Goal: Task Accomplishment & Management: Use online tool/utility

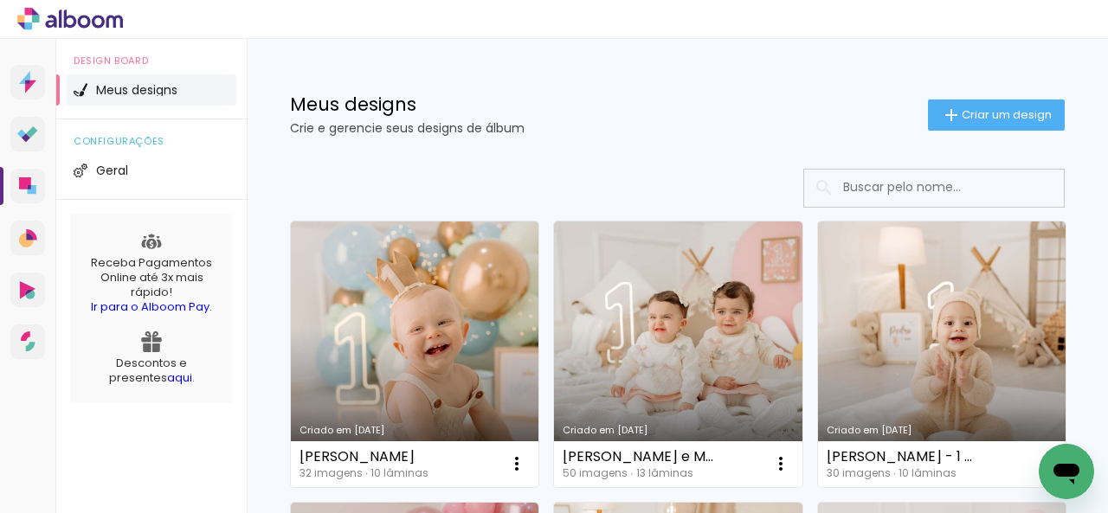
click at [661, 7] on div at bounding box center [554, 19] width 1108 height 39
click at [941, 125] on iron-icon at bounding box center [951, 115] width 21 height 21
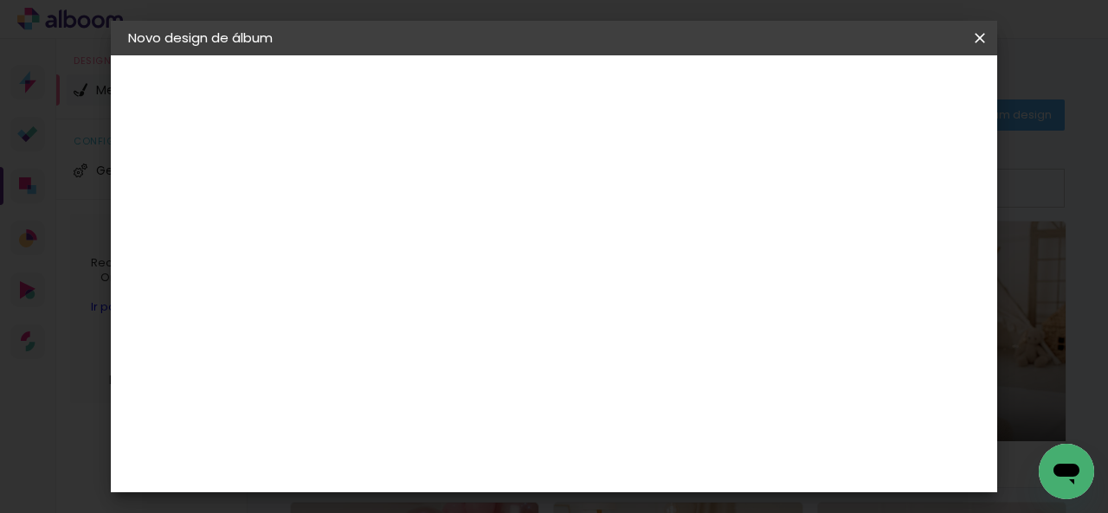
click at [411, 238] on input at bounding box center [411, 232] width 0 height 27
type input "[PERSON_NAME]"
type paper-input "[PERSON_NAME]"
click at [589, 100] on paper-button "Avançar" at bounding box center [546, 91] width 85 height 29
click at [485, 330] on input at bounding box center [455, 330] width 175 height 22
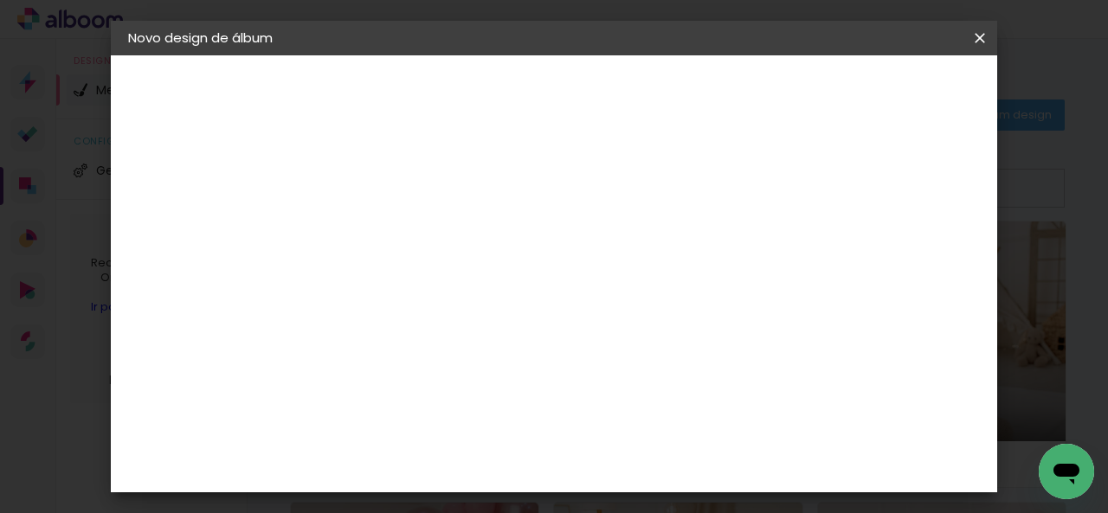
type input "GO"
type paper-input "GO"
click at [514, 402] on paper-item "Go image" at bounding box center [438, 394] width 152 height 45
click at [689, 79] on paper-button "Avançar" at bounding box center [646, 91] width 85 height 29
click at [505, 302] on paper-input-container "Linha" at bounding box center [455, 302] width 100 height 44
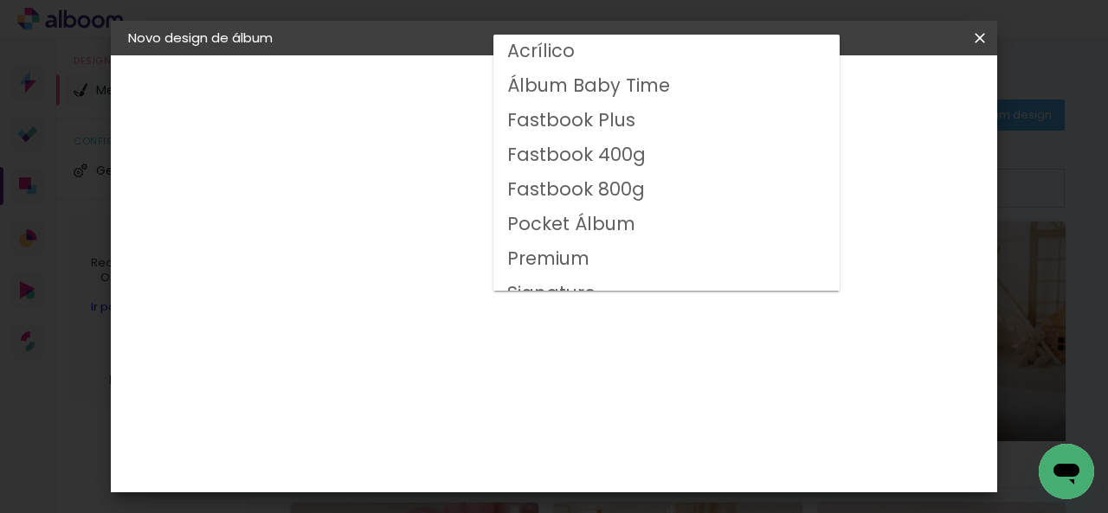
drag, startPoint x: 632, startPoint y: 160, endPoint x: 631, endPoint y: 186, distance: 26.0
click at [0, 0] on slot "Acrílico Álbum Baby Time Fastbook Plus Fastbook 400g Fastbook 800g Pocket Álbum…" at bounding box center [0, 0] width 0 height 0
click at [0, 0] on slot "Fastbook 800g" at bounding box center [0, 0] width 0 height 0
type input "Fastbook 800g"
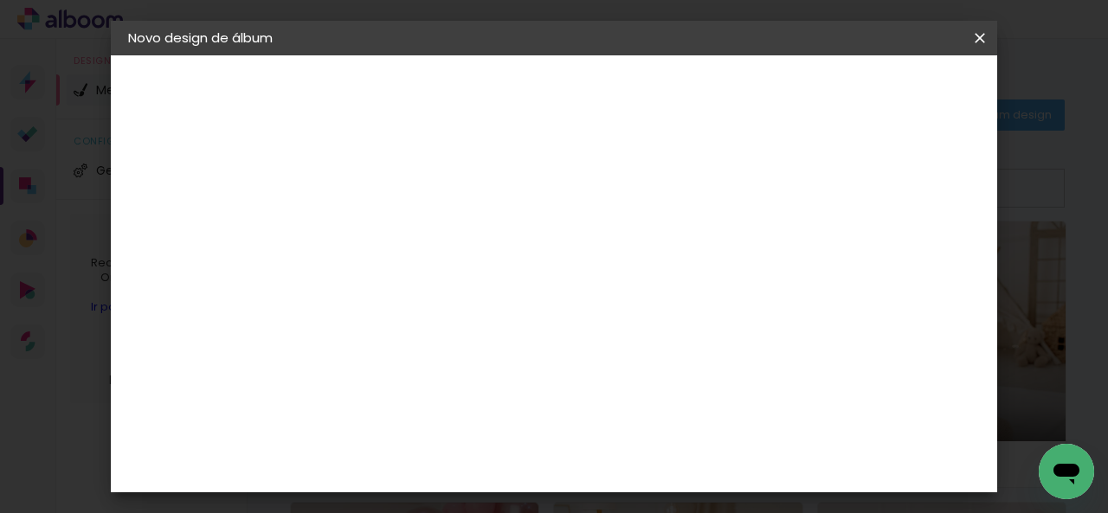
scroll to position [346, 0]
click at [528, 360] on span "15 × 15" at bounding box center [487, 383] width 80 height 46
click at [0, 0] on slot "Avançar" at bounding box center [0, 0] width 0 height 0
click at [647, 91] on span "Iniciar design" at bounding box center [628, 98] width 40 height 24
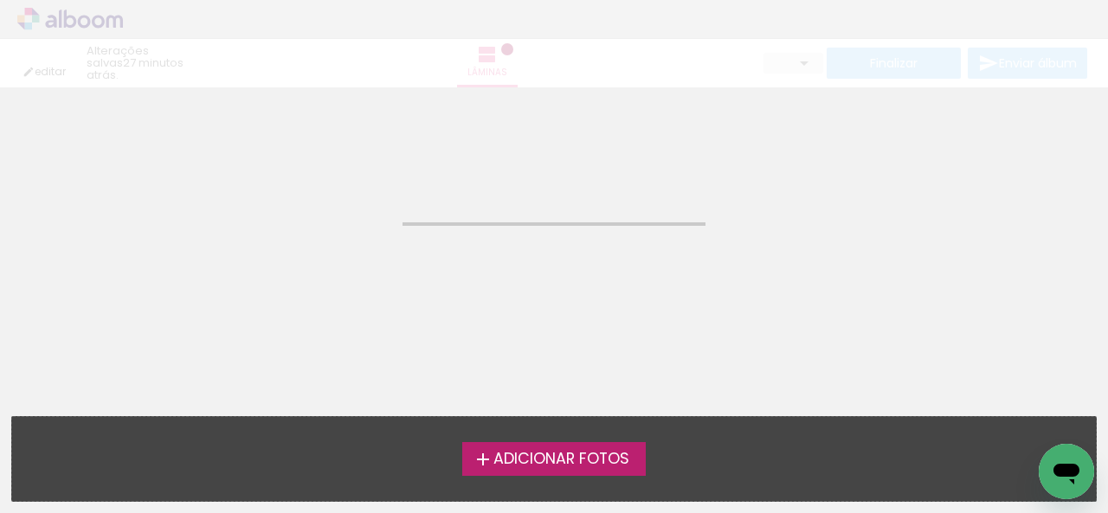
click at [518, 452] on span "Adicionar Fotos" at bounding box center [561, 460] width 136 height 16
click at [0, 0] on input "file" at bounding box center [0, 0] width 0 height 0
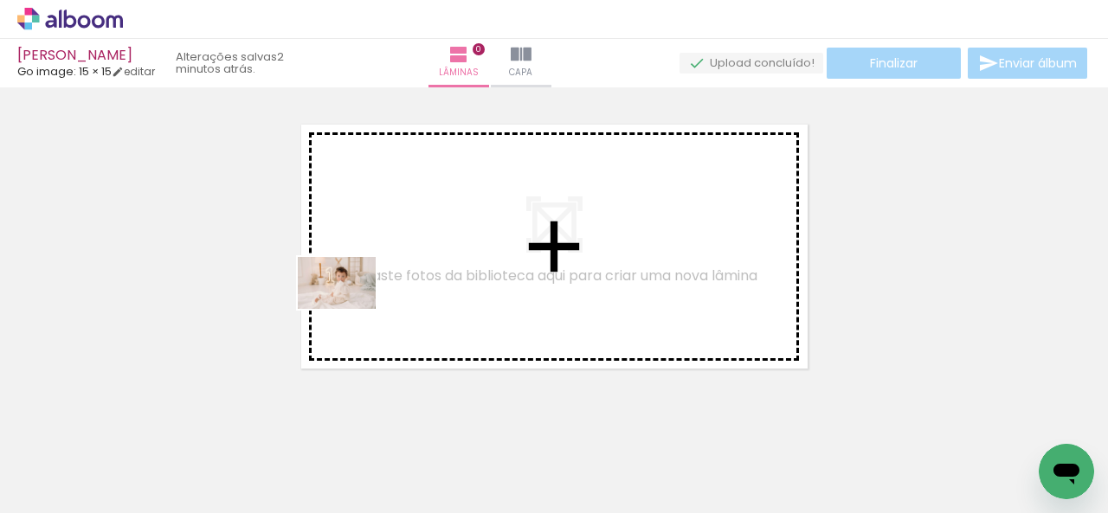
drag, startPoint x: 184, startPoint y: 473, endPoint x: 354, endPoint y: 305, distance: 239.3
click at [354, 305] on quentale-workspace at bounding box center [554, 256] width 1108 height 513
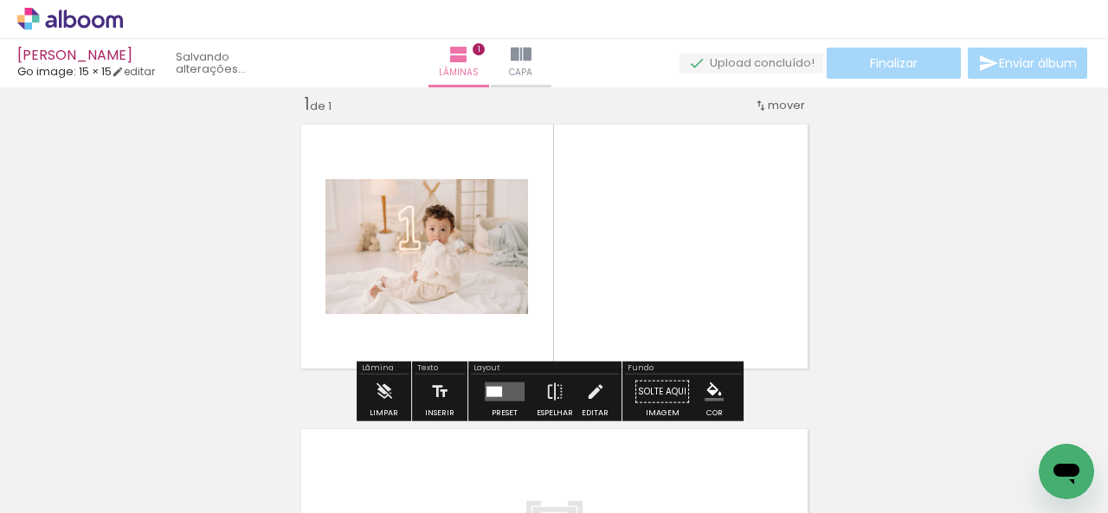
scroll to position [22, 0]
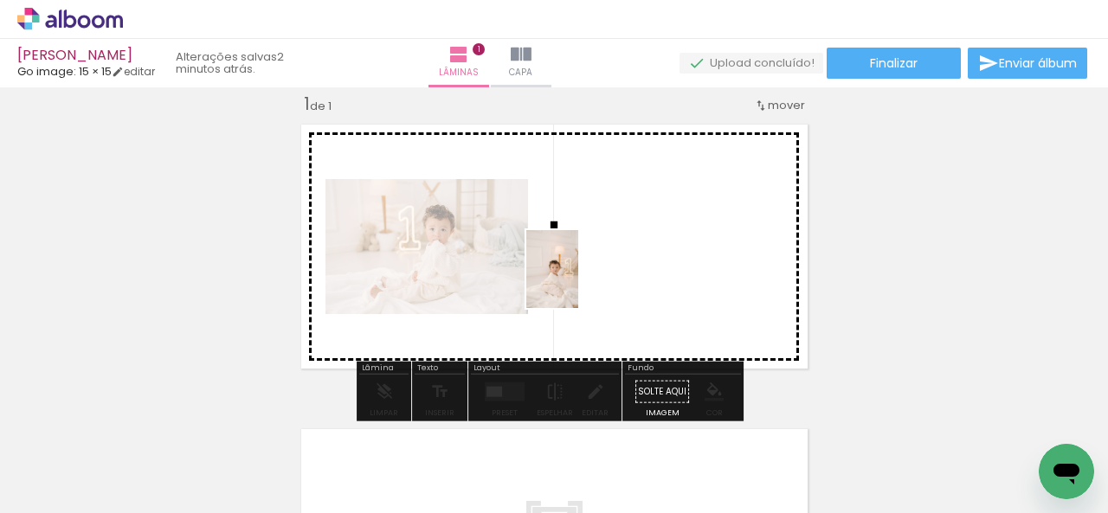
drag, startPoint x: 285, startPoint y: 464, endPoint x: 596, endPoint y: 276, distance: 363.8
click at [595, 277] on quentale-workspace at bounding box center [554, 256] width 1108 height 513
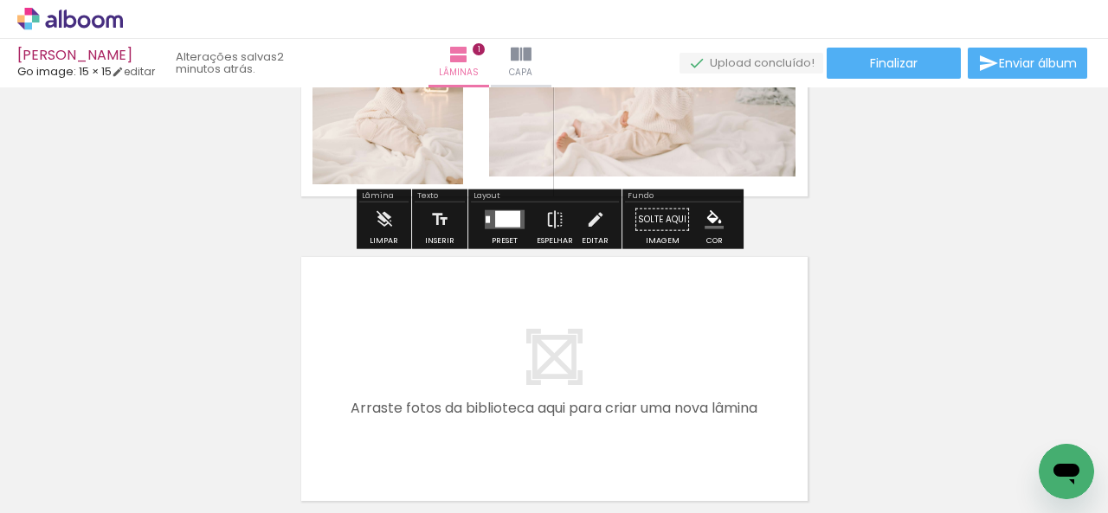
scroll to position [195, 0]
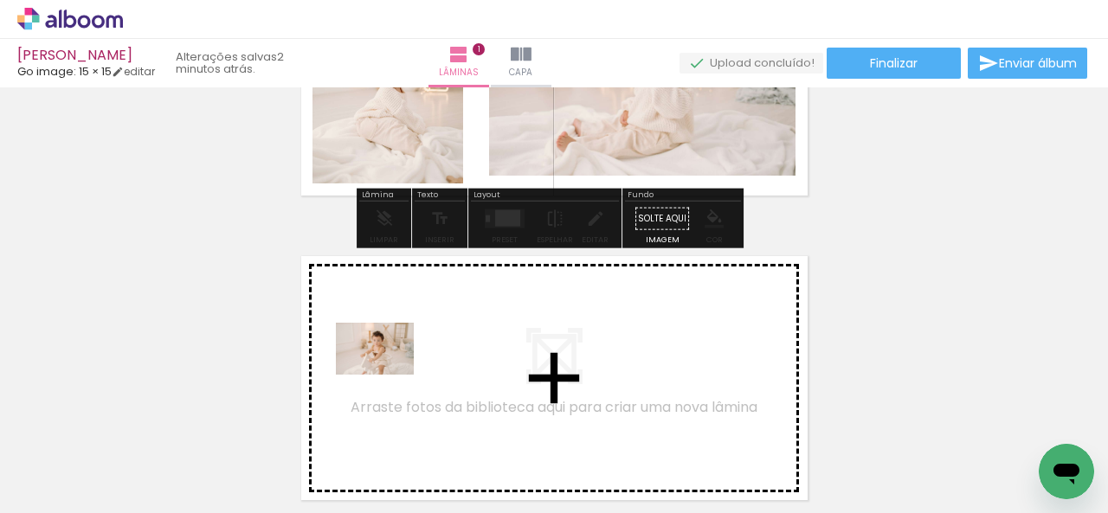
drag, startPoint x: 393, startPoint y: 460, endPoint x: 388, endPoint y: 373, distance: 86.7
click at [388, 373] on quentale-workspace at bounding box center [554, 256] width 1108 height 513
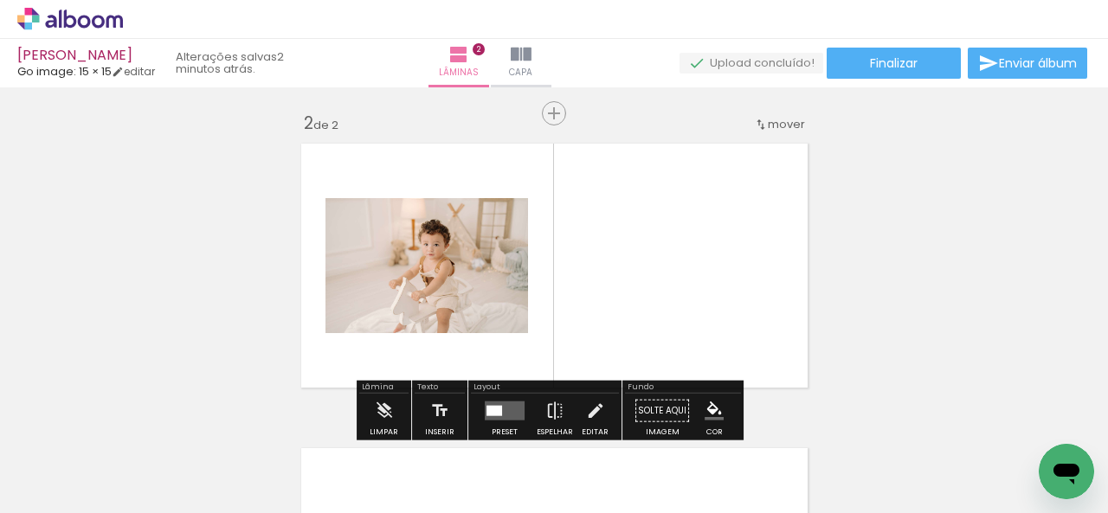
scroll to position [326, 0]
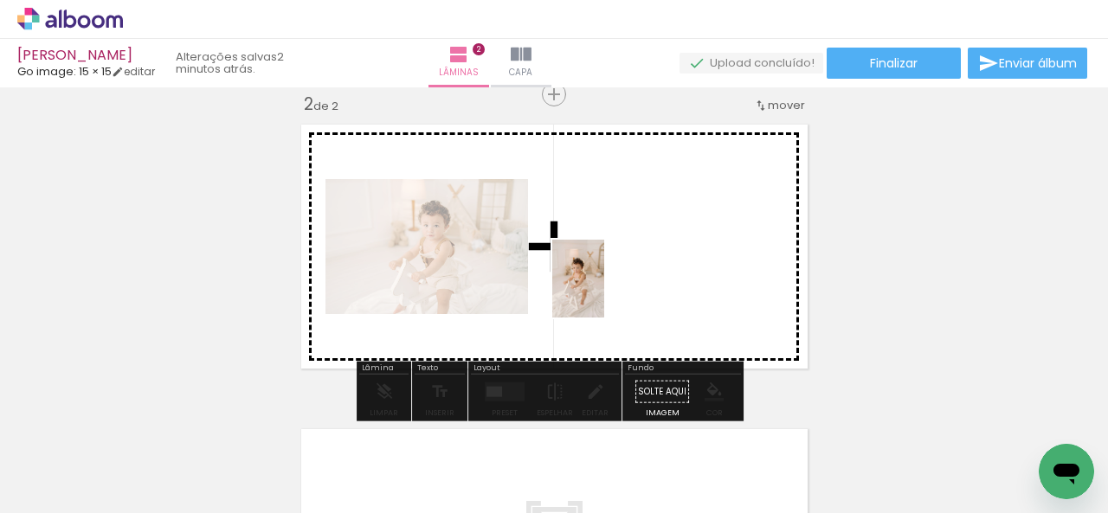
drag, startPoint x: 488, startPoint y: 484, endPoint x: 606, endPoint y: 290, distance: 226.8
click at [606, 290] on quentale-workspace at bounding box center [554, 256] width 1108 height 513
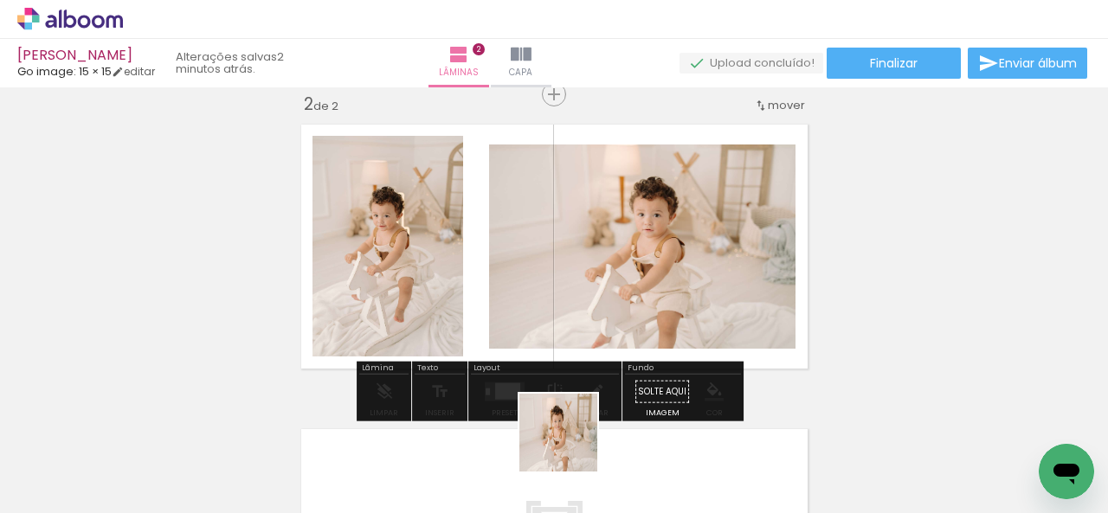
drag, startPoint x: 576, startPoint y: 463, endPoint x: 614, endPoint y: 428, distance: 50.8
click at [505, 305] on quentale-workspace at bounding box center [554, 256] width 1108 height 513
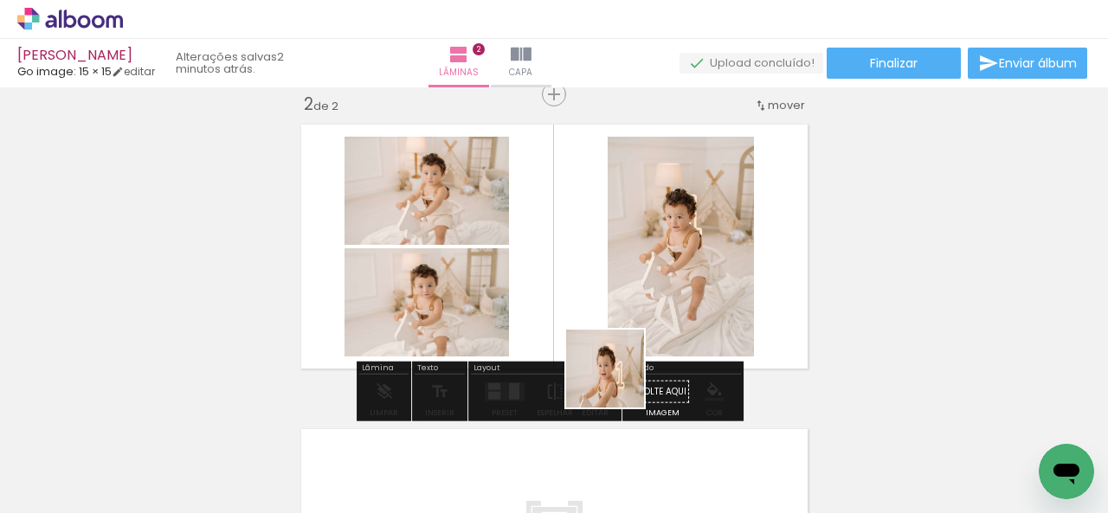
drag, startPoint x: 652, startPoint y: 468, endPoint x: 580, endPoint y: 296, distance: 186.6
click at [580, 296] on quentale-workspace at bounding box center [554, 256] width 1108 height 513
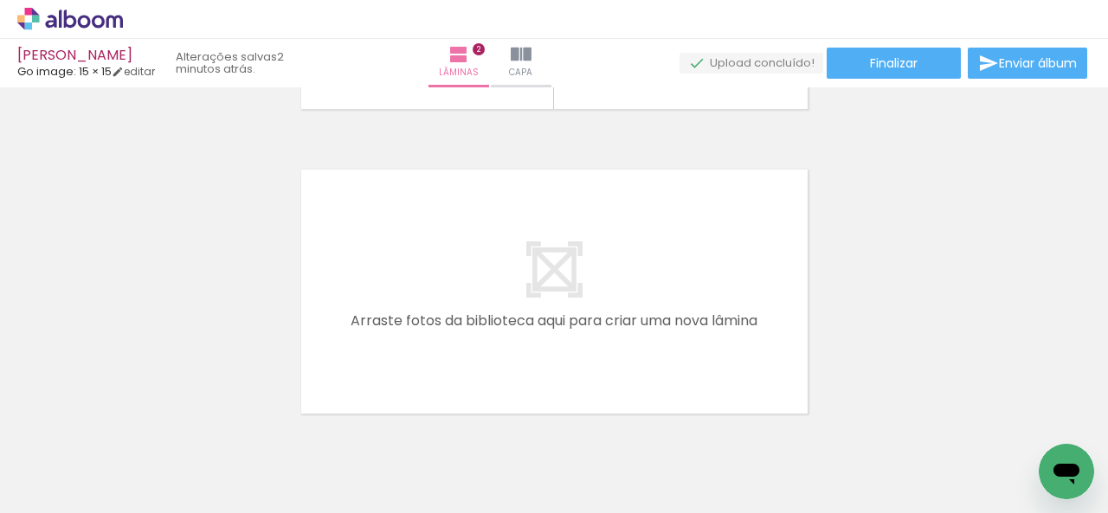
scroll to position [0, 251]
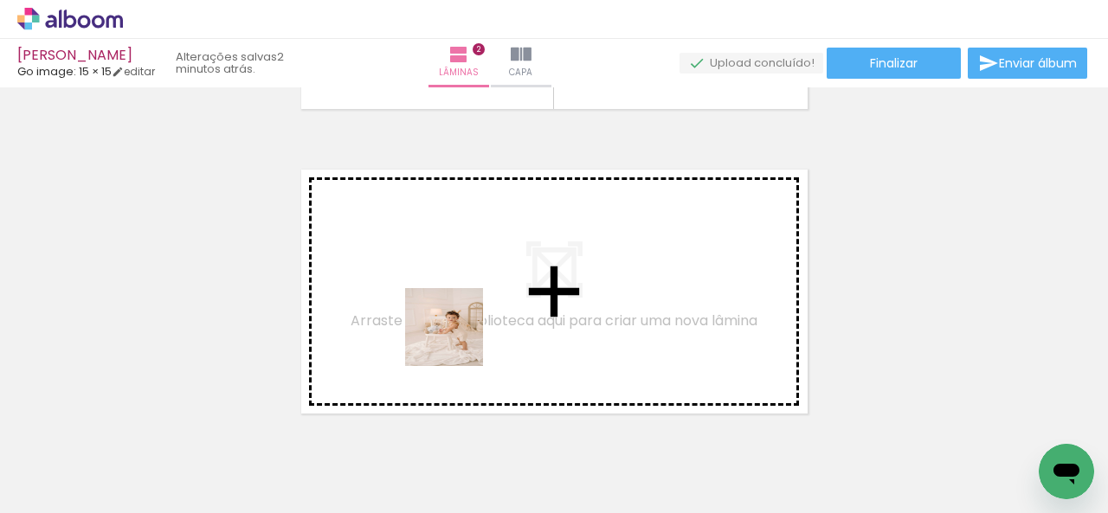
drag, startPoint x: 497, startPoint y: 482, endPoint x: 452, endPoint y: 330, distance: 158.8
click at [452, 330] on quentale-workspace at bounding box center [554, 256] width 1108 height 513
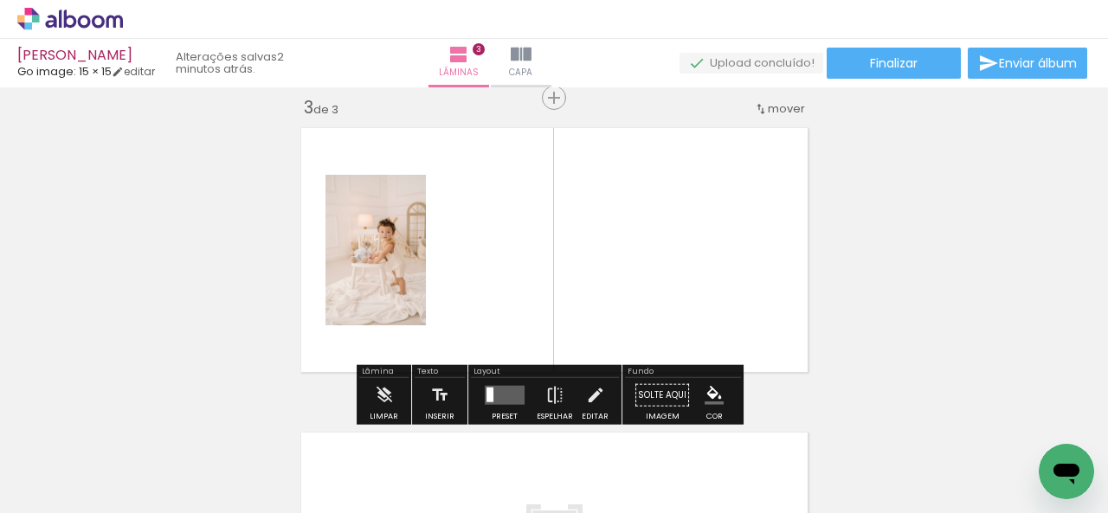
scroll to position [631, 0]
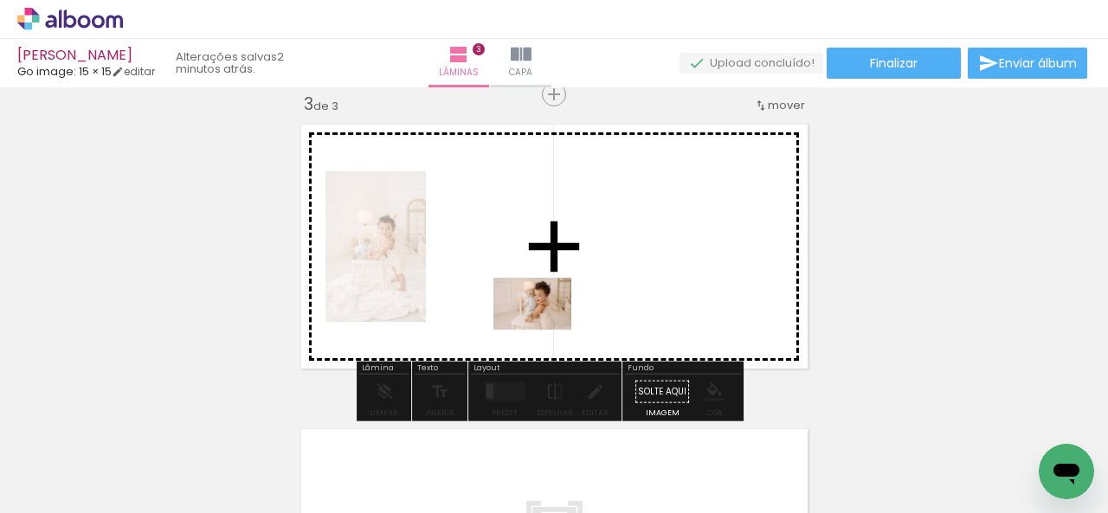
drag, startPoint x: 606, startPoint y: 456, endPoint x: 720, endPoint y: 460, distance: 114.3
click at [540, 316] on quentale-workspace at bounding box center [554, 256] width 1108 height 513
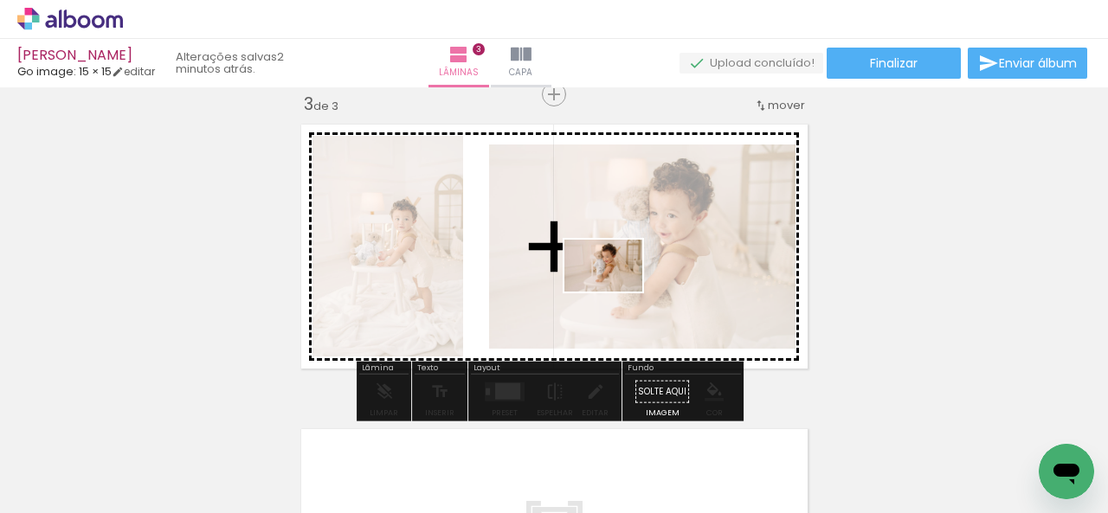
drag, startPoint x: 705, startPoint y: 443, endPoint x: 616, endPoint y: 291, distance: 176.5
click at [616, 291] on quentale-workspace at bounding box center [554, 256] width 1108 height 513
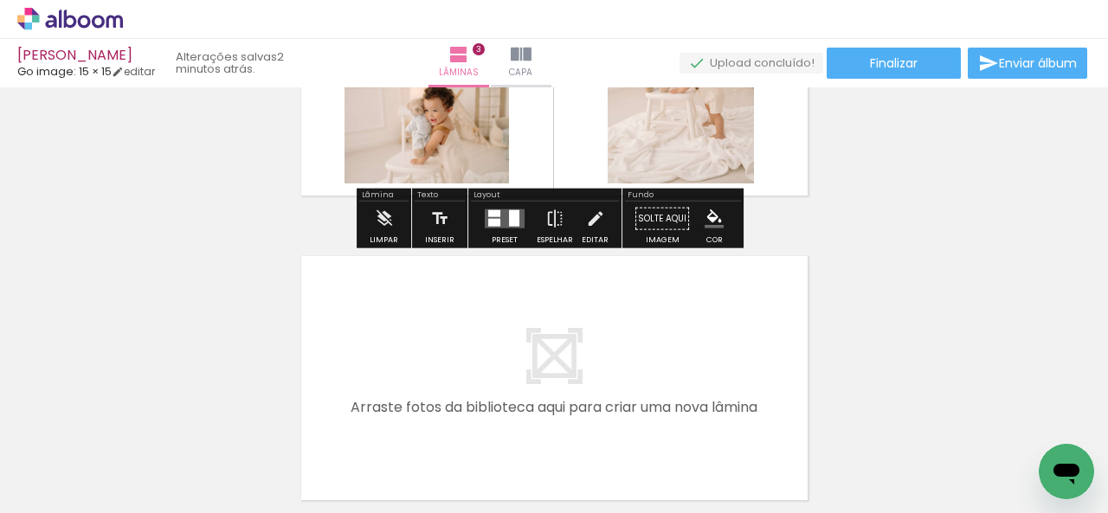
scroll to position [0, 675]
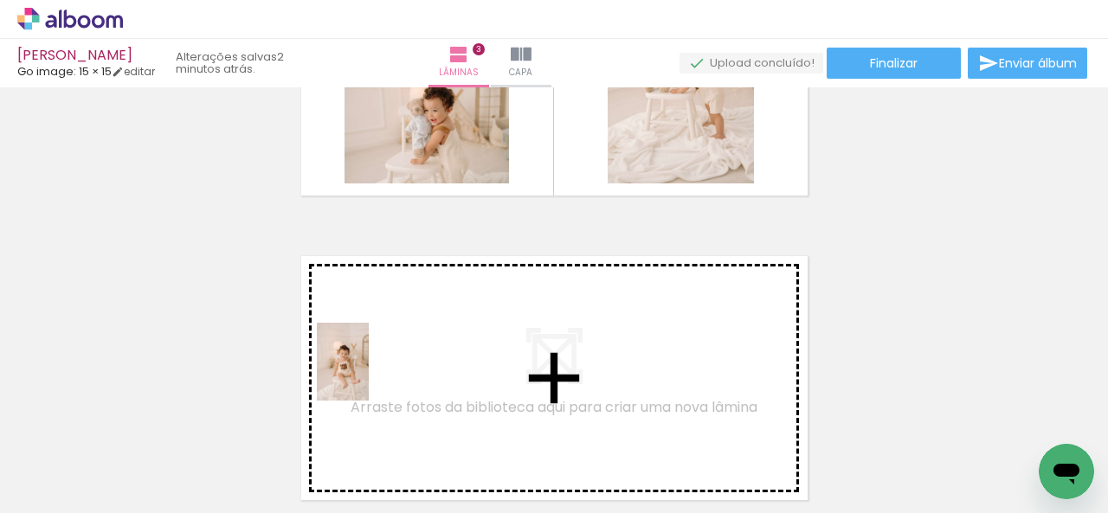
drag, startPoint x: 377, startPoint y: 472, endPoint x: 369, endPoint y: 371, distance: 100.7
click at [369, 371] on quentale-workspace at bounding box center [554, 256] width 1108 height 513
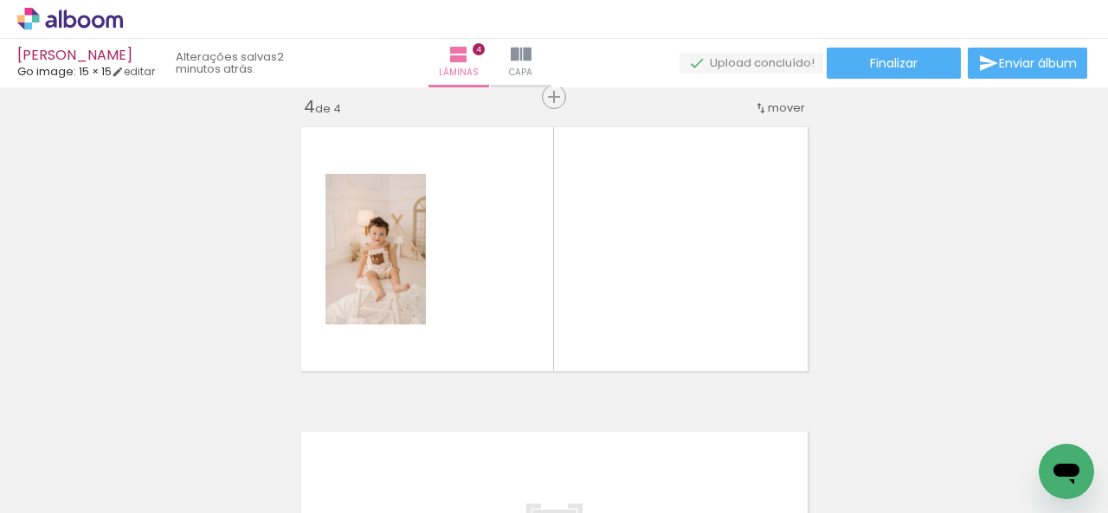
scroll to position [936, 0]
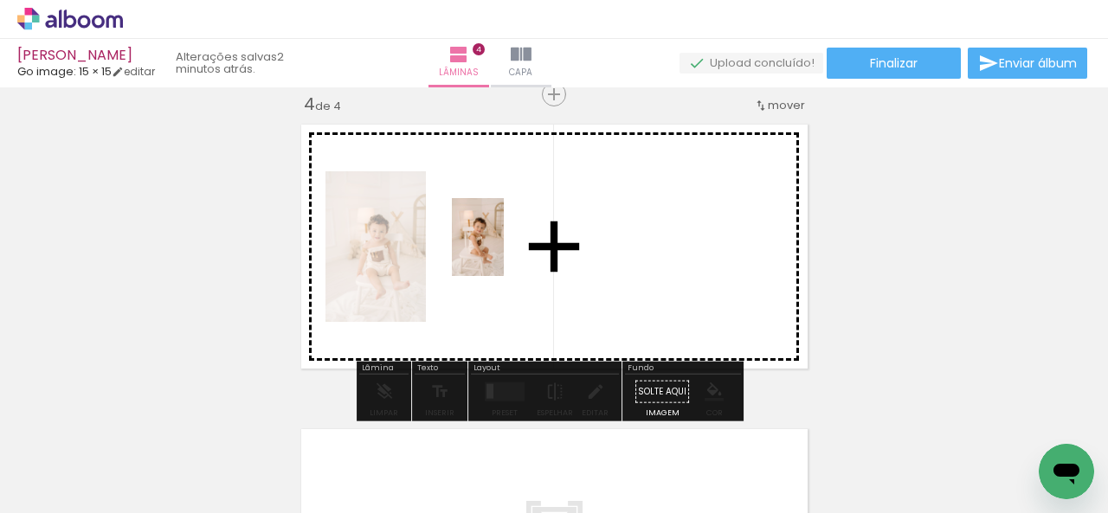
drag, startPoint x: 493, startPoint y: 480, endPoint x: 504, endPoint y: 248, distance: 231.3
click at [504, 248] on quentale-workspace at bounding box center [554, 256] width 1108 height 513
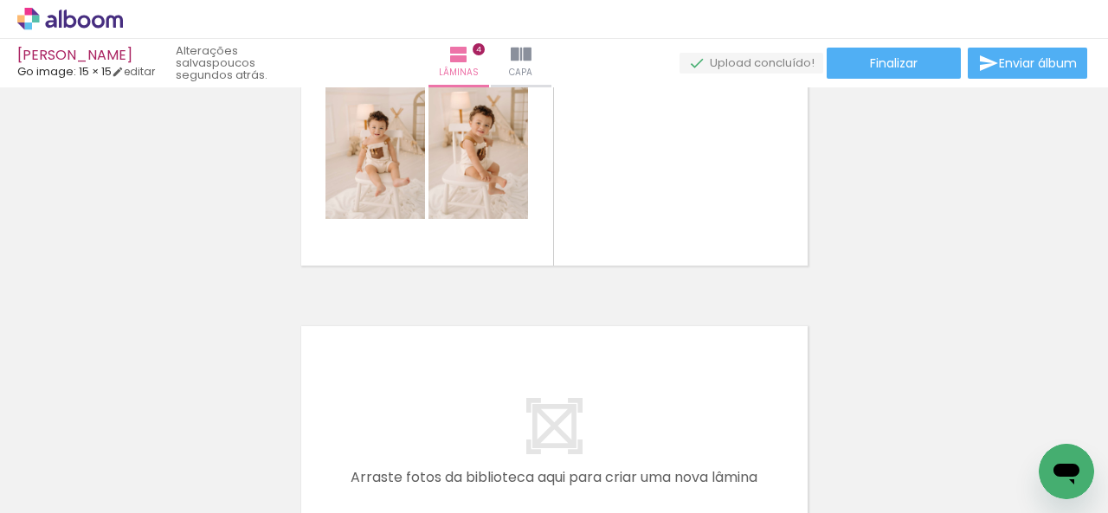
scroll to position [0, 1174]
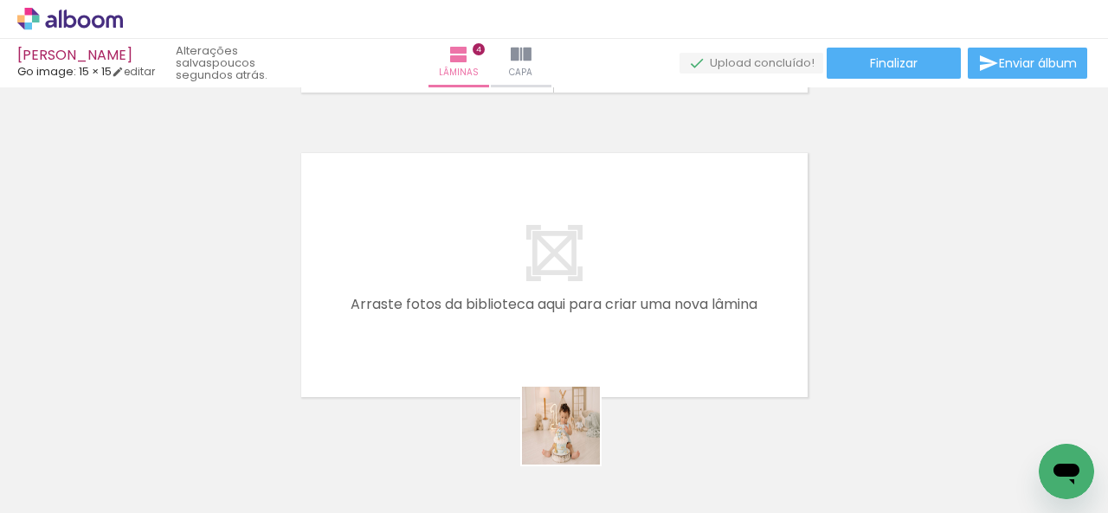
drag, startPoint x: 582, startPoint y: 451, endPoint x: 672, endPoint y: 479, distance: 94.2
click at [518, 360] on quentale-workspace at bounding box center [554, 256] width 1108 height 513
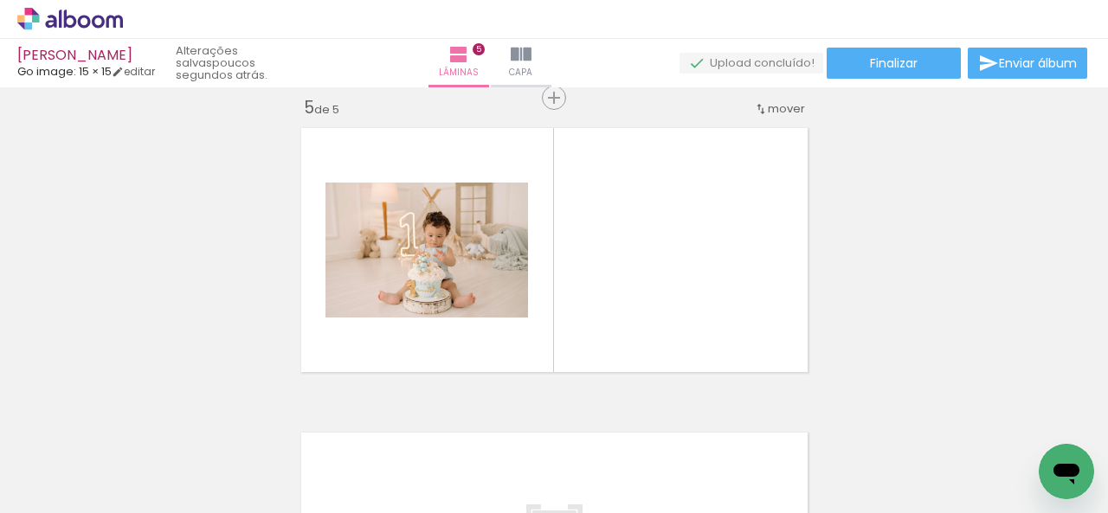
scroll to position [1240, 0]
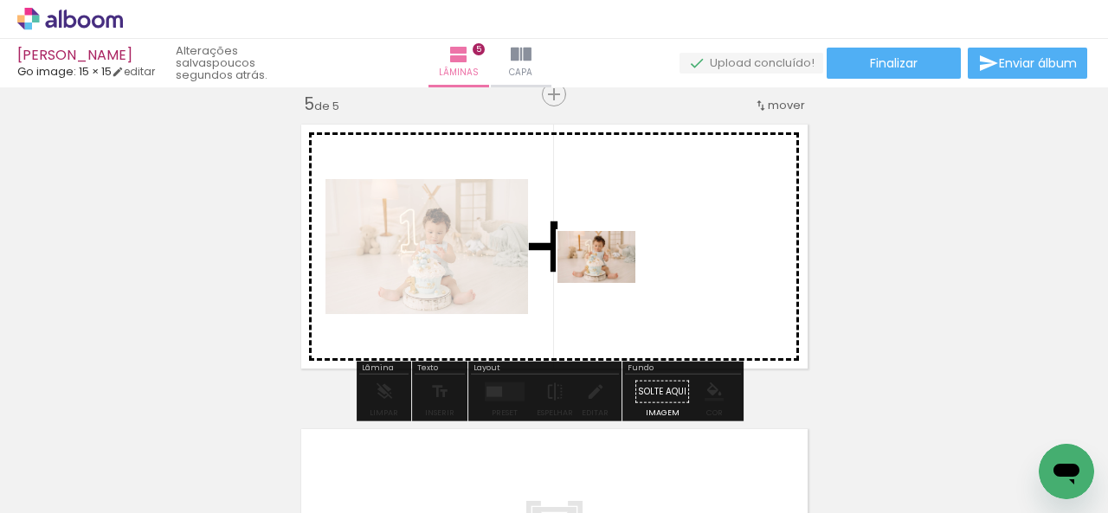
drag, startPoint x: 663, startPoint y: 457, endPoint x: 708, endPoint y: 378, distance: 90.7
click at [609, 281] on quentale-workspace at bounding box center [554, 256] width 1108 height 513
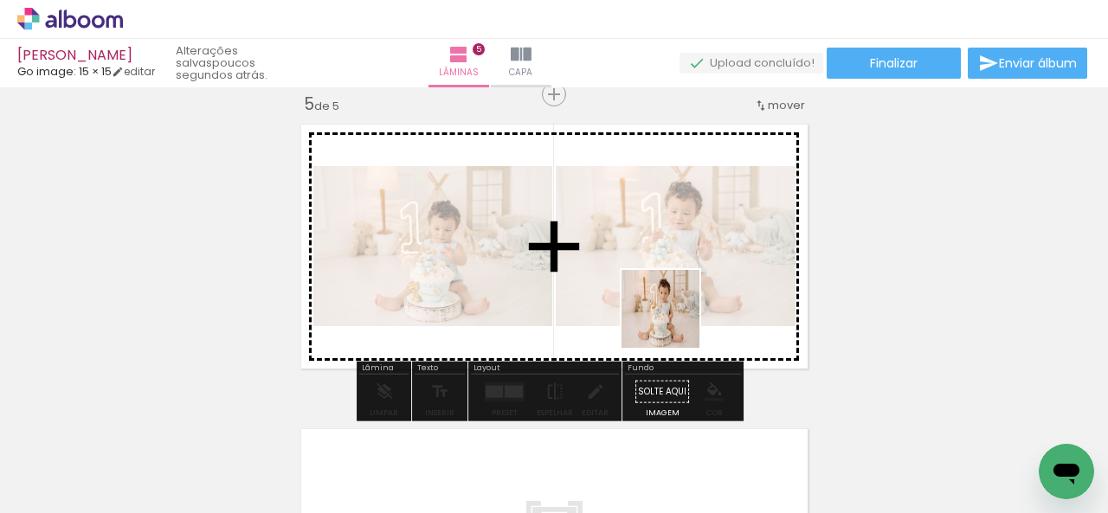
drag, startPoint x: 755, startPoint y: 448, endPoint x: 717, endPoint y: 395, distance: 65.8
click at [665, 312] on quentale-workspace at bounding box center [554, 256] width 1108 height 513
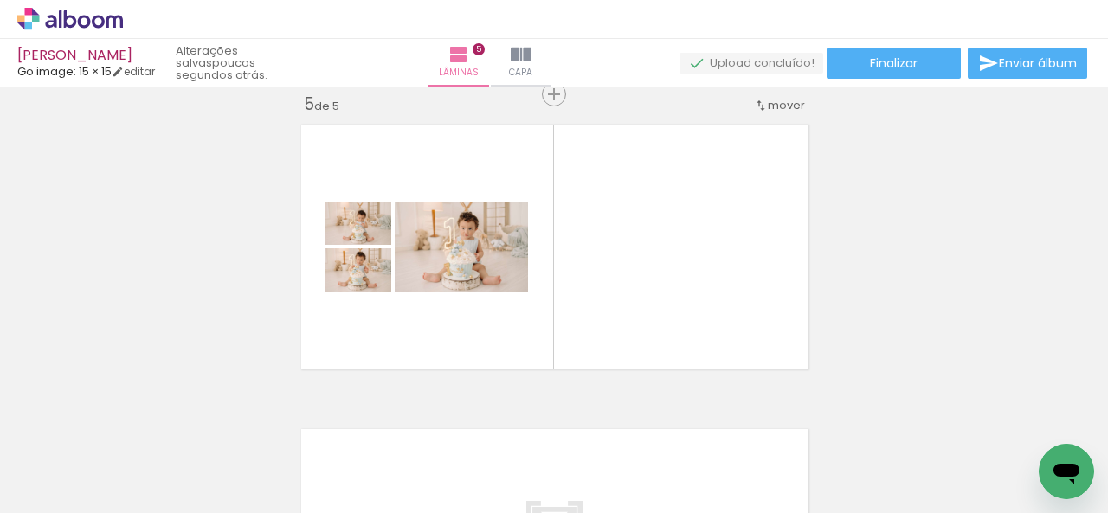
scroll to position [0, 1420]
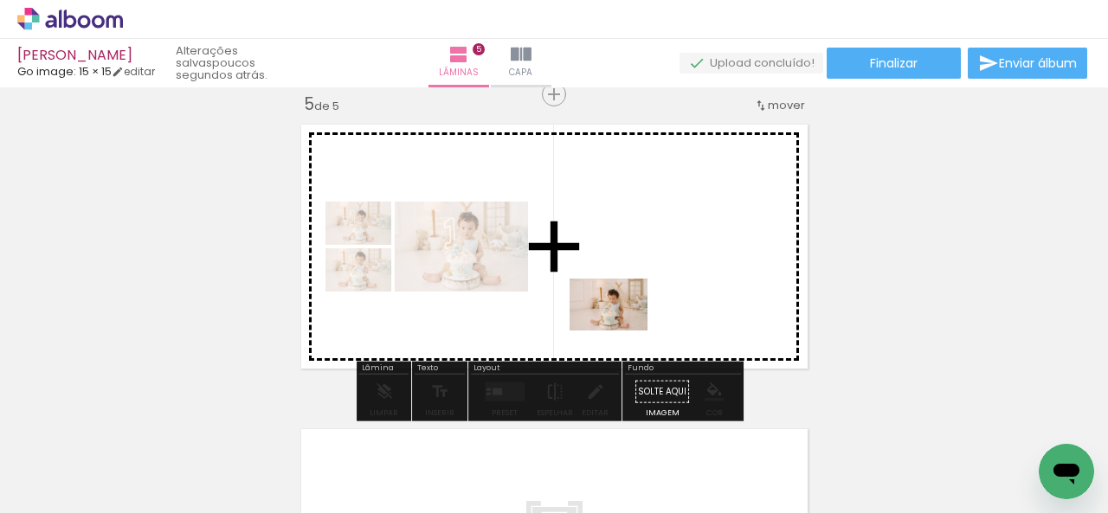
drag, startPoint x: 624, startPoint y: 466, endPoint x: 621, endPoint y: 331, distance: 135.1
click at [621, 331] on quentale-workspace at bounding box center [554, 256] width 1108 height 513
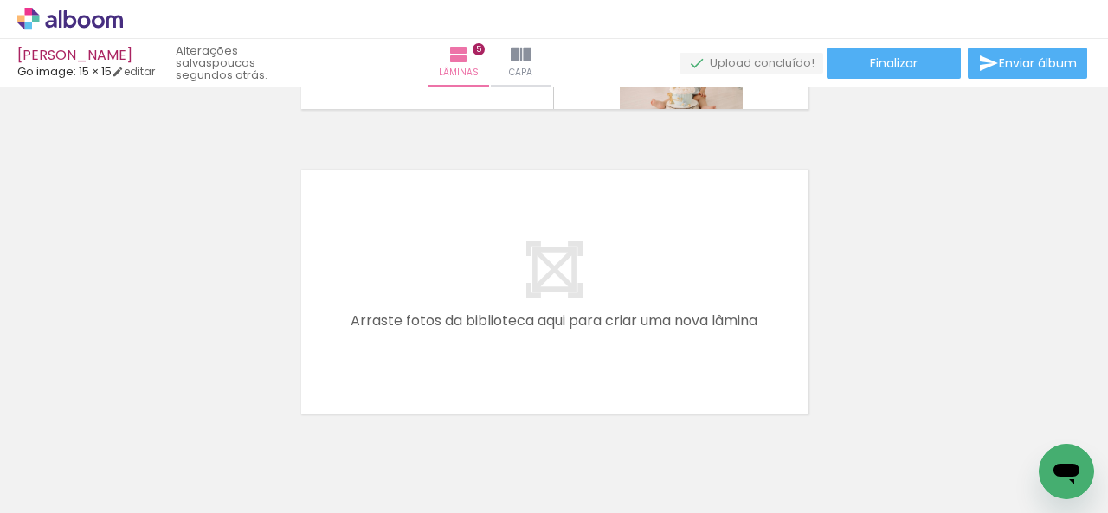
scroll to position [0, 2238]
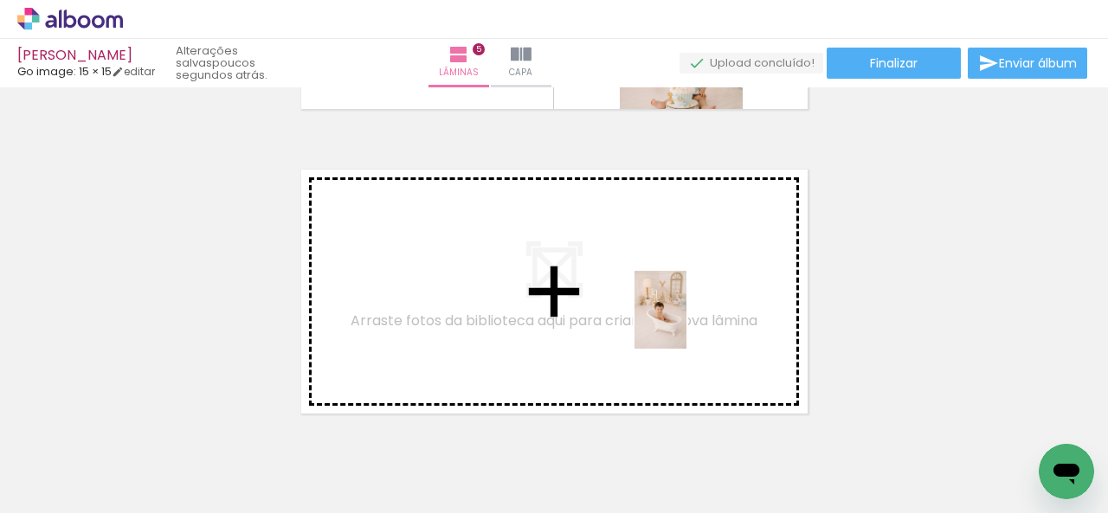
drag, startPoint x: 1036, startPoint y: 443, endPoint x: 686, endPoint y: 323, distance: 369.8
click at [686, 323] on quentale-workspace at bounding box center [554, 256] width 1108 height 513
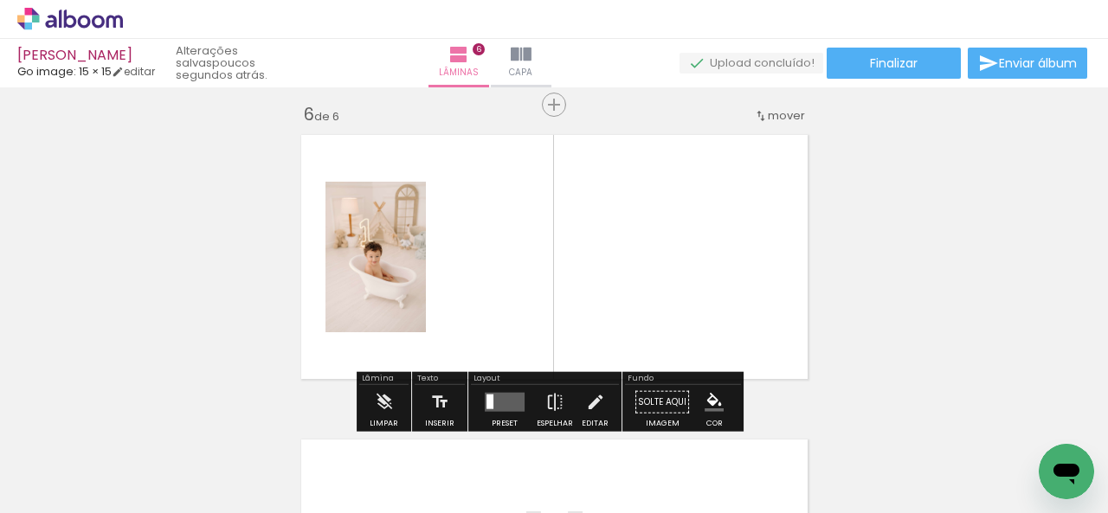
scroll to position [1545, 0]
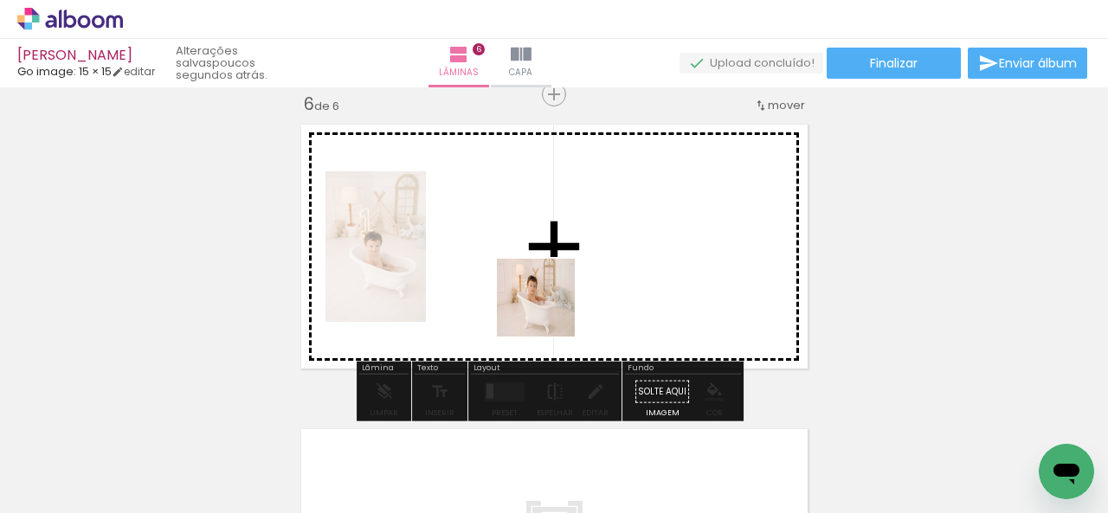
drag, startPoint x: 651, startPoint y: 432, endPoint x: 706, endPoint y: 422, distance: 56.4
click at [542, 300] on quentale-workspace at bounding box center [554, 256] width 1108 height 513
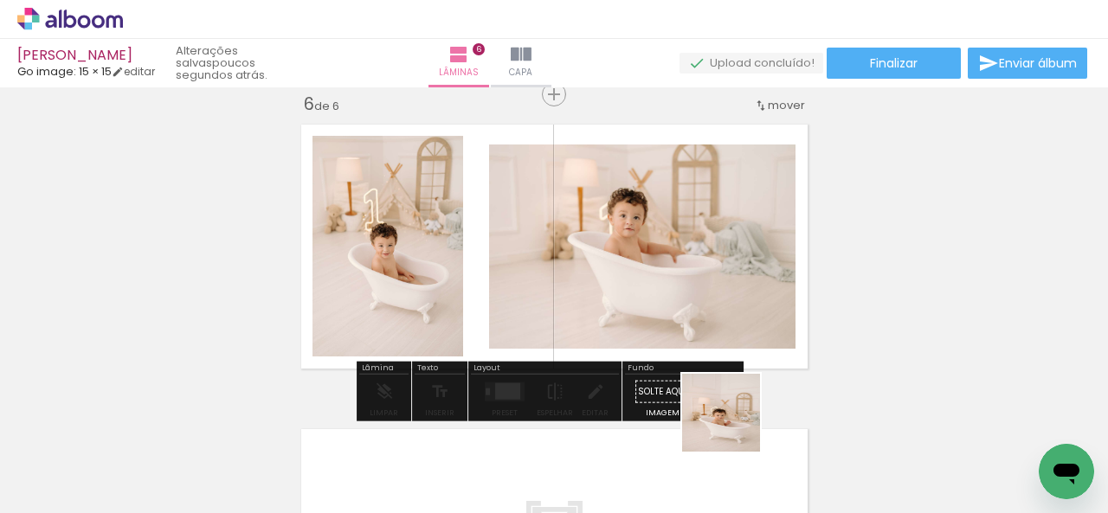
drag, startPoint x: 763, startPoint y: 482, endPoint x: 637, endPoint y: 335, distance: 194.0
click at [637, 335] on quentale-workspace at bounding box center [554, 256] width 1108 height 513
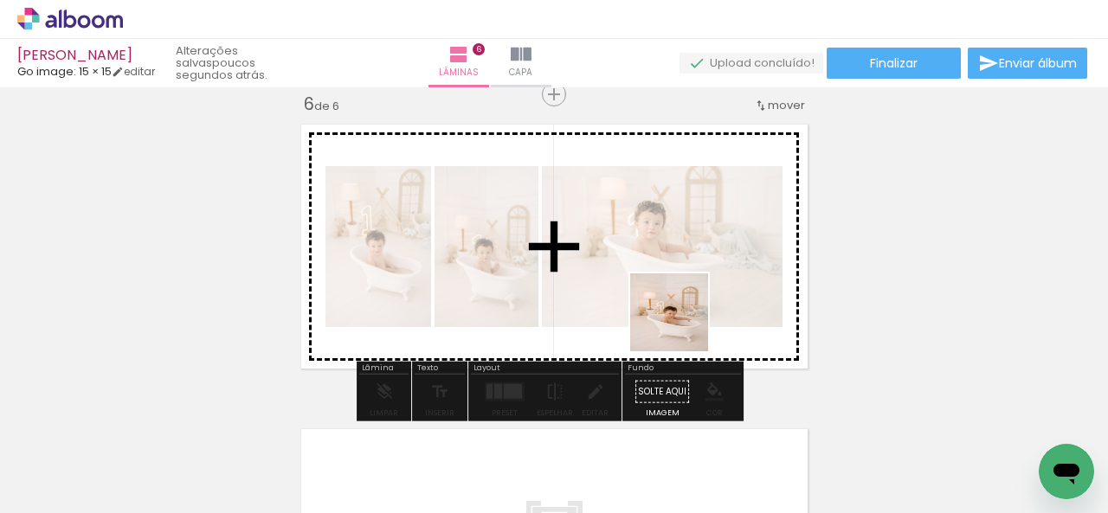
drag, startPoint x: 860, startPoint y: 473, endPoint x: 912, endPoint y: 428, distance: 68.7
click at [681, 324] on quentale-workspace at bounding box center [554, 256] width 1108 height 513
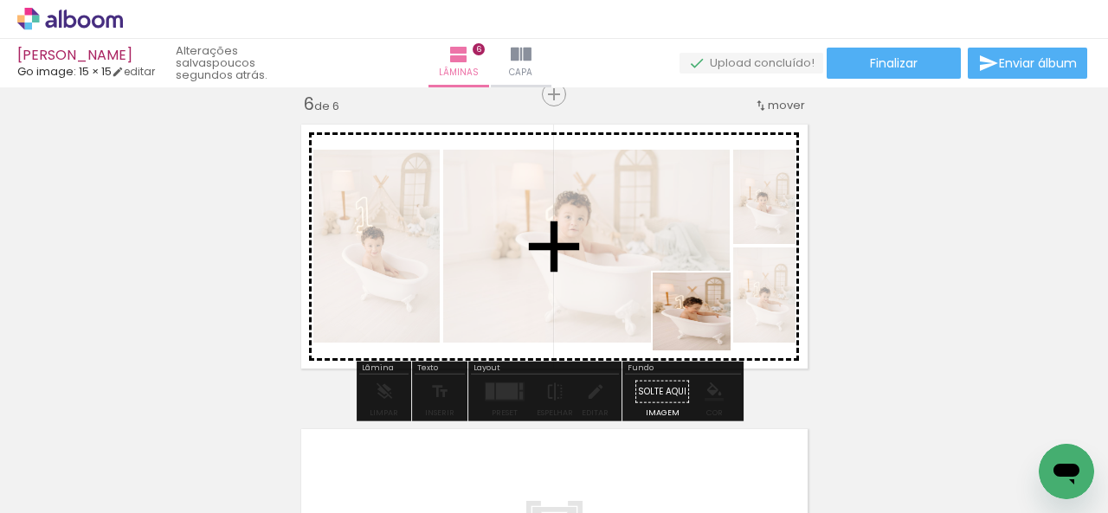
drag, startPoint x: 808, startPoint y: 370, endPoint x: 666, endPoint y: 305, distance: 156.1
click at [666, 305] on quentale-workspace at bounding box center [554, 256] width 1108 height 513
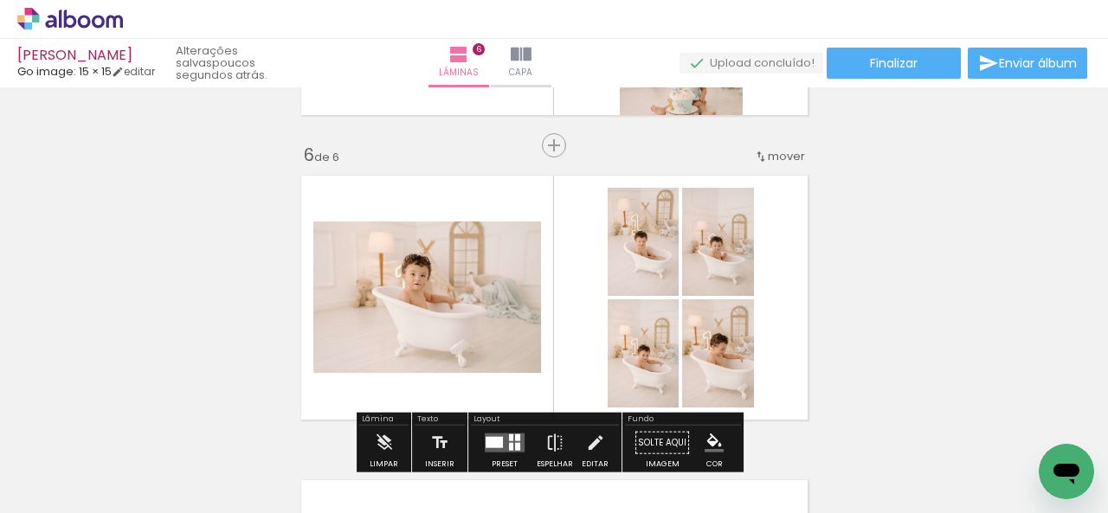
scroll to position [1458, 0]
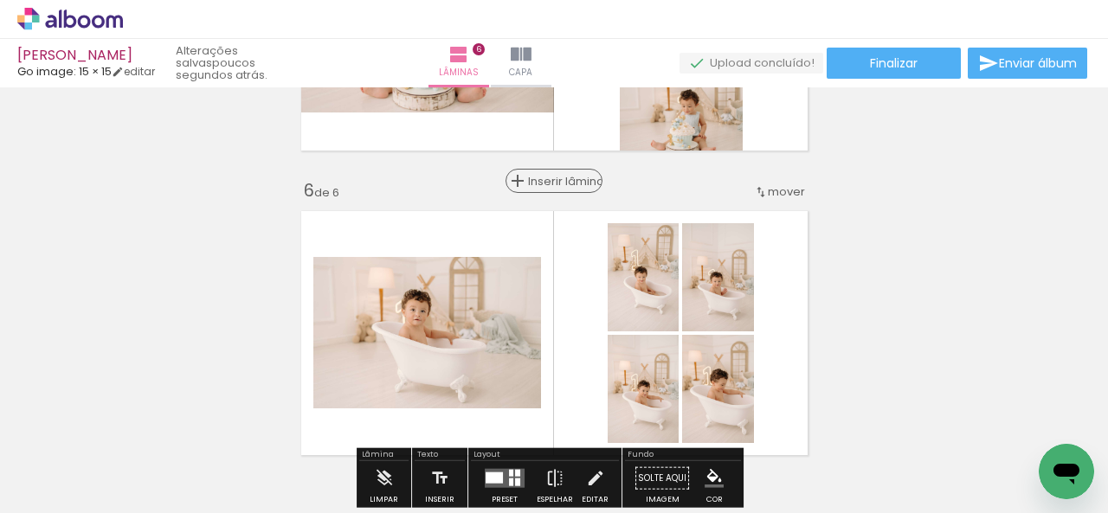
click at [555, 183] on span "Inserir lâmina" at bounding box center [562, 181] width 68 height 11
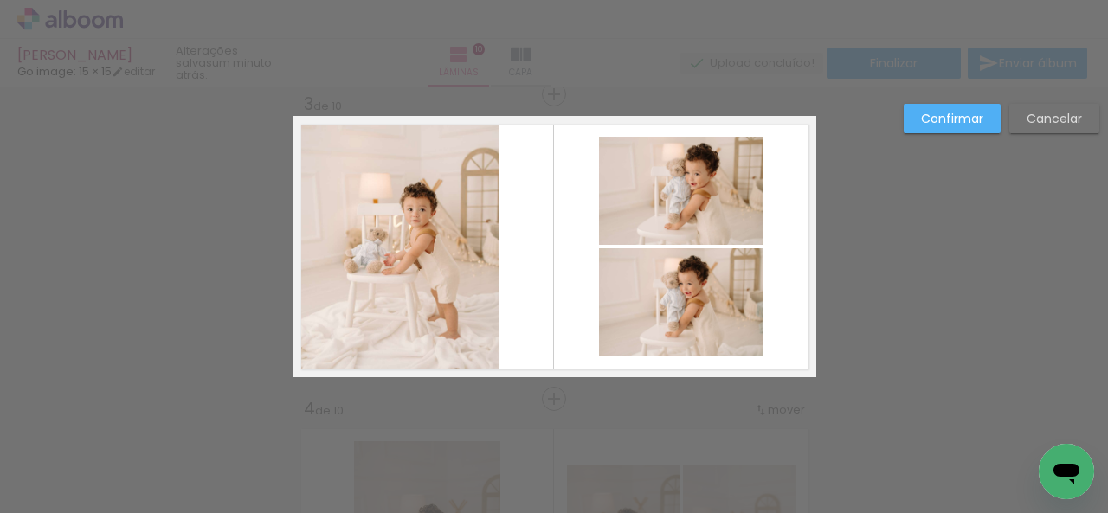
click at [496, 248] on quentale-layouter at bounding box center [555, 246] width 524 height 261
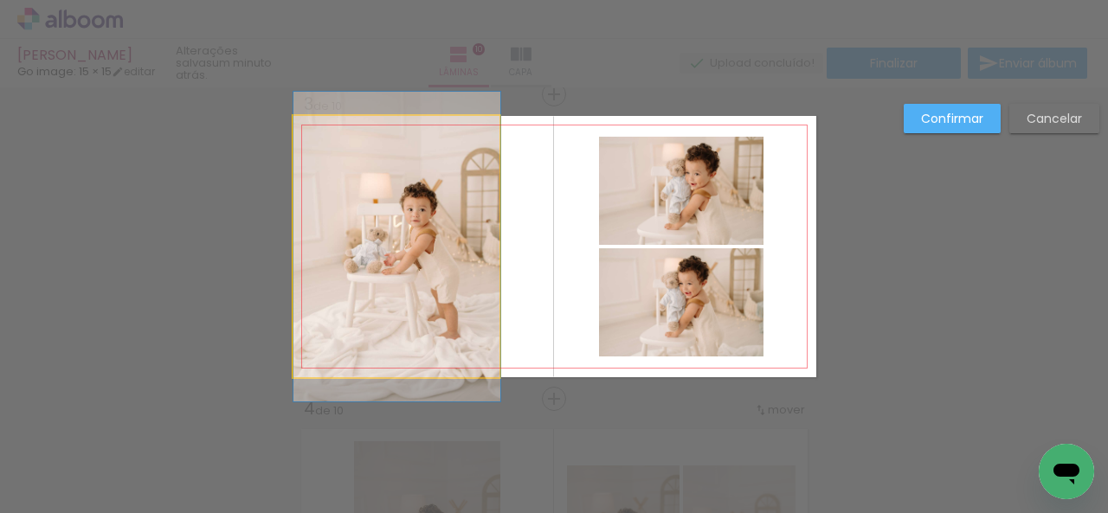
click at [484, 248] on quentale-photo at bounding box center [396, 246] width 207 height 261
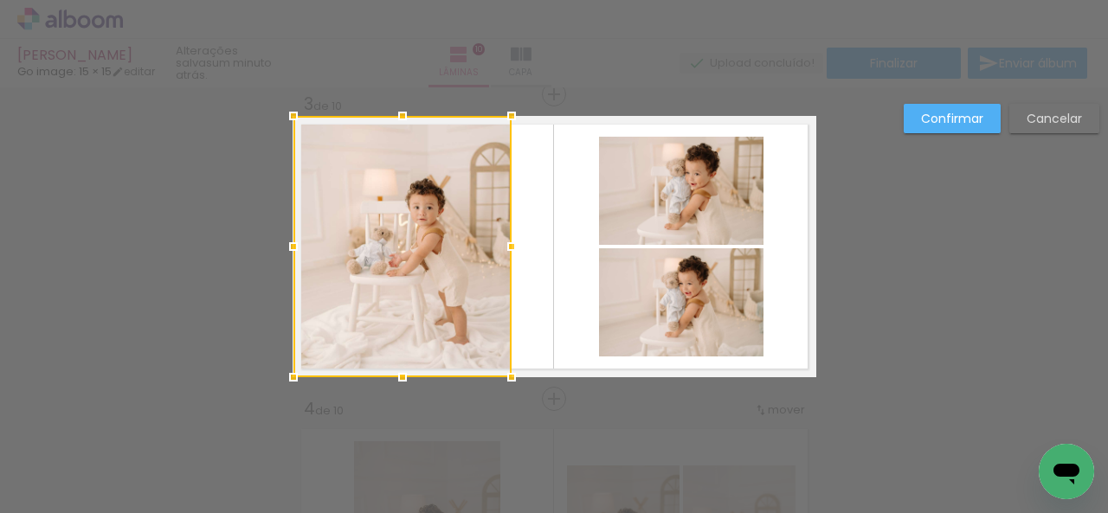
drag, startPoint x: 493, startPoint y: 247, endPoint x: 513, endPoint y: 259, distance: 23.3
click at [513, 259] on div at bounding box center [511, 246] width 35 height 35
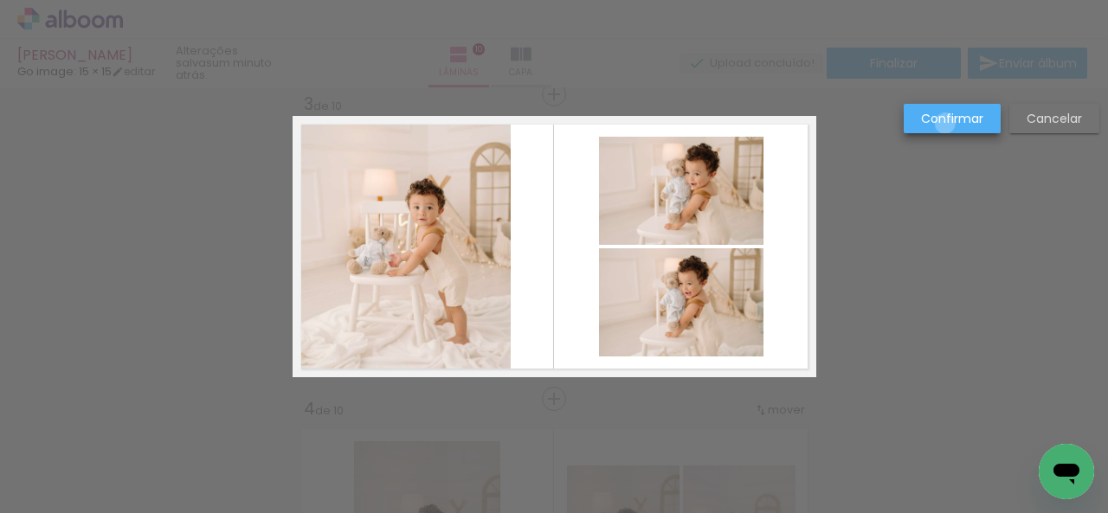
click at [0, 0] on slot "Confirmar" at bounding box center [0, 0] width 0 height 0
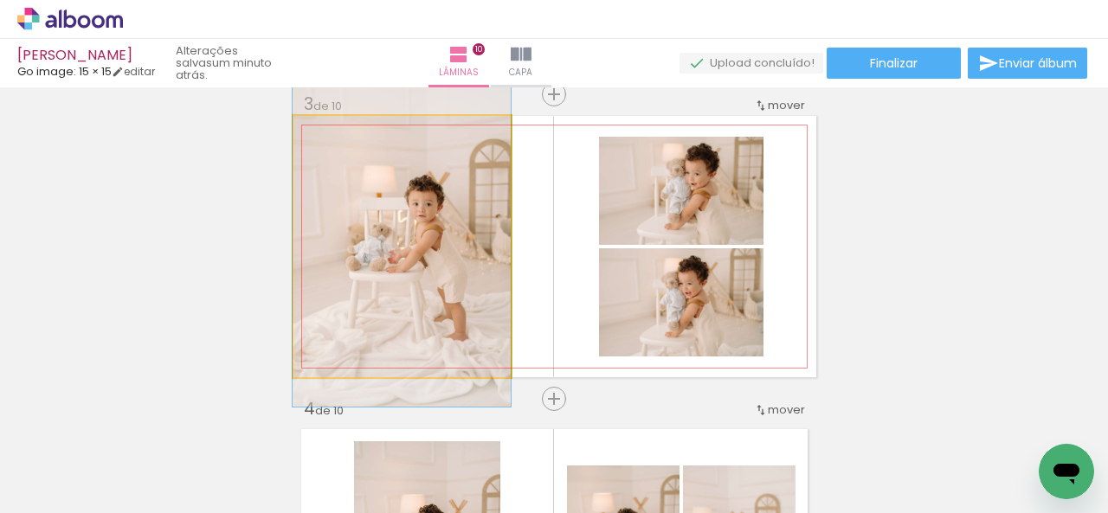
drag, startPoint x: 466, startPoint y: 311, endPoint x: 448, endPoint y: 307, distance: 17.7
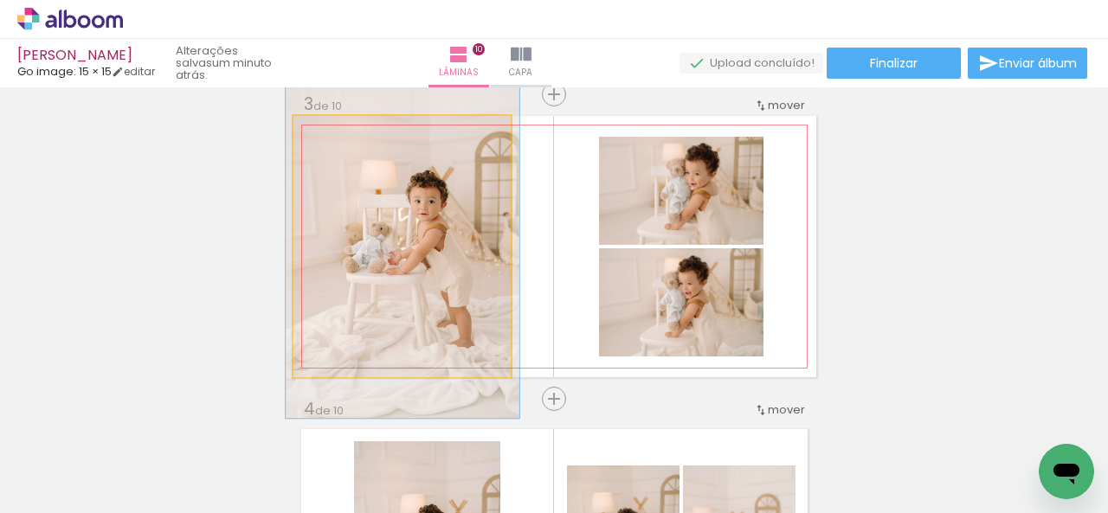
drag, startPoint x: 328, startPoint y: 145, endPoint x: 332, endPoint y: 158, distance: 14.5
type paper-slider "107"
click at [332, 158] on quentale-photo at bounding box center [402, 246] width 218 height 261
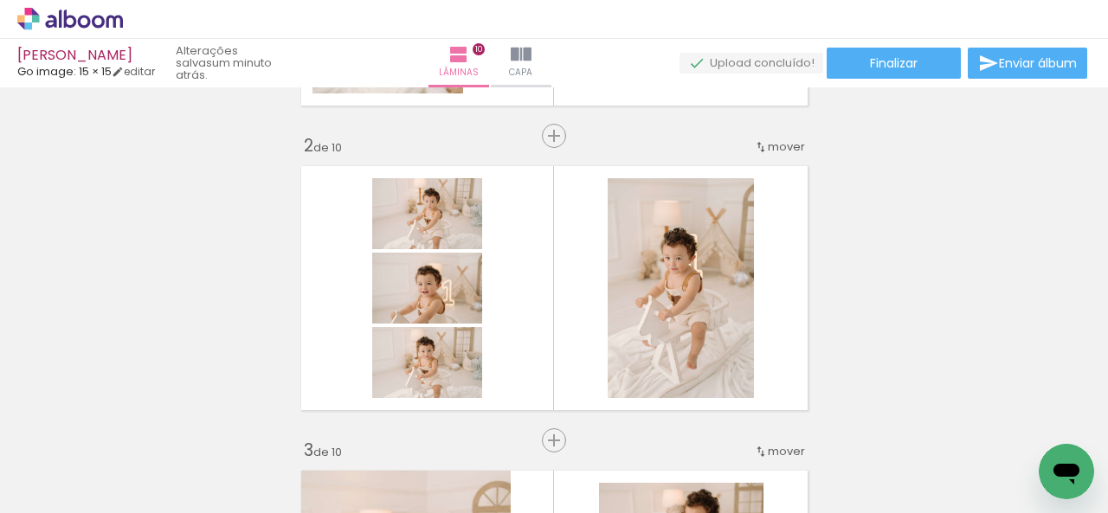
scroll to position [458, 0]
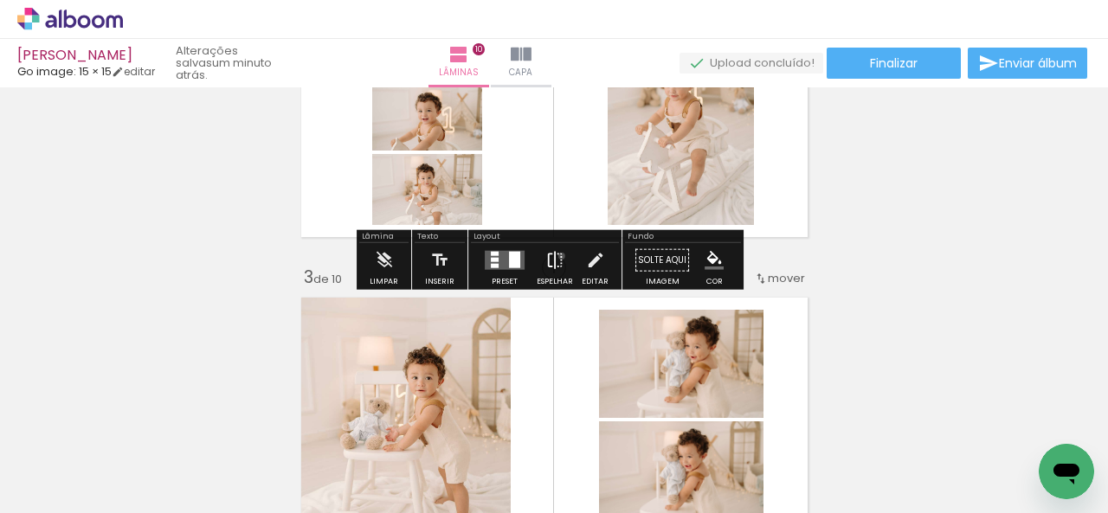
click at [557, 255] on iron-icon at bounding box center [554, 260] width 19 height 35
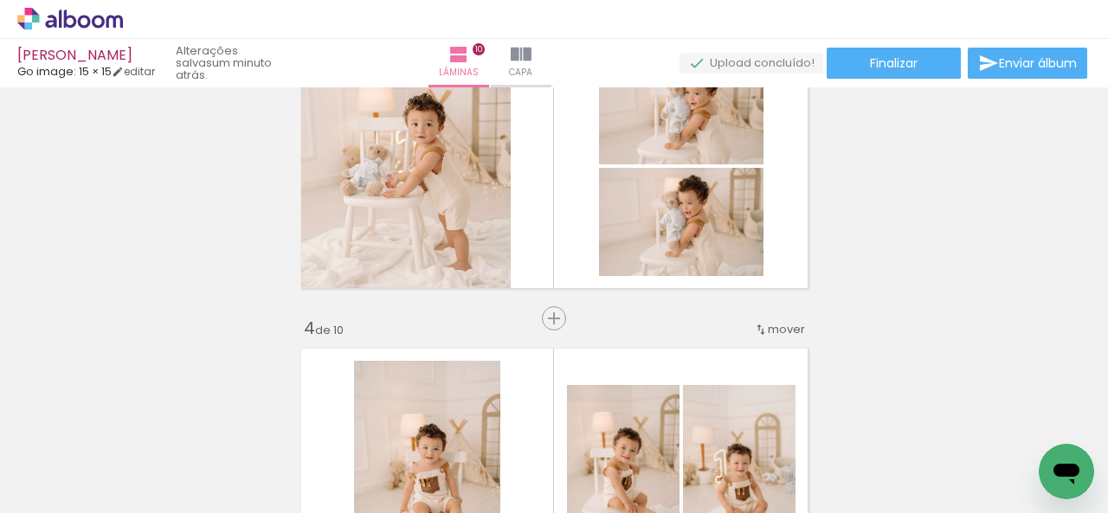
scroll to position [718, 0]
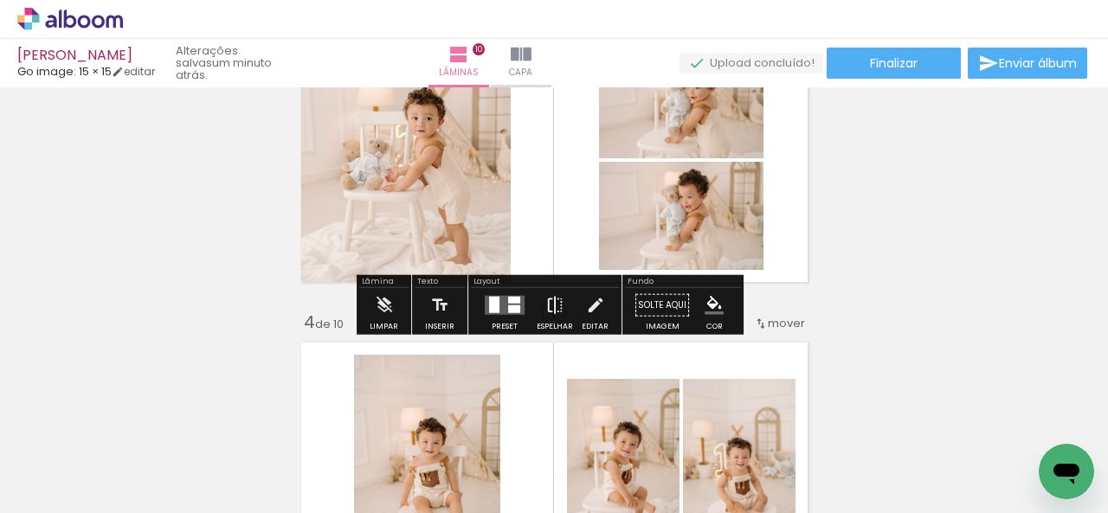
click at [549, 299] on iron-icon at bounding box center [554, 305] width 19 height 35
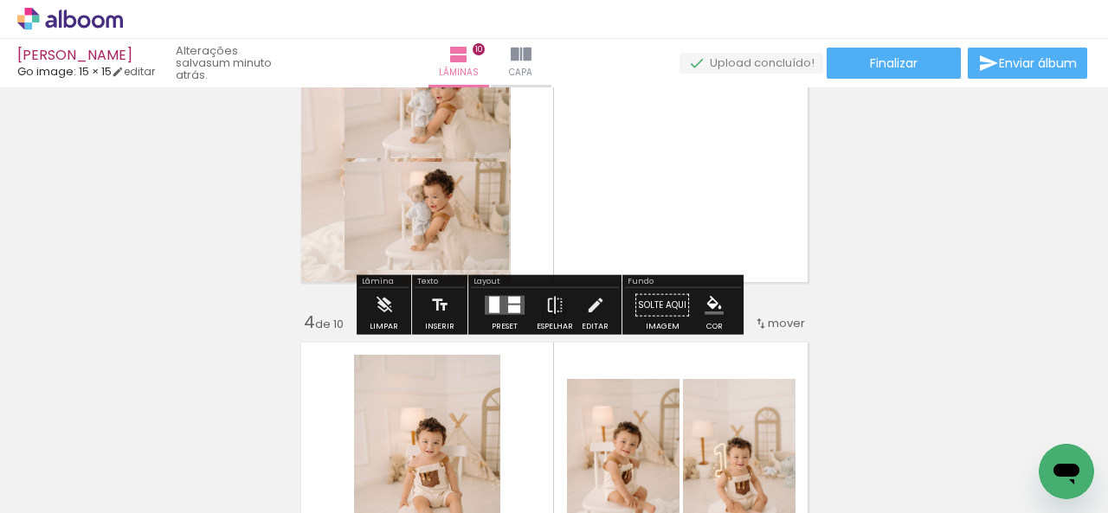
click at [471, 305] on div "Preset Espelhar Editar" at bounding box center [545, 310] width 148 height 44
click at [516, 304] on quentale-layouter at bounding box center [505, 305] width 40 height 19
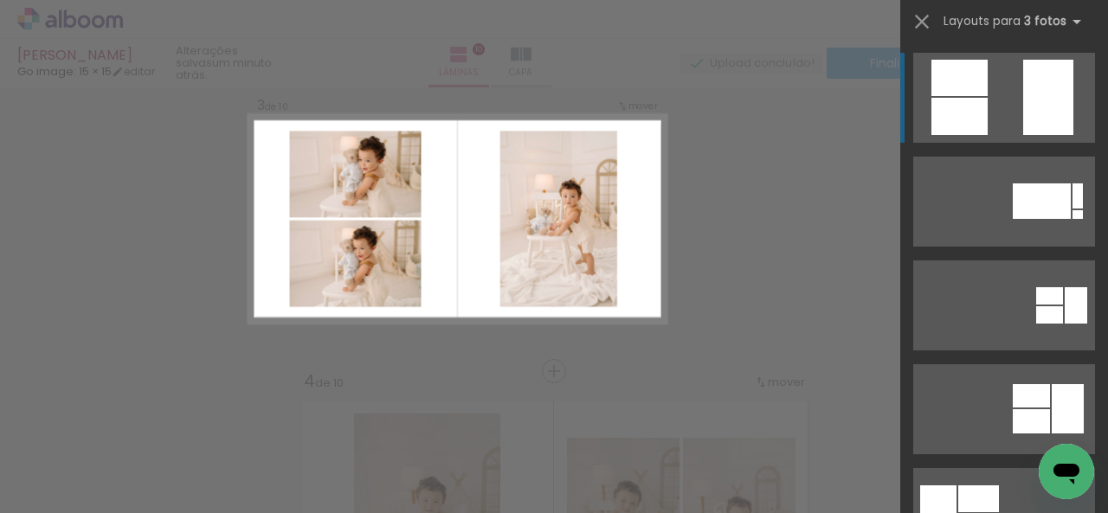
scroll to position [631, 0]
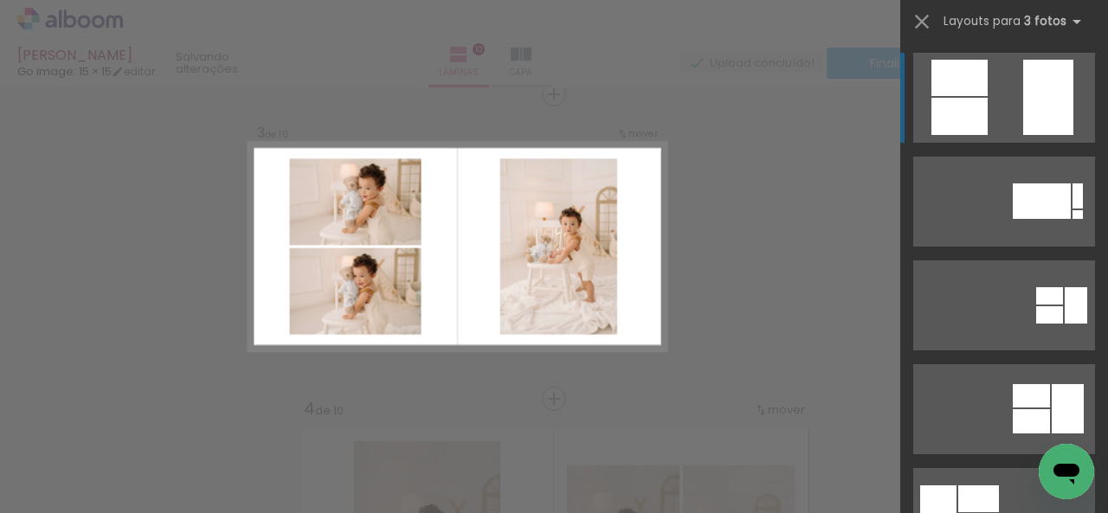
click at [962, 126] on div at bounding box center [959, 116] width 56 height 37
click at [959, 95] on div at bounding box center [959, 78] width 56 height 36
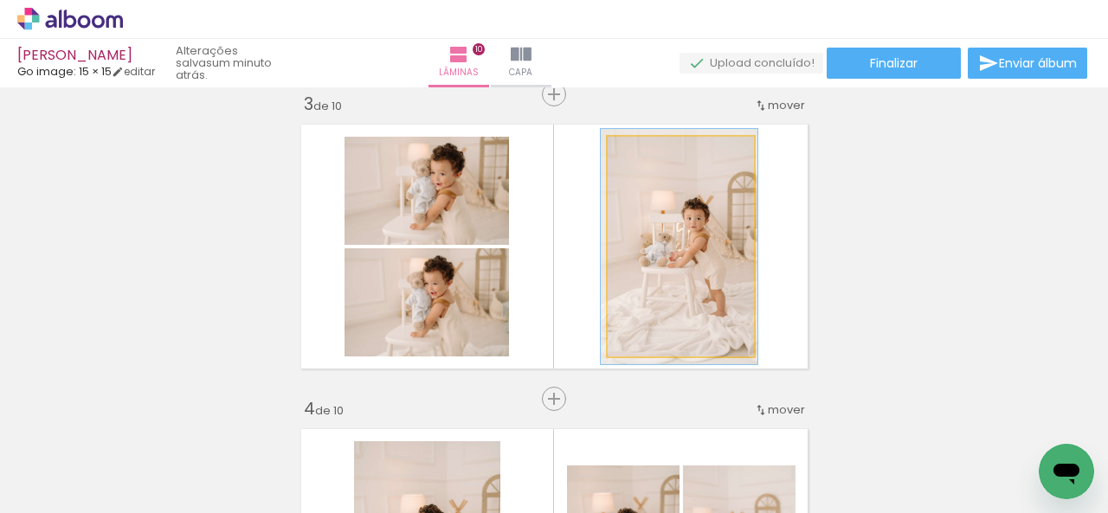
click at [623, 287] on quentale-photo at bounding box center [681, 247] width 146 height 220
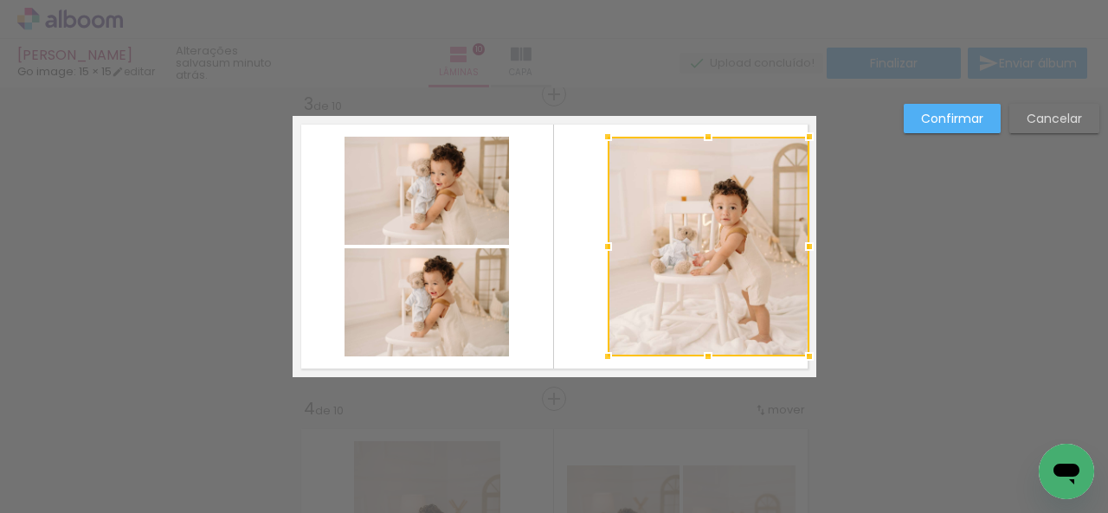
drag, startPoint x: 754, startPoint y: 249, endPoint x: 824, endPoint y: 253, distance: 70.2
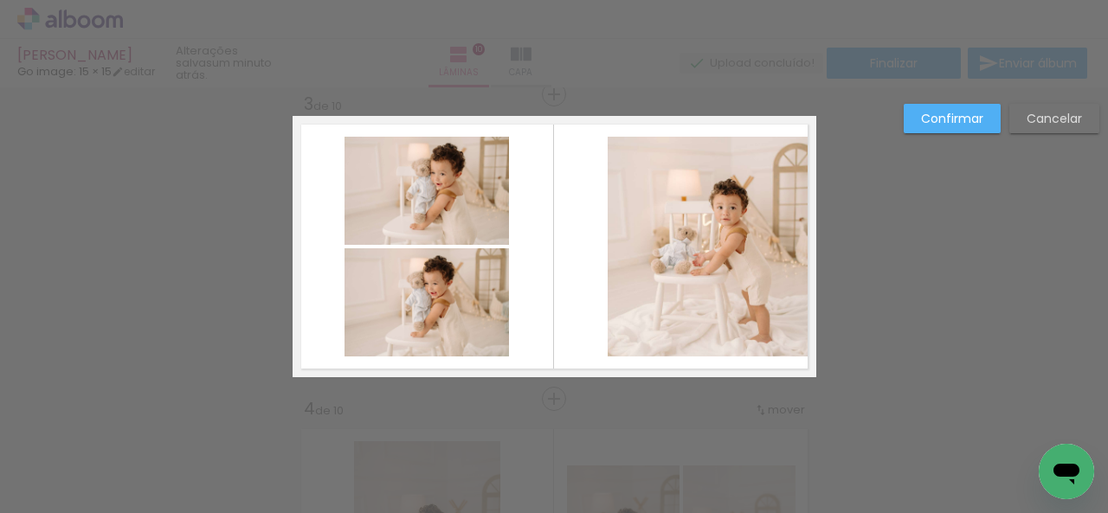
click at [701, 178] on quentale-photo at bounding box center [709, 247] width 202 height 220
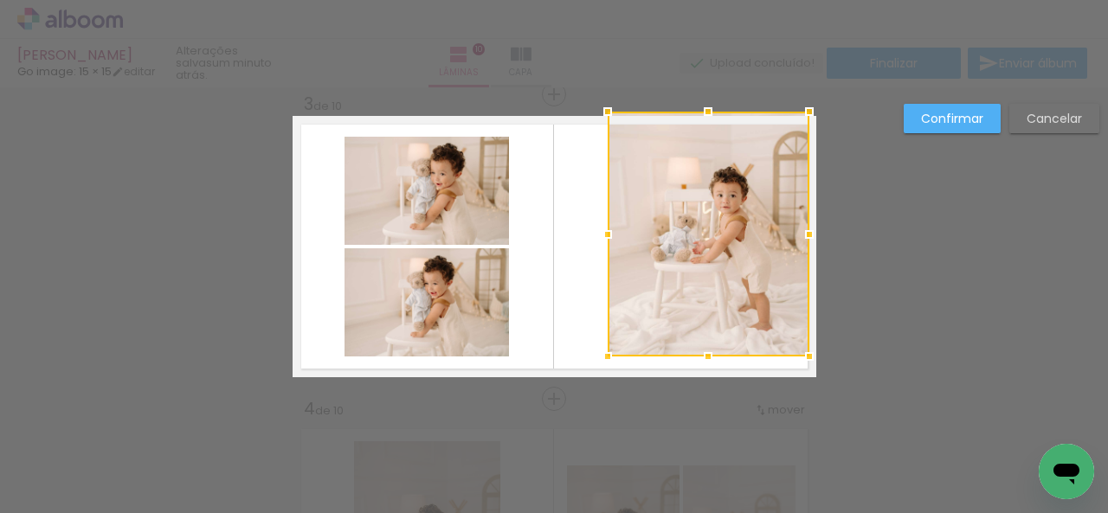
drag, startPoint x: 700, startPoint y: 138, endPoint x: 700, endPoint y: 110, distance: 27.7
click at [700, 110] on div at bounding box center [708, 111] width 35 height 35
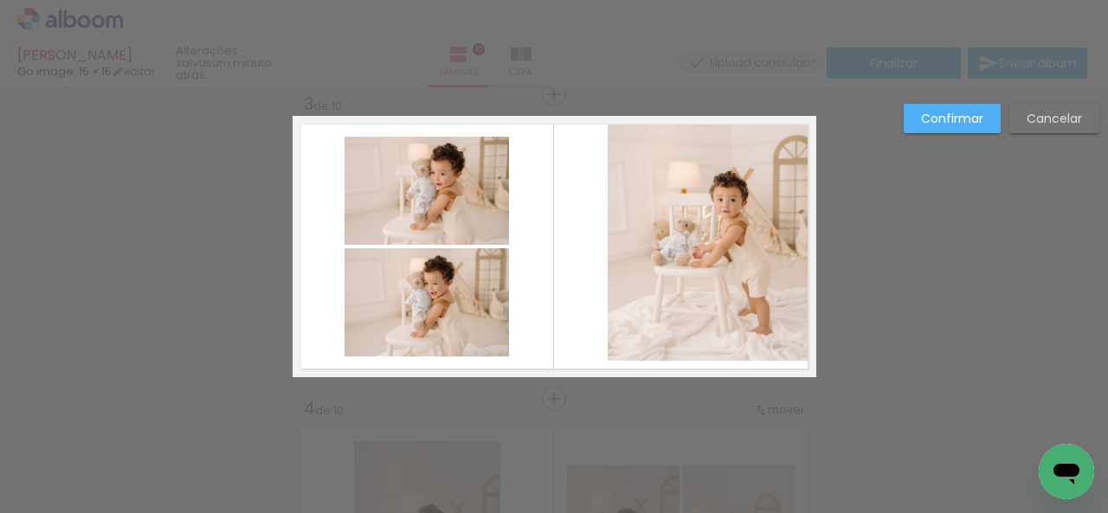
click at [694, 328] on quentale-photo at bounding box center [709, 238] width 202 height 245
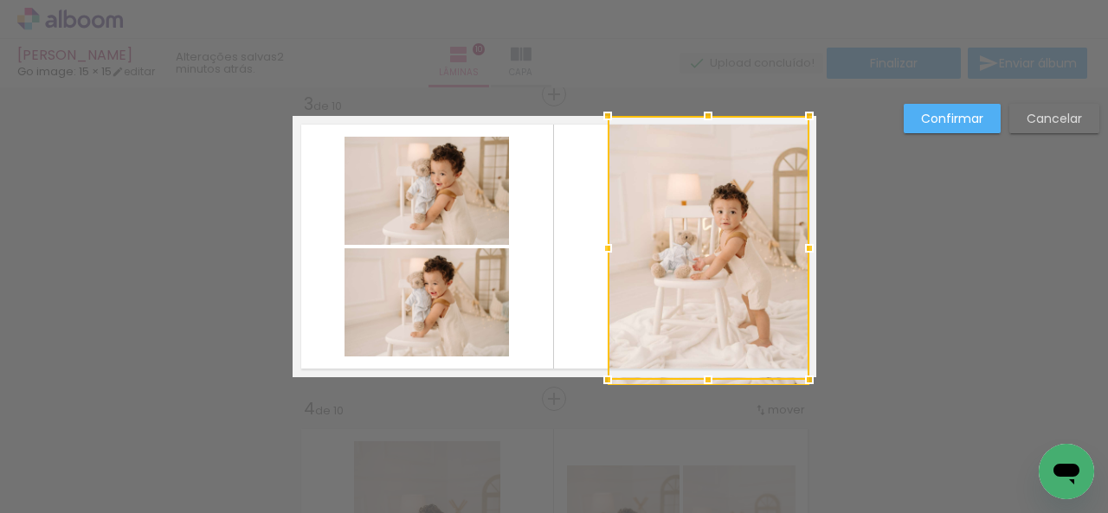
drag, startPoint x: 702, startPoint y: 366, endPoint x: 703, endPoint y: 392, distance: 26.0
click at [703, 392] on div at bounding box center [708, 380] width 35 height 35
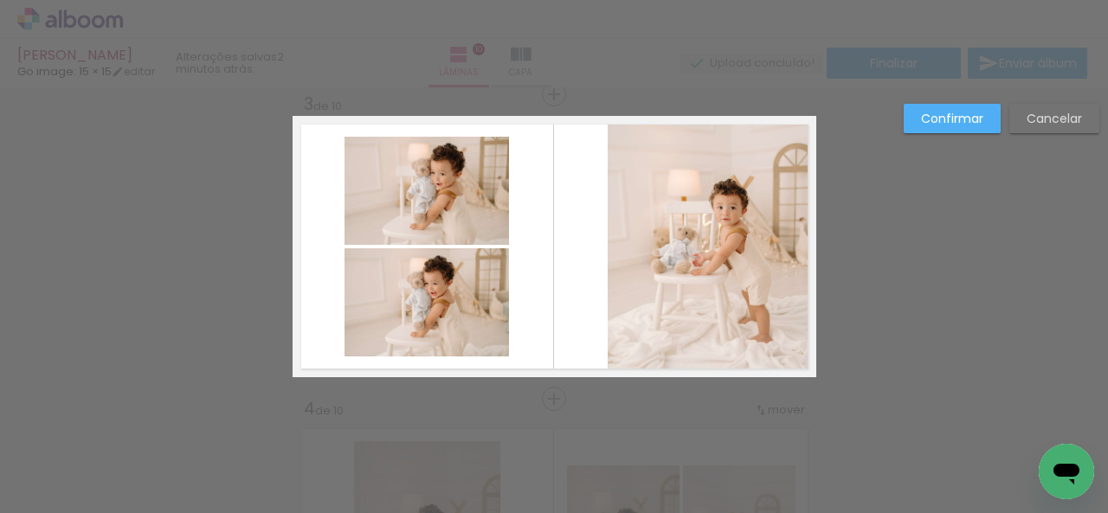
click at [614, 233] on quentale-photo at bounding box center [709, 246] width 202 height 261
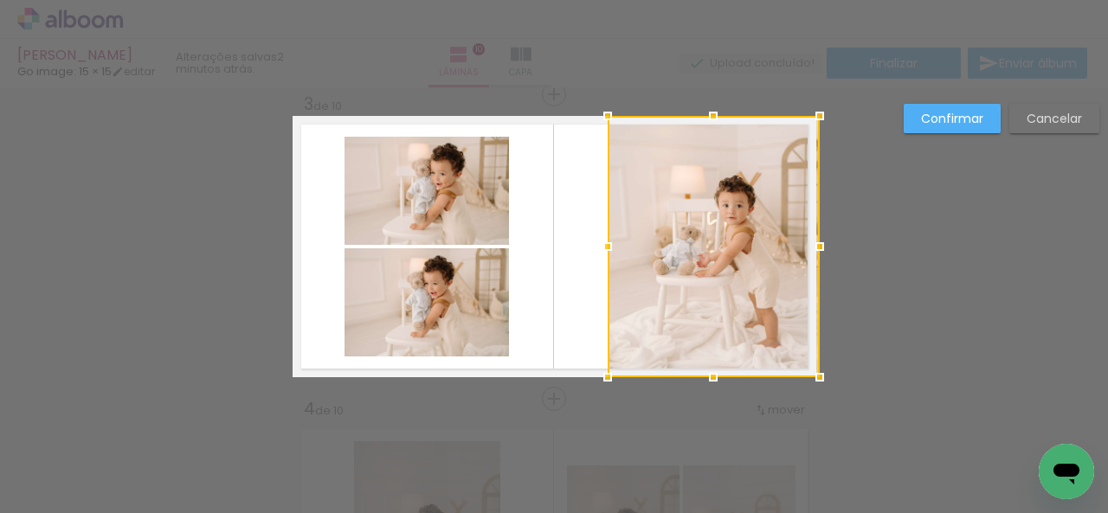
drag, startPoint x: 800, startPoint y: 242, endPoint x: 812, endPoint y: 243, distance: 12.1
click at [812, 243] on div at bounding box center [819, 246] width 35 height 35
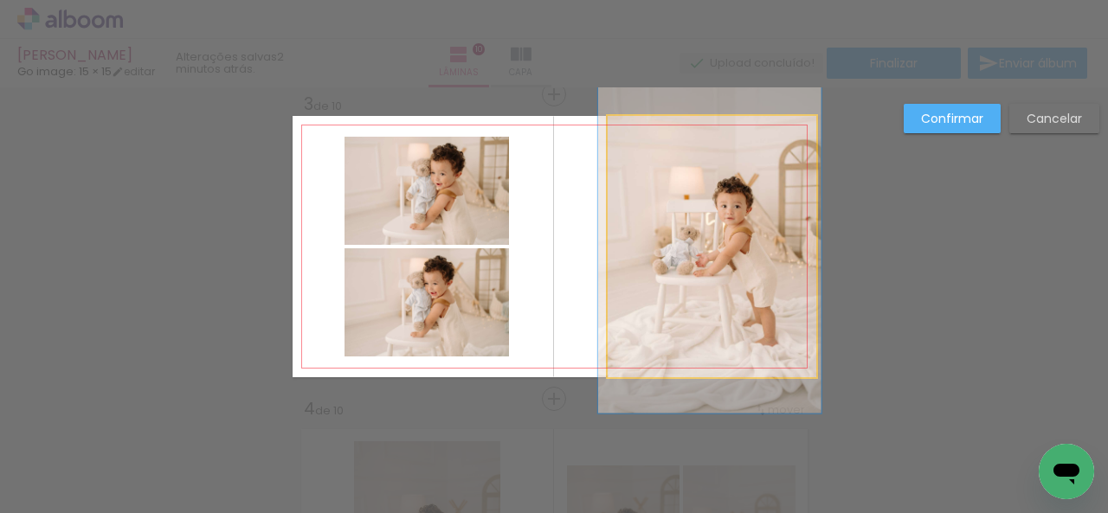
click at [611, 250] on quentale-photo at bounding box center [712, 246] width 209 height 261
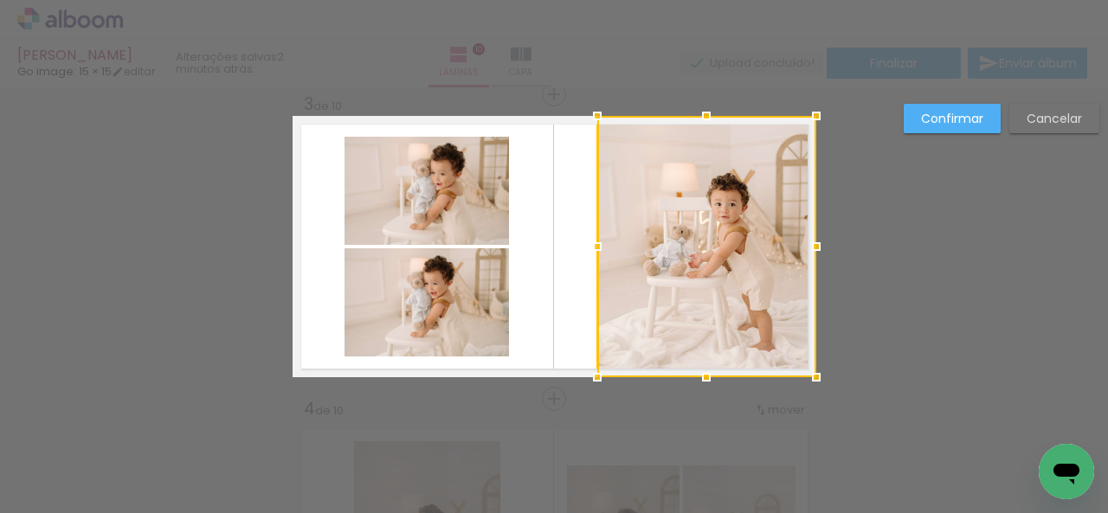
drag, startPoint x: 599, startPoint y: 245, endPoint x: 586, endPoint y: 248, distance: 13.4
click at [586, 248] on div at bounding box center [597, 246] width 35 height 35
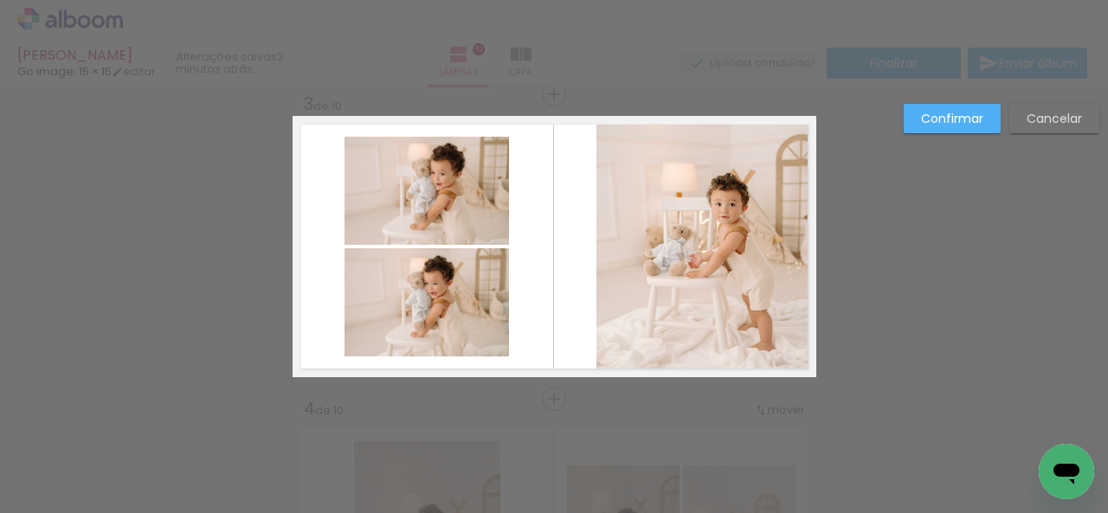
click at [943, 128] on paper-button "Confirmar" at bounding box center [952, 118] width 97 height 29
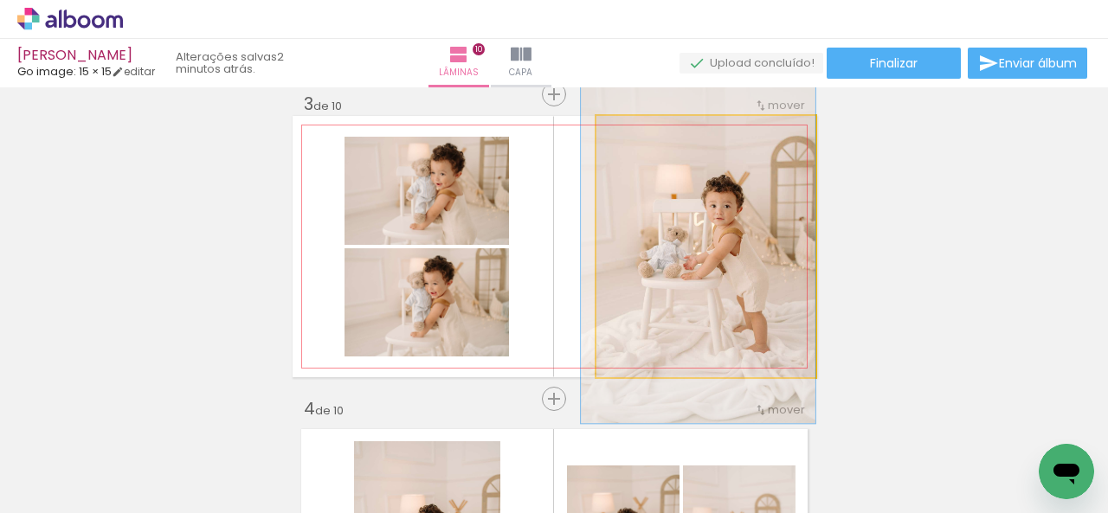
drag, startPoint x: 733, startPoint y: 193, endPoint x: 712, endPoint y: 195, distance: 20.8
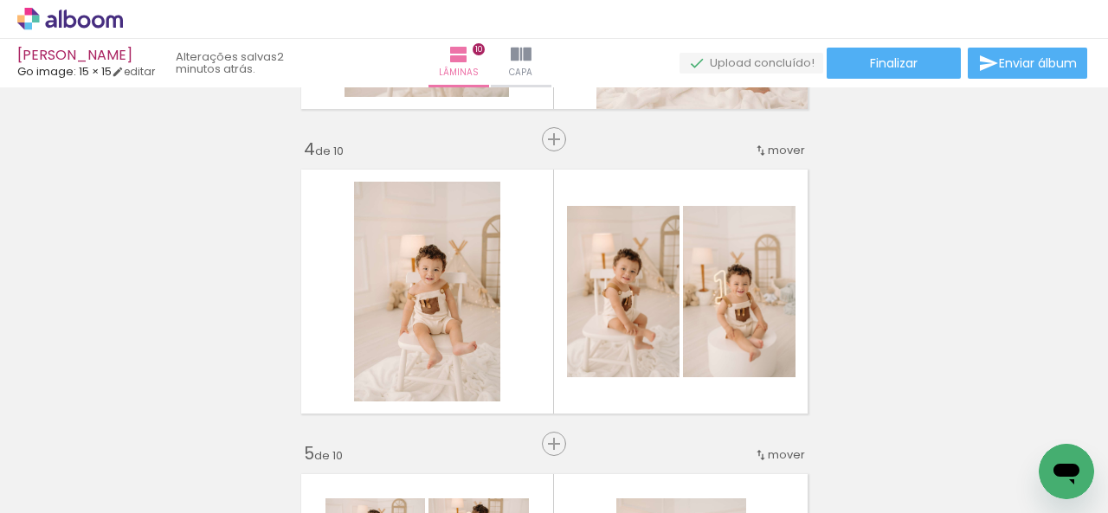
scroll to position [977, 0]
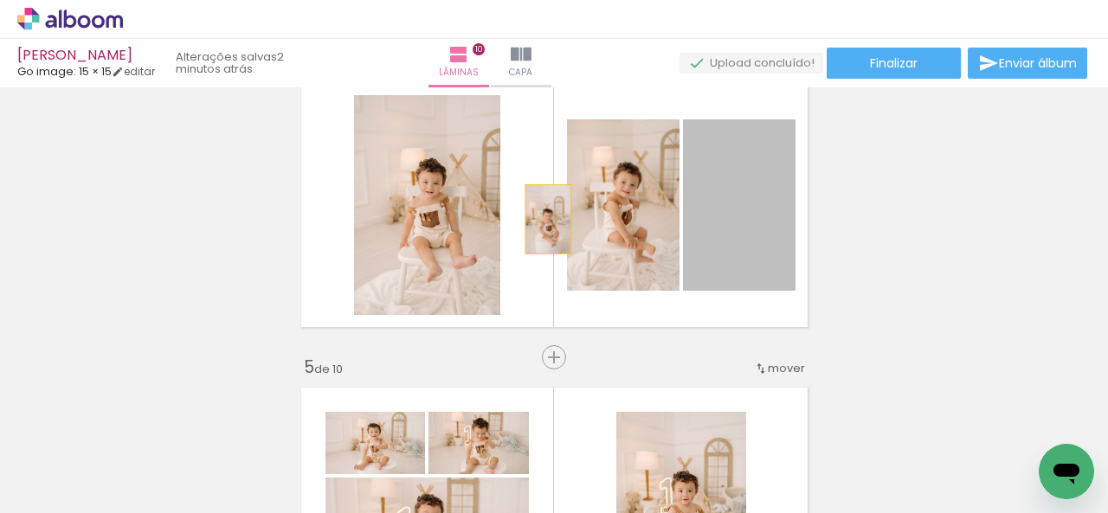
drag, startPoint x: 760, startPoint y: 229, endPoint x: 470, endPoint y: 216, distance: 290.3
click at [0, 0] on slot at bounding box center [0, 0] width 0 height 0
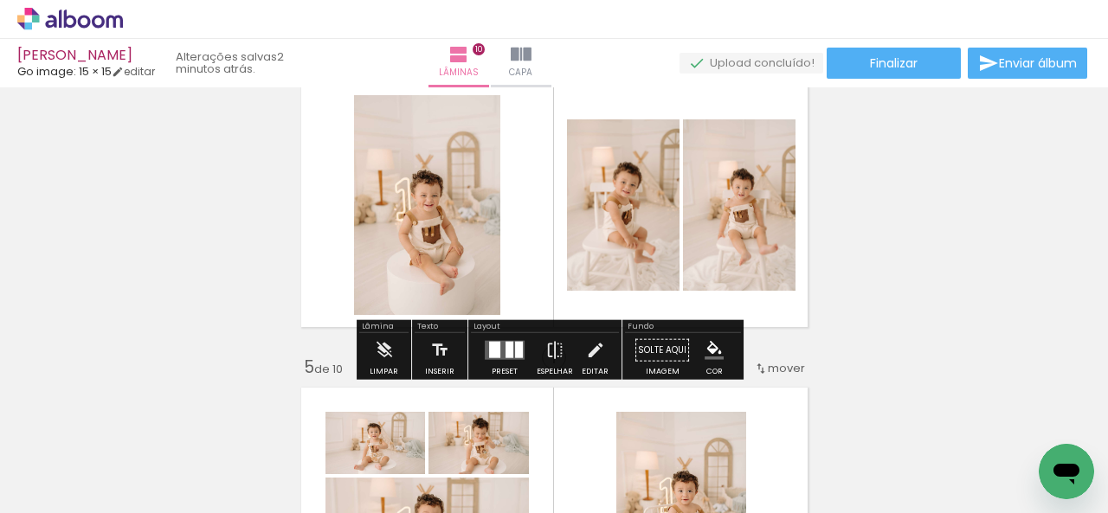
drag, startPoint x: 510, startPoint y: 342, endPoint x: 564, endPoint y: 316, distance: 60.4
click at [510, 343] on quentale-layouter at bounding box center [505, 350] width 40 height 19
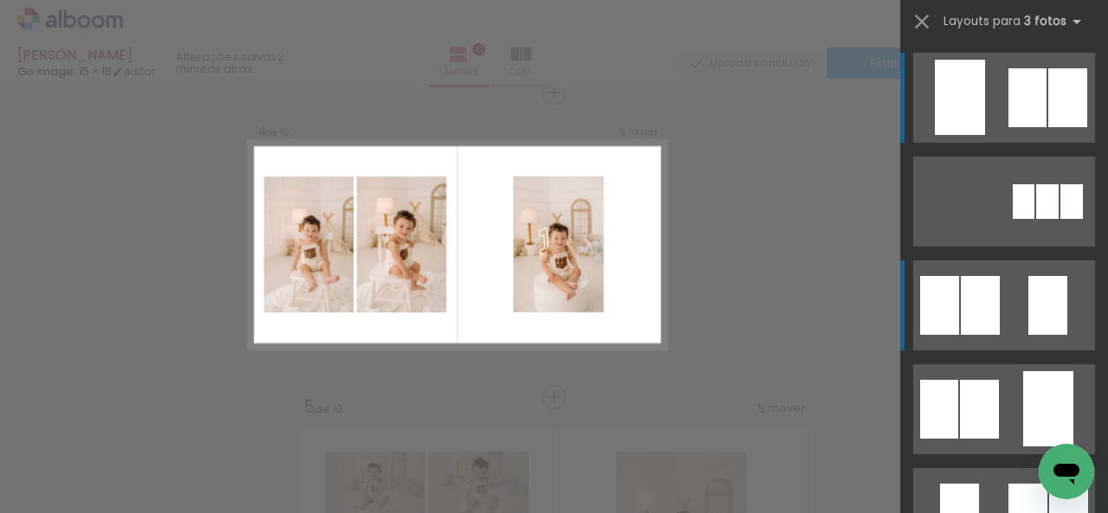
scroll to position [936, 0]
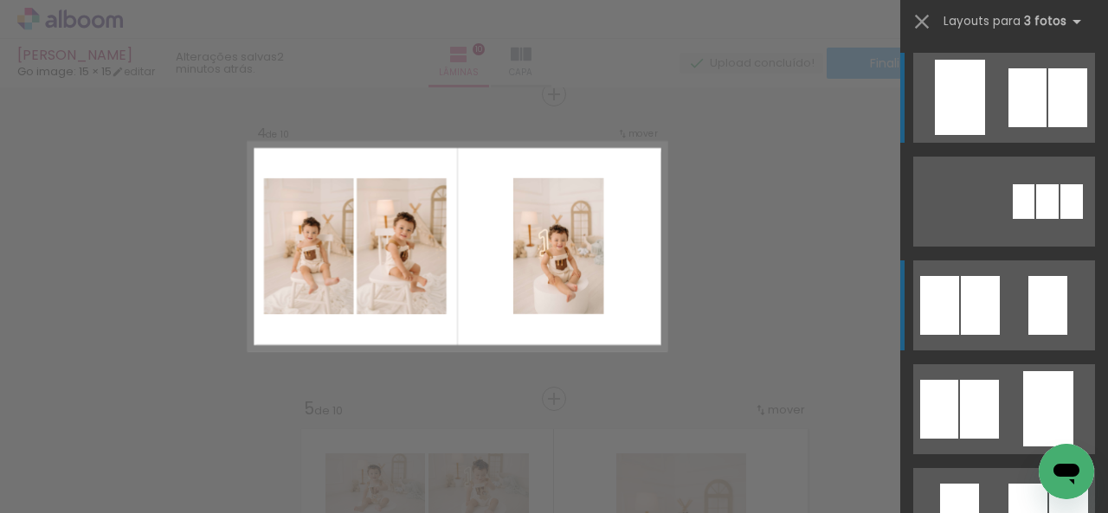
click at [995, 285] on quentale-layouter at bounding box center [1004, 306] width 182 height 90
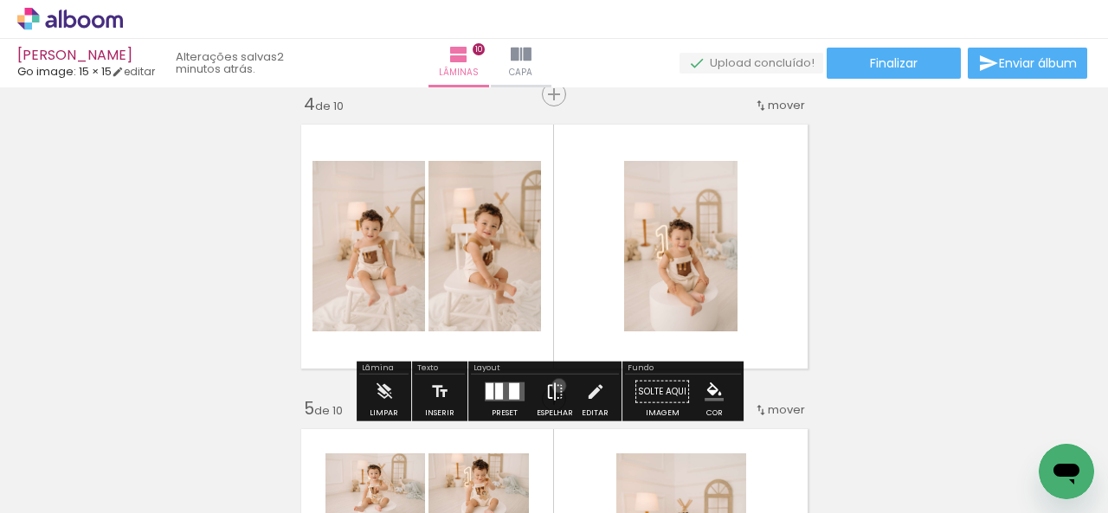
click at [555, 385] on iron-icon at bounding box center [554, 392] width 19 height 35
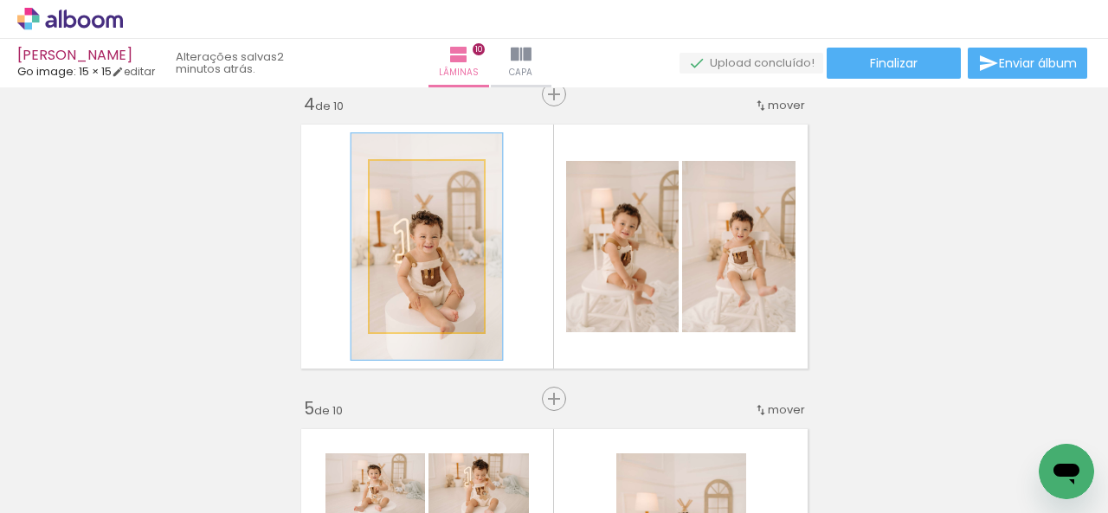
drag, startPoint x: 400, startPoint y: 180, endPoint x: 414, endPoint y: 180, distance: 13.8
type paper-slider "132"
click at [415, 180] on div at bounding box center [423, 179] width 16 height 16
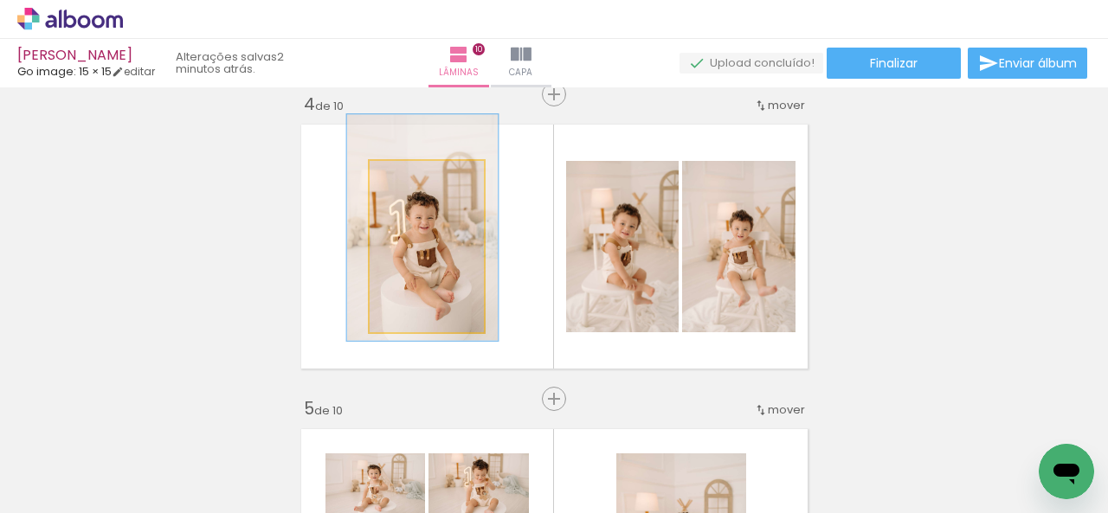
drag, startPoint x: 459, startPoint y: 295, endPoint x: 454, endPoint y: 276, distance: 19.5
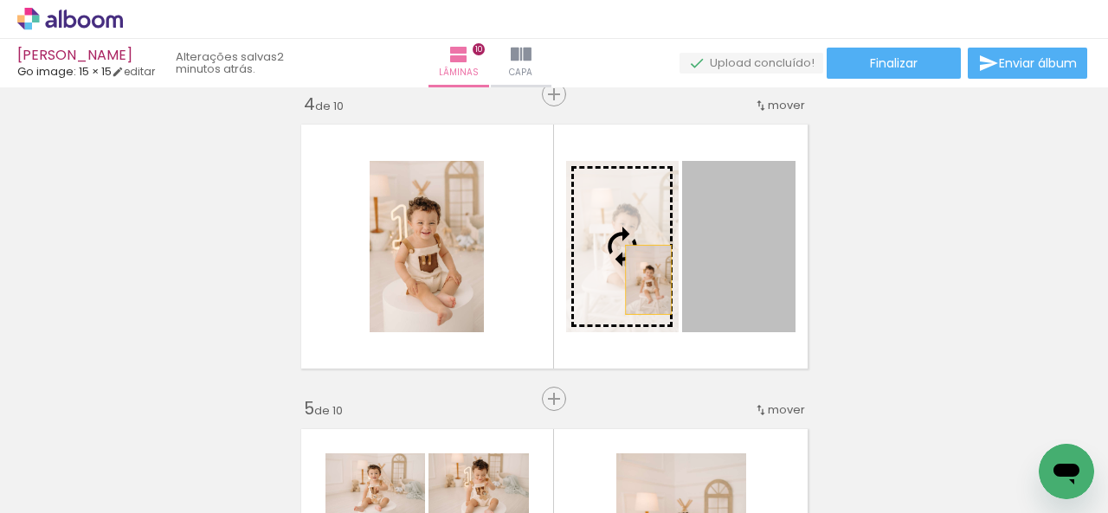
drag, startPoint x: 739, startPoint y: 289, endPoint x: 639, endPoint y: 278, distance: 101.0
click at [0, 0] on slot at bounding box center [0, 0] width 0 height 0
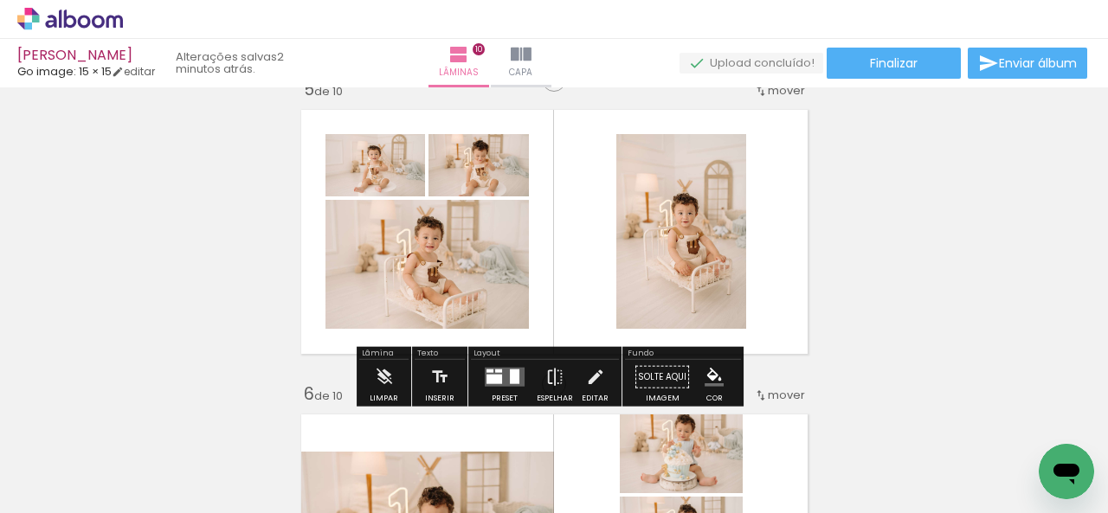
scroll to position [1282, 0]
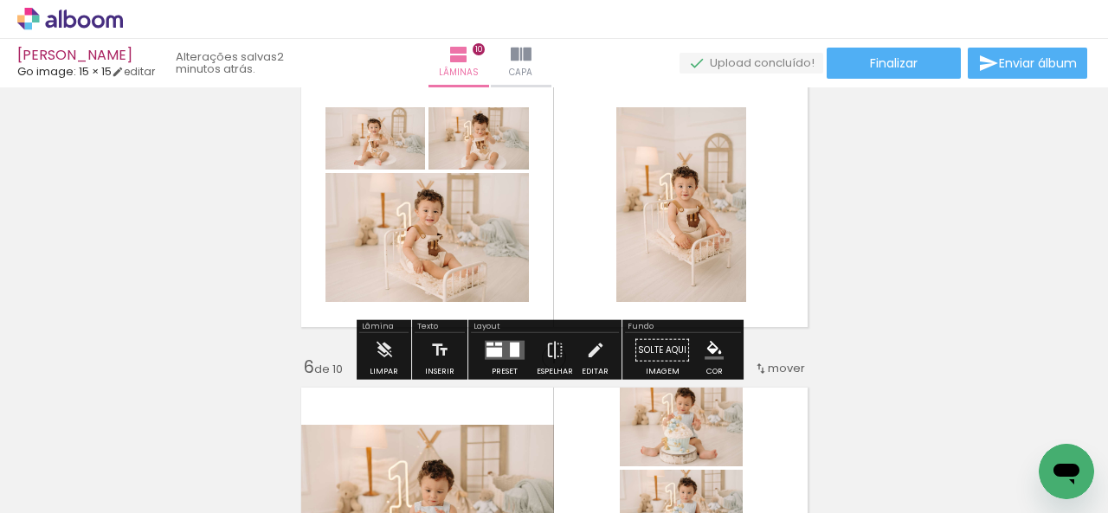
click at [512, 349] on div at bounding box center [515, 350] width 10 height 15
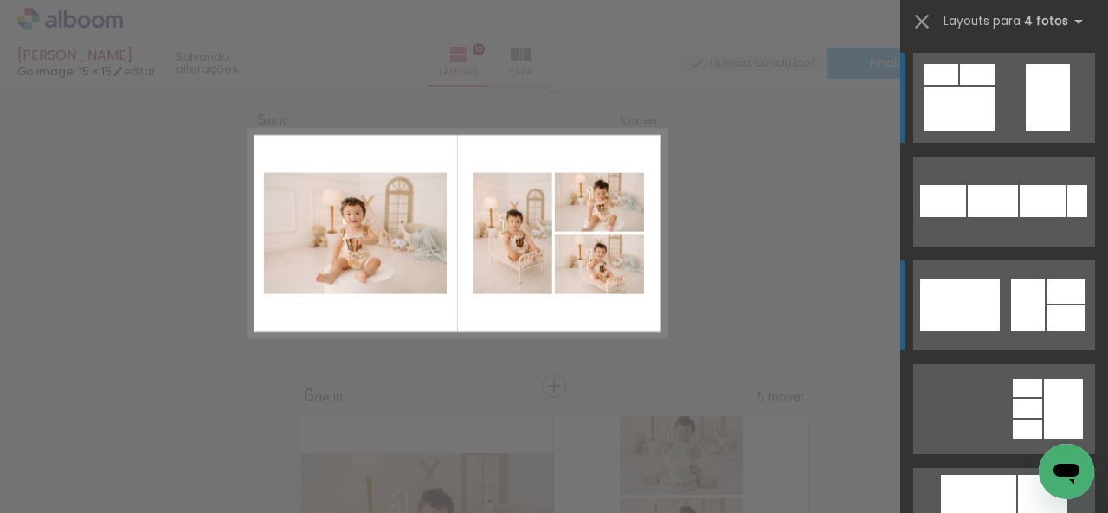
scroll to position [1240, 0]
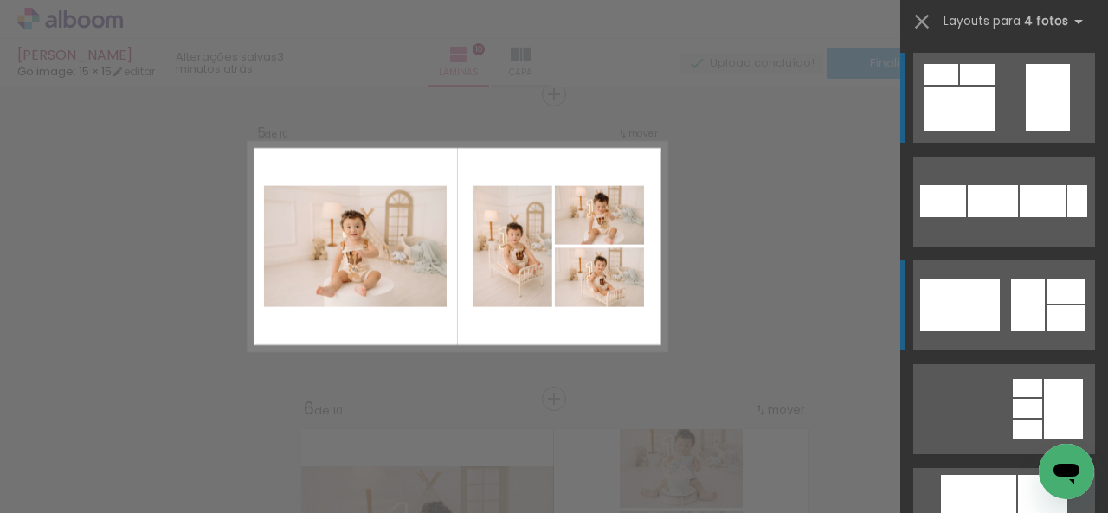
click at [1027, 294] on div at bounding box center [1028, 305] width 34 height 53
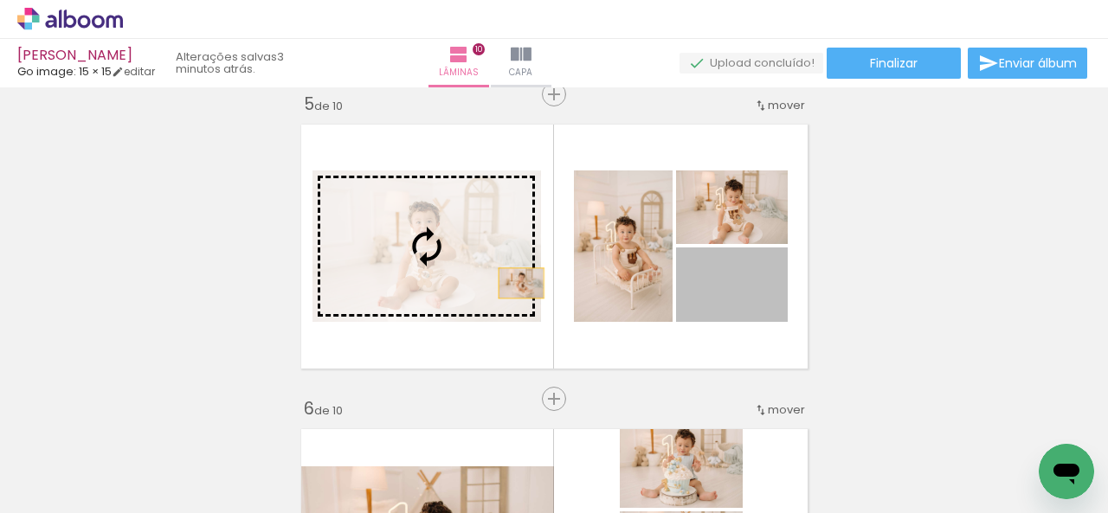
drag, startPoint x: 750, startPoint y: 301, endPoint x: 455, endPoint y: 283, distance: 294.8
click at [0, 0] on slot at bounding box center [0, 0] width 0 height 0
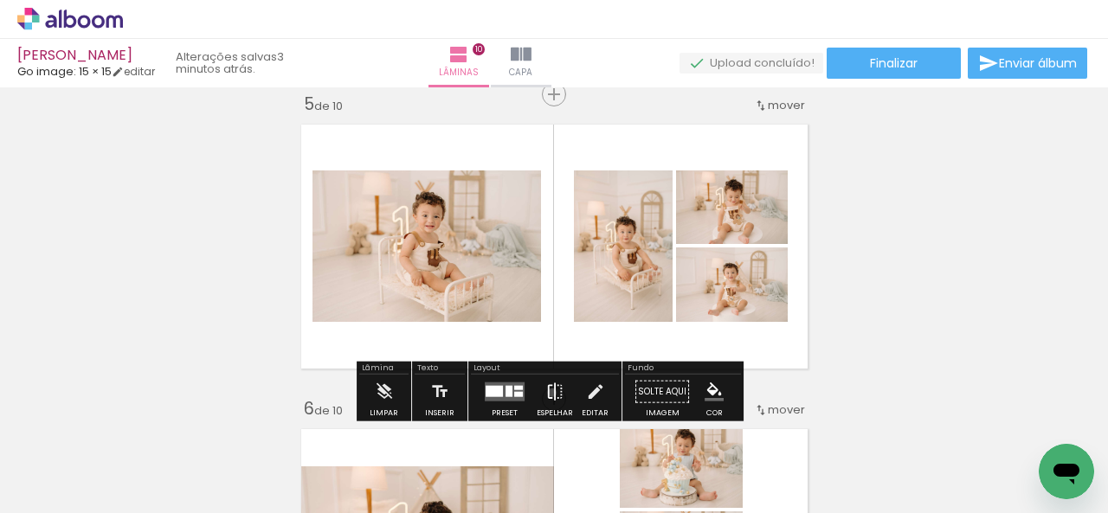
click at [548, 392] on iron-icon at bounding box center [554, 392] width 19 height 35
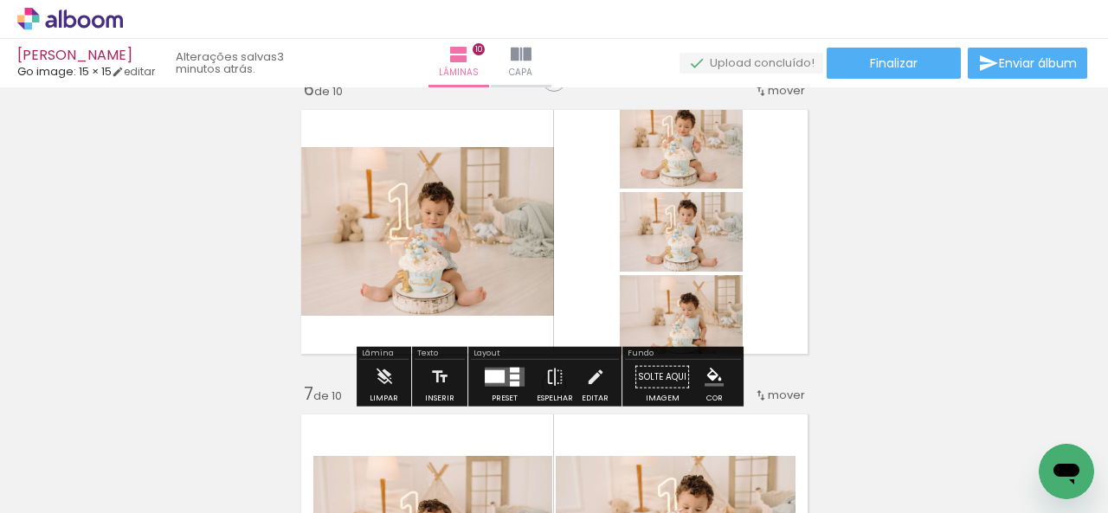
scroll to position [1587, 0]
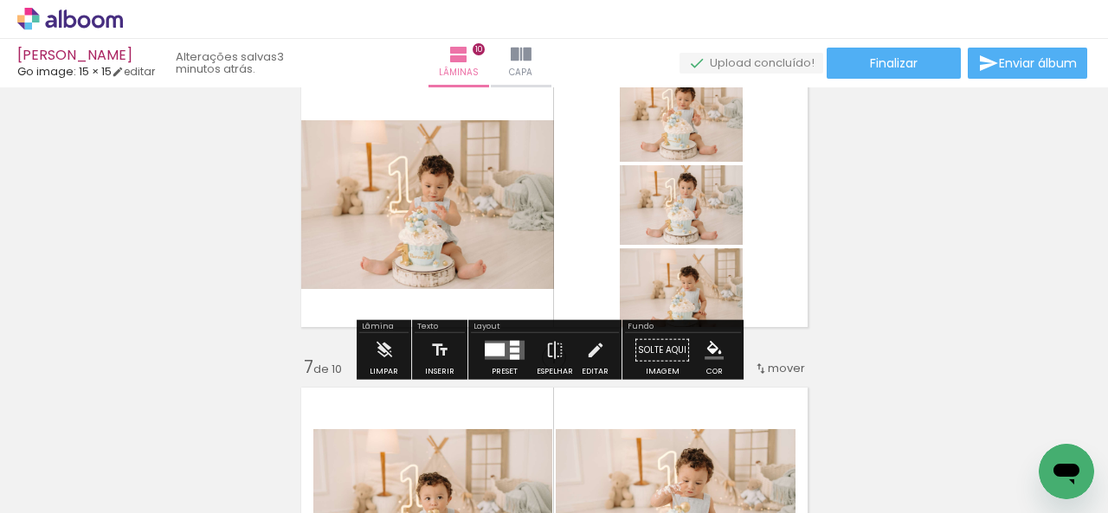
click at [499, 344] on div at bounding box center [495, 350] width 20 height 13
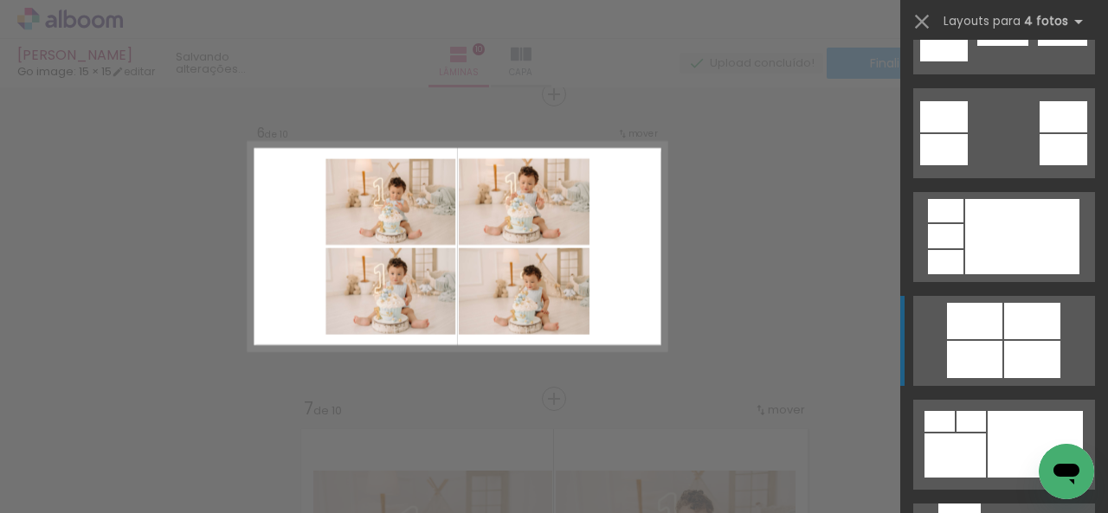
scroll to position [692, 0]
click at [961, 331] on div at bounding box center [974, 320] width 55 height 36
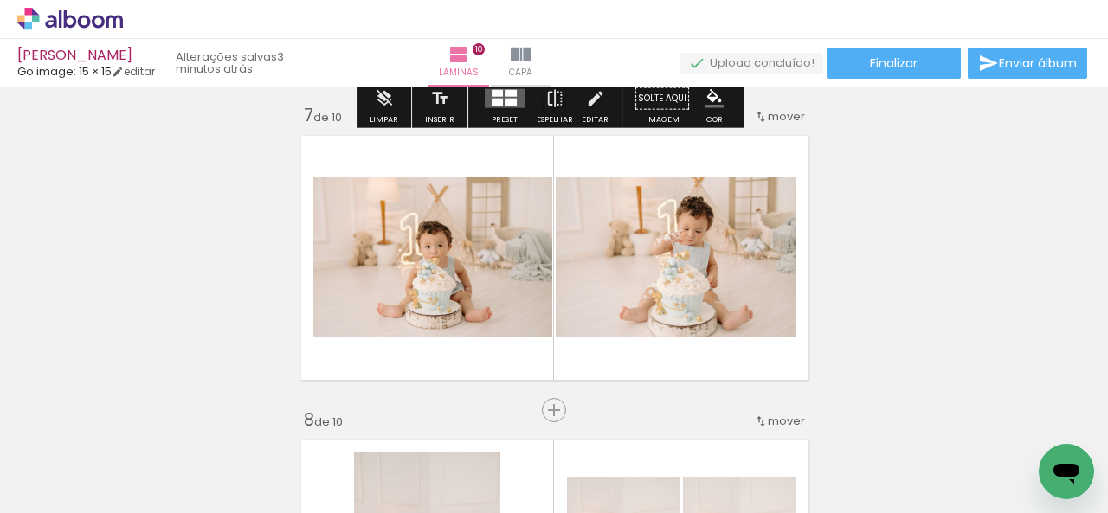
scroll to position [1891, 0]
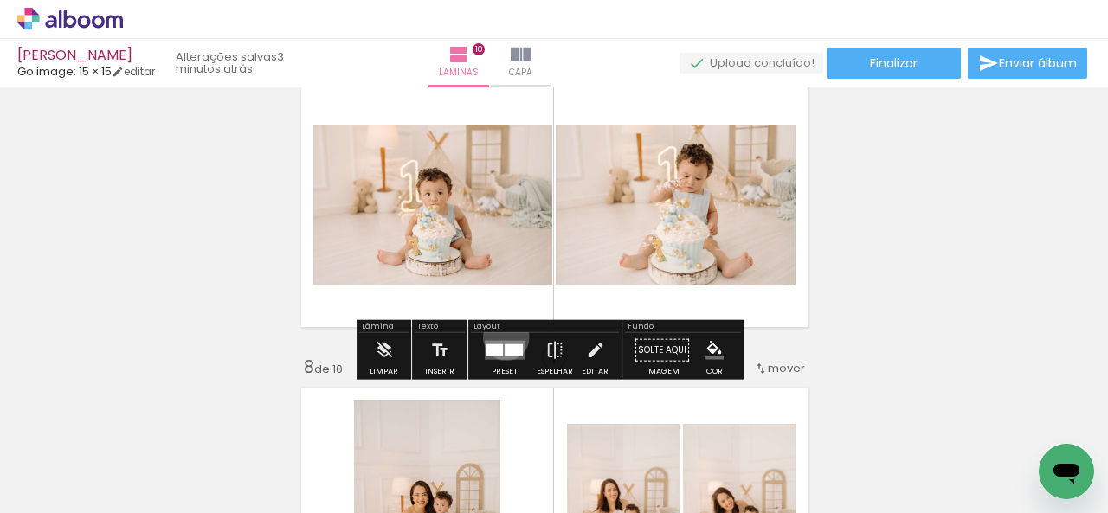
click at [502, 337] on div at bounding box center [504, 350] width 47 height 35
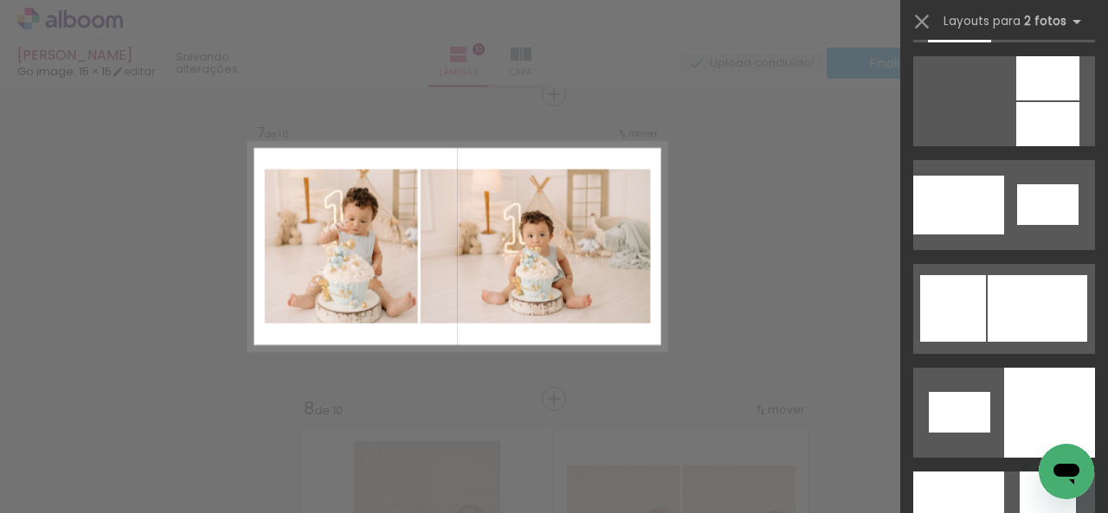
scroll to position [2164, 0]
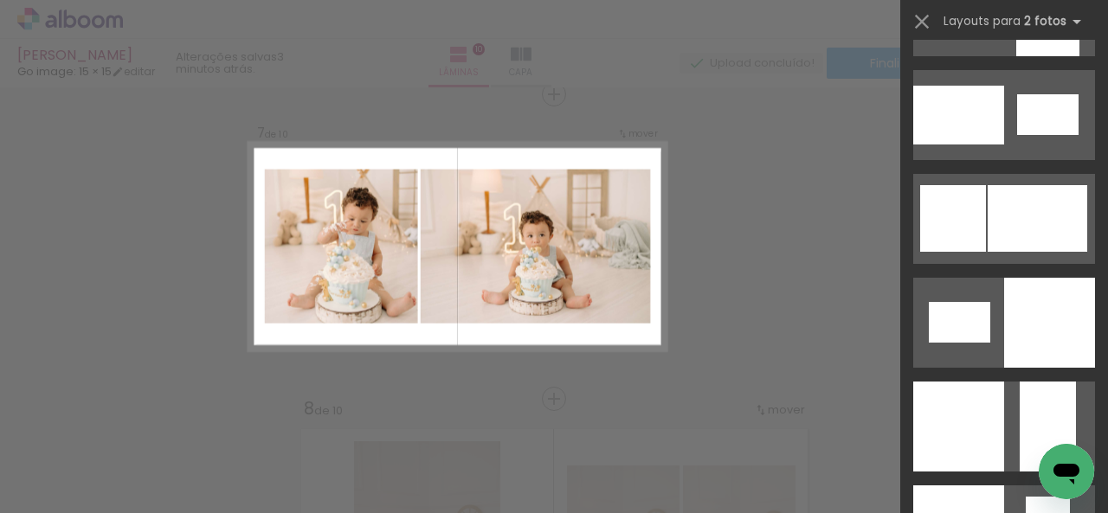
click at [988, 227] on div at bounding box center [1038, 218] width 100 height 67
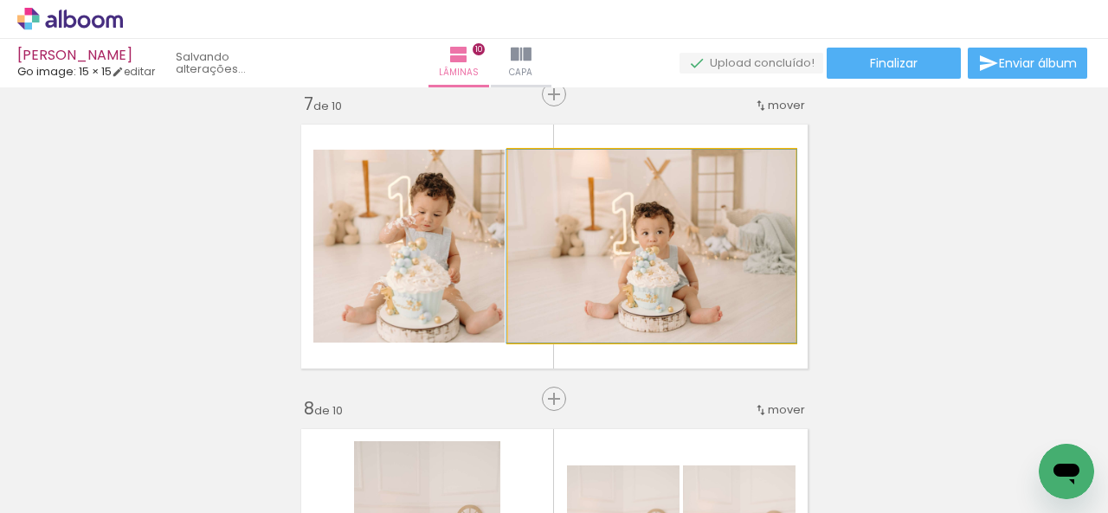
click at [727, 303] on quentale-photo at bounding box center [651, 246] width 287 height 193
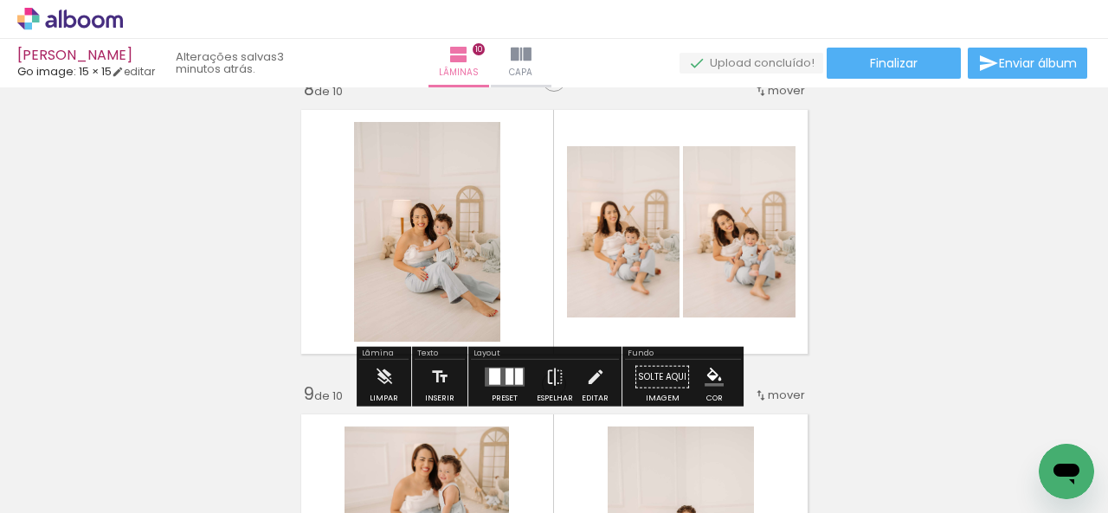
scroll to position [2196, 0]
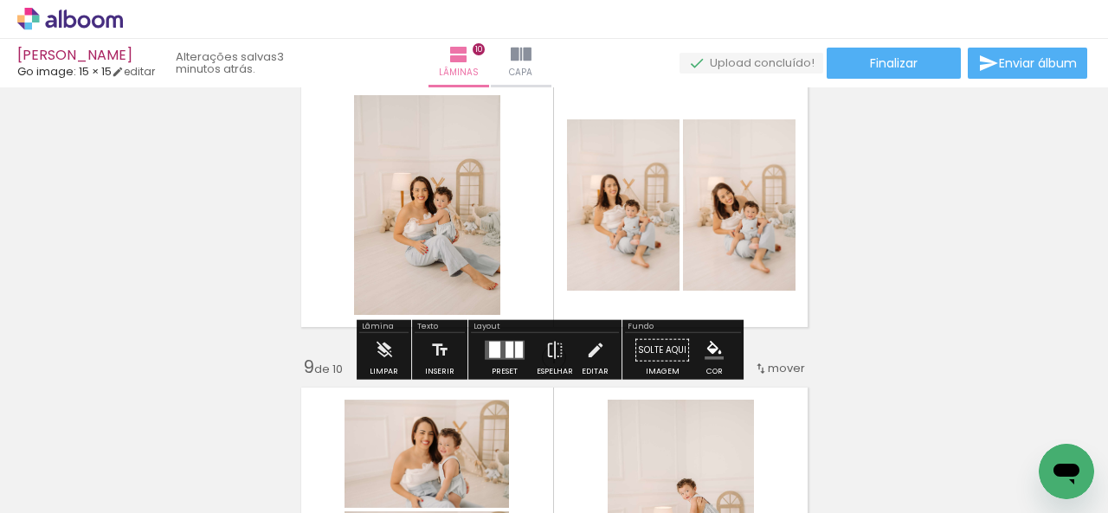
click at [505, 348] on div at bounding box center [509, 350] width 8 height 16
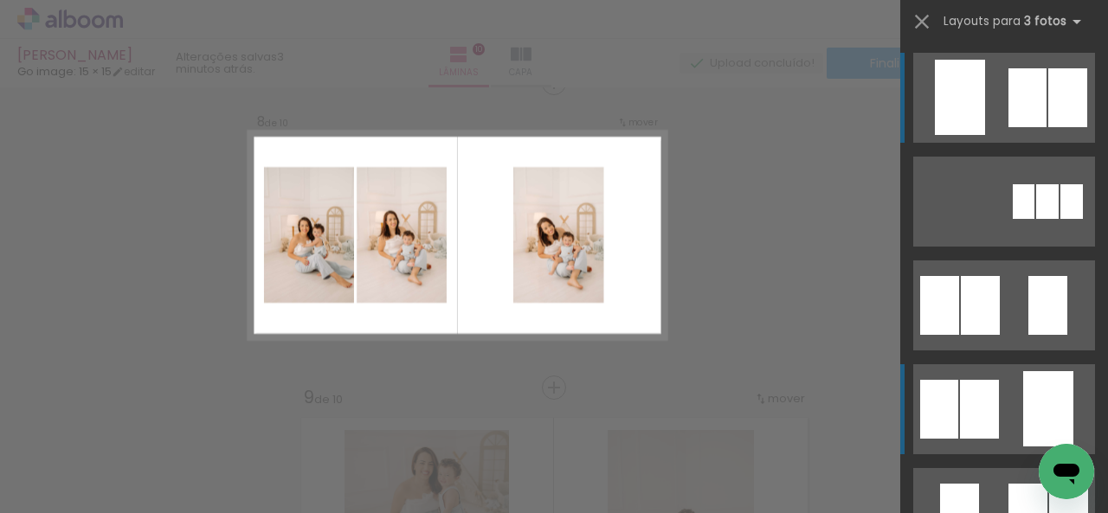
scroll to position [2154, 0]
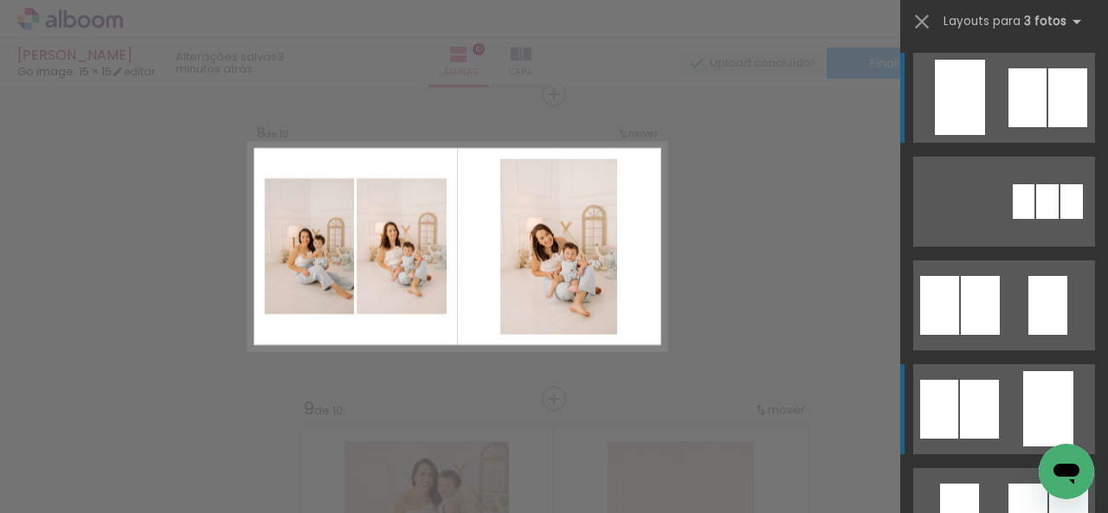
click at [1049, 387] on div at bounding box center [1048, 408] width 50 height 75
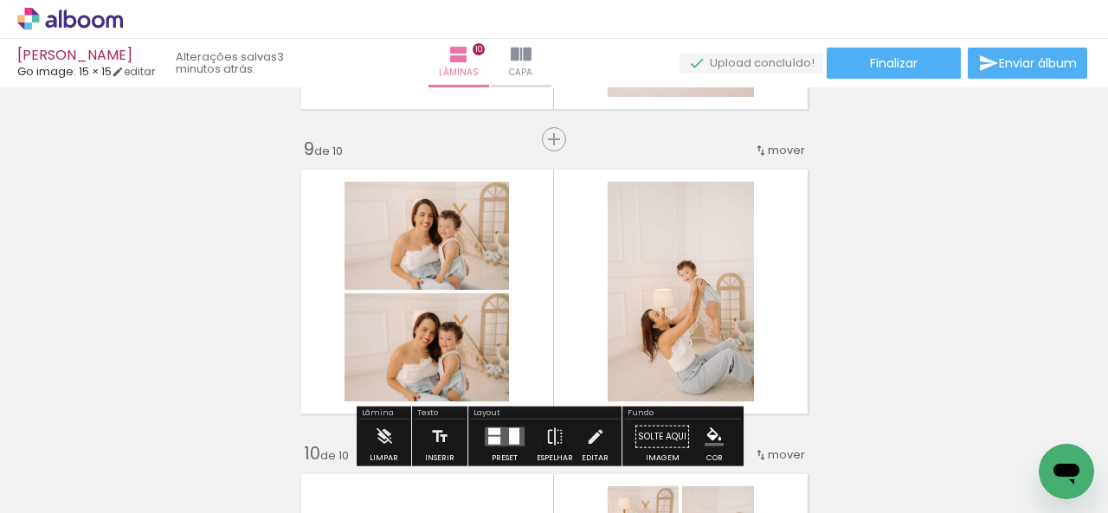
scroll to position [2241, 0]
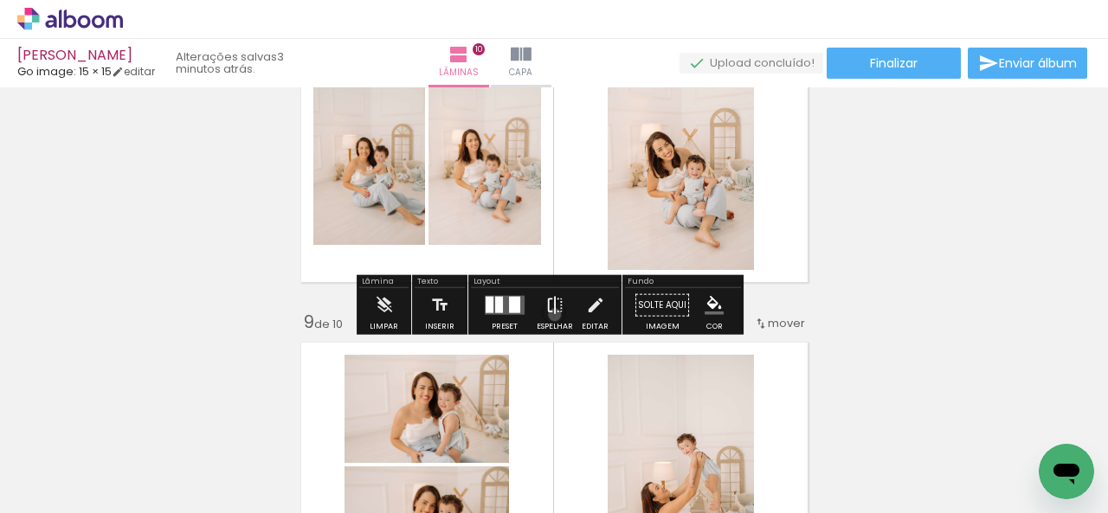
click at [550, 314] on iron-icon at bounding box center [554, 305] width 19 height 35
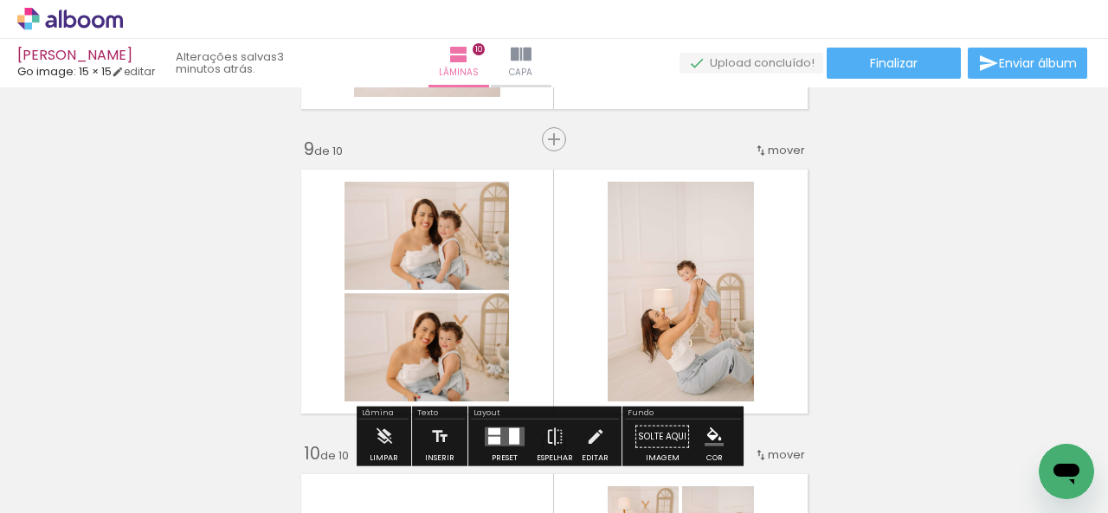
scroll to position [2501, 0]
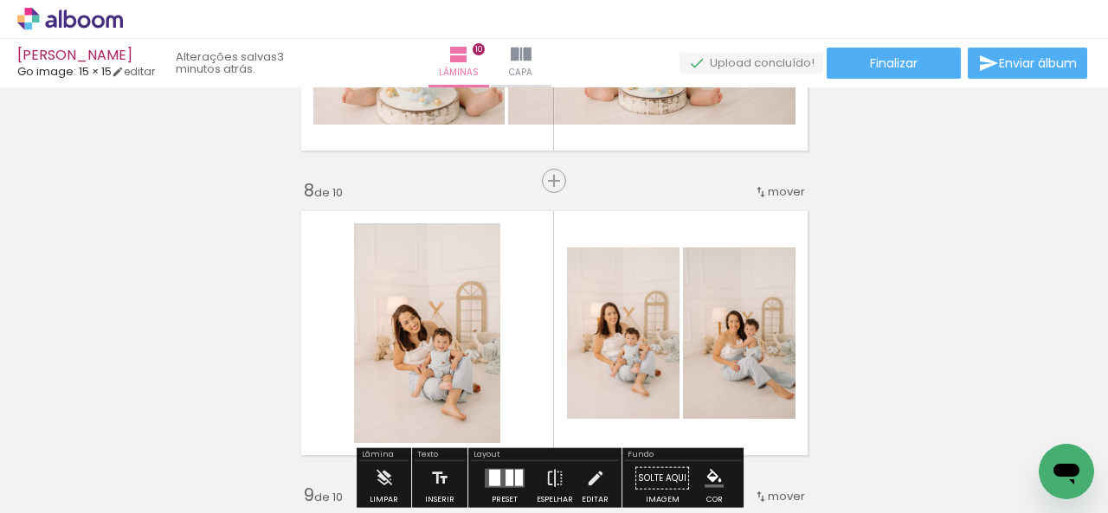
click at [424, 295] on quentale-photo at bounding box center [427, 333] width 146 height 220
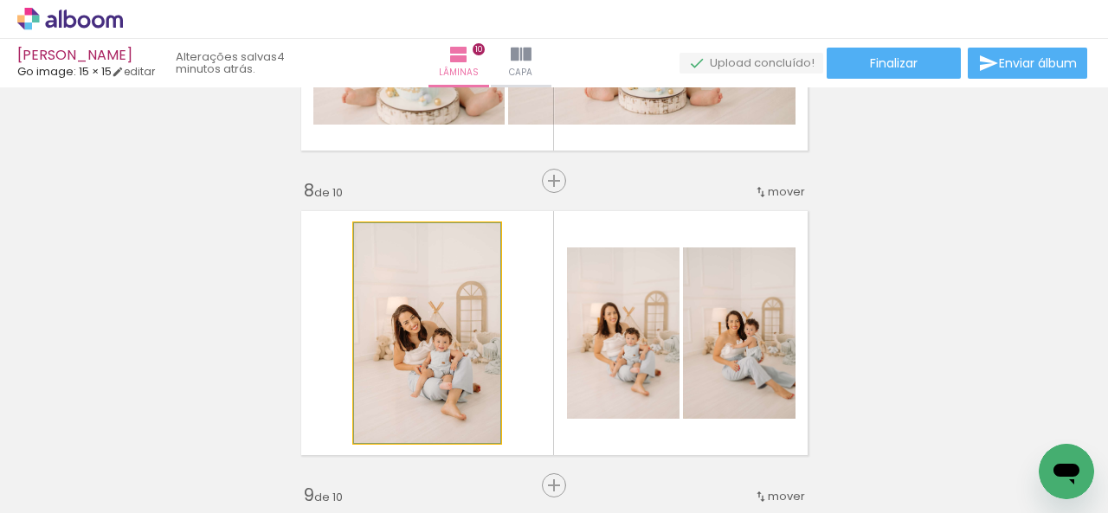
click at [424, 295] on quentale-photo at bounding box center [427, 333] width 146 height 220
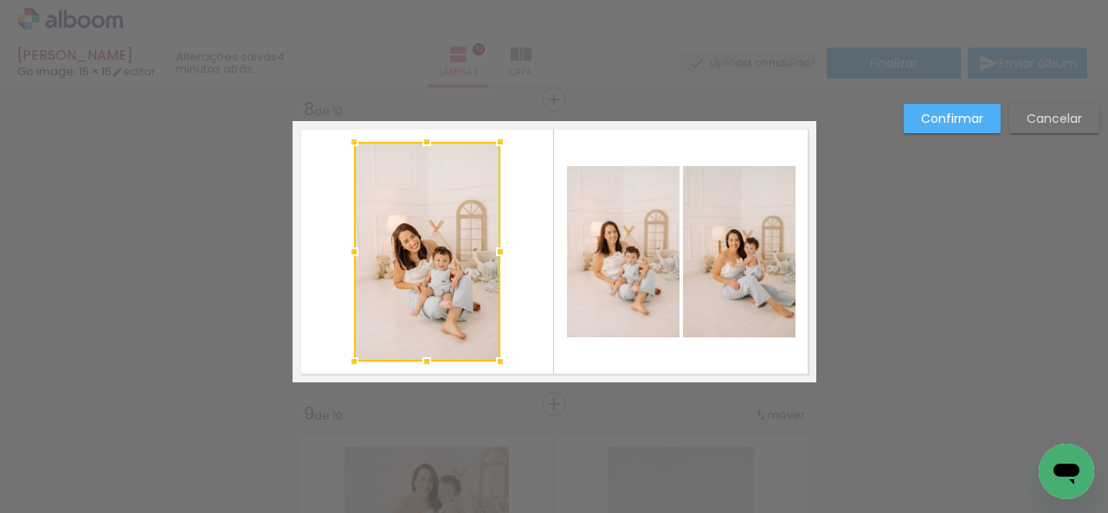
scroll to position [2154, 0]
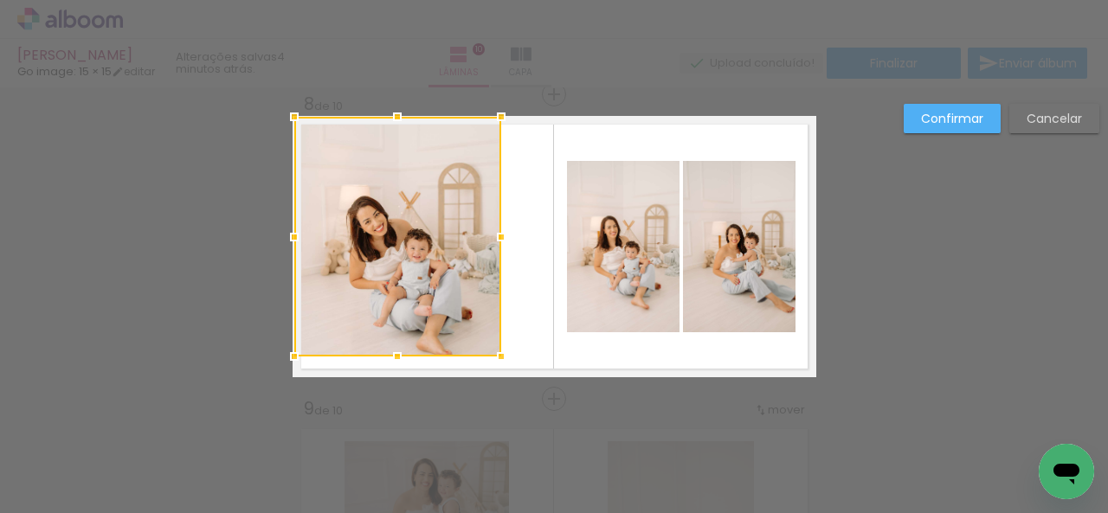
drag, startPoint x: 345, startPoint y: 136, endPoint x: 273, endPoint y: 103, distance: 79.8
click at [277, 103] on div at bounding box center [294, 117] width 35 height 35
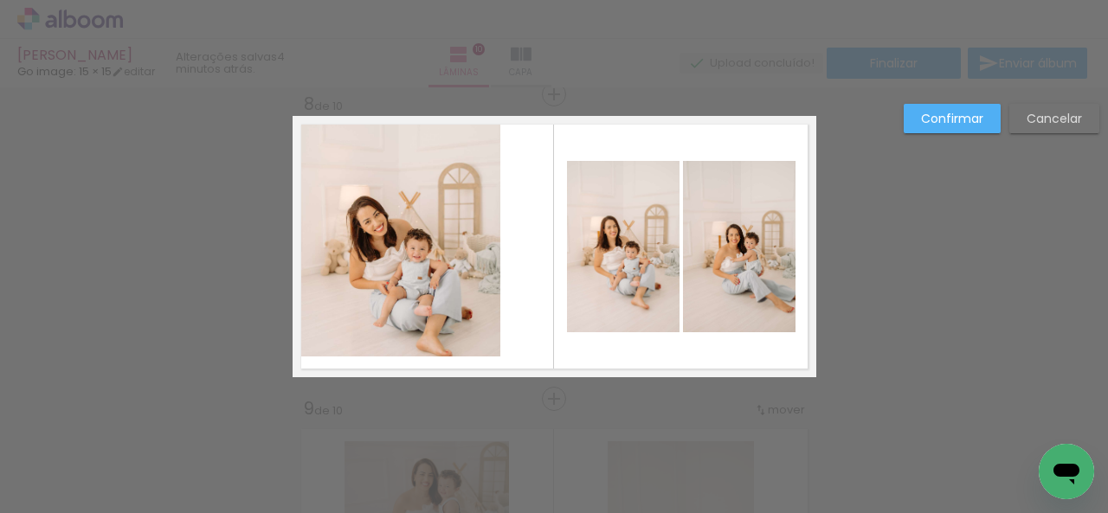
click at [308, 212] on quentale-photo at bounding box center [396, 237] width 207 height 240
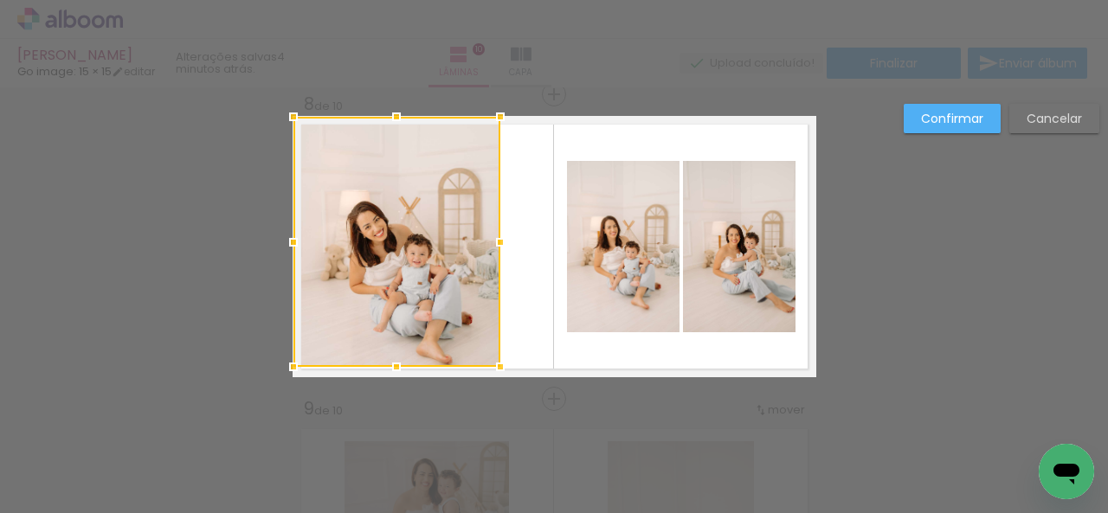
drag, startPoint x: 391, startPoint y: 355, endPoint x: 384, endPoint y: 398, distance: 43.8
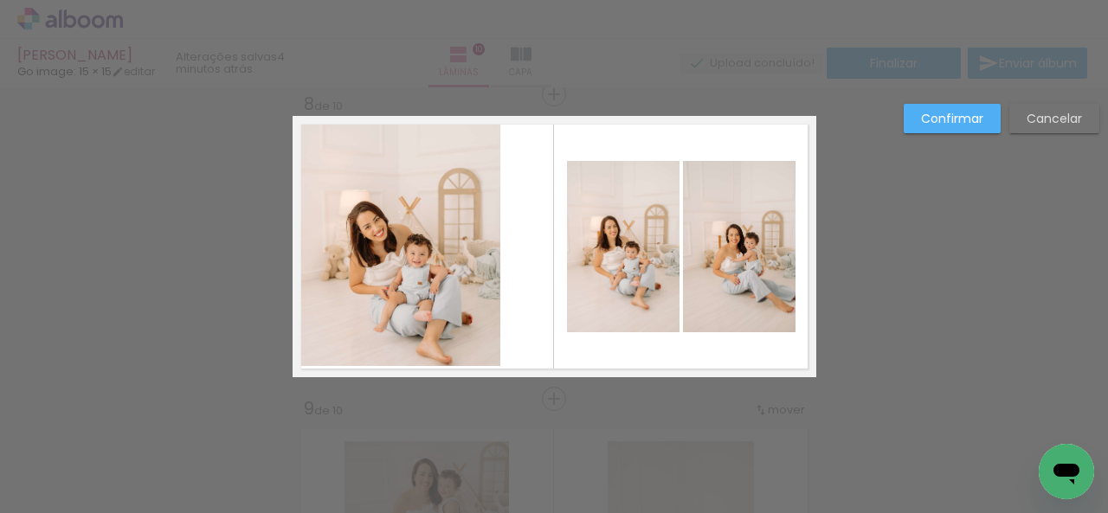
click at [389, 364] on quentale-photo at bounding box center [396, 242] width 207 height 250
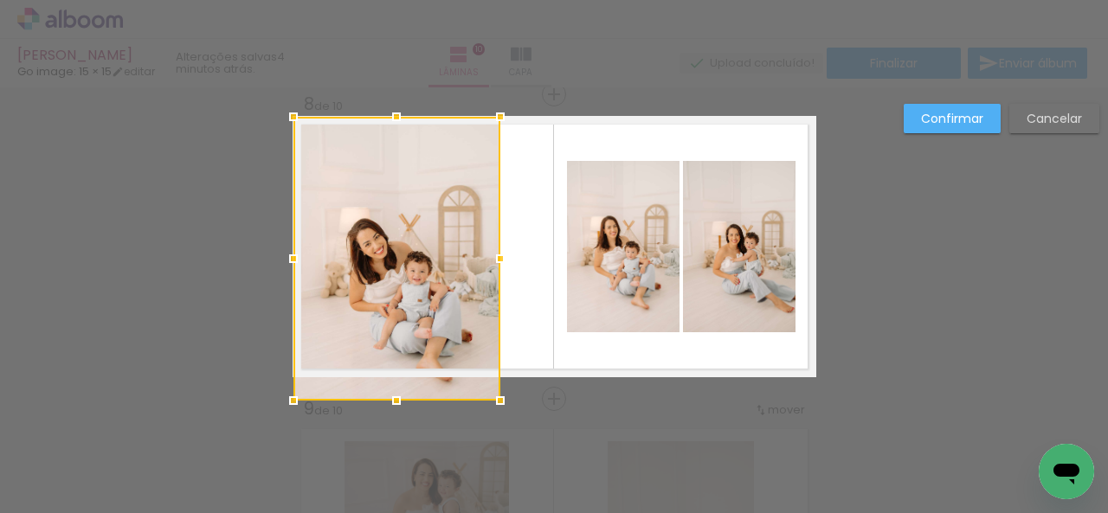
click at [389, 371] on div at bounding box center [396, 259] width 207 height 284
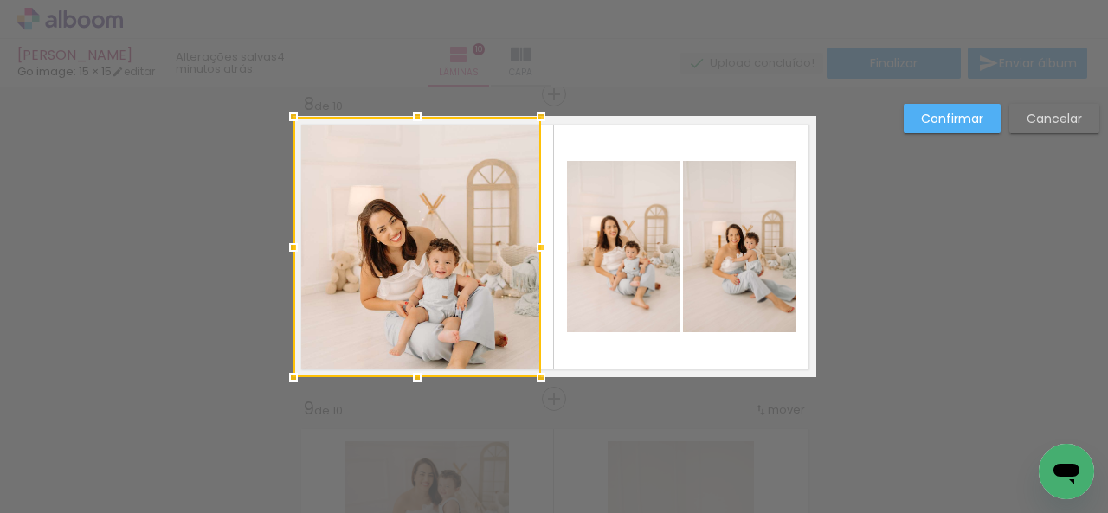
drag, startPoint x: 489, startPoint y: 246, endPoint x: 530, endPoint y: 262, distance: 43.9
click at [530, 262] on div at bounding box center [541, 247] width 35 height 35
click at [933, 130] on paper-button "Confirmar" at bounding box center [952, 118] width 97 height 29
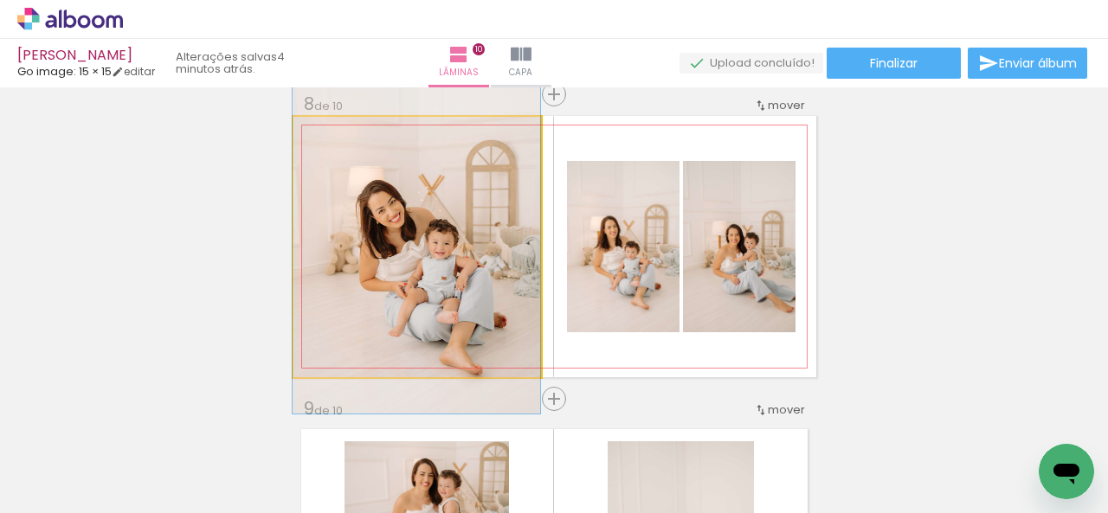
drag, startPoint x: 412, startPoint y: 304, endPoint x: 398, endPoint y: 286, distance: 22.2
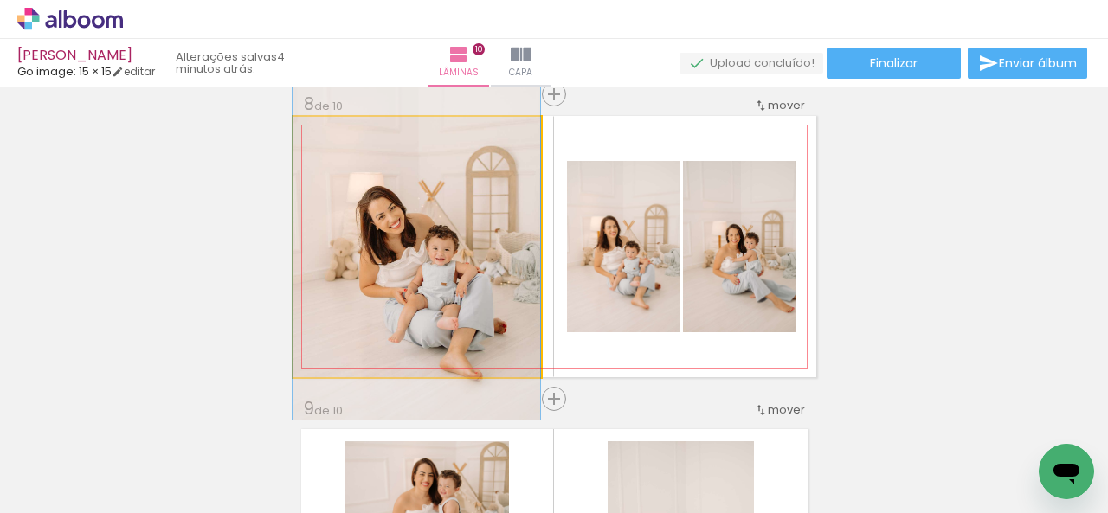
drag, startPoint x: 467, startPoint y: 236, endPoint x: 467, endPoint y: 250, distance: 13.9
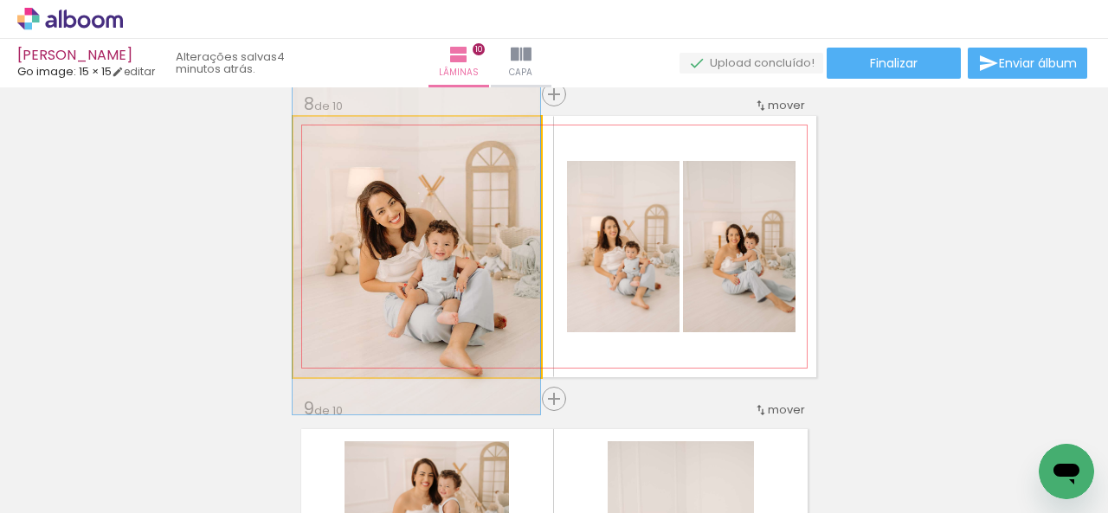
drag, startPoint x: 479, startPoint y: 283, endPoint x: 478, endPoint y: 271, distance: 12.1
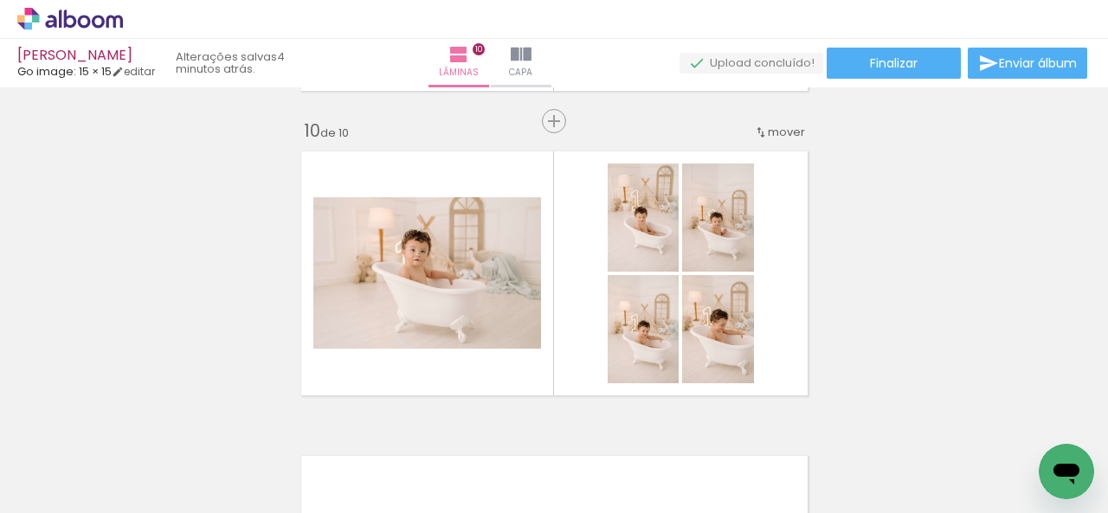
scroll to position [2760, 0]
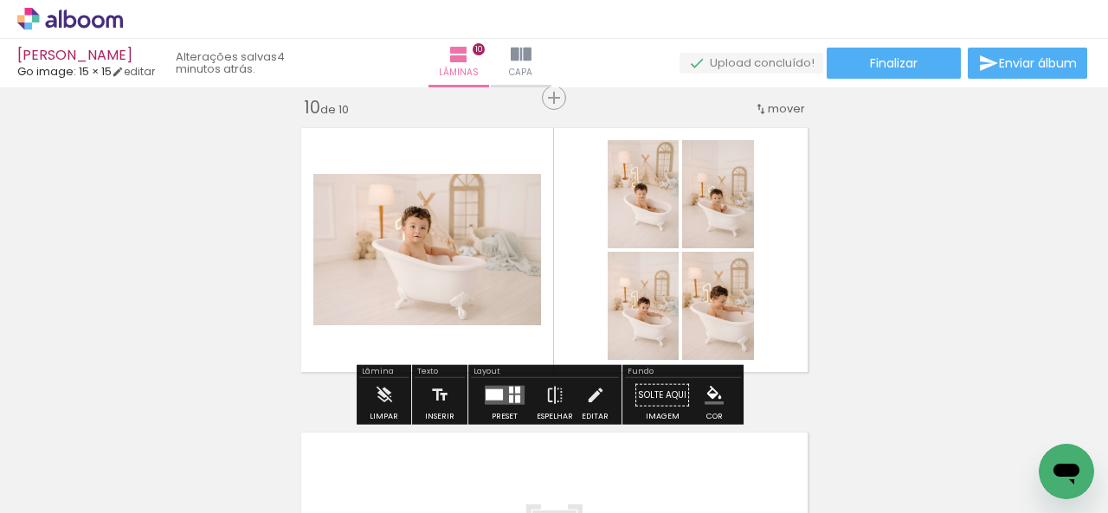
click at [515, 392] on div at bounding box center [517, 390] width 5 height 7
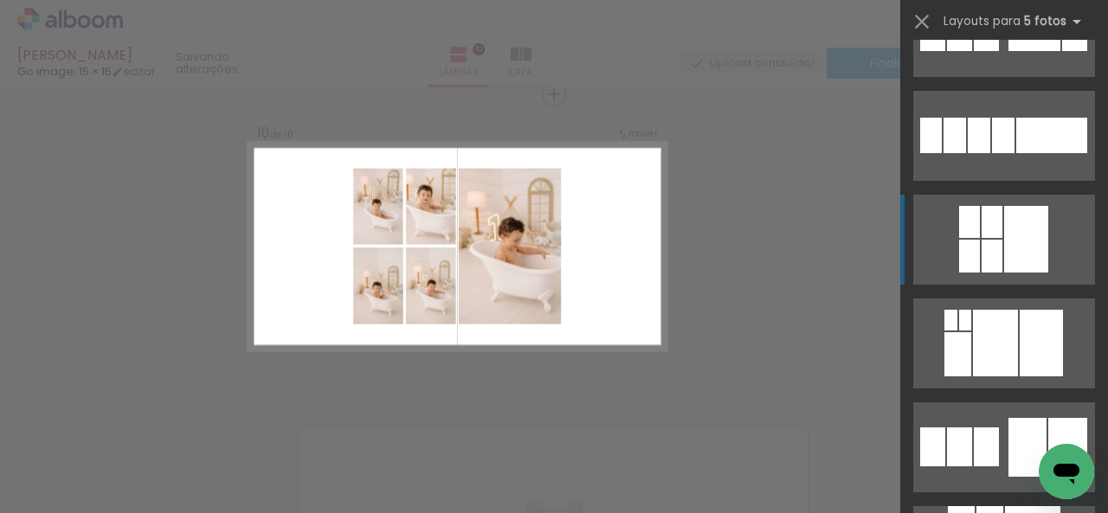
scroll to position [4328, 0]
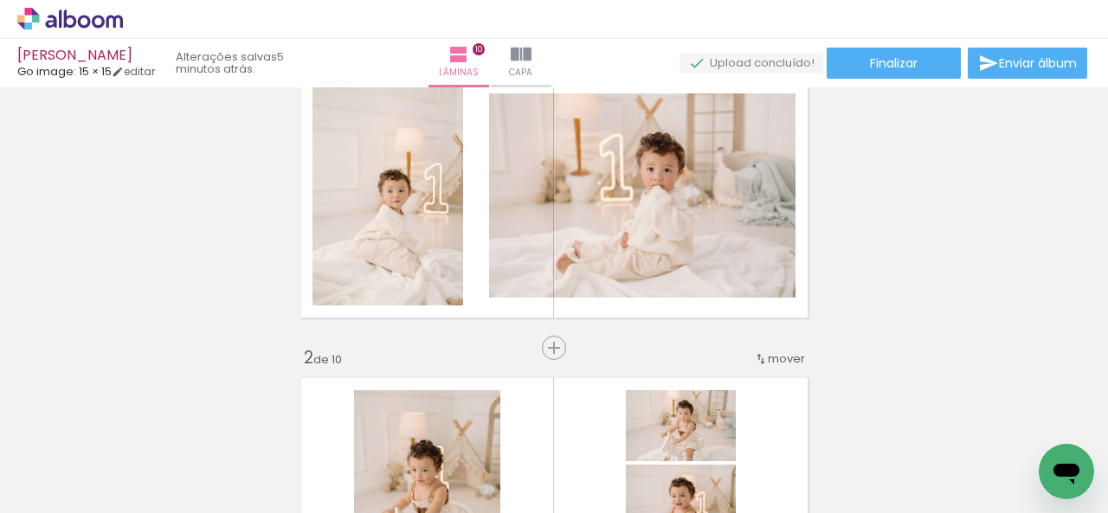
scroll to position [0, 0]
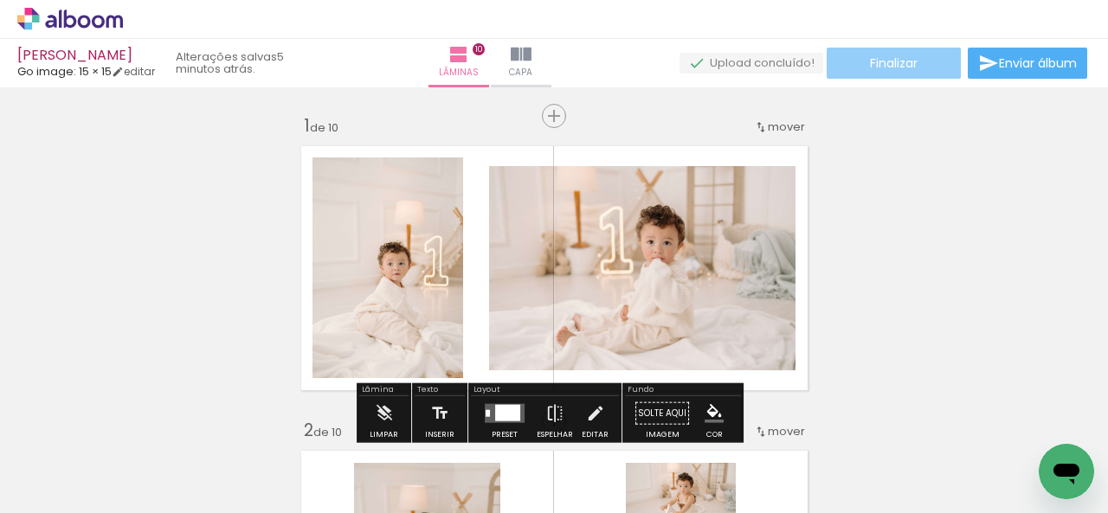
click at [882, 68] on span "Finalizar" at bounding box center [894, 63] width 48 height 12
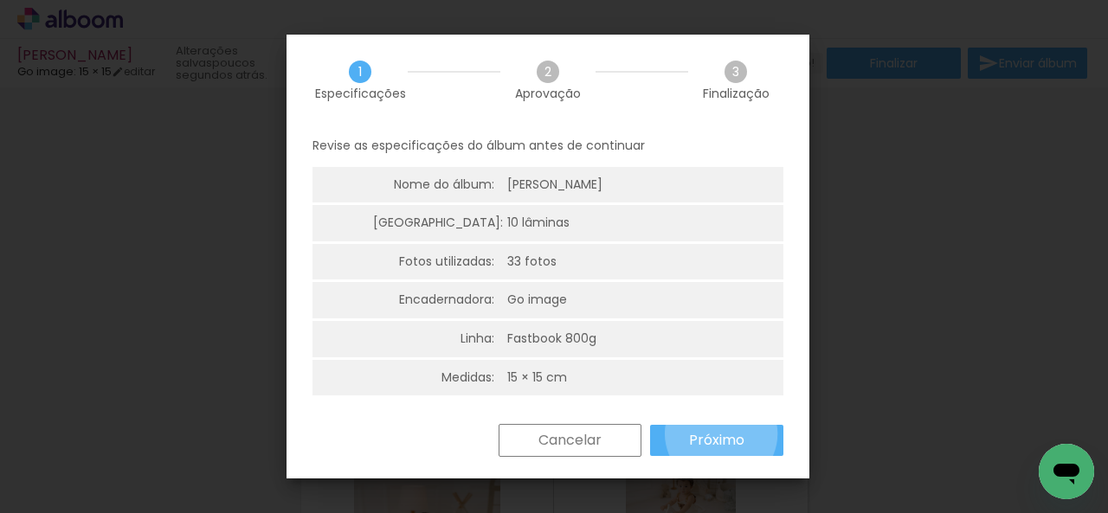
click at [0, 0] on slot "Próximo" at bounding box center [0, 0] width 0 height 0
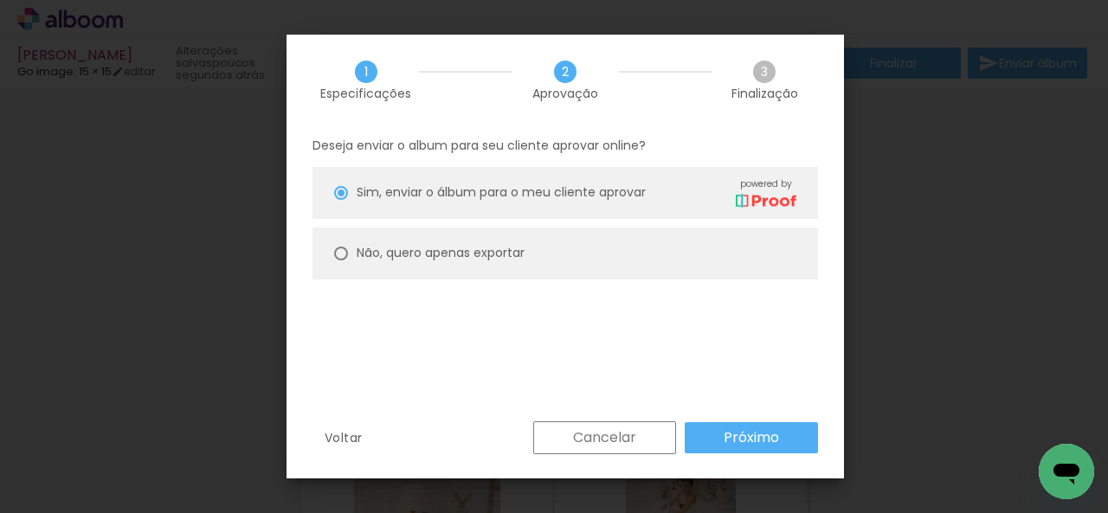
click at [522, 278] on paper-radio-button "Não, quero apenas exportar" at bounding box center [564, 254] width 505 height 52
type paper-radio-button "on"
click at [758, 417] on div "Deseja enviar o album para seu cliente aprovar online? Sim, enviar o álbum para…" at bounding box center [564, 274] width 557 height 296
click at [0, 0] on slot "Próximo" at bounding box center [0, 0] width 0 height 0
type input "Alta, 300 DPI"
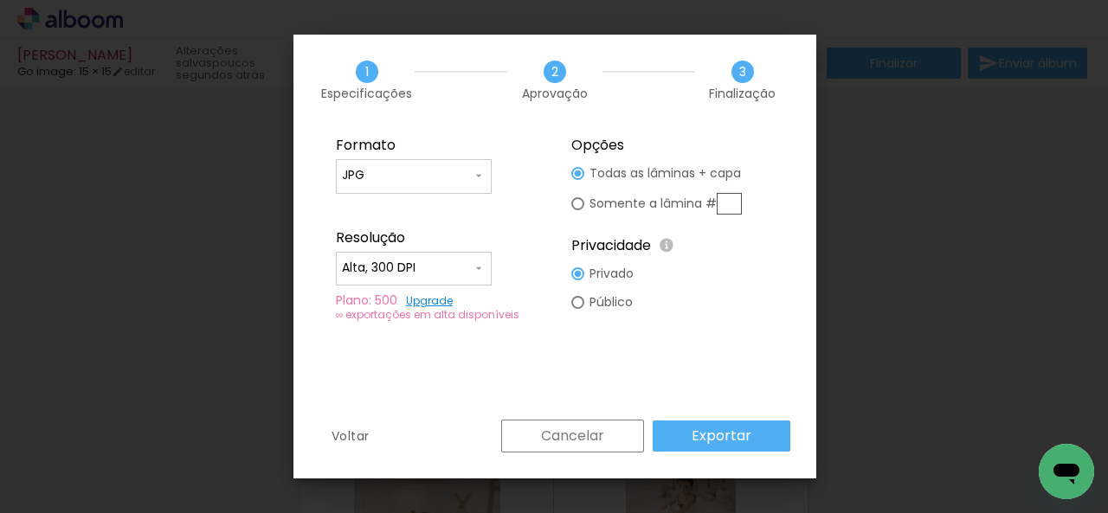
click at [756, 428] on paper-button "Exportar" at bounding box center [722, 436] width 138 height 31
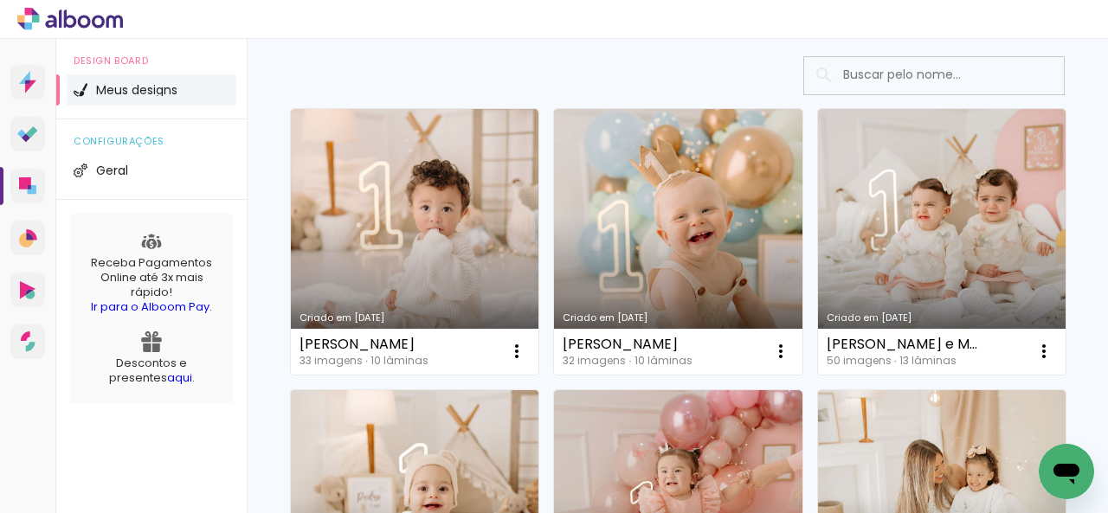
scroll to position [87, 0]
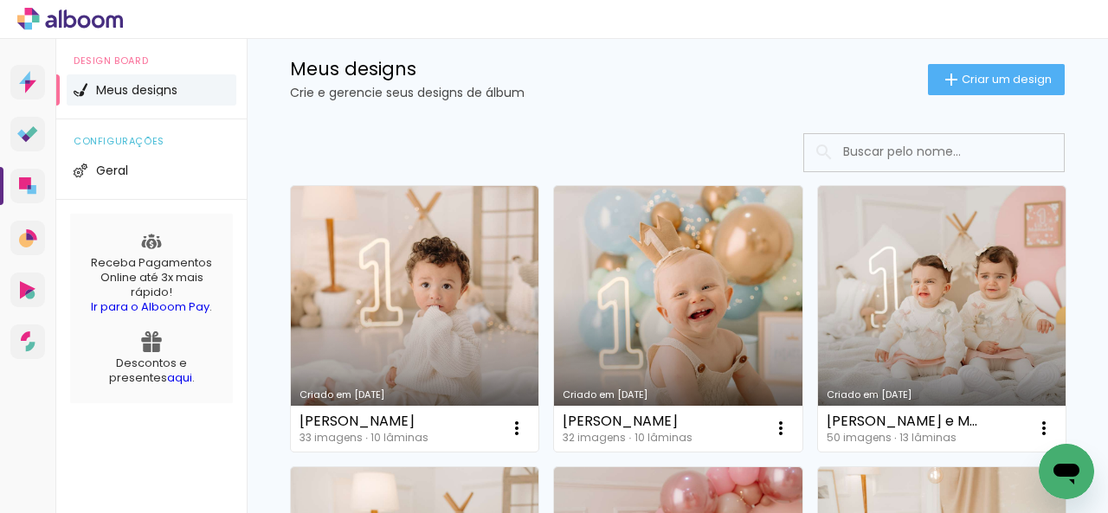
scroll to position [0, 0]
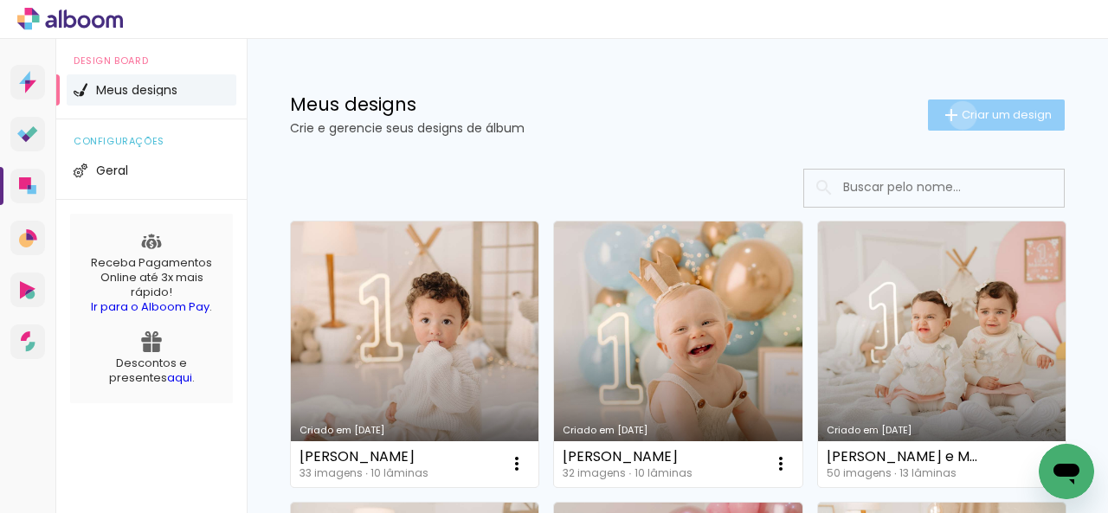
click at [962, 115] on span "Criar um design" at bounding box center [1007, 114] width 90 height 11
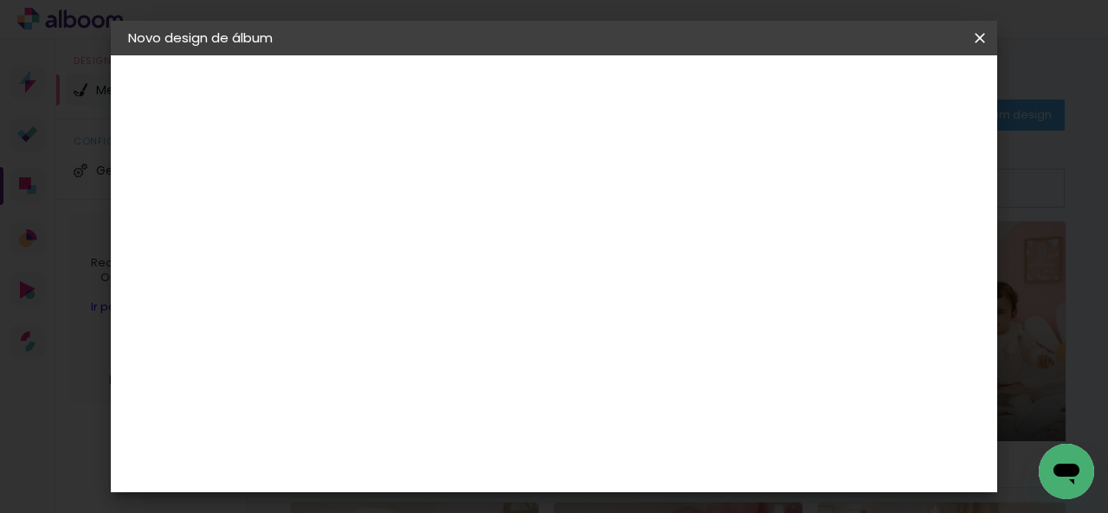
click at [411, 230] on input at bounding box center [411, 232] width 0 height 27
type input "[PERSON_NAME]"
type paper-input "[PERSON_NAME]"
click at [589, 87] on paper-button "Avançar" at bounding box center [546, 91] width 85 height 29
click at [480, 319] on input at bounding box center [455, 330] width 175 height 22
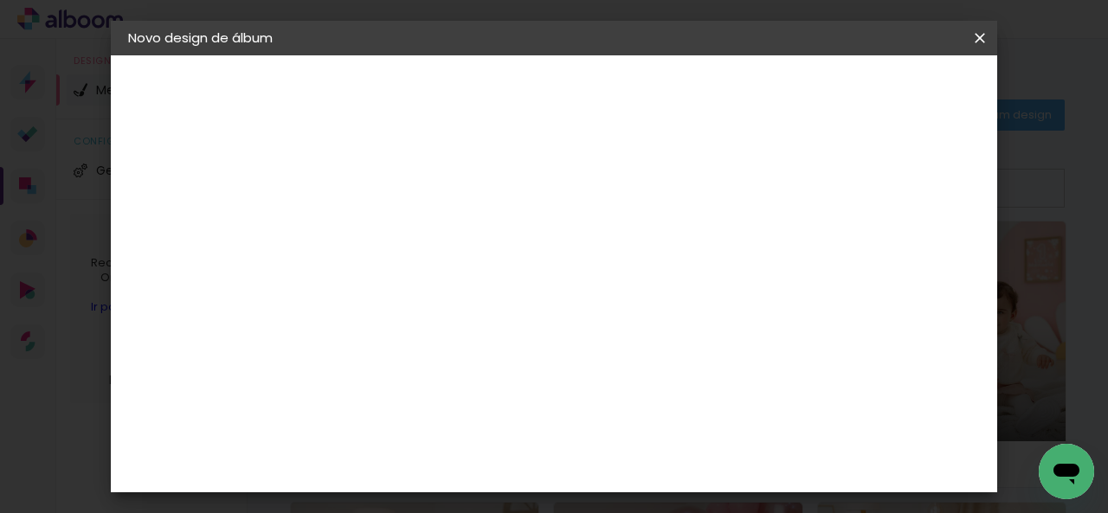
type input "GO"
type paper-input "GO"
click at [442, 383] on div "Go image" at bounding box center [421, 395] width 42 height 28
click at [0, 0] on slot "Avançar" at bounding box center [0, 0] width 0 height 0
click at [519, 311] on div "Opções disponíveis Acrílico Álbum Baby Time Fastbook Plus Fastbook 400g Fastboo…" at bounding box center [455, 330] width 187 height 324
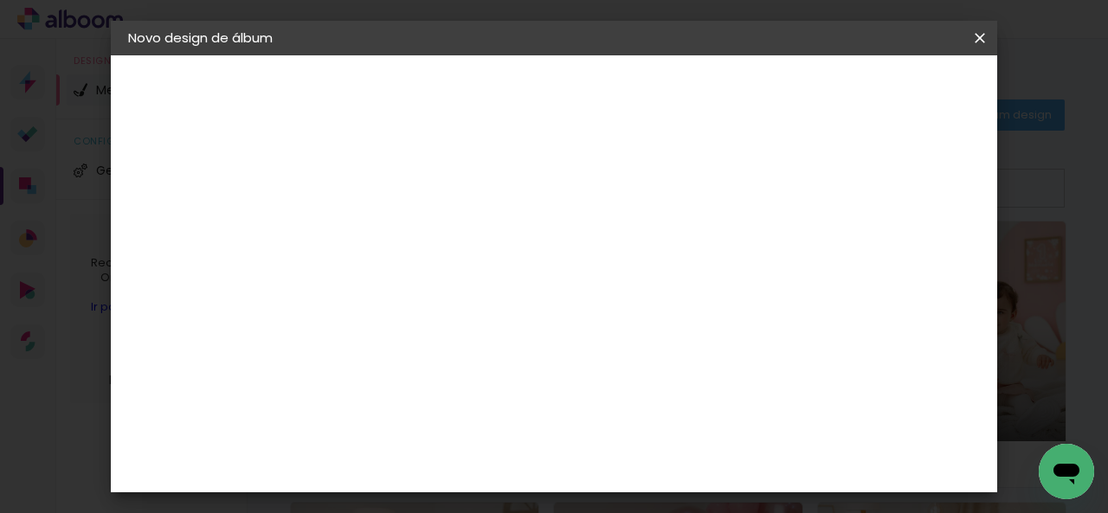
click at [479, 289] on input "text" at bounding box center [445, 301] width 68 height 27
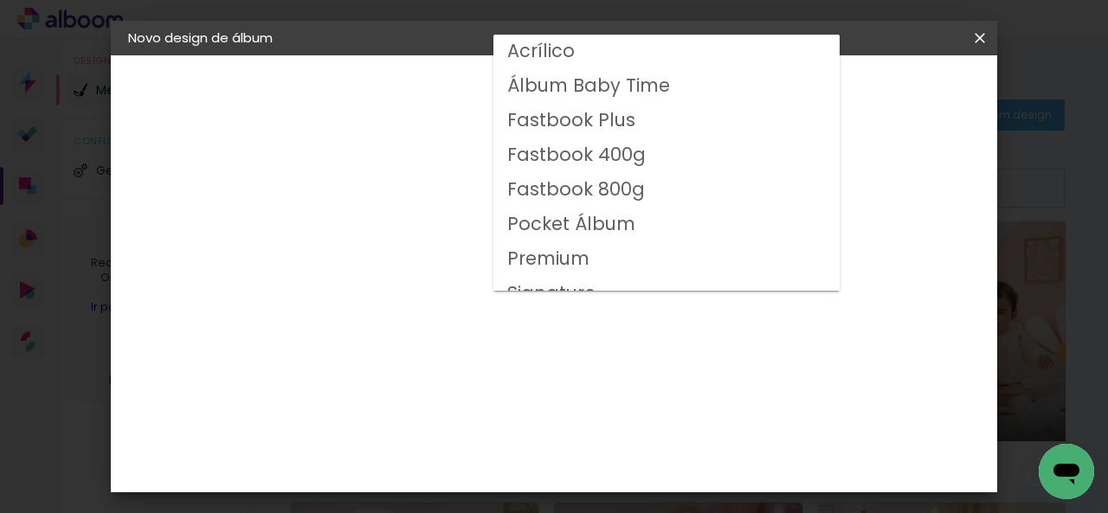
click at [597, 175] on paper-item "Fastbook 800g" at bounding box center [666, 190] width 346 height 35
type input "Fastbook 800g"
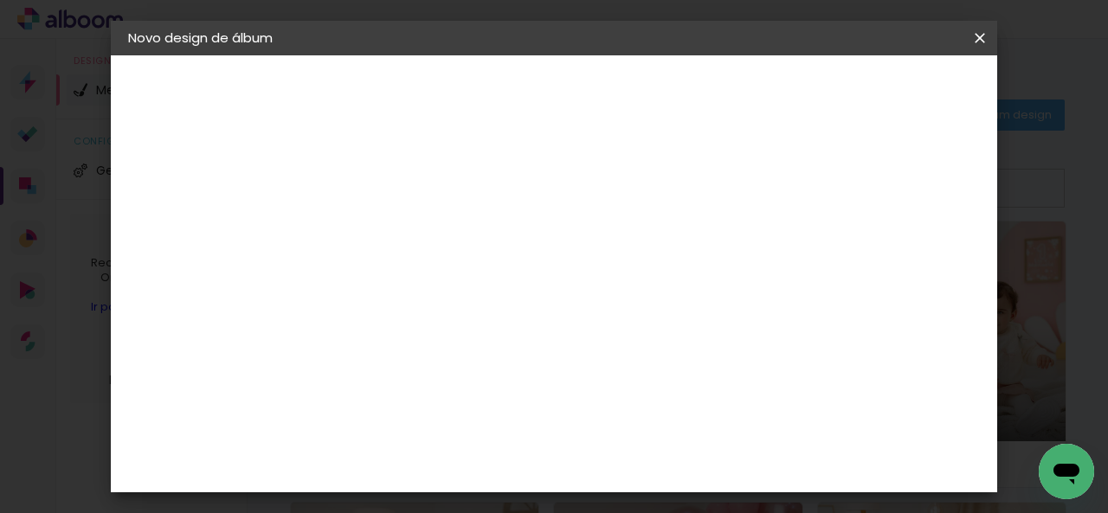
scroll to position [346, 0]
click at [528, 360] on span "15 × 15" at bounding box center [487, 383] width 80 height 46
click at [719, 108] on header "Modelo Escolha o modelo do álbum. Voltar Avançar" at bounding box center [527, 106] width 383 height 103
click at [693, 101] on paper-button "Avançar" at bounding box center [650, 91] width 85 height 29
click at [647, 91] on span "Iniciar design" at bounding box center [628, 98] width 40 height 24
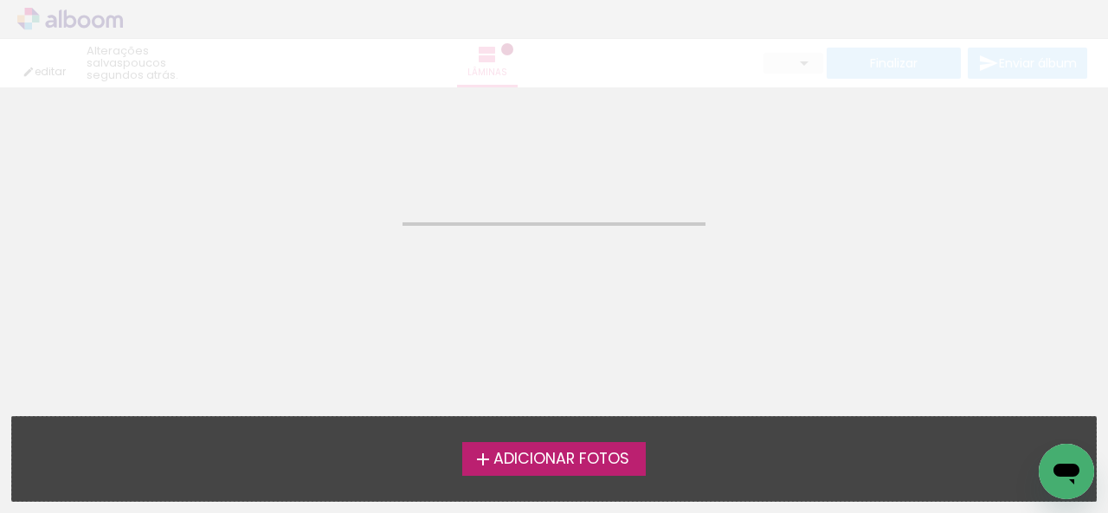
click at [606, 455] on span "Adicionar Fotos" at bounding box center [561, 460] width 136 height 16
click at [0, 0] on input "file" at bounding box center [0, 0] width 0 height 0
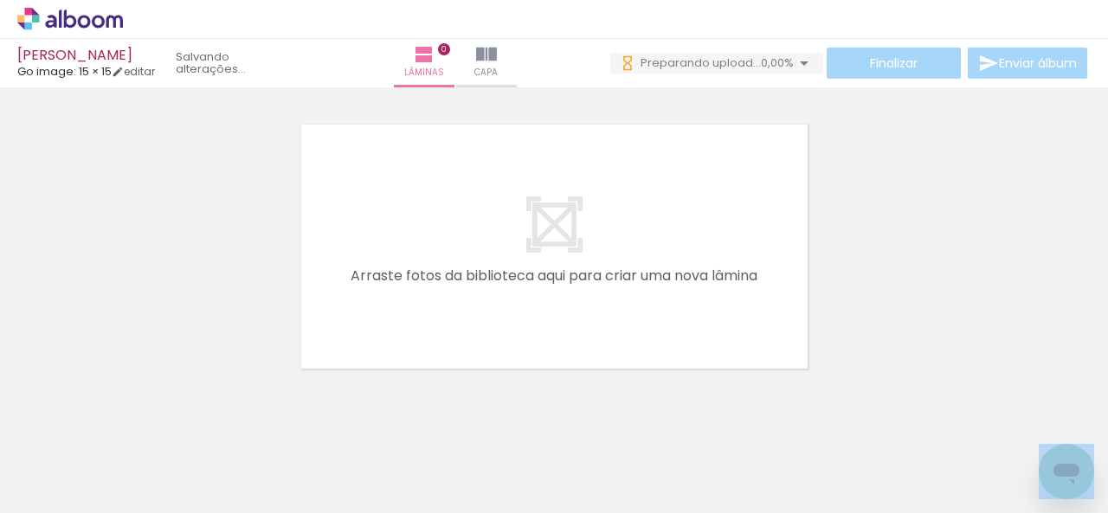
click at [150, 434] on div at bounding box center [174, 455] width 86 height 57
click at [134, 423] on iron-icon at bounding box center [135, 420] width 18 height 18
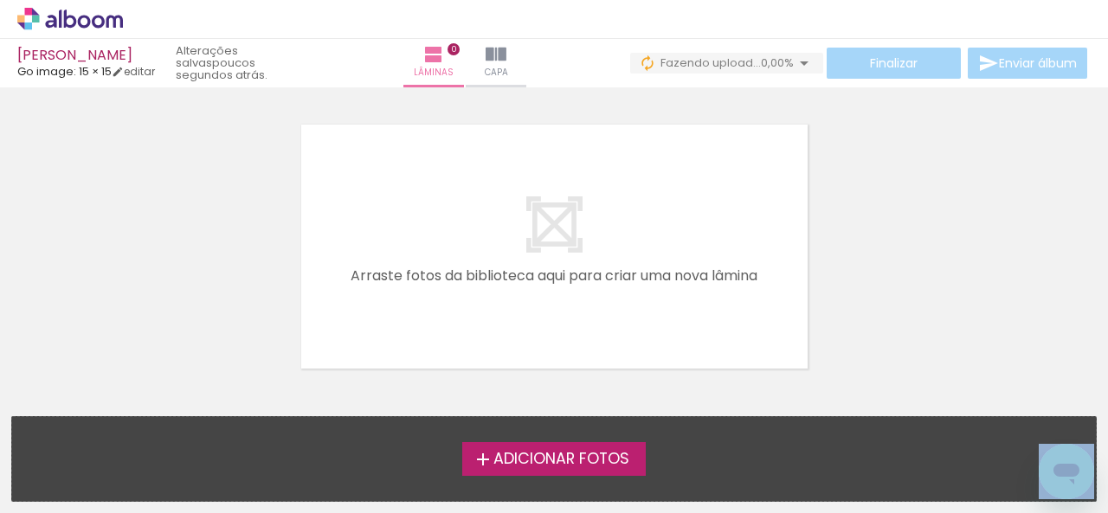
click at [485, 465] on iron-icon at bounding box center [483, 459] width 21 height 21
click at [0, 0] on input "file" at bounding box center [0, 0] width 0 height 0
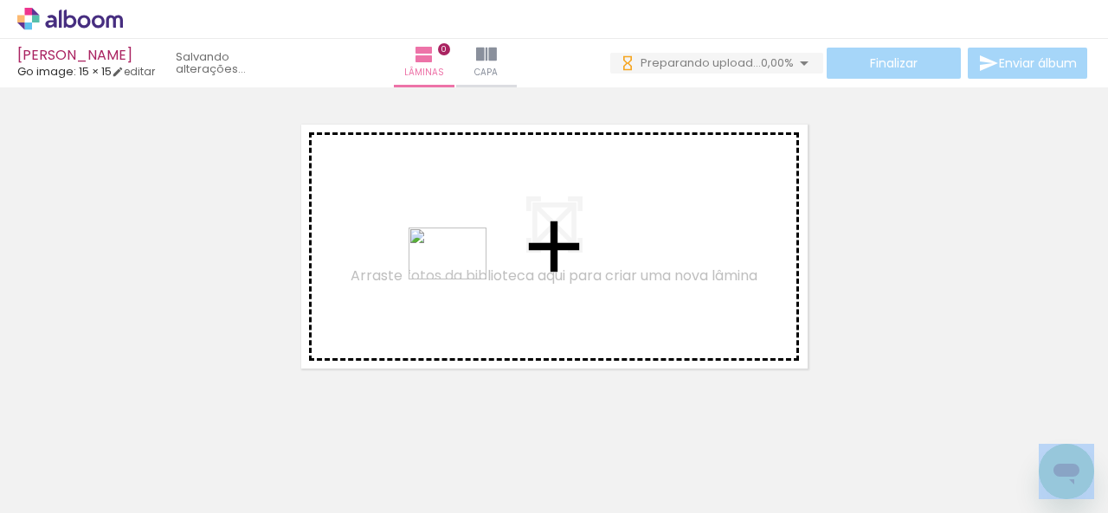
drag, startPoint x: 223, startPoint y: 447, endPoint x: 466, endPoint y: 277, distance: 296.3
click at [466, 277] on quentale-workspace at bounding box center [554, 256] width 1108 height 513
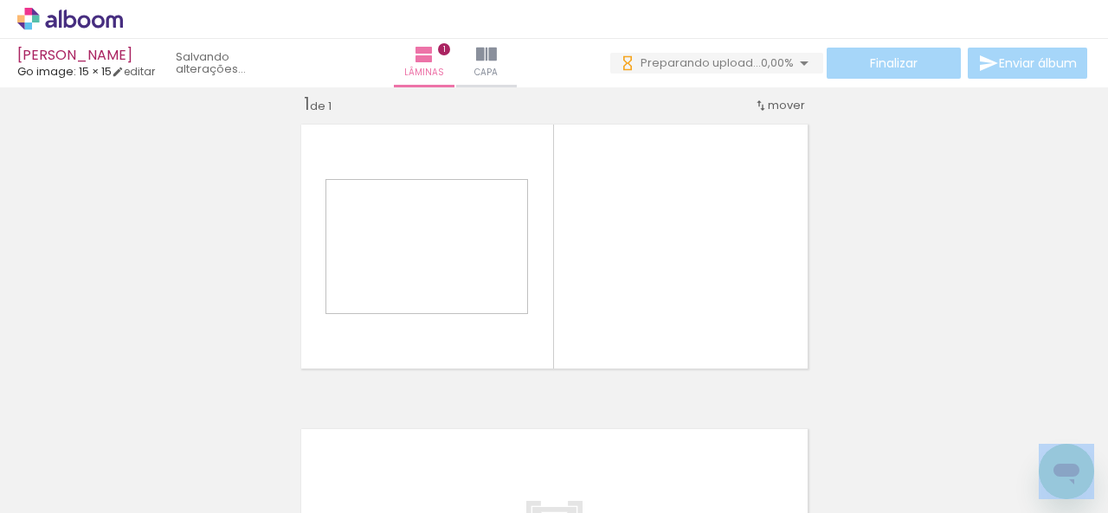
scroll to position [22, 0]
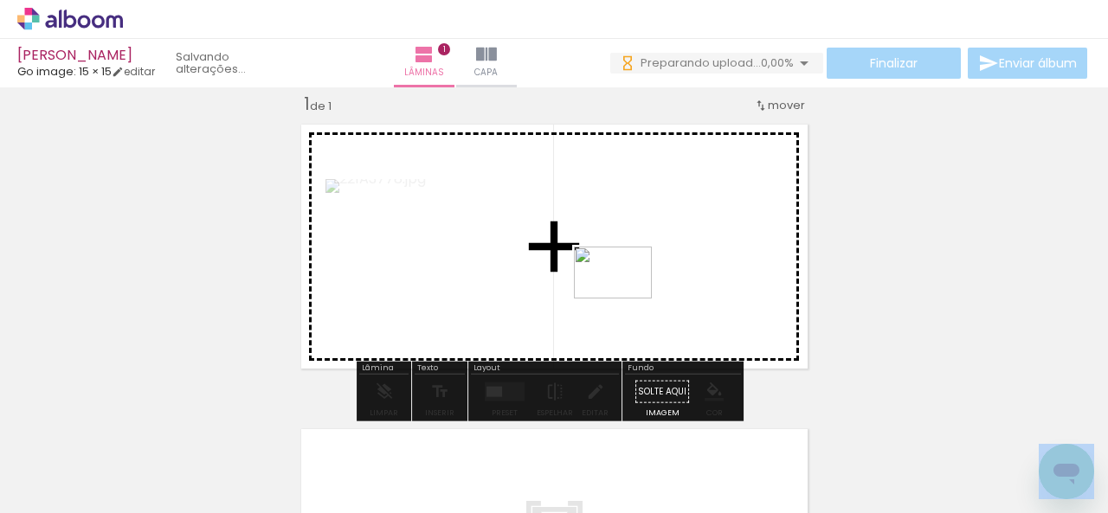
drag, startPoint x: 294, startPoint y: 465, endPoint x: 626, endPoint y: 299, distance: 370.8
click at [626, 299] on quentale-workspace at bounding box center [554, 256] width 1108 height 513
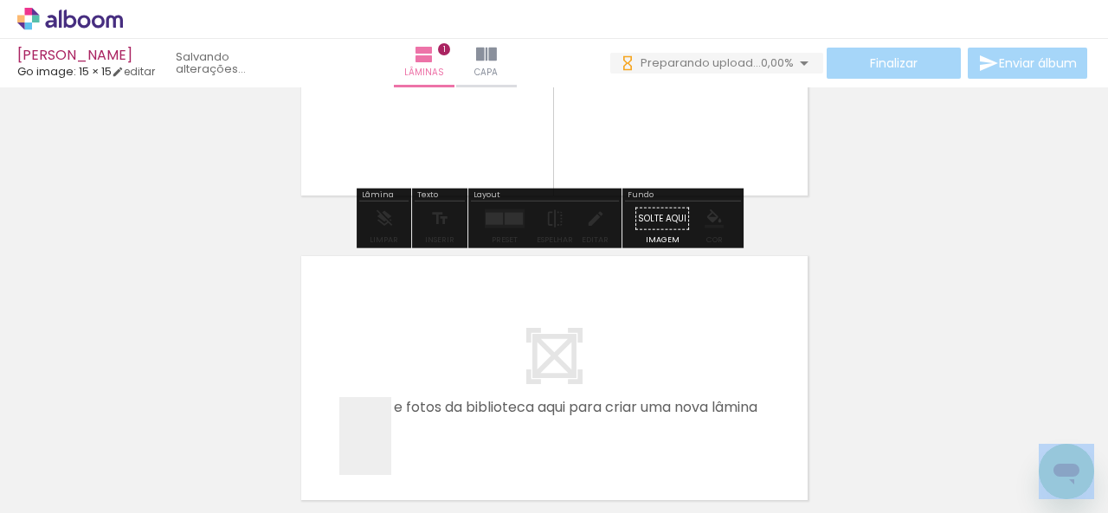
scroll to position [0, 0]
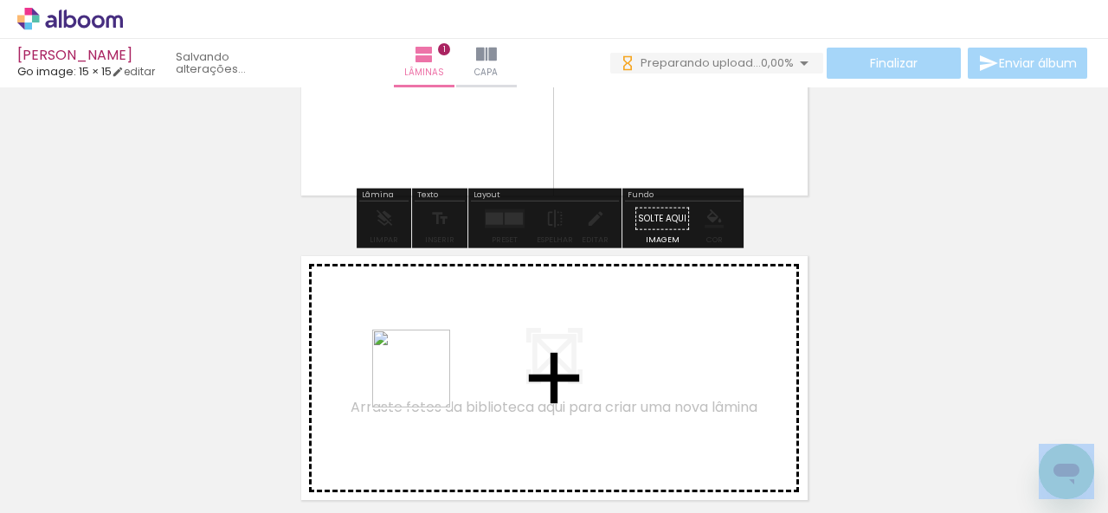
drag, startPoint x: 391, startPoint y: 449, endPoint x: 437, endPoint y: 364, distance: 96.4
click at [437, 364] on quentale-workspace at bounding box center [554, 256] width 1108 height 513
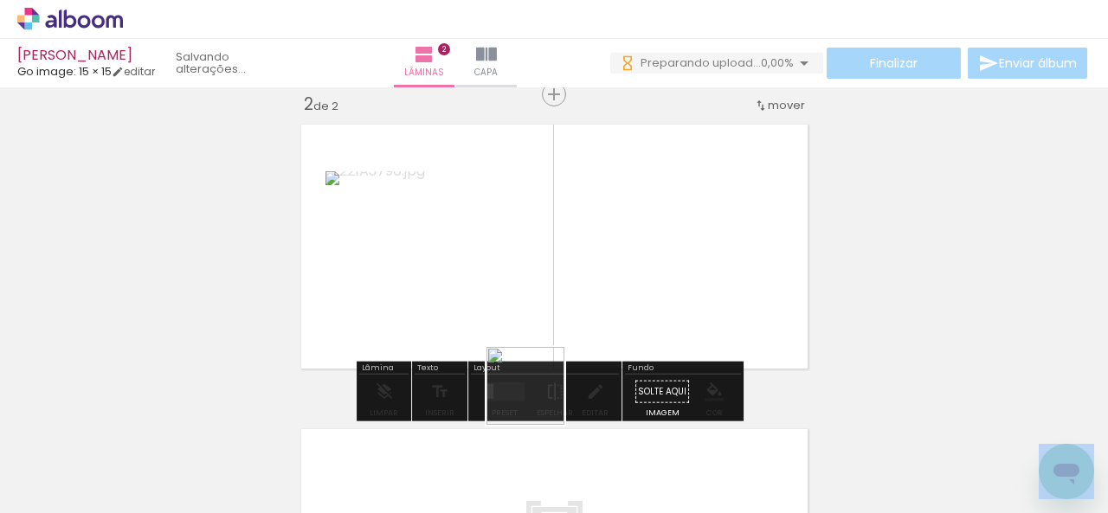
drag, startPoint x: 499, startPoint y: 467, endPoint x: 567, endPoint y: 330, distance: 152.5
click at [567, 330] on quentale-workspace at bounding box center [554, 256] width 1108 height 513
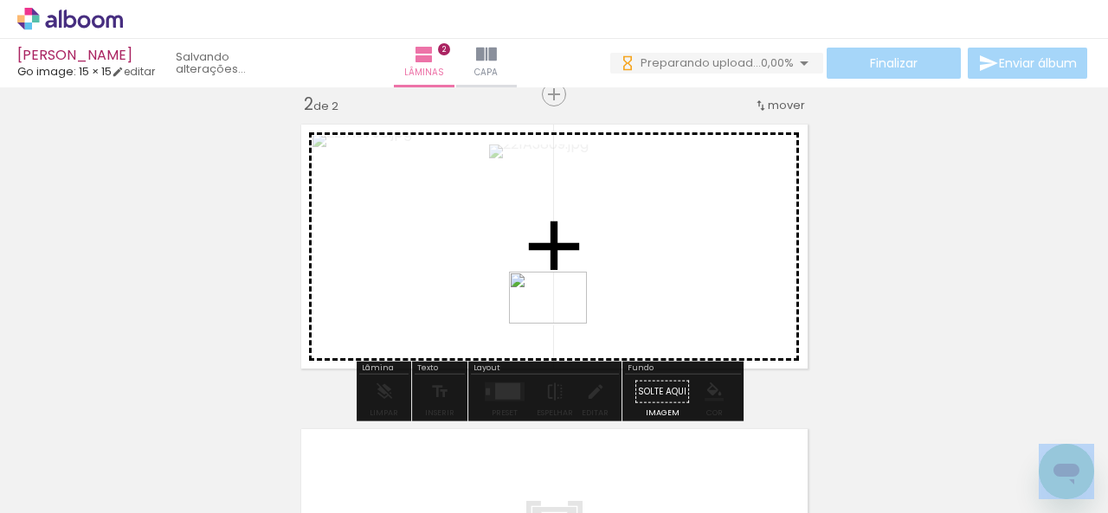
drag, startPoint x: 575, startPoint y: 472, endPoint x: 561, endPoint y: 321, distance: 151.2
click at [561, 321] on quentale-workspace at bounding box center [554, 256] width 1108 height 513
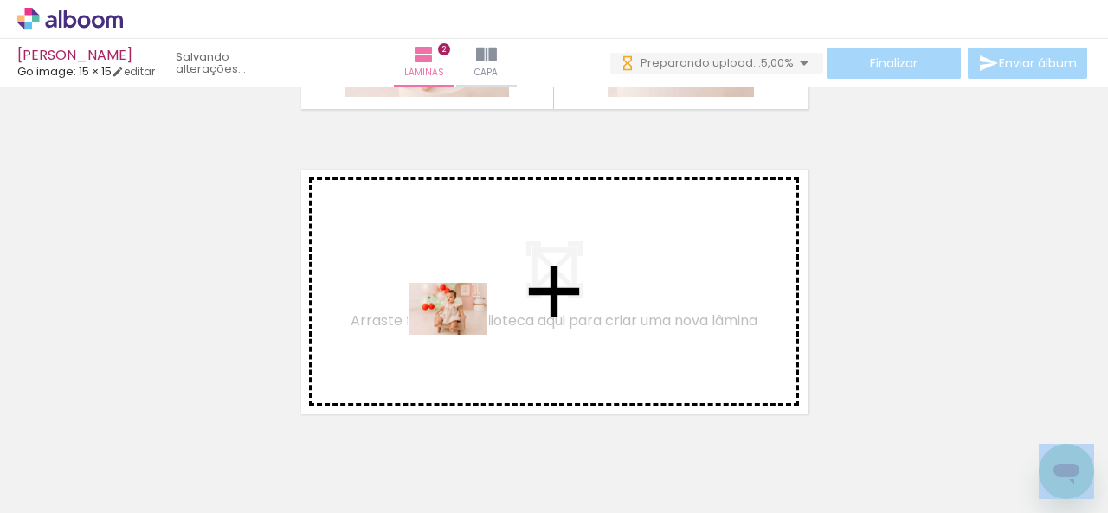
drag, startPoint x: 362, startPoint y: 467, endPoint x: 461, endPoint y: 335, distance: 165.0
click at [461, 335] on quentale-workspace at bounding box center [554, 256] width 1108 height 513
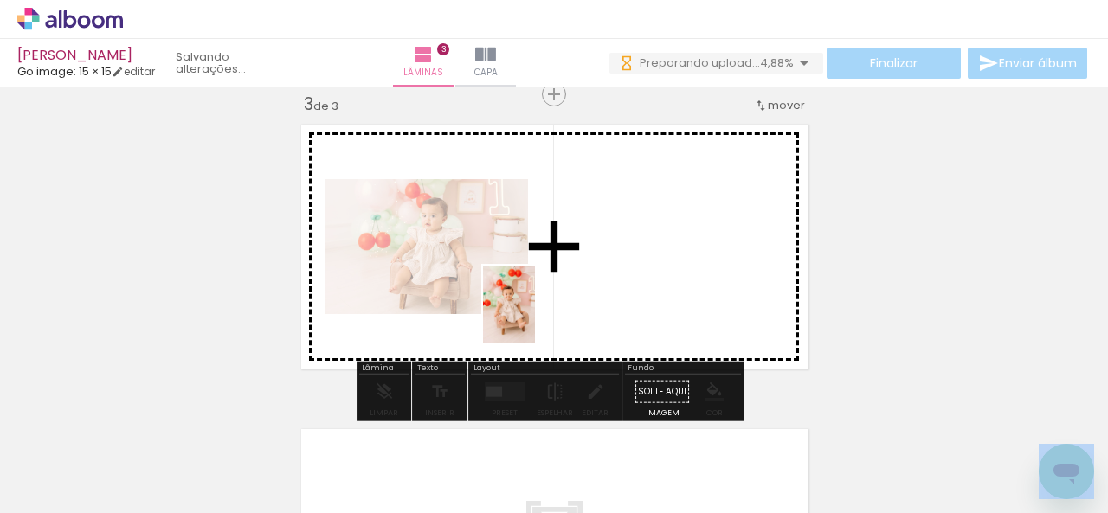
drag, startPoint x: 431, startPoint y: 484, endPoint x: 535, endPoint y: 318, distance: 196.0
click at [535, 318] on quentale-workspace at bounding box center [554, 256] width 1108 height 513
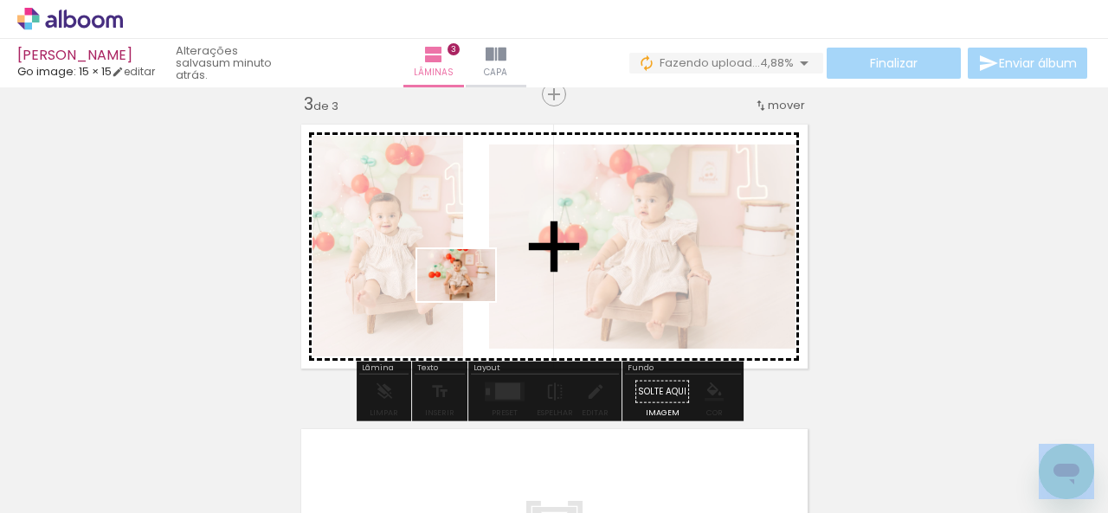
drag, startPoint x: 507, startPoint y: 480, endPoint x: 469, endPoint y: 297, distance: 186.6
click at [469, 297] on quentale-workspace at bounding box center [554, 256] width 1108 height 513
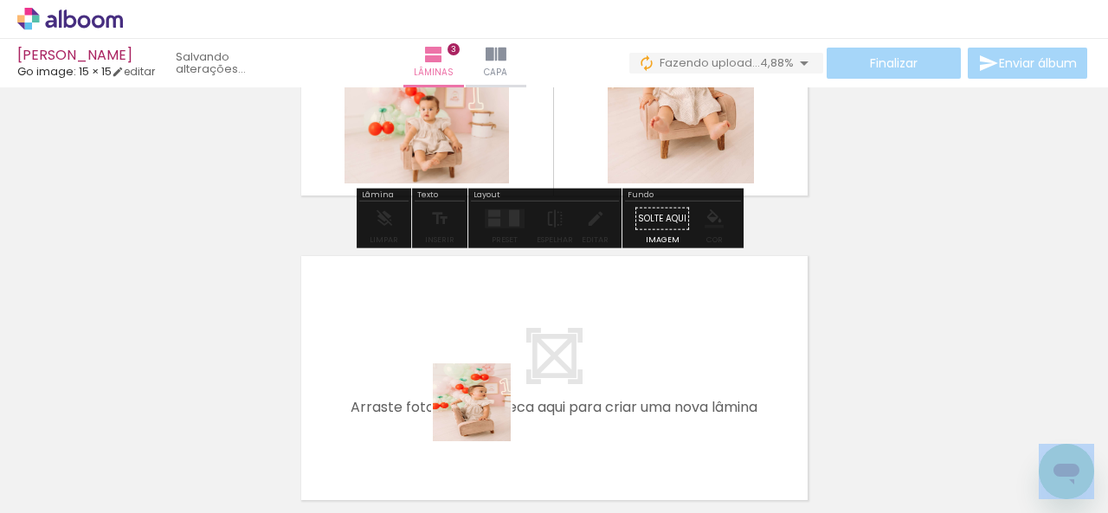
drag, startPoint x: 495, startPoint y: 432, endPoint x: 467, endPoint y: 442, distance: 29.6
click at [462, 367] on quentale-workspace at bounding box center [554, 256] width 1108 height 513
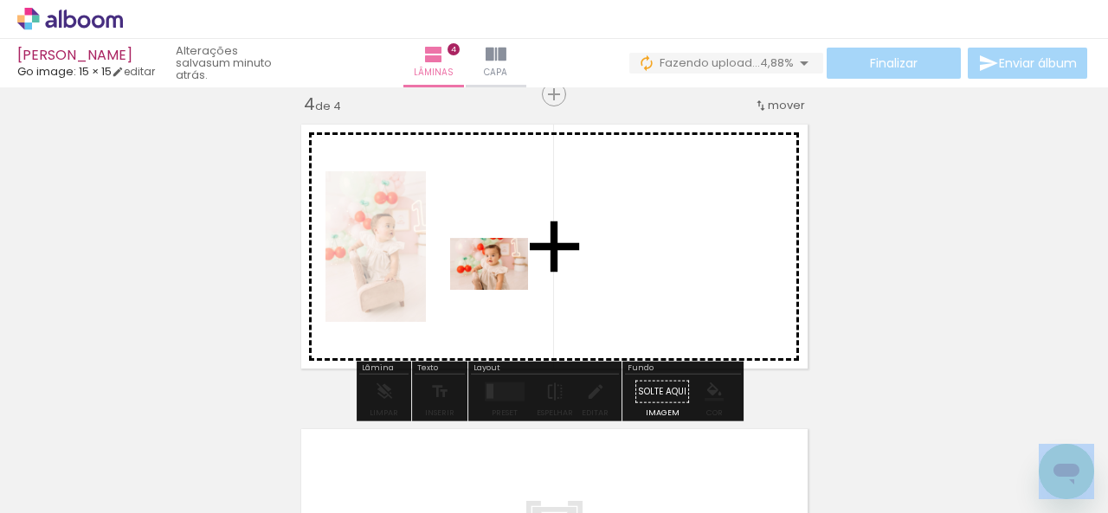
drag, startPoint x: 535, startPoint y: 451, endPoint x: 538, endPoint y: 352, distance: 98.7
click at [502, 288] on quentale-workspace at bounding box center [554, 256] width 1108 height 513
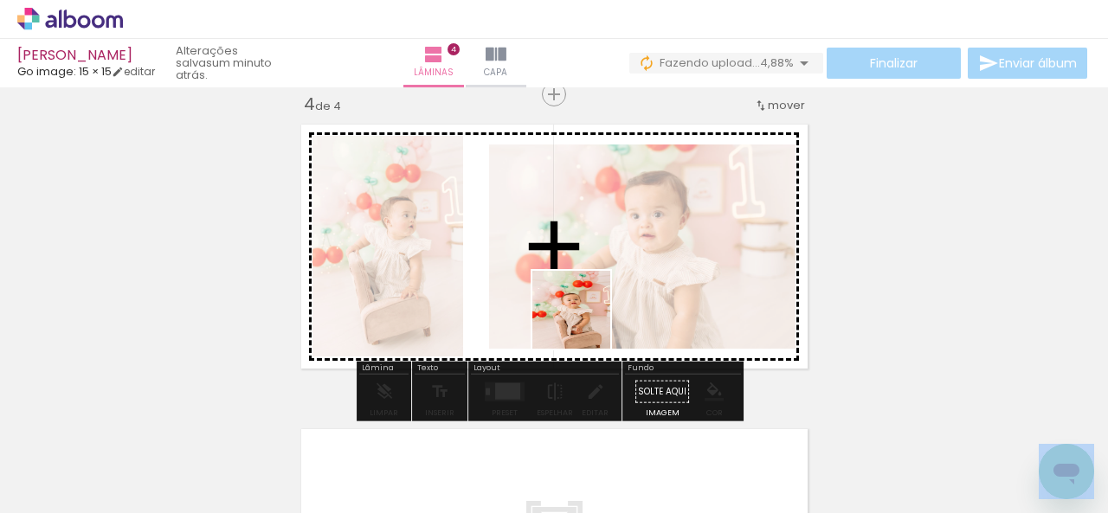
drag, startPoint x: 641, startPoint y: 467, endPoint x: 583, endPoint y: 285, distance: 191.4
click at [583, 285] on quentale-workspace at bounding box center [554, 256] width 1108 height 513
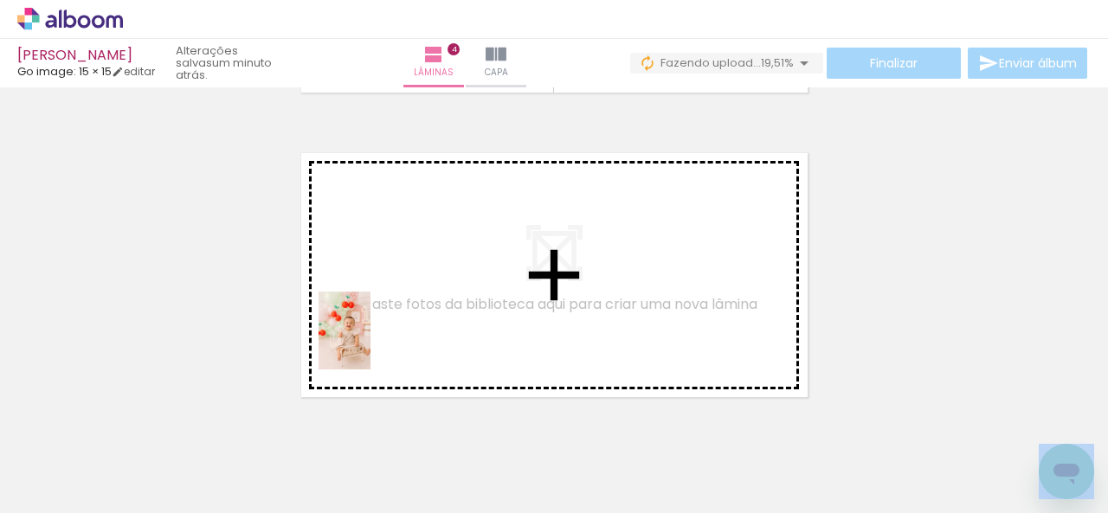
drag, startPoint x: 358, startPoint y: 454, endPoint x: 442, endPoint y: 444, distance: 84.6
click at [370, 344] on quentale-workspace at bounding box center [554, 256] width 1108 height 513
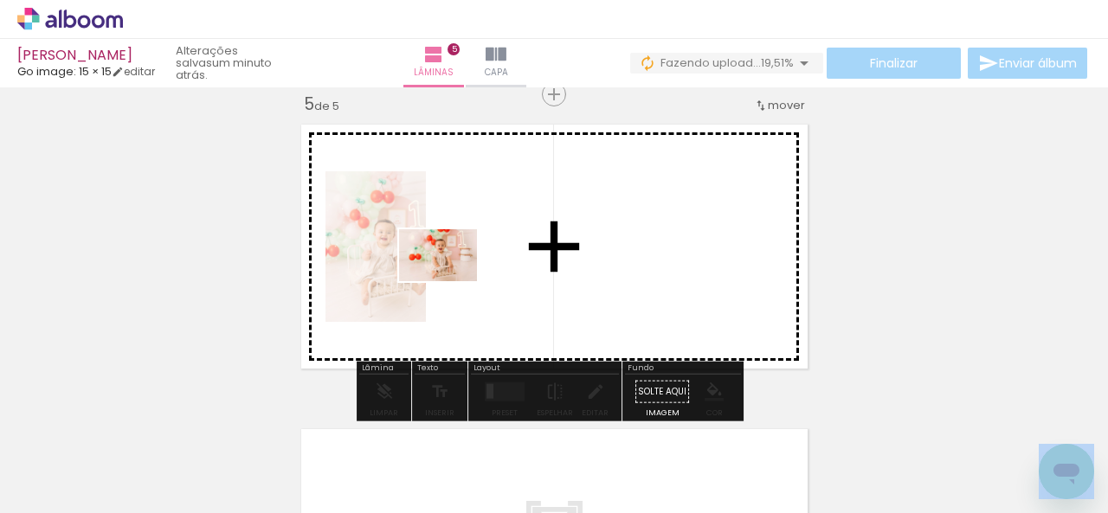
drag, startPoint x: 449, startPoint y: 464, endPoint x: 451, endPoint y: 281, distance: 182.6
click at [451, 281] on quentale-workspace at bounding box center [554, 256] width 1108 height 513
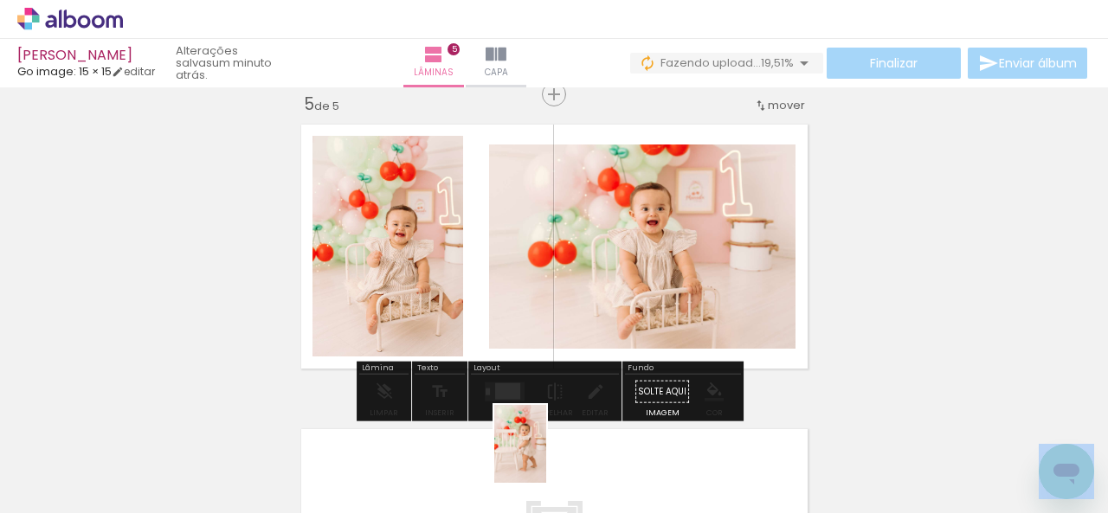
click at [546, 465] on div at bounding box center [531, 455] width 57 height 86
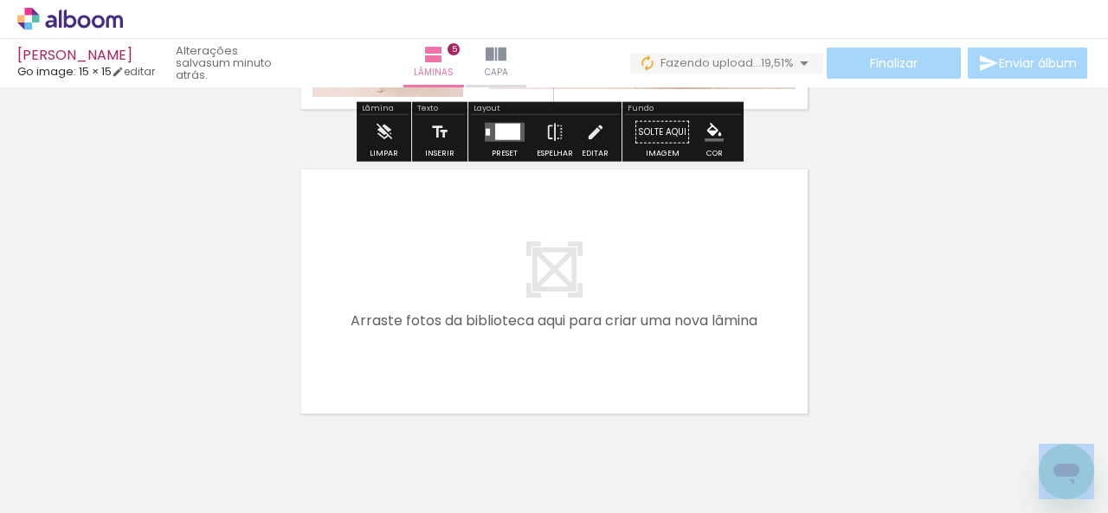
drag, startPoint x: 558, startPoint y: 435, endPoint x: 465, endPoint y: 325, distance: 145.0
click at [465, 325] on quentale-workspace at bounding box center [554, 256] width 1108 height 513
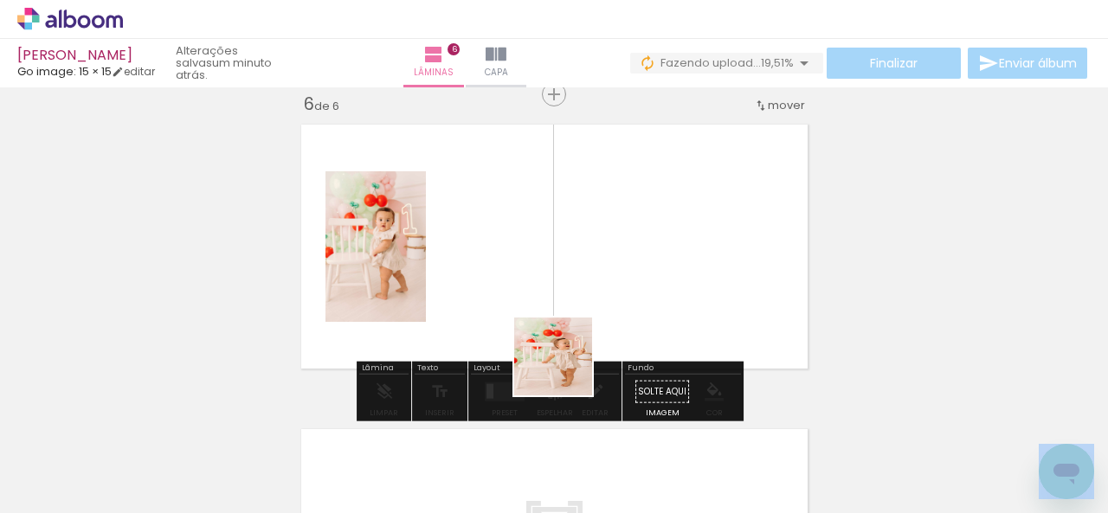
drag, startPoint x: 661, startPoint y: 474, endPoint x: 701, endPoint y: 448, distance: 47.5
click at [521, 312] on quentale-workspace at bounding box center [554, 256] width 1108 height 513
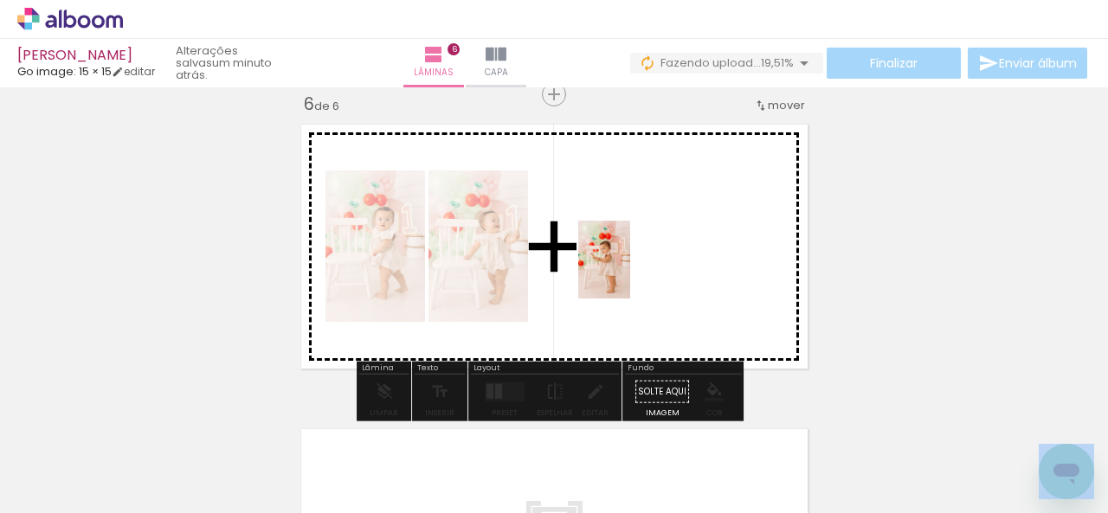
drag, startPoint x: 724, startPoint y: 460, endPoint x: 630, endPoint y: 273, distance: 209.0
click at [630, 273] on quentale-workspace at bounding box center [554, 256] width 1108 height 513
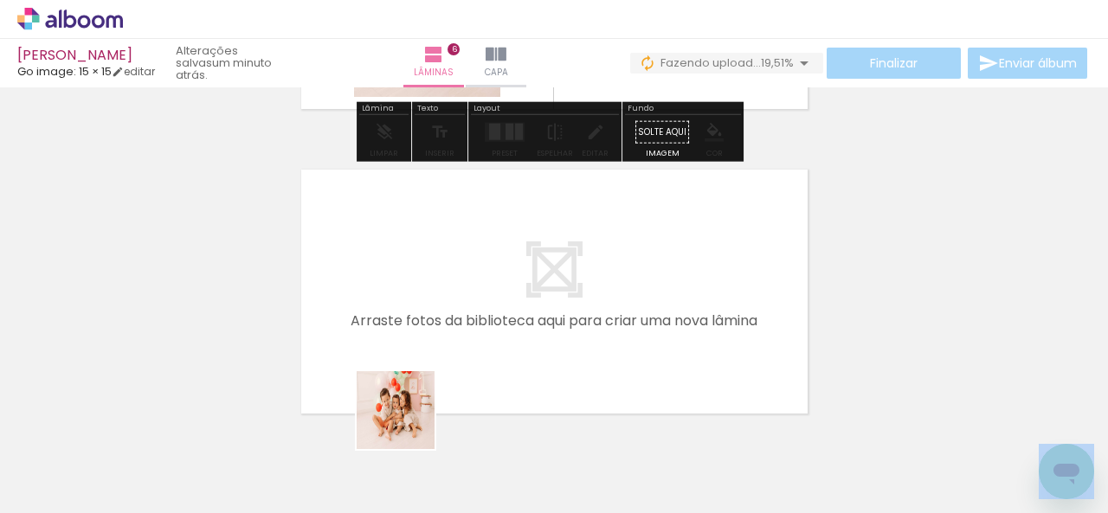
drag, startPoint x: 409, startPoint y: 453, endPoint x: 531, endPoint y: 437, distance: 123.0
click at [403, 329] on quentale-workspace at bounding box center [554, 256] width 1108 height 513
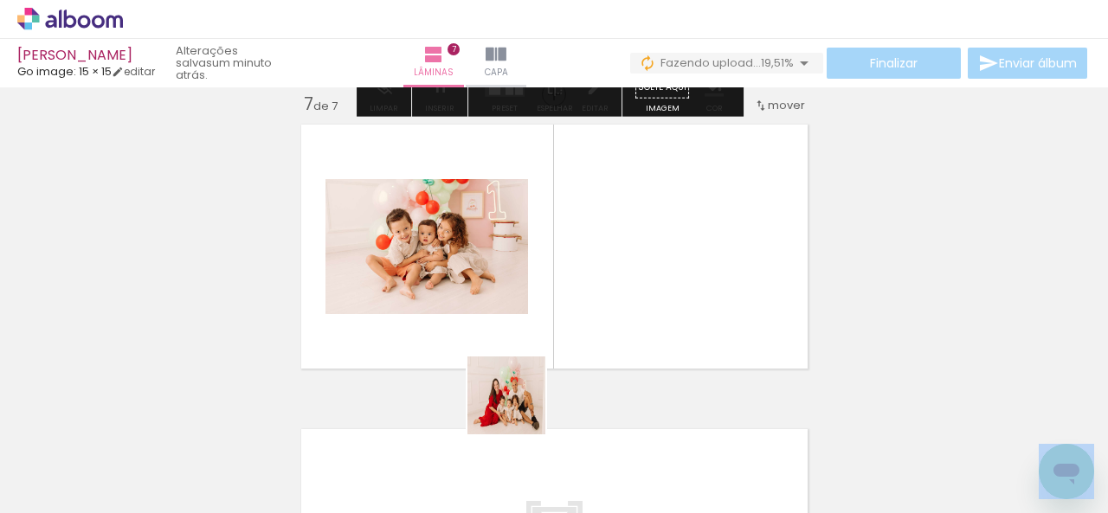
drag, startPoint x: 519, startPoint y: 409, endPoint x: 568, endPoint y: 390, distance: 51.8
click at [516, 279] on quentale-workspace at bounding box center [554, 256] width 1108 height 513
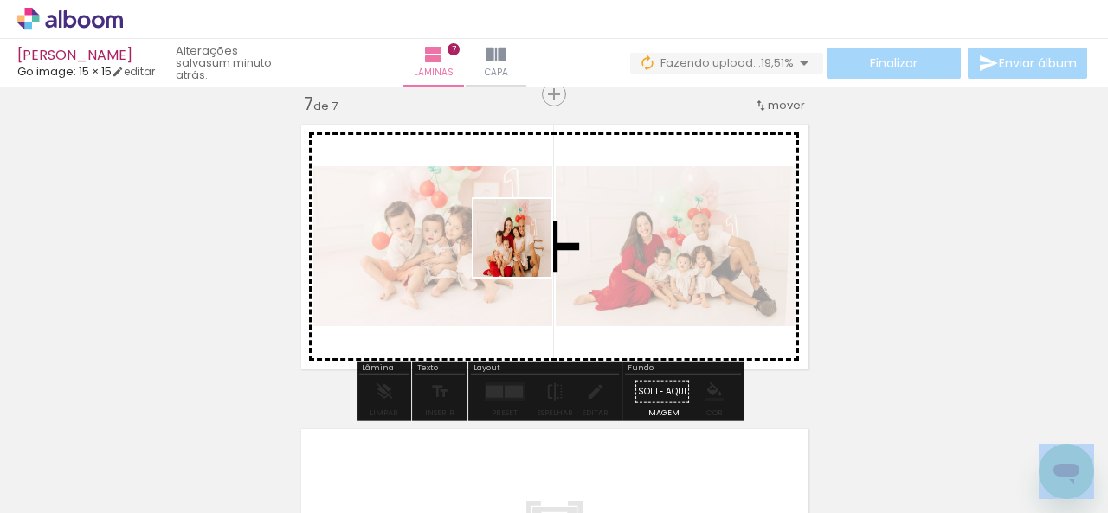
drag, startPoint x: 596, startPoint y: 451, endPoint x: 661, endPoint y: 435, distance: 66.8
click at [525, 249] on quentale-workspace at bounding box center [554, 256] width 1108 height 513
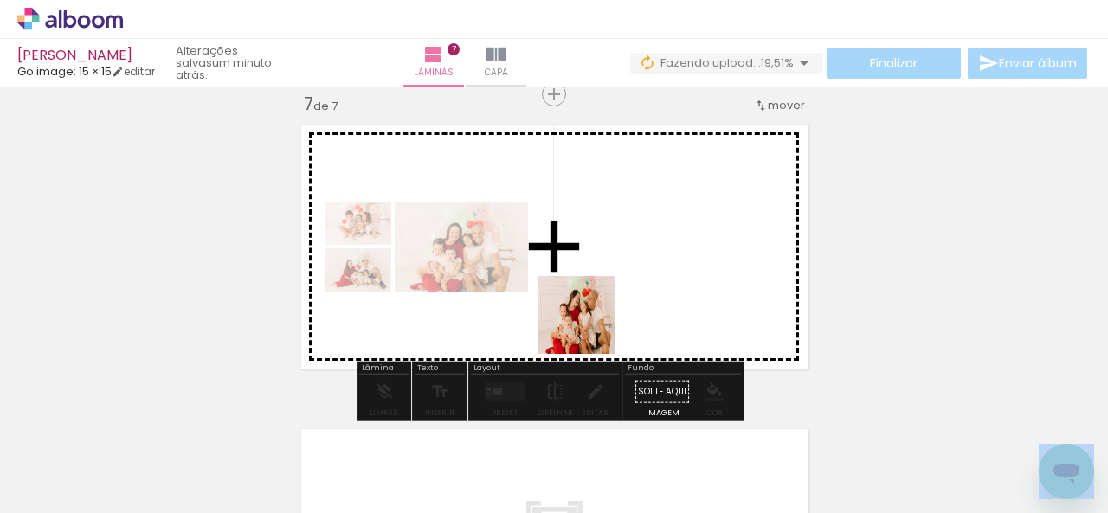
drag, startPoint x: 691, startPoint y: 454, endPoint x: 578, endPoint y: 299, distance: 192.2
click at [578, 305] on quentale-workspace at bounding box center [554, 256] width 1108 height 513
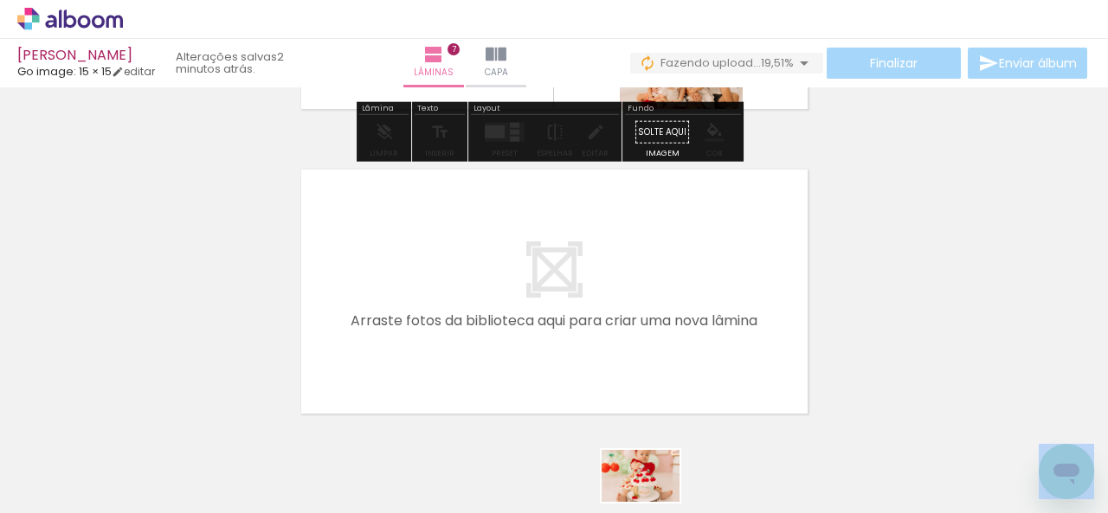
drag, startPoint x: 639, startPoint y: 499, endPoint x: 653, endPoint y: 502, distance: 14.9
click at [142, 502] on iron-horizontal-list at bounding box center [124, 459] width 35 height 108
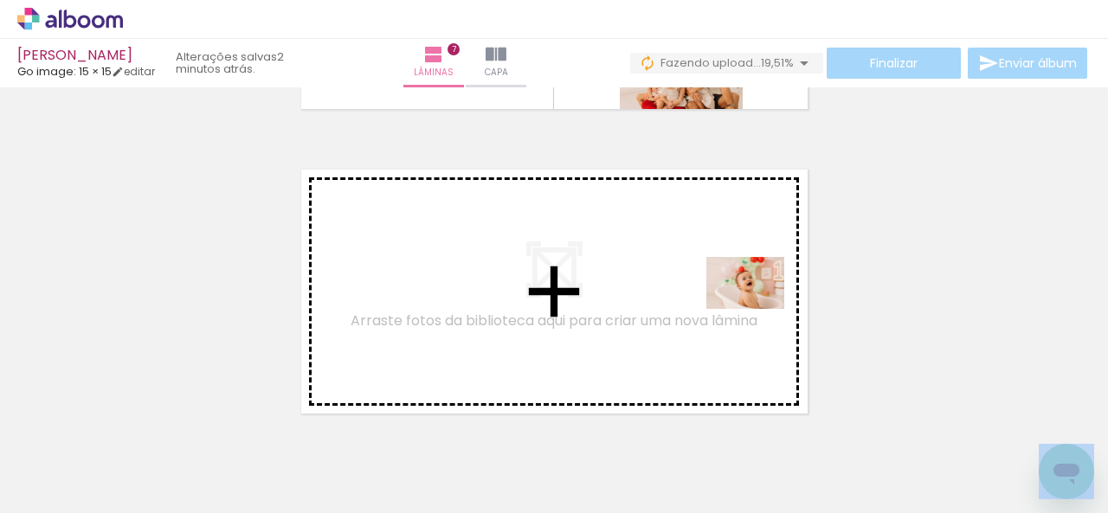
drag, startPoint x: 1002, startPoint y: 436, endPoint x: 758, endPoint y: 309, distance: 275.3
click at [758, 309] on quentale-workspace at bounding box center [554, 256] width 1108 height 513
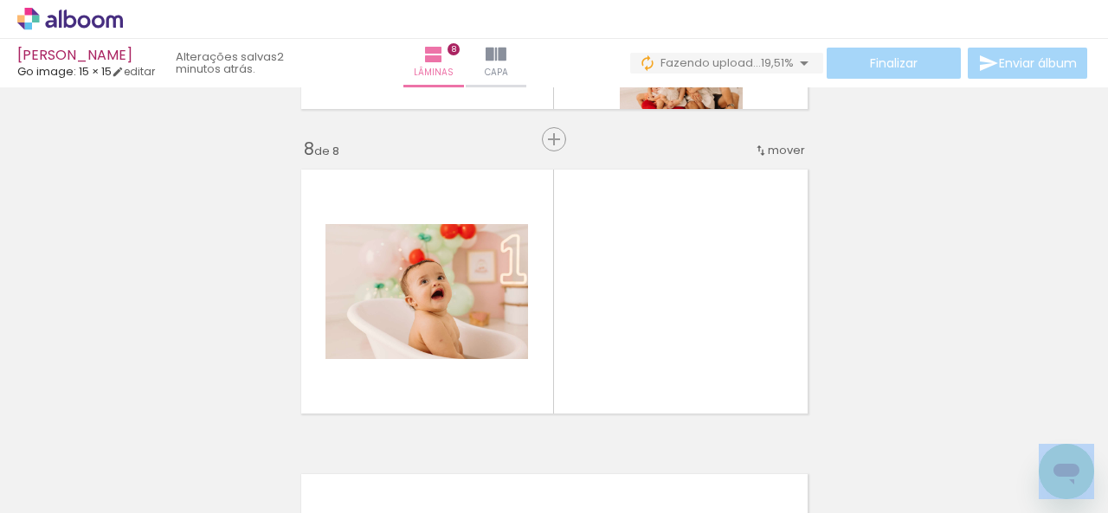
scroll to position [2154, 0]
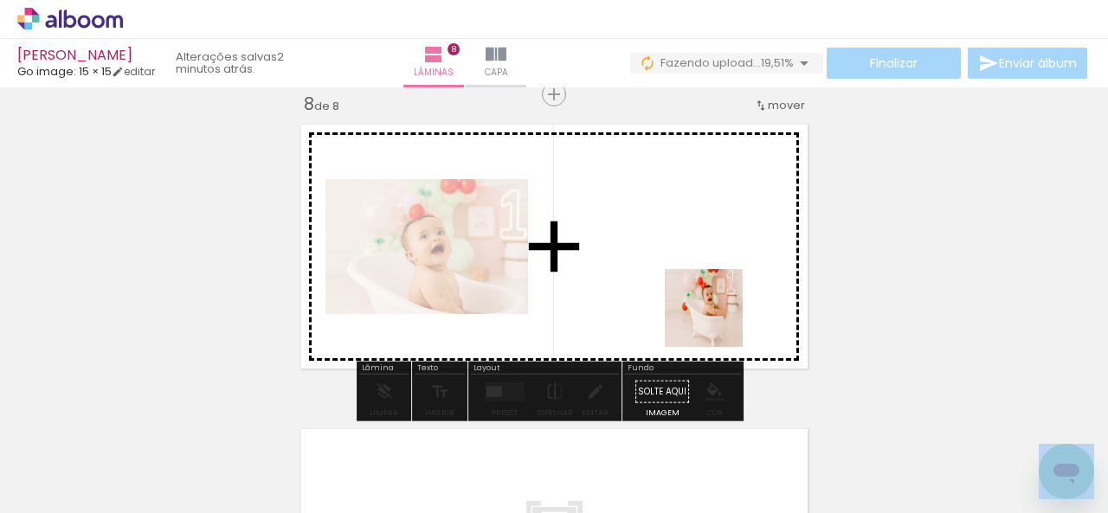
drag, startPoint x: 942, startPoint y: 460, endPoint x: 630, endPoint y: 271, distance: 364.3
click at [630, 271] on quentale-workspace at bounding box center [554, 256] width 1108 height 513
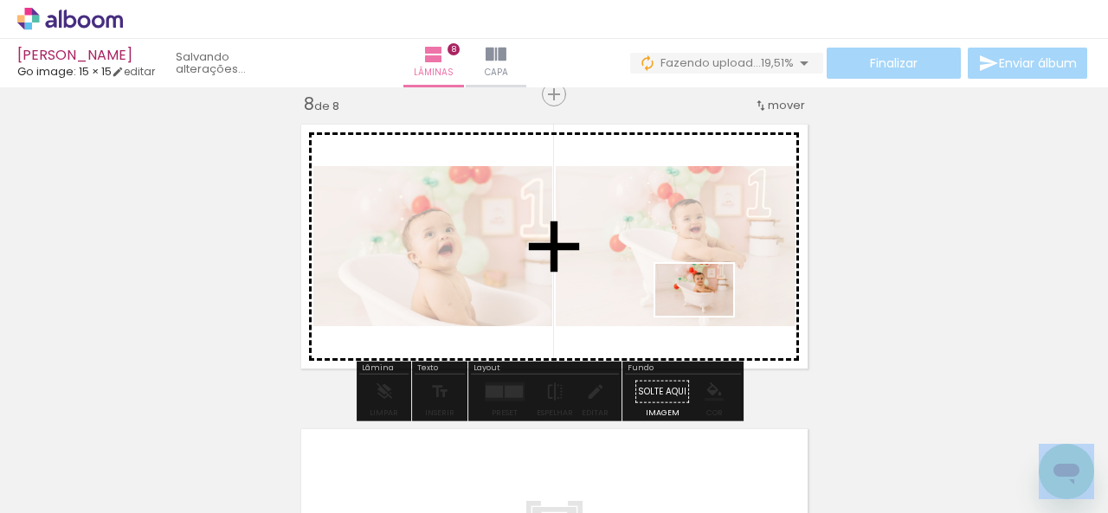
drag, startPoint x: 855, startPoint y: 453, endPoint x: 704, endPoint y: 312, distance: 206.4
click at [704, 312] on quentale-workspace at bounding box center [554, 256] width 1108 height 513
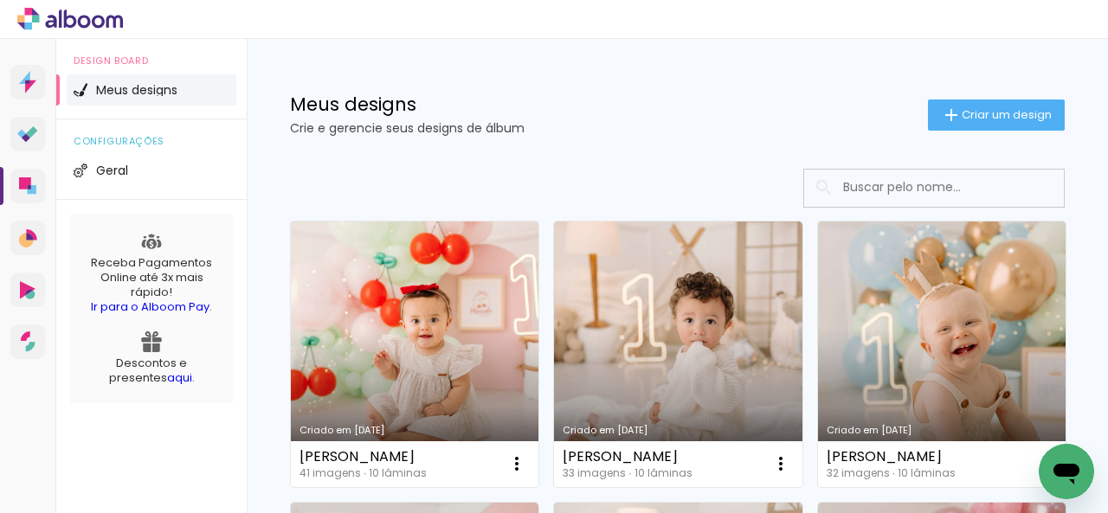
click at [603, 105] on h1 "Meus designs" at bounding box center [609, 104] width 638 height 18
click at [962, 114] on span "Criar um design" at bounding box center [1007, 114] width 90 height 11
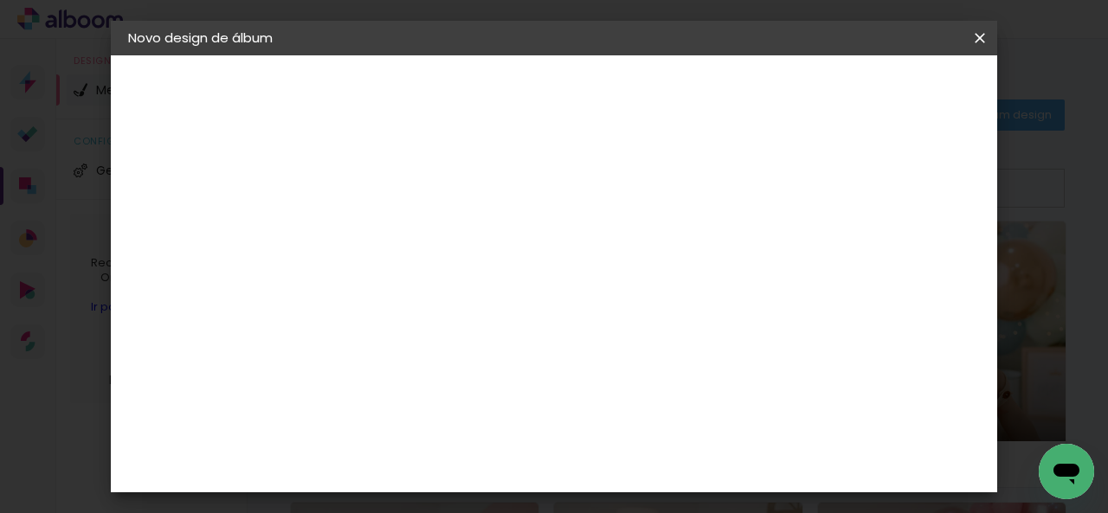
click at [411, 232] on input at bounding box center [411, 232] width 0 height 27
type input "[PERSON_NAME] - SMASH"
type paper-input "[PERSON_NAME] - SMASH"
click at [589, 101] on paper-button "Avançar" at bounding box center [546, 91] width 85 height 29
click at [509, 330] on input at bounding box center [455, 330] width 175 height 22
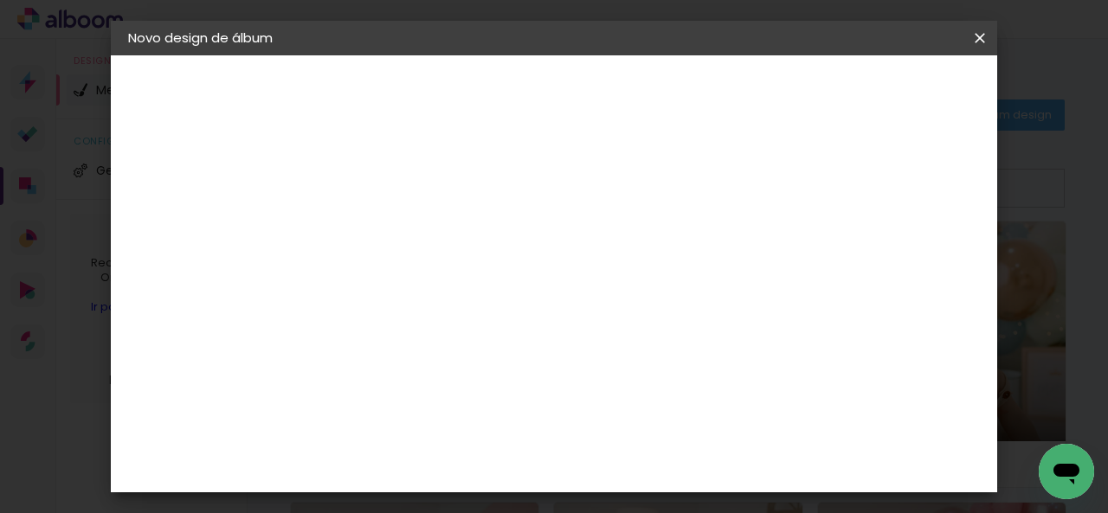
type input "GO"
type paper-input "GO"
click at [514, 373] on paper-item "Go image" at bounding box center [438, 394] width 152 height 45
click at [689, 81] on paper-button "Avançar" at bounding box center [646, 91] width 85 height 29
click at [479, 288] on input "text" at bounding box center [445, 301] width 68 height 27
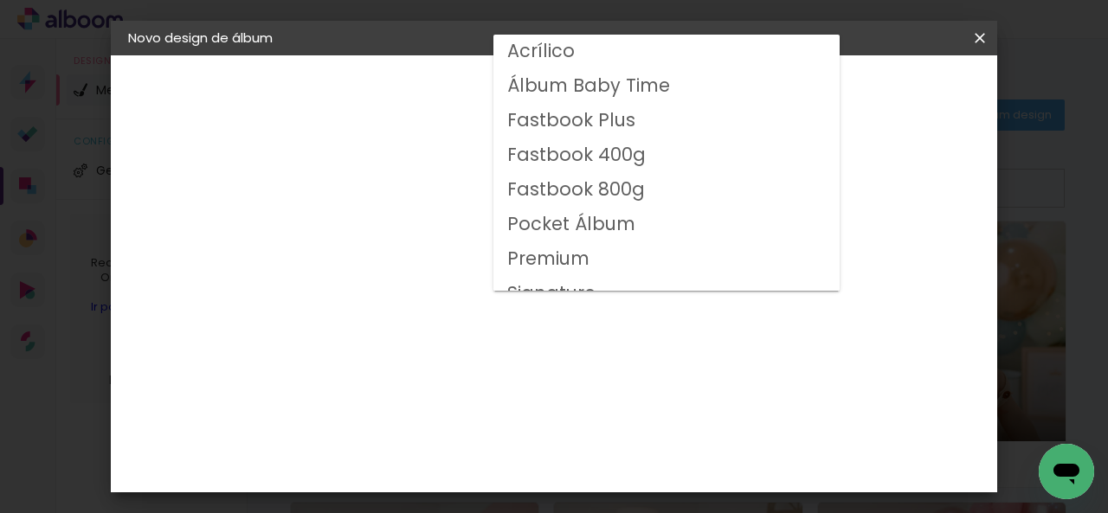
click at [659, 199] on paper-item "Fastbook 800g" at bounding box center [666, 190] width 346 height 35
type input "Fastbook 800g"
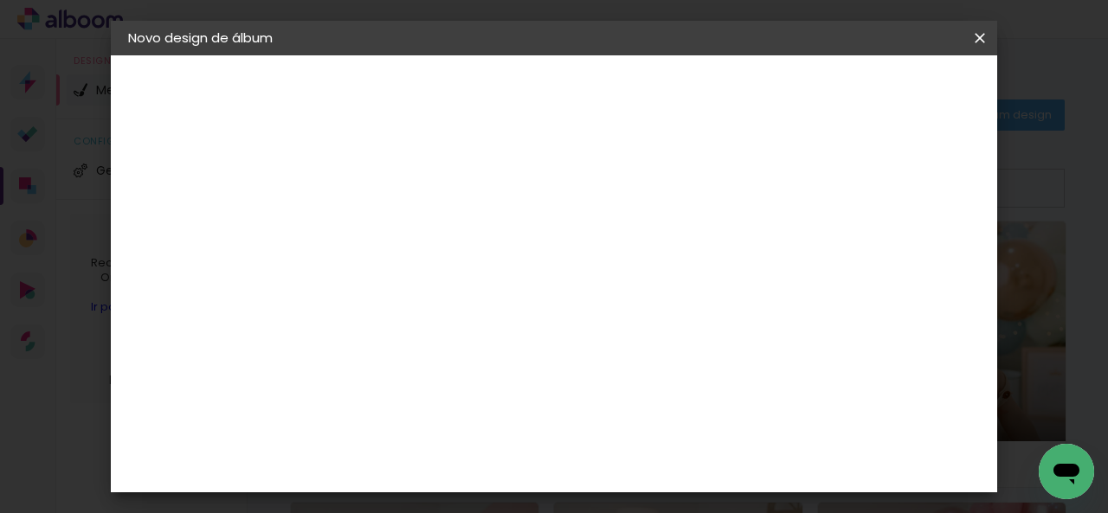
scroll to position [260, 0]
click at [528, 447] on span "15 × 15" at bounding box center [487, 470] width 80 height 46
click at [0, 0] on slot "Avançar" at bounding box center [0, 0] width 0 height 0
click at [691, 108] on header "Revisão Verifique as configurações do seu álbum. Voltar Iniciar design" at bounding box center [513, 113] width 355 height 117
click at [647, 96] on span "Iniciar design" at bounding box center [628, 98] width 40 height 24
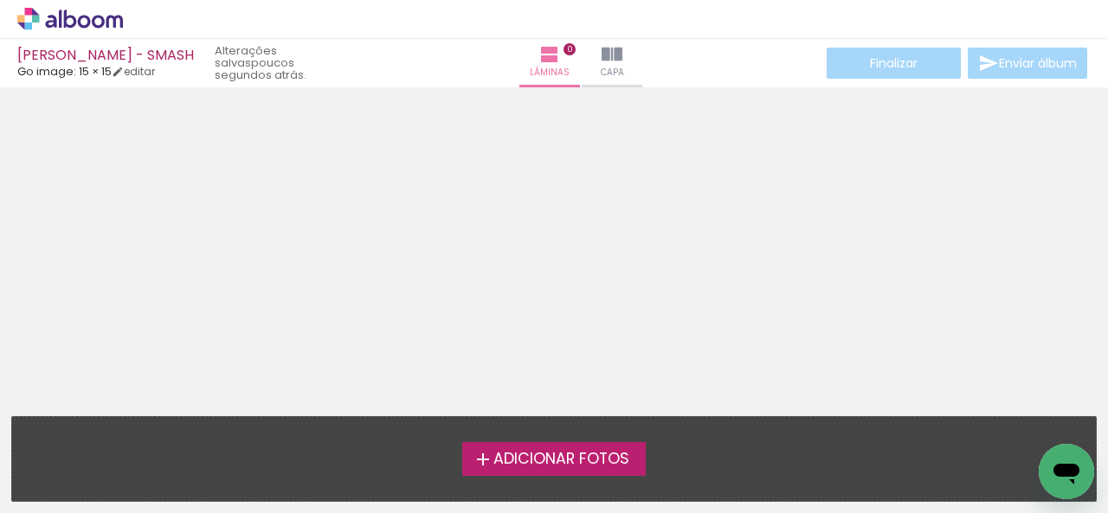
click at [495, 454] on span "Adicionar Fotos" at bounding box center [561, 460] width 136 height 16
click at [0, 0] on input "file" at bounding box center [0, 0] width 0 height 0
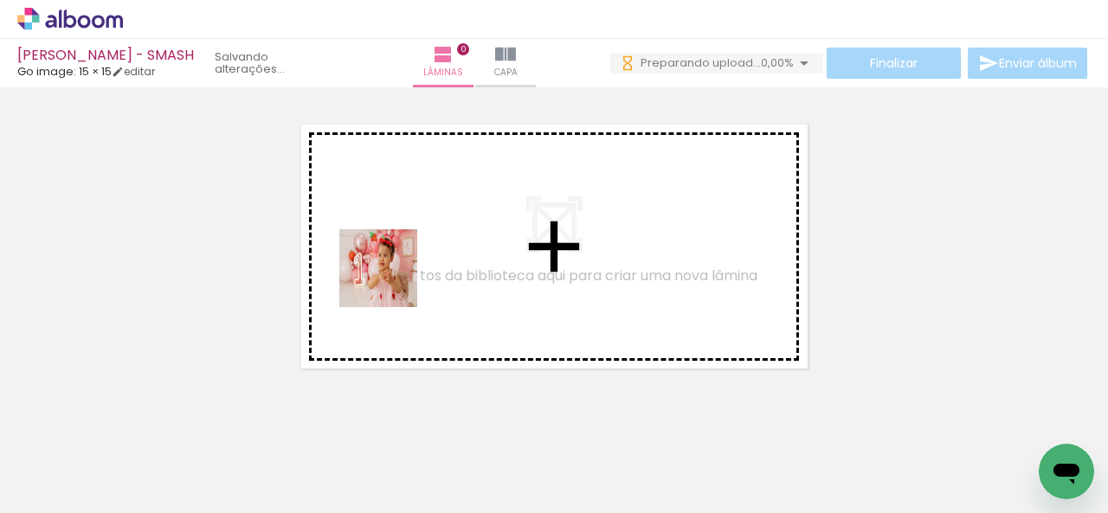
drag, startPoint x: 182, startPoint y: 469, endPoint x: 395, endPoint y: 278, distance: 286.2
click at [395, 278] on quentale-workspace at bounding box center [554, 256] width 1108 height 513
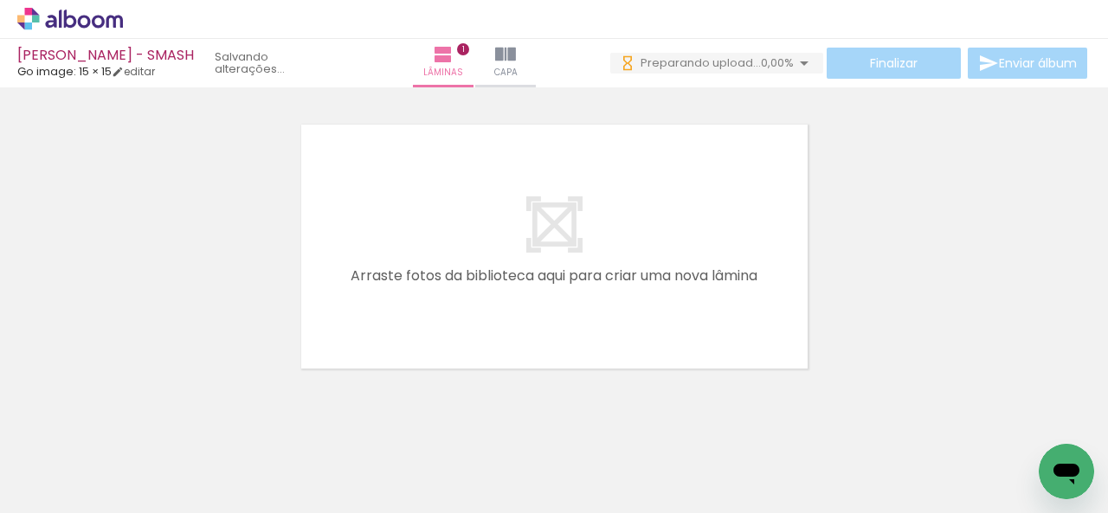
scroll to position [22, 0]
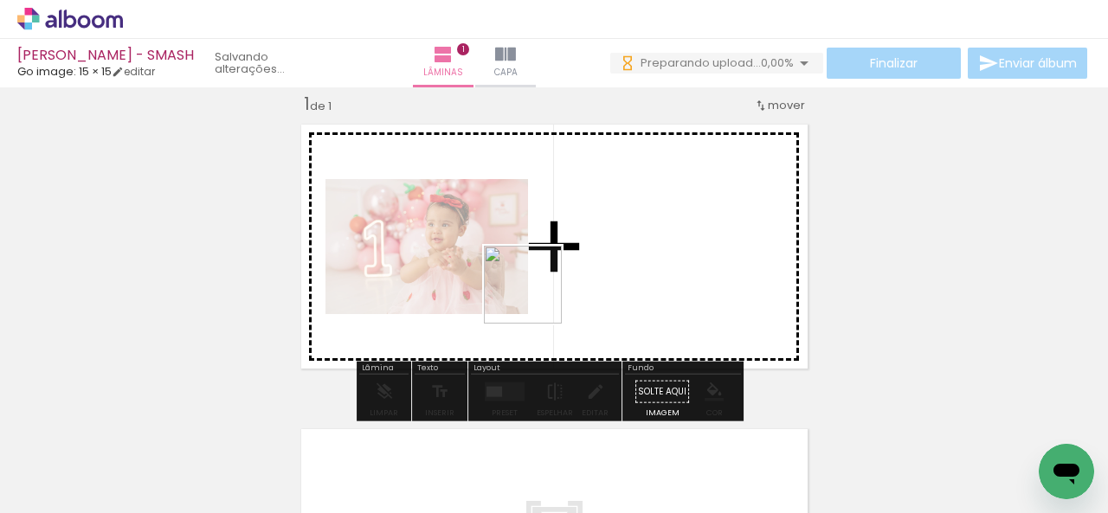
drag, startPoint x: 272, startPoint y: 453, endPoint x: 505, endPoint y: 365, distance: 249.5
click at [599, 270] on quentale-workspace at bounding box center [554, 256] width 1108 height 513
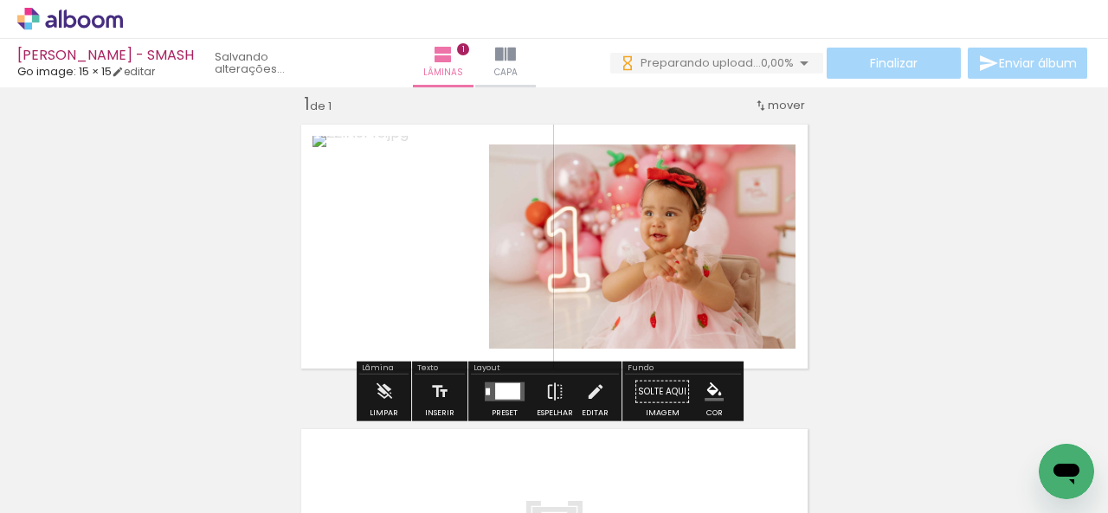
scroll to position [0, 0]
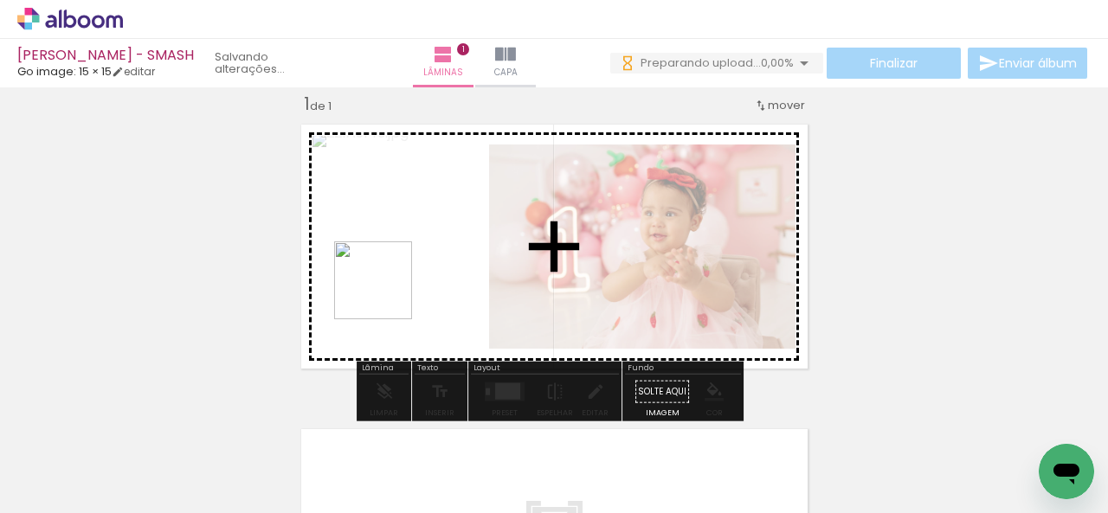
drag, startPoint x: 386, startPoint y: 366, endPoint x: 386, endPoint y: 293, distance: 73.6
click at [386, 293] on quentale-workspace at bounding box center [554, 256] width 1108 height 513
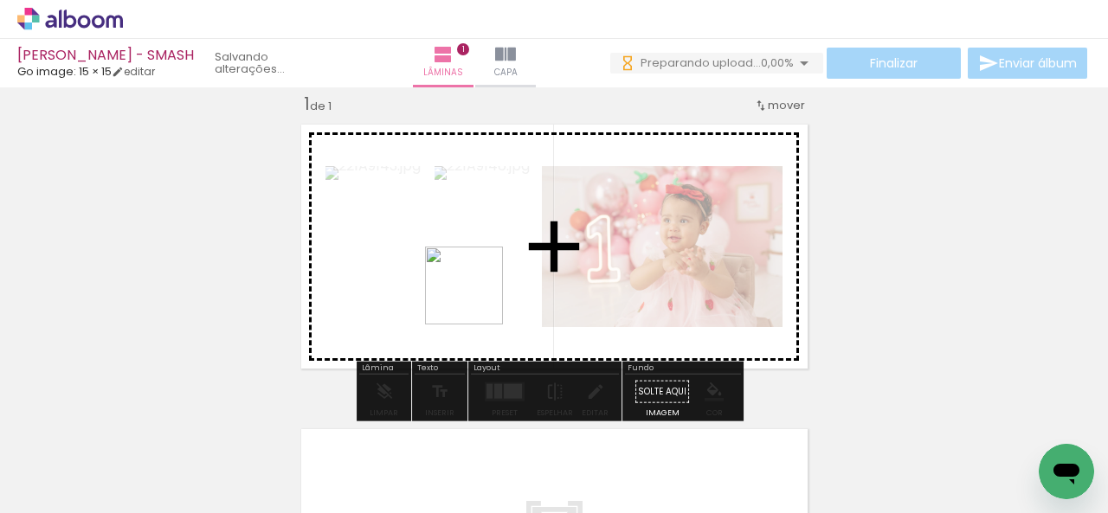
drag, startPoint x: 478, startPoint y: 441, endPoint x: 477, endPoint y: 299, distance: 142.0
click at [477, 299] on quentale-workspace at bounding box center [554, 256] width 1108 height 513
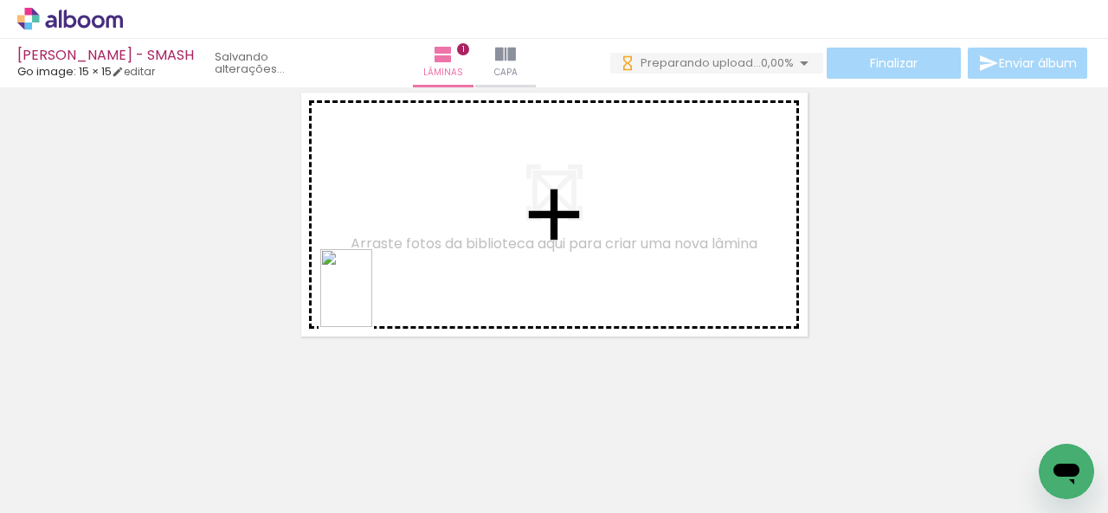
drag, startPoint x: 373, startPoint y: 487, endPoint x: 372, endPoint y: 301, distance: 186.1
click at [372, 301] on quentale-workspace at bounding box center [554, 256] width 1108 height 513
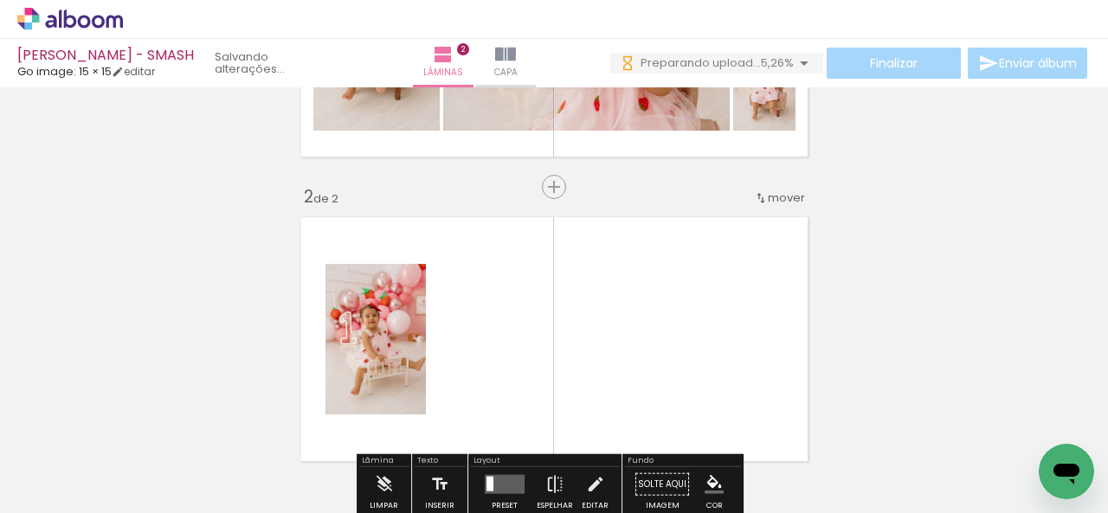
scroll to position [260, 0]
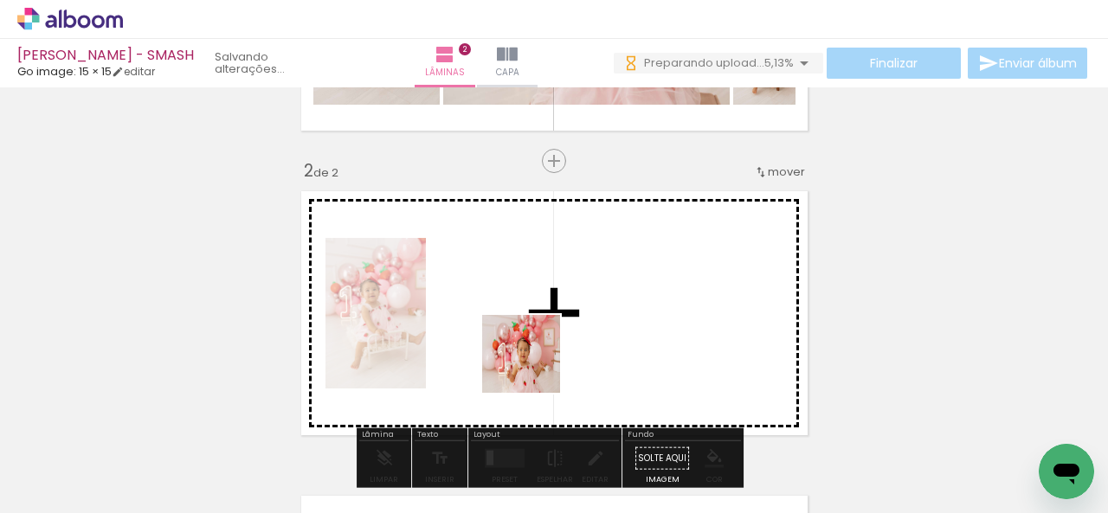
drag, startPoint x: 499, startPoint y: 456, endPoint x: 537, endPoint y: 361, distance: 102.5
click at [537, 361] on quentale-workspace at bounding box center [554, 256] width 1108 height 513
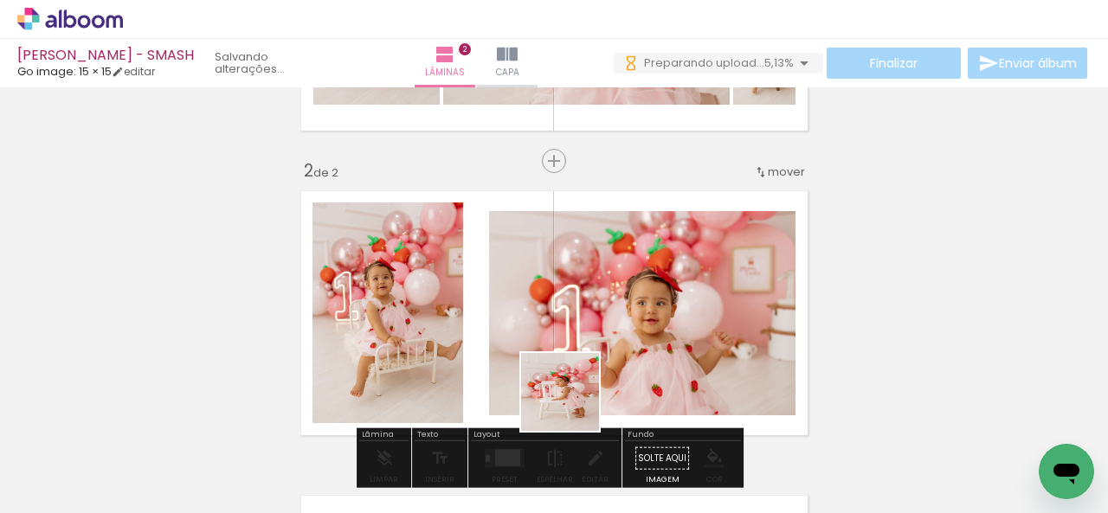
drag, startPoint x: 570, startPoint y: 486, endPoint x: 569, endPoint y: 354, distance: 131.6
click at [569, 354] on quentale-workspace at bounding box center [554, 256] width 1108 height 513
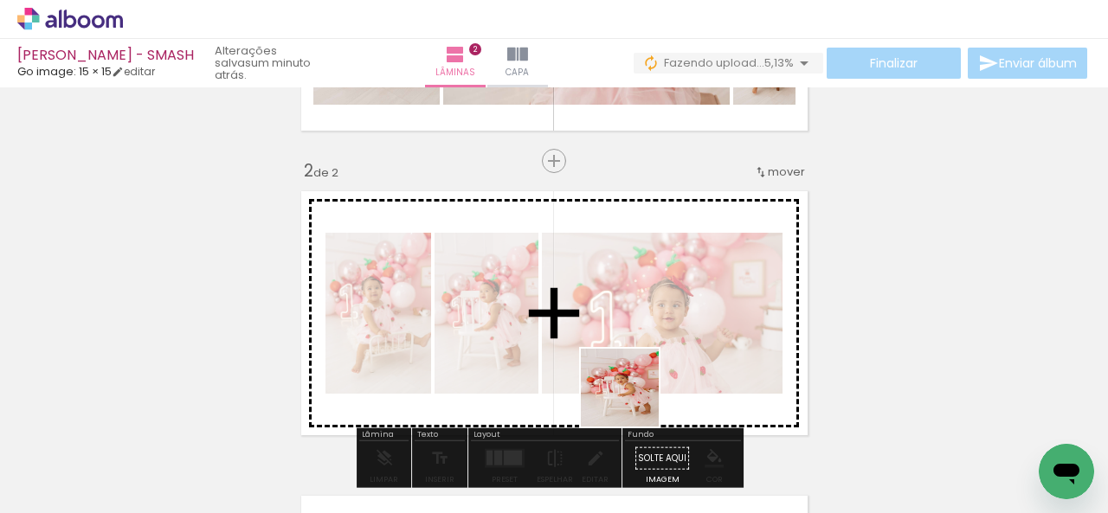
drag, startPoint x: 646, startPoint y: 488, endPoint x: 710, endPoint y: 428, distance: 87.6
click at [615, 342] on quentale-workspace at bounding box center [554, 256] width 1108 height 513
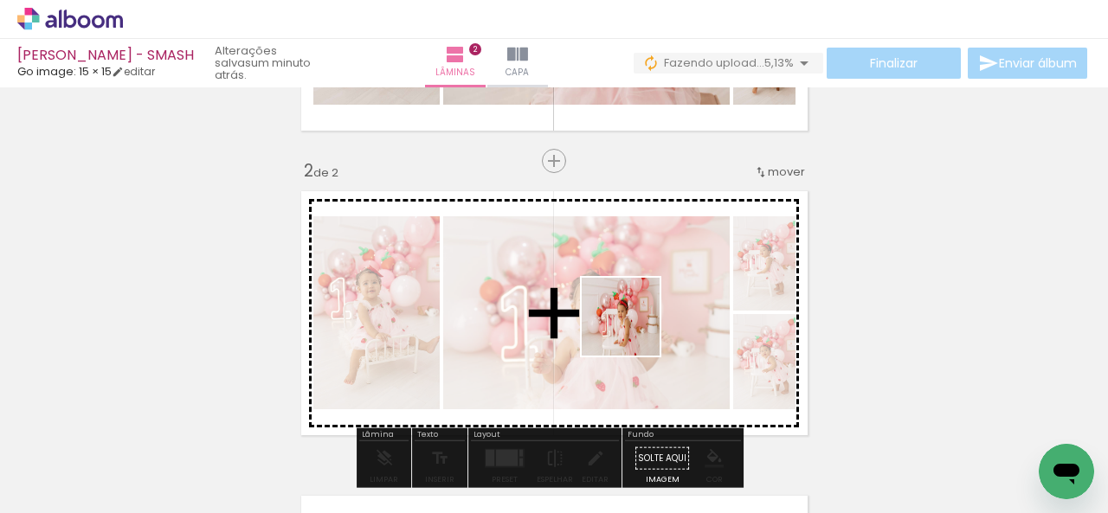
drag, startPoint x: 760, startPoint y: 466, endPoint x: 634, endPoint y: 330, distance: 185.6
click at [634, 330] on quentale-workspace at bounding box center [554, 256] width 1108 height 513
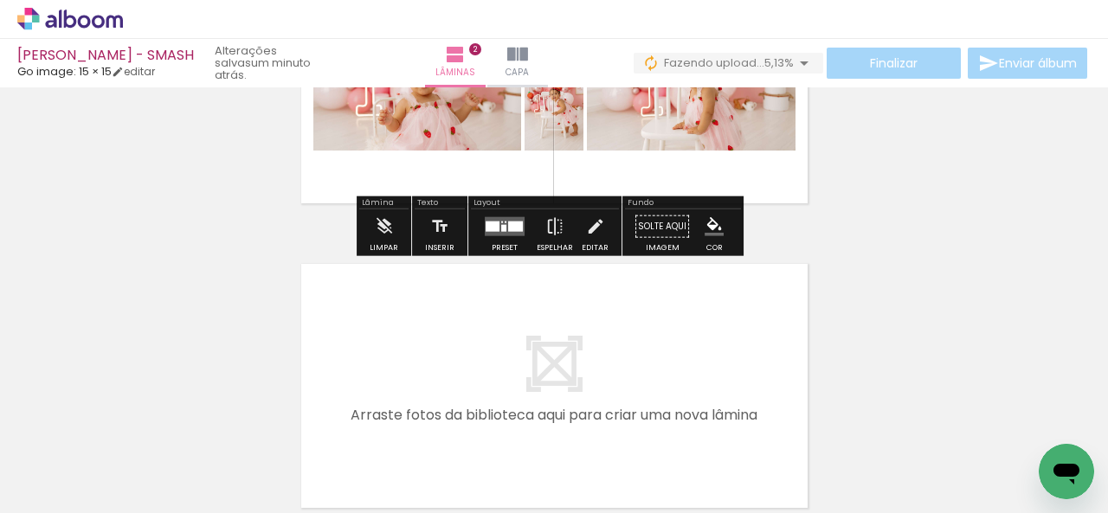
scroll to position [0, 0]
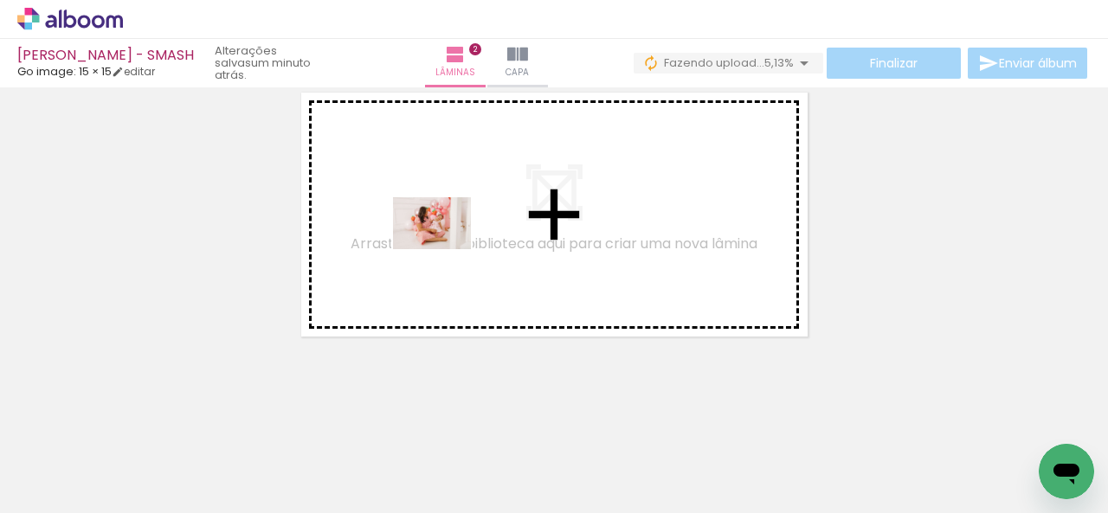
drag, startPoint x: 514, startPoint y: 461, endPoint x: 445, endPoint y: 249, distance: 223.1
click at [445, 249] on quentale-workspace at bounding box center [554, 256] width 1108 height 513
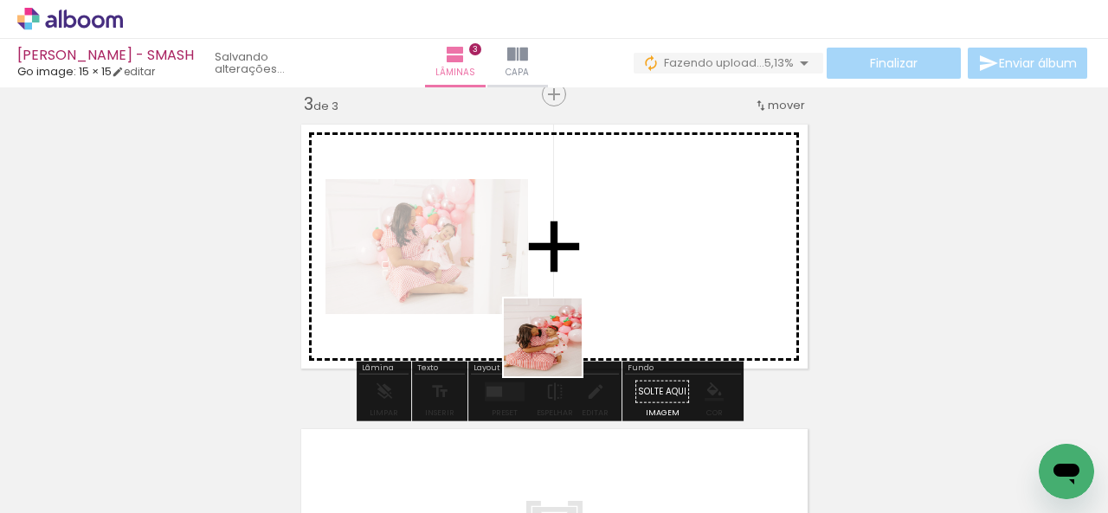
drag, startPoint x: 562, startPoint y: 415, endPoint x: 602, endPoint y: 372, distance: 58.8
click at [547, 281] on quentale-workspace at bounding box center [554, 256] width 1108 height 513
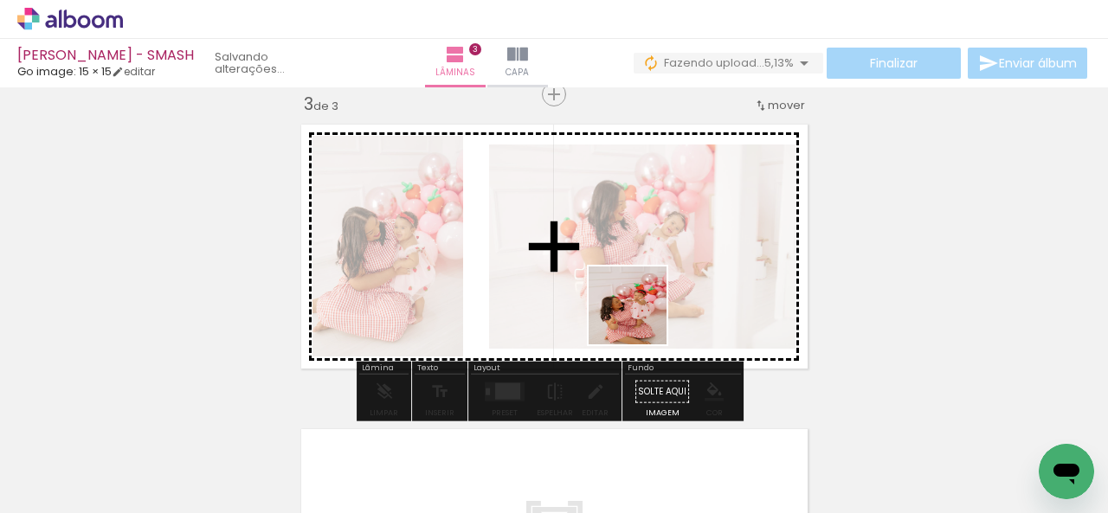
drag, startPoint x: 671, startPoint y: 390, endPoint x: 628, endPoint y: 285, distance: 114.1
click at [628, 285] on quentale-workspace at bounding box center [554, 256] width 1108 height 513
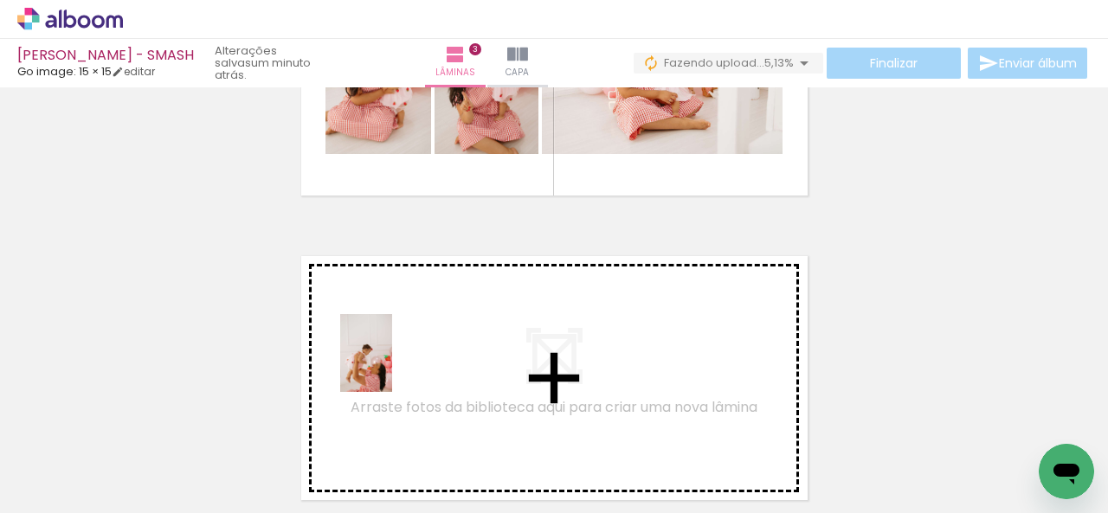
drag, startPoint x: 396, startPoint y: 419, endPoint x: 496, endPoint y: 435, distance: 100.8
click at [392, 366] on quentale-workspace at bounding box center [554, 256] width 1108 height 513
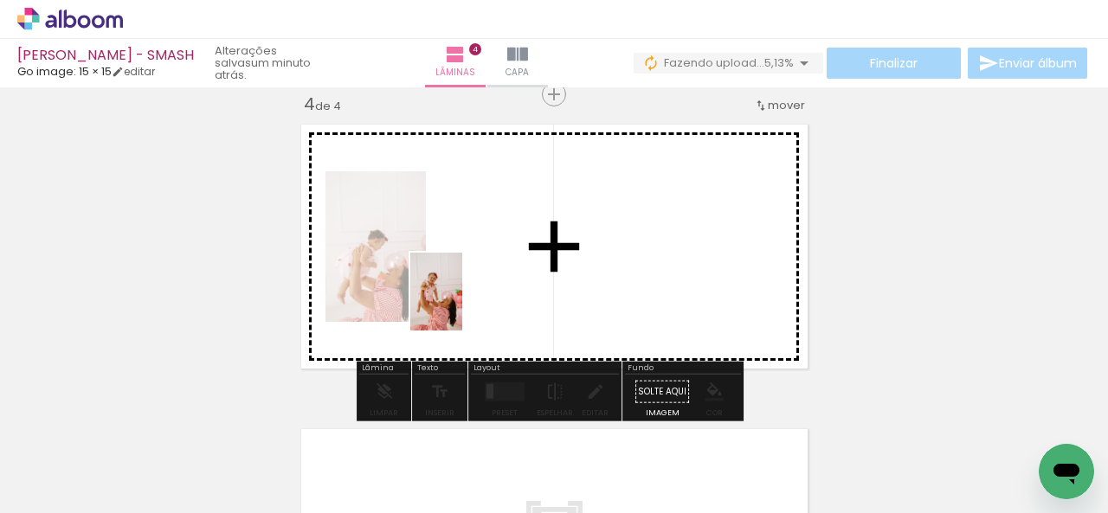
drag, startPoint x: 502, startPoint y: 463, endPoint x: 529, endPoint y: 411, distance: 58.5
click at [463, 302] on quentale-workspace at bounding box center [554, 256] width 1108 height 513
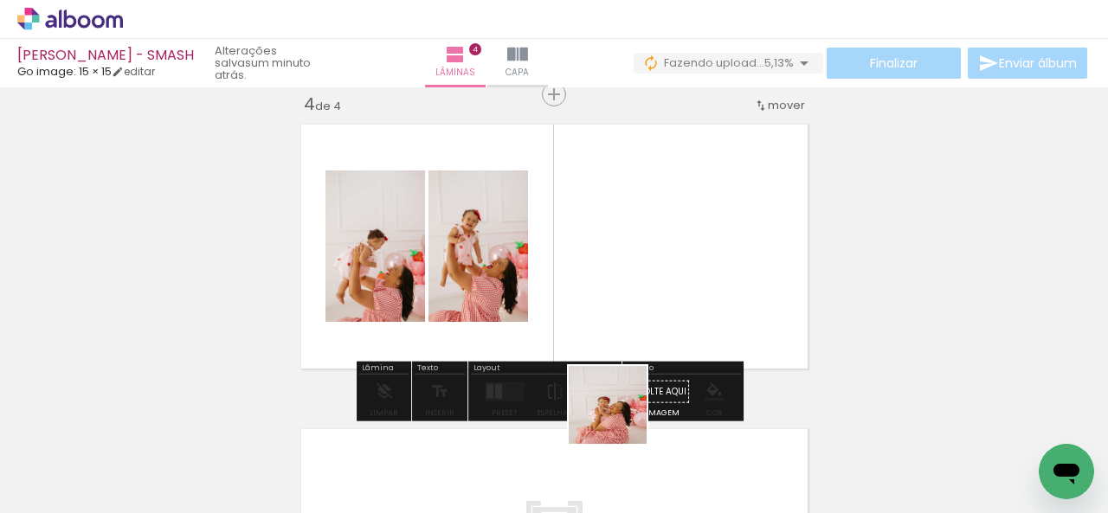
drag, startPoint x: 615, startPoint y: 430, endPoint x: 653, endPoint y: 299, distance: 136.7
click at [653, 267] on quentale-workspace at bounding box center [554, 256] width 1108 height 513
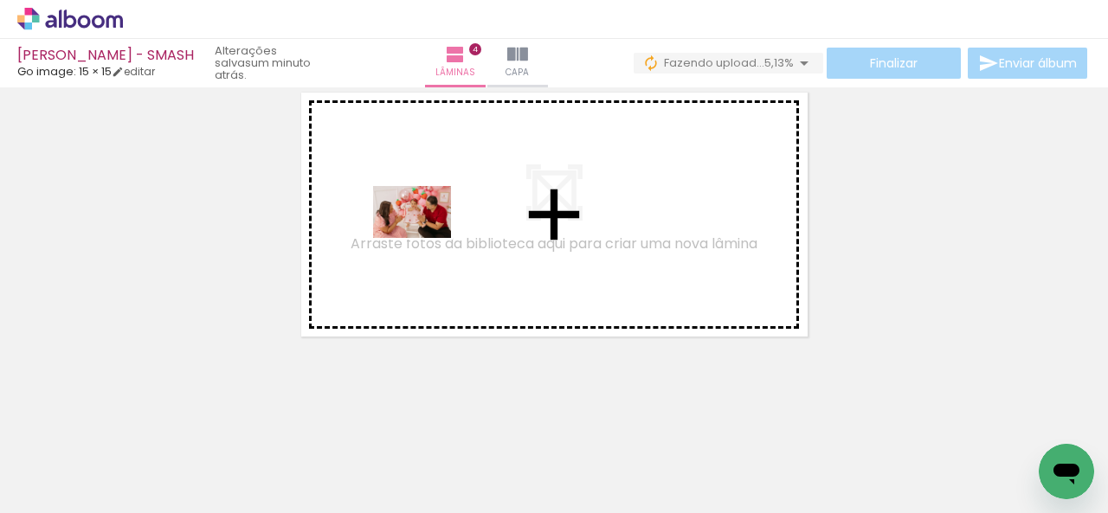
drag, startPoint x: 429, startPoint y: 441, endPoint x: 425, endPoint y: 235, distance: 206.9
click at [425, 235] on quentale-workspace at bounding box center [554, 256] width 1108 height 513
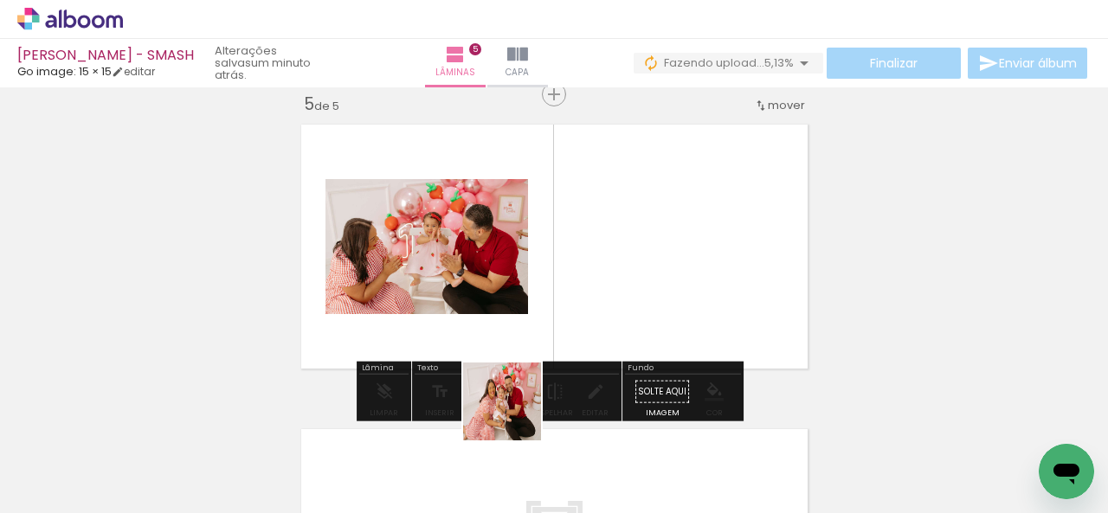
drag, startPoint x: 514, startPoint y: 460, endPoint x: 487, endPoint y: 247, distance: 214.6
click at [487, 247] on quentale-workspace at bounding box center [554, 256] width 1108 height 513
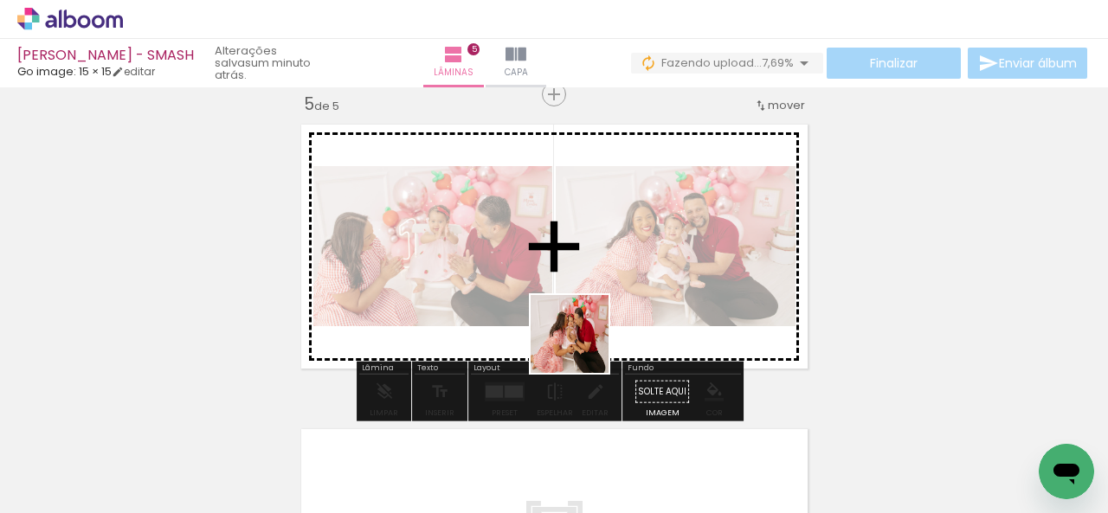
drag, startPoint x: 608, startPoint y: 461, endPoint x: 564, endPoint y: 282, distance: 184.5
click at [555, 262] on quentale-workspace at bounding box center [554, 256] width 1108 height 513
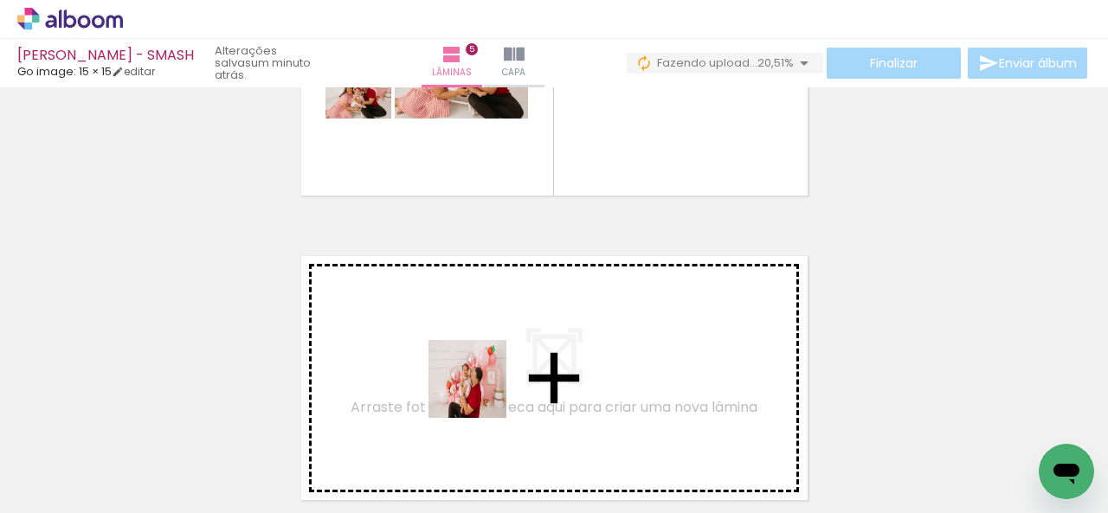
drag, startPoint x: 566, startPoint y: 458, endPoint x: 480, endPoint y: 392, distance: 108.0
click at [480, 392] on quentale-workspace at bounding box center [554, 256] width 1108 height 513
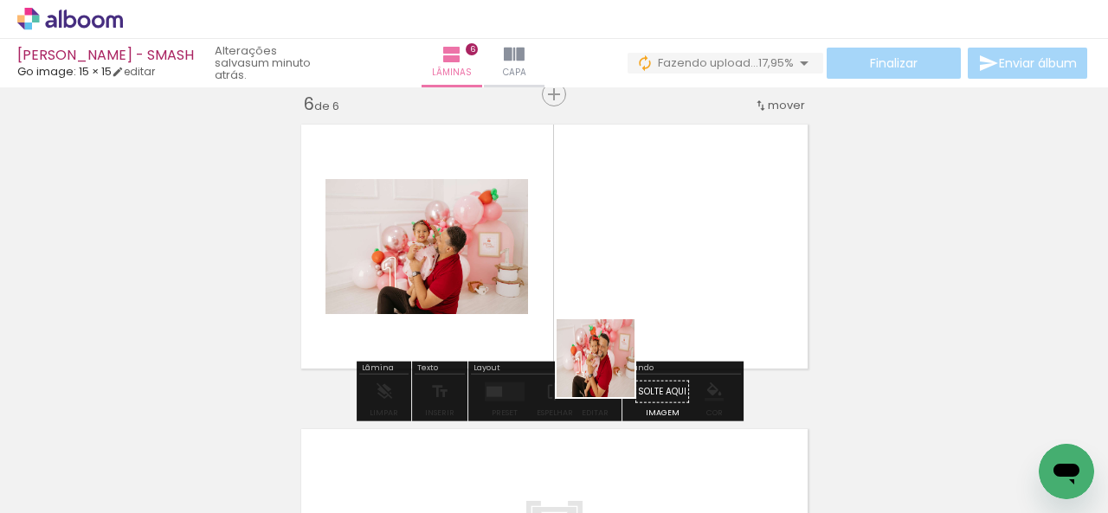
drag, startPoint x: 641, startPoint y: 461, endPoint x: 769, endPoint y: 422, distance: 133.9
click at [587, 312] on quentale-workspace at bounding box center [554, 256] width 1108 height 513
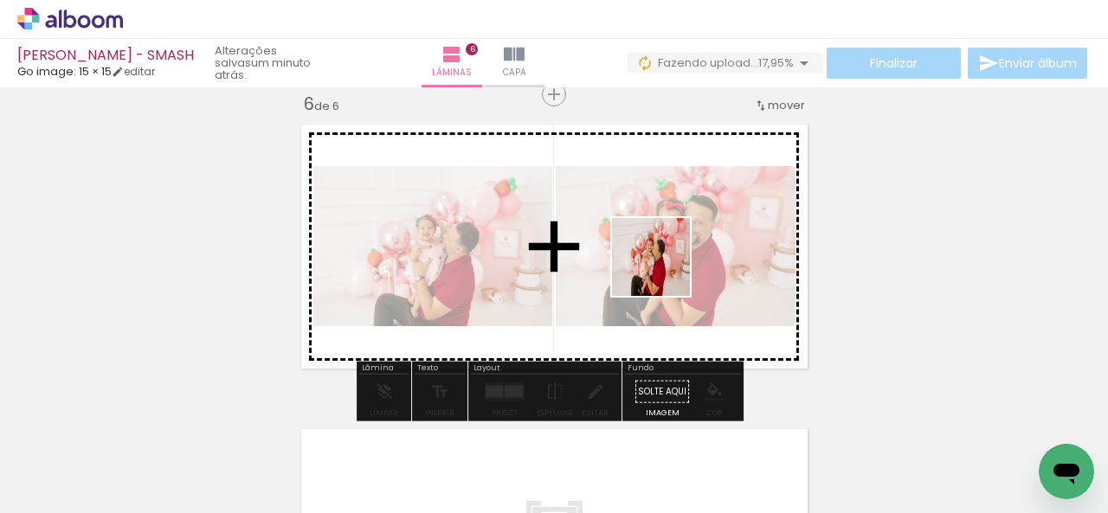
drag, startPoint x: 755, startPoint y: 473, endPoint x: 660, endPoint y: 263, distance: 230.9
click at [660, 263] on quentale-workspace at bounding box center [554, 256] width 1108 height 513
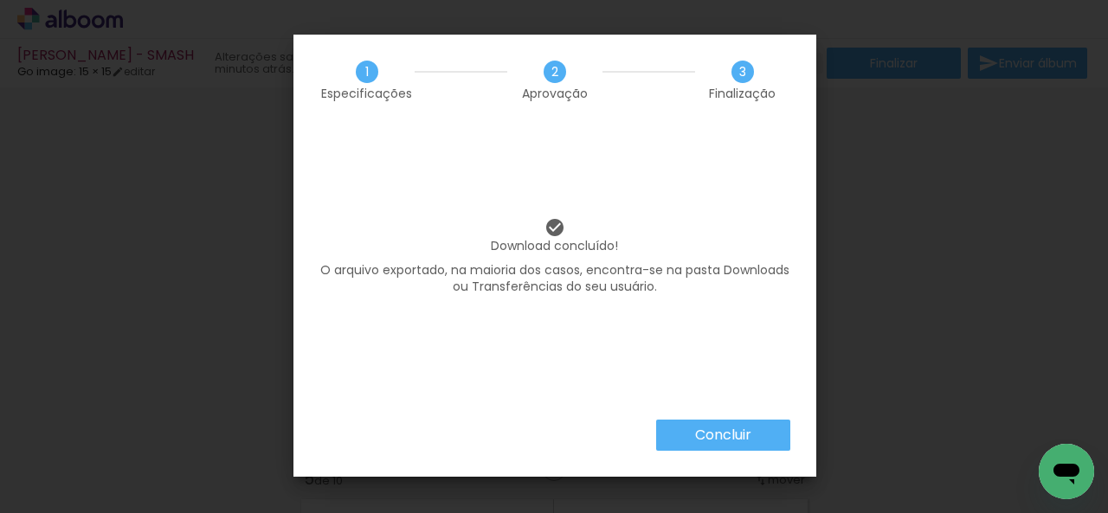
scroll to position [3982, 0]
click at [721, 447] on paper-button "Concluir" at bounding box center [723, 435] width 134 height 31
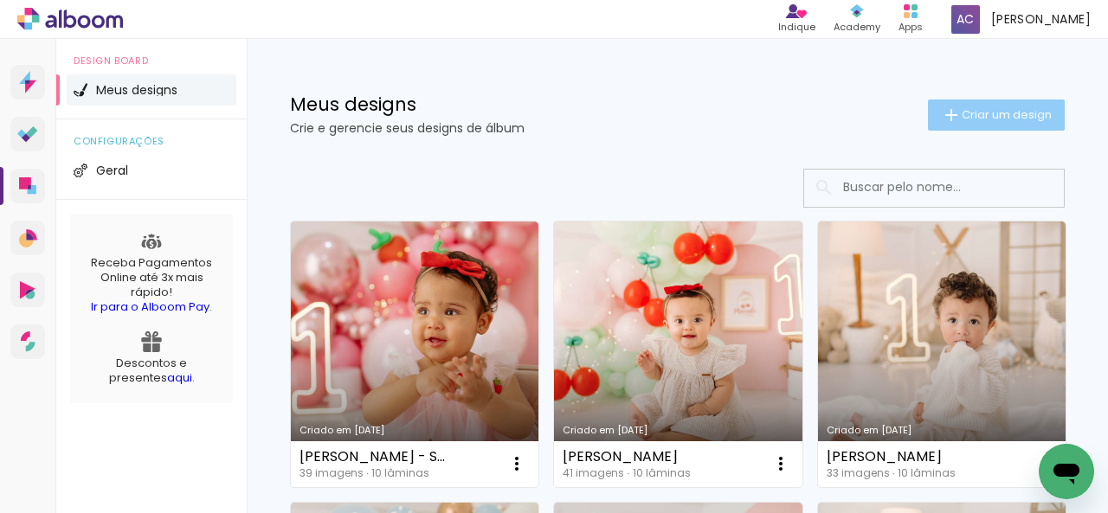
click at [982, 115] on span "Criar um design" at bounding box center [1007, 114] width 90 height 11
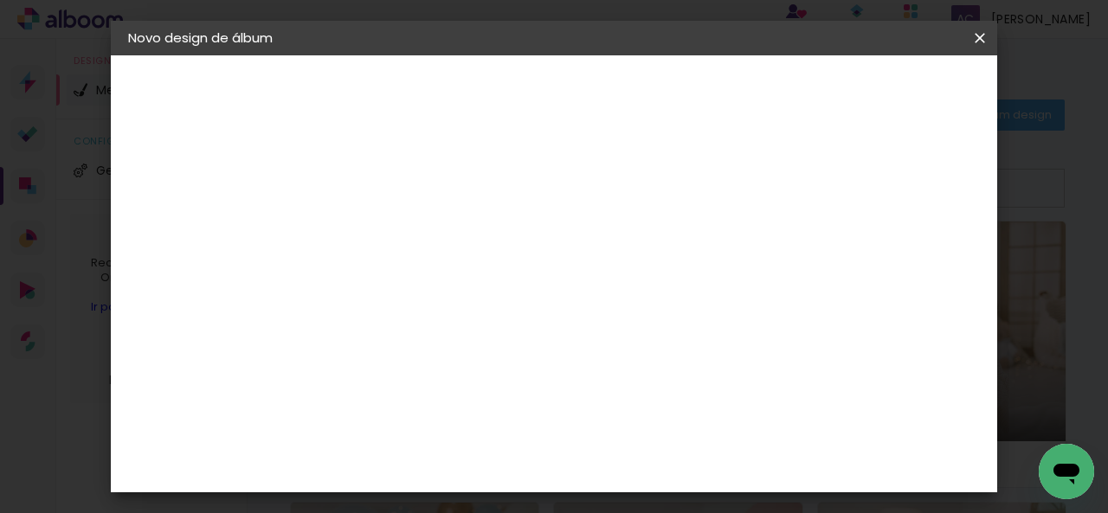
click at [411, 221] on input at bounding box center [411, 232] width 0 height 27
type input "[PERSON_NAME]"
type paper-input "[PERSON_NAME]"
click at [486, 75] on header "Informações Dê um título ao seu álbum. Avançar" at bounding box center [411, 106] width 151 height 103
click at [0, 0] on slot "Avançar" at bounding box center [0, 0] width 0 height 0
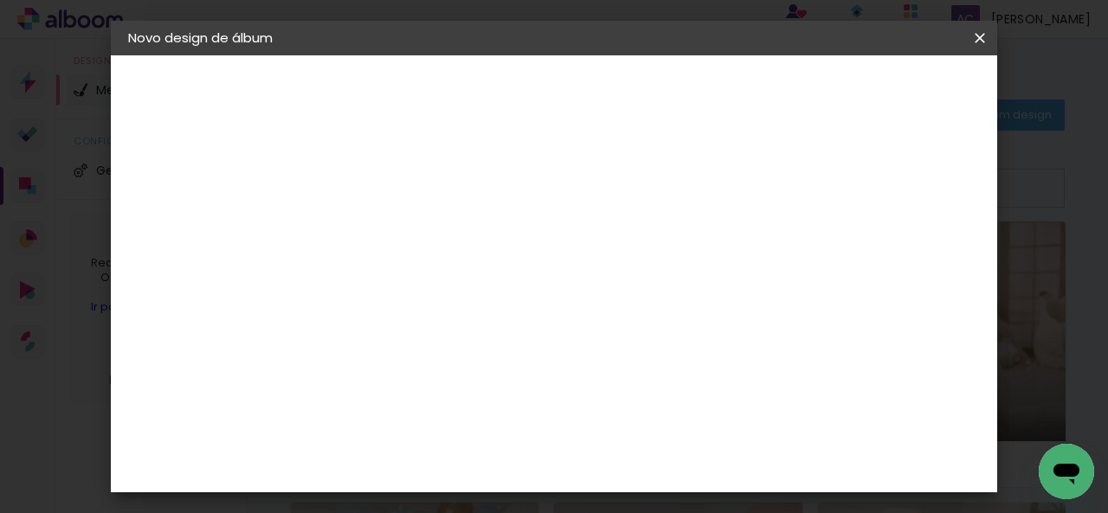
click at [493, 326] on input at bounding box center [455, 330] width 175 height 22
type input "GO"
type paper-input "GO"
click at [478, 396] on paper-item "Go image" at bounding box center [438, 394] width 152 height 45
click at [0, 0] on slot "Avançar" at bounding box center [0, 0] width 0 height 0
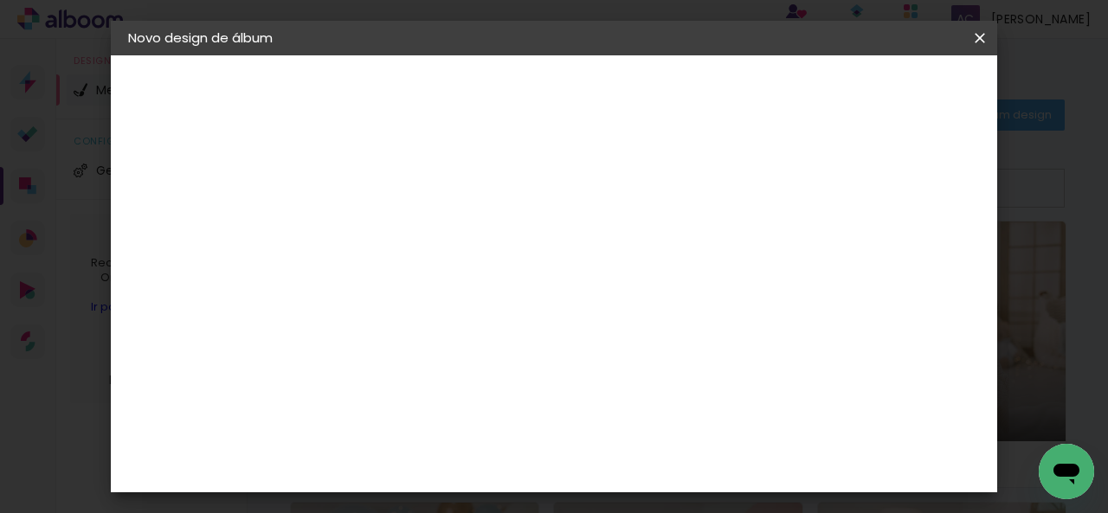
click at [495, 297] on paper-input-container "Linha" at bounding box center [455, 302] width 100 height 44
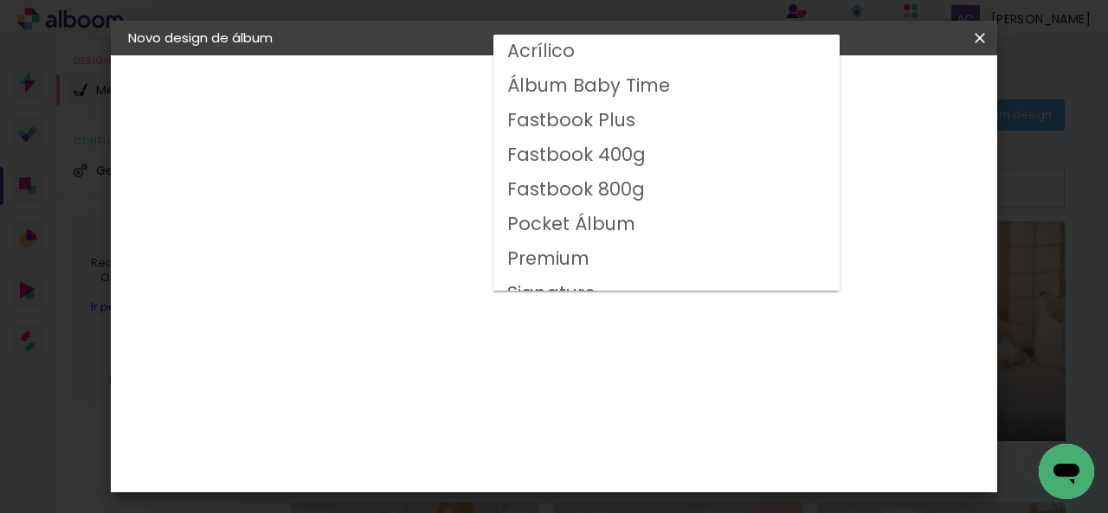
click at [0, 0] on slot "Fastbook 800g" at bounding box center [0, 0] width 0 height 0
type input "Fastbook 800g"
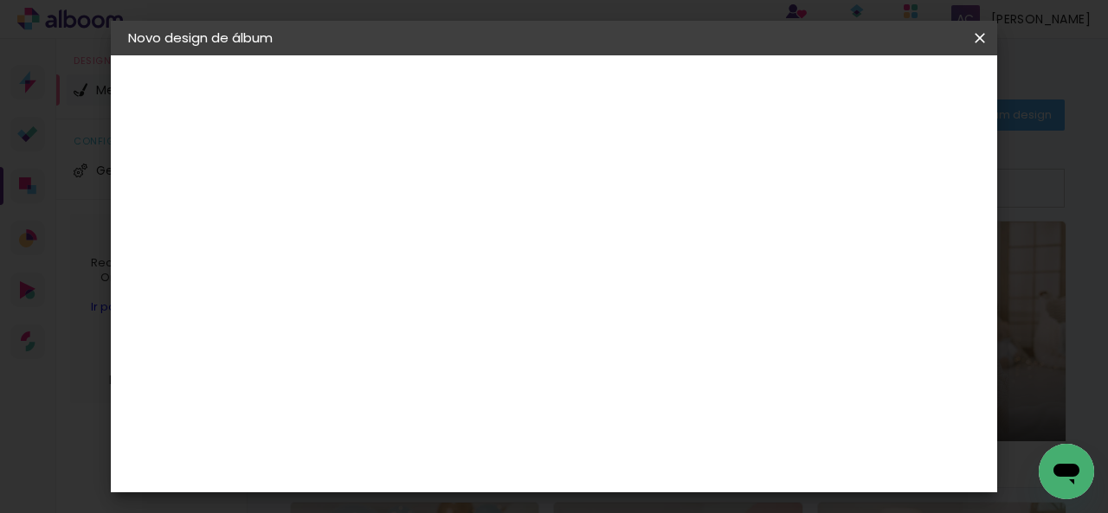
scroll to position [260, 0]
click at [528, 447] on span "15 × 15" at bounding box center [487, 470] width 80 height 46
click at [0, 0] on slot "Avançar" at bounding box center [0, 0] width 0 height 0
click at [647, 100] on span "Iniciar design" at bounding box center [628, 98] width 40 height 24
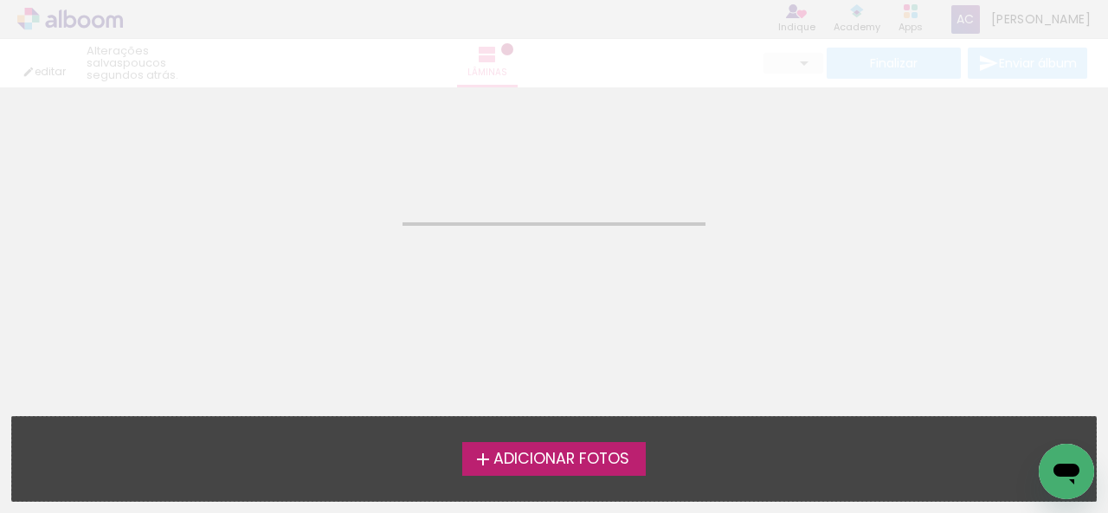
click at [519, 455] on span "Adicionar Fotos" at bounding box center [561, 460] width 136 height 16
click at [0, 0] on input "file" at bounding box center [0, 0] width 0 height 0
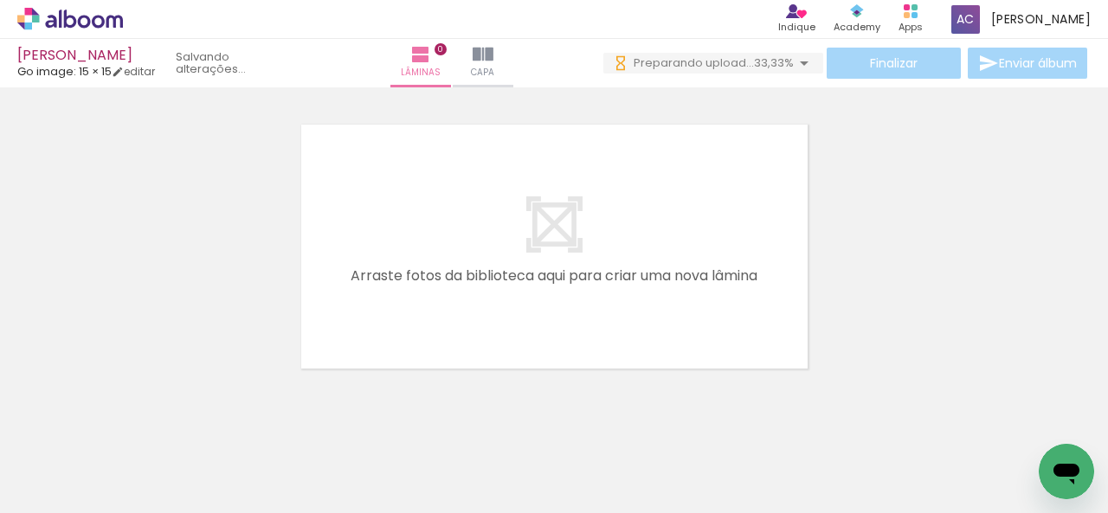
drag, startPoint x: 178, startPoint y: 445, endPoint x: 303, endPoint y: 483, distance: 130.3
click at [401, 286] on quentale-workspace at bounding box center [554, 256] width 1108 height 513
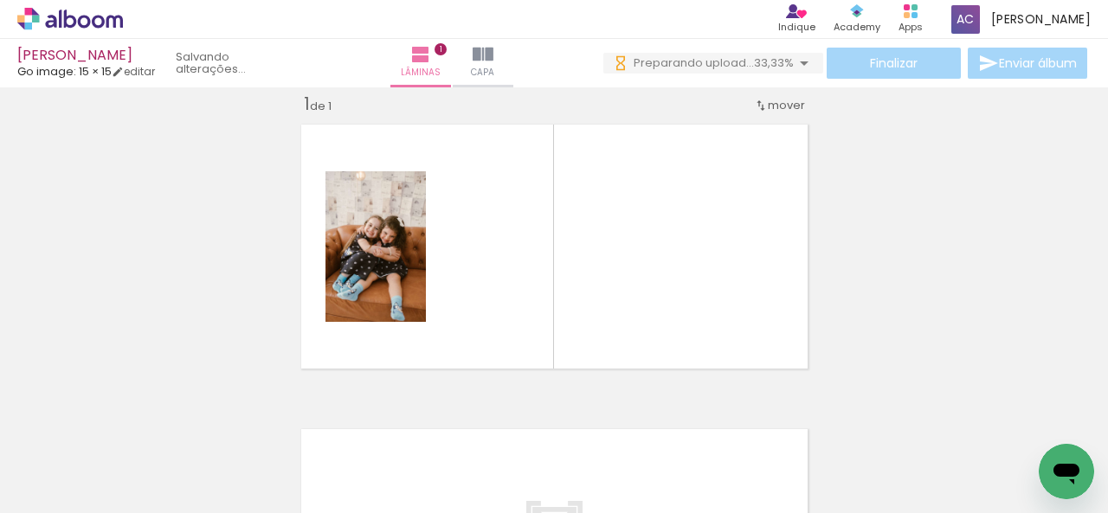
scroll to position [22, 0]
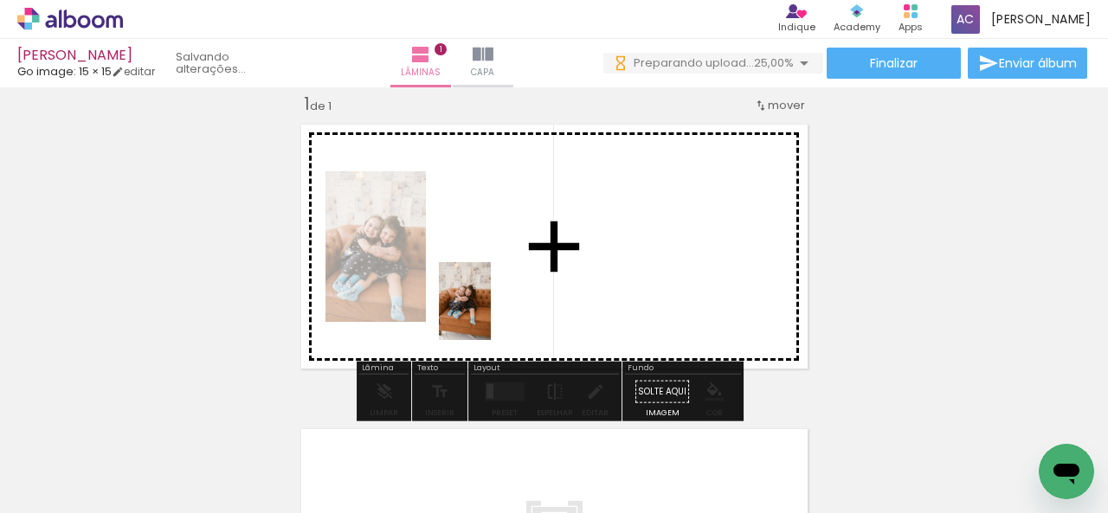
drag, startPoint x: 400, startPoint y: 390, endPoint x: 430, endPoint y: 472, distance: 86.8
click at [492, 310] on quentale-workspace at bounding box center [554, 256] width 1108 height 513
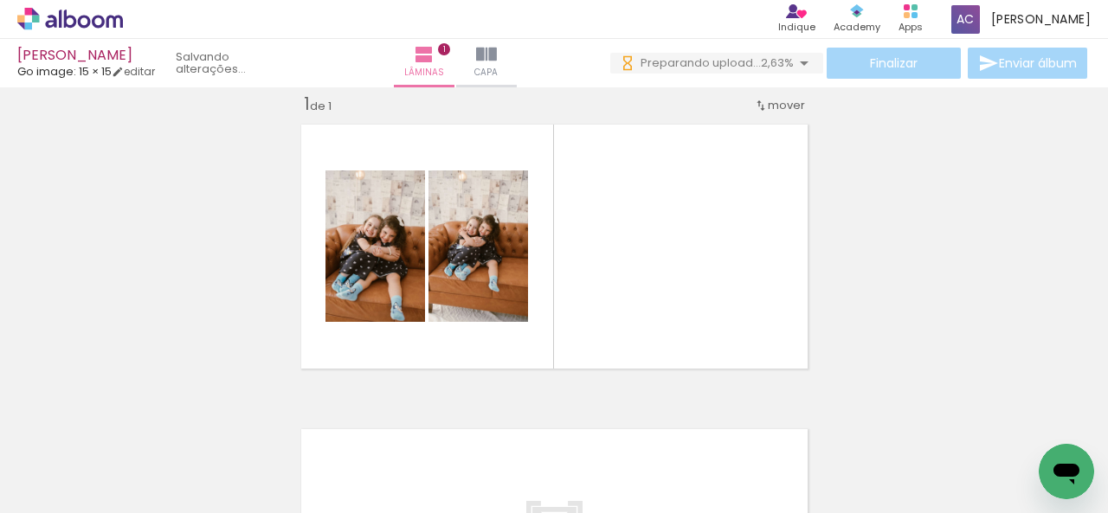
scroll to position [0, 0]
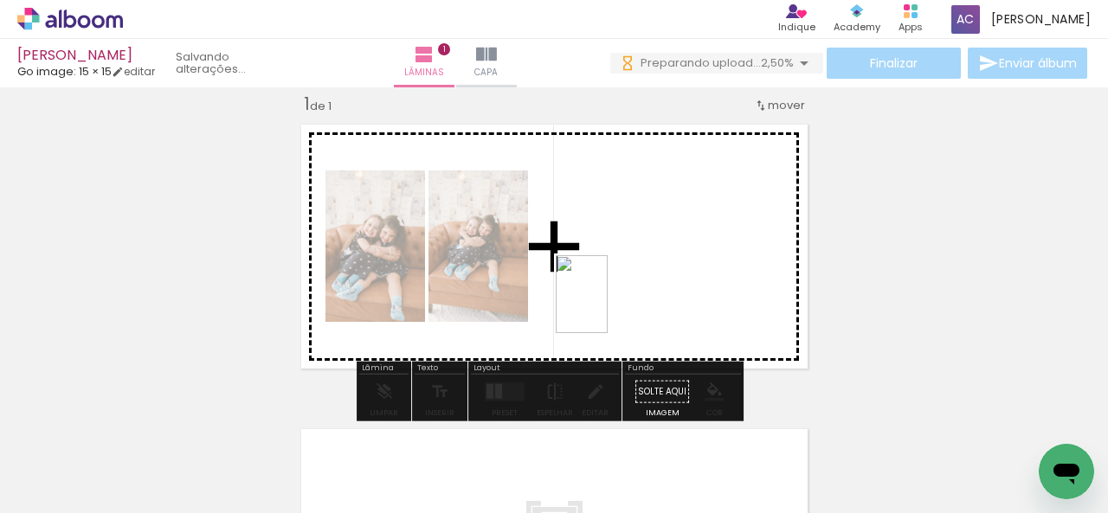
drag, startPoint x: 304, startPoint y: 490, endPoint x: 608, endPoint y: 307, distance: 354.5
click at [608, 307] on quentale-workspace at bounding box center [554, 256] width 1108 height 513
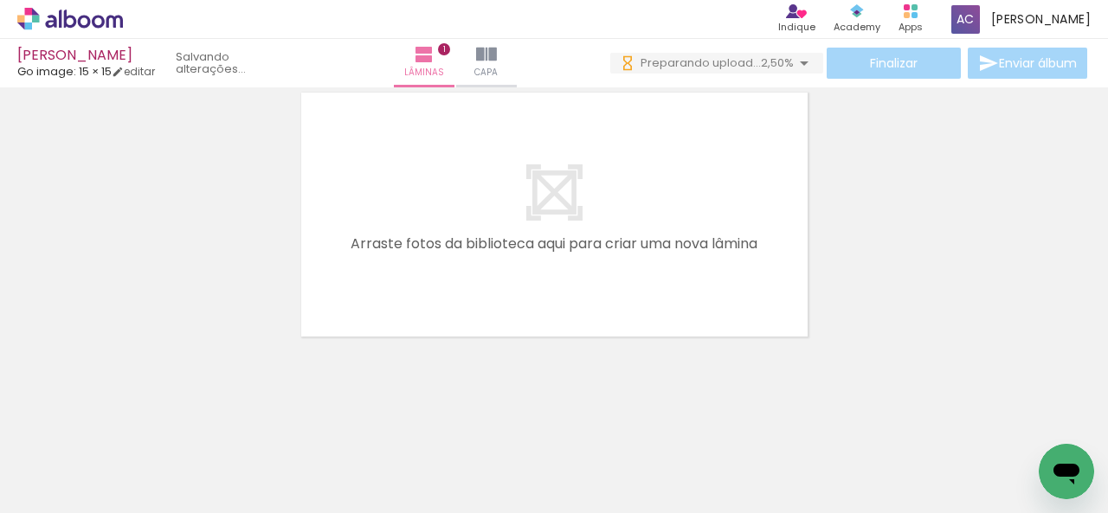
scroll to position [272, 0]
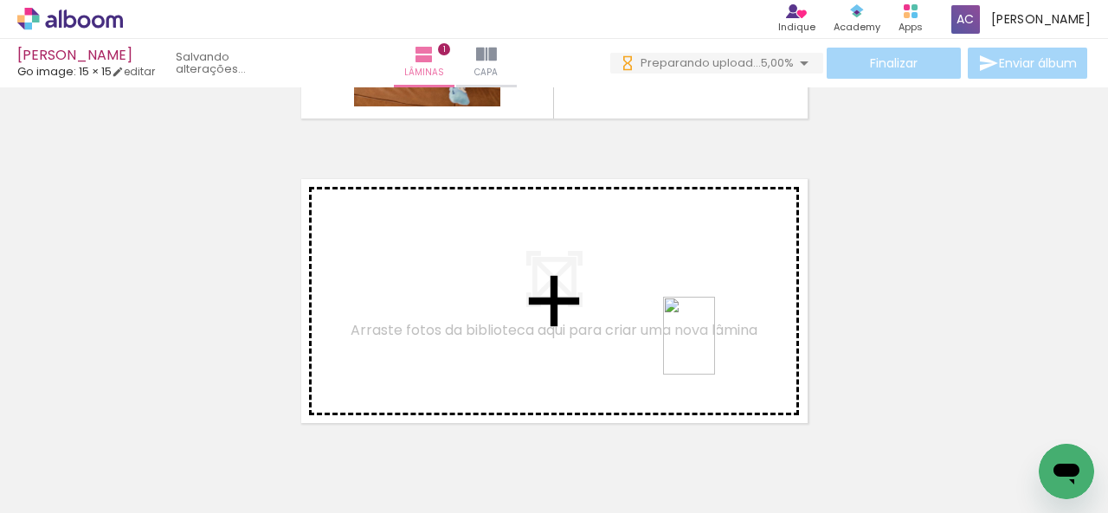
drag, startPoint x: 936, startPoint y: 422, endPoint x: 715, endPoint y: 349, distance: 232.7
click at [715, 349] on quentale-workspace at bounding box center [554, 256] width 1108 height 513
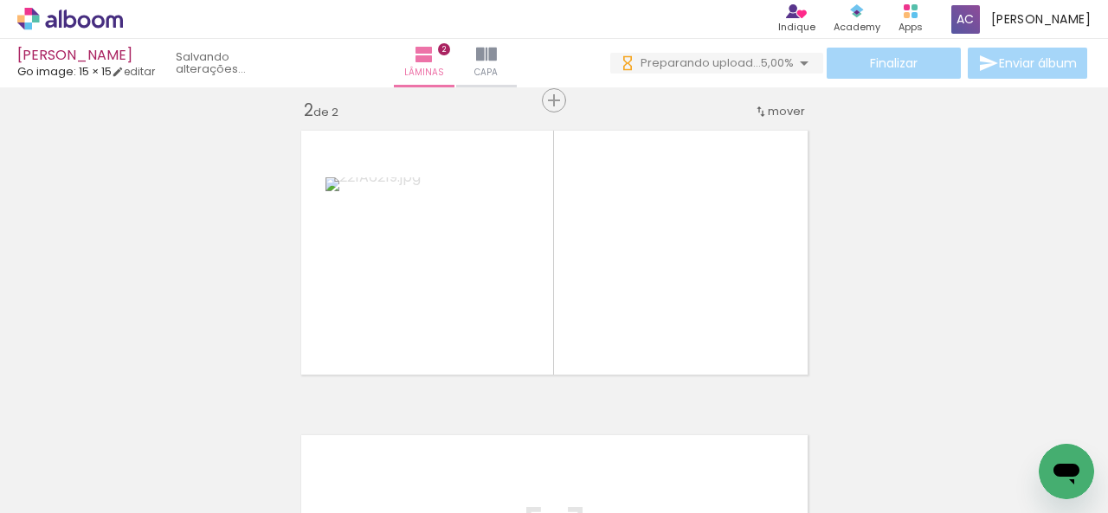
scroll to position [326, 0]
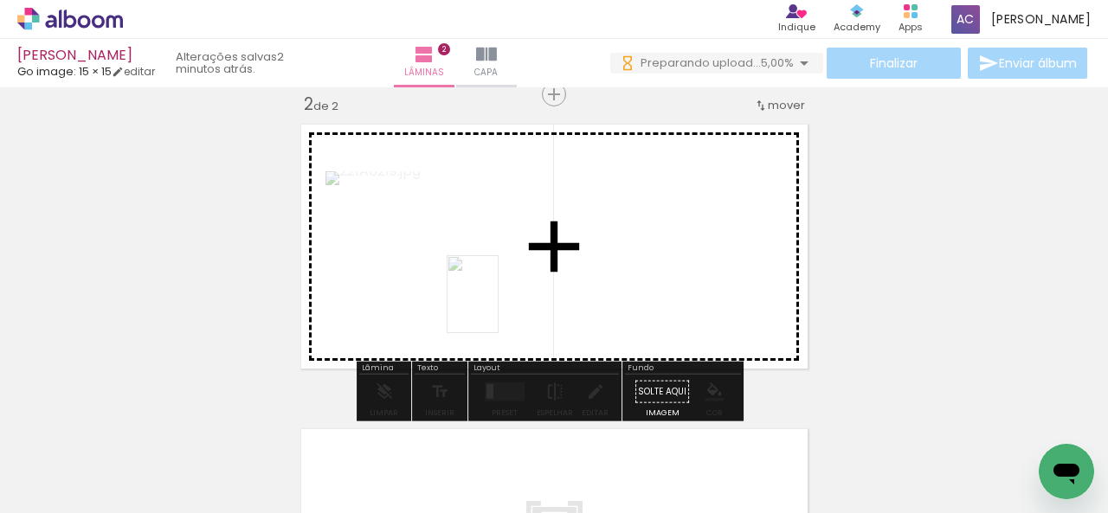
drag, startPoint x: 898, startPoint y: 447, endPoint x: 498, endPoint y: 307, distance: 424.6
click at [498, 307] on quentale-workspace at bounding box center [554, 256] width 1108 height 513
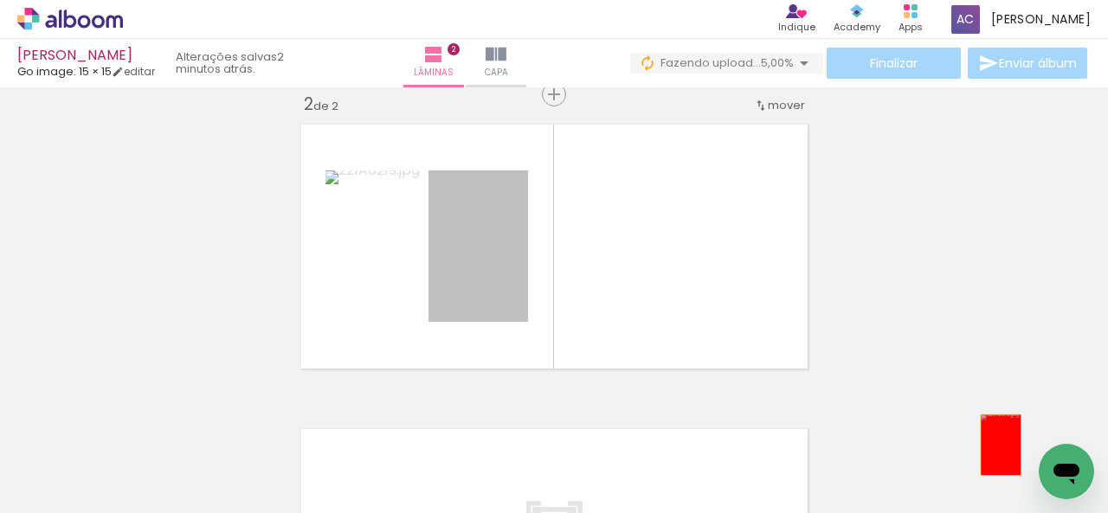
drag, startPoint x: 474, startPoint y: 253, endPoint x: 996, endPoint y: 445, distance: 556.2
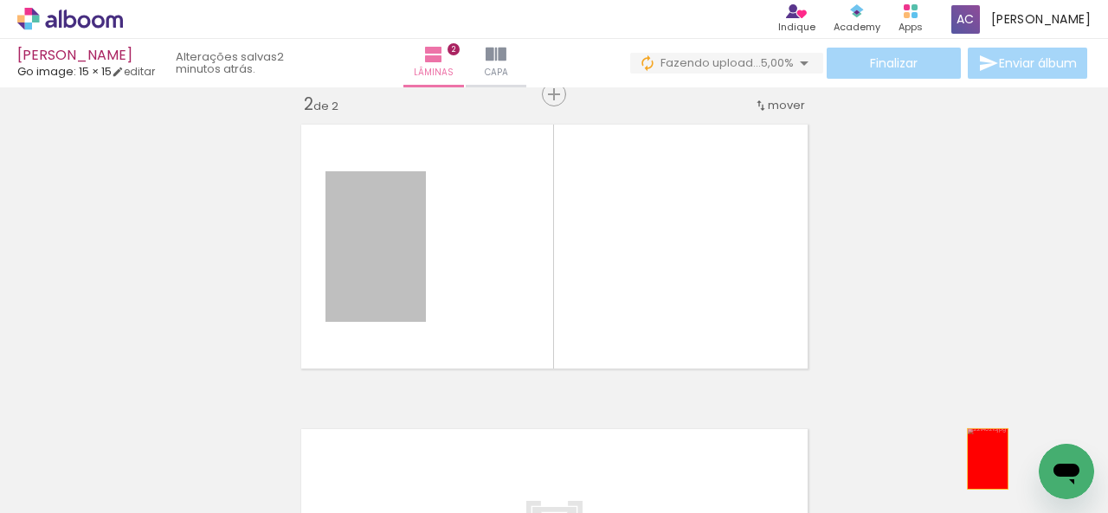
drag, startPoint x: 379, startPoint y: 267, endPoint x: 981, endPoint y: 459, distance: 631.5
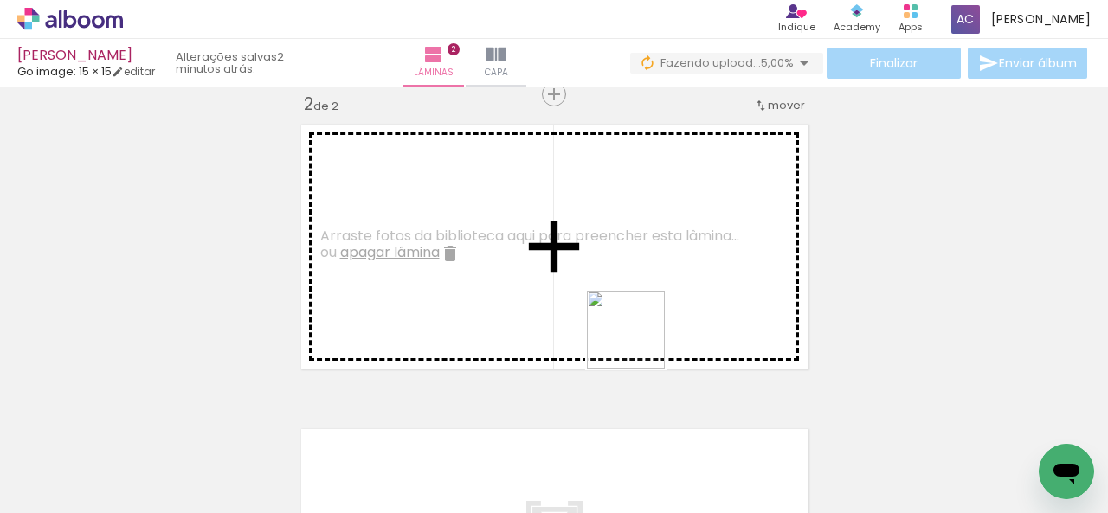
drag, startPoint x: 964, startPoint y: 493, endPoint x: 654, endPoint y: 351, distance: 341.2
click at [544, 307] on quentale-workspace at bounding box center [554, 256] width 1108 height 513
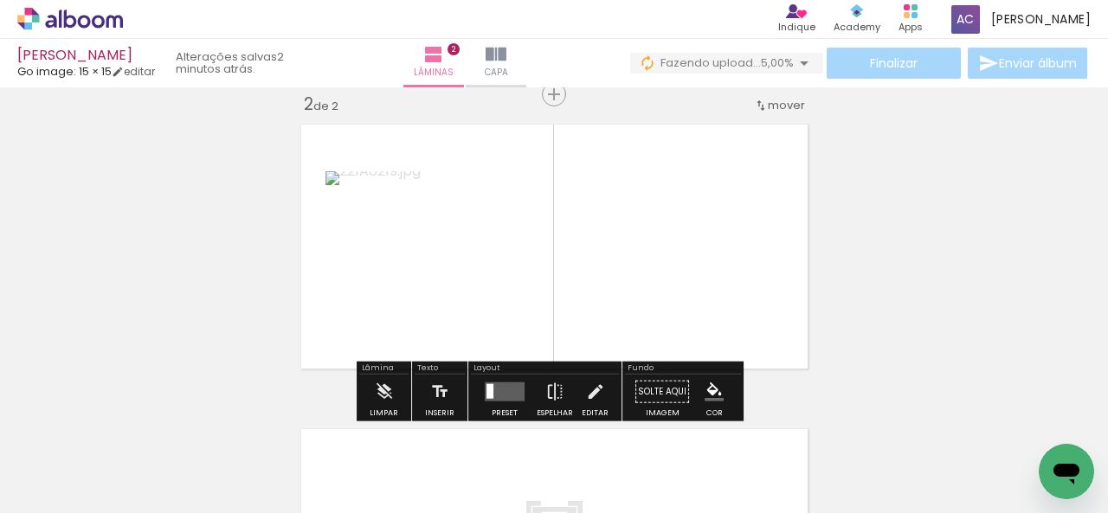
drag, startPoint x: 1033, startPoint y: 433, endPoint x: 544, endPoint y: 243, distance: 525.3
click at [544, 243] on quentale-workspace at bounding box center [554, 256] width 1108 height 513
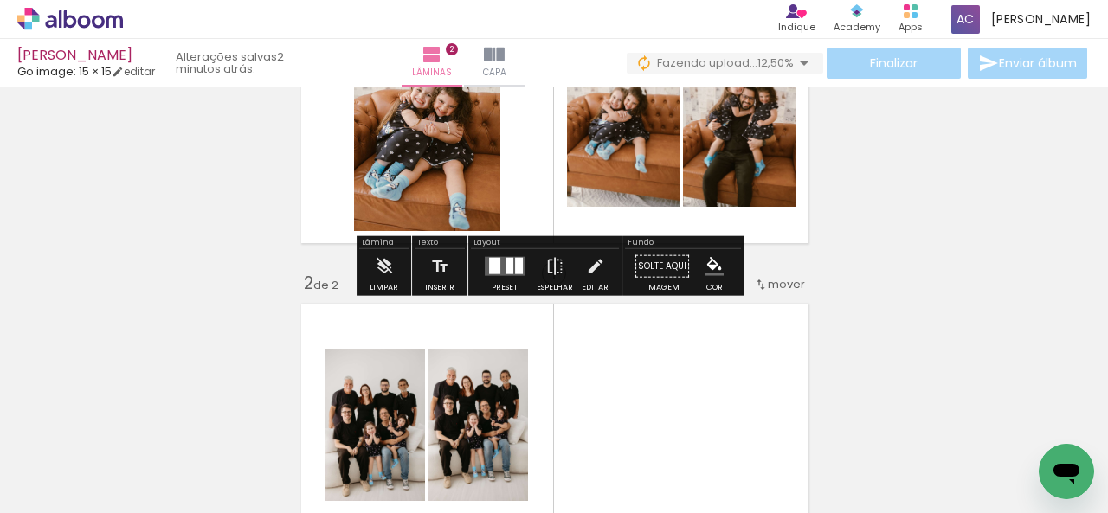
scroll to position [173, 0]
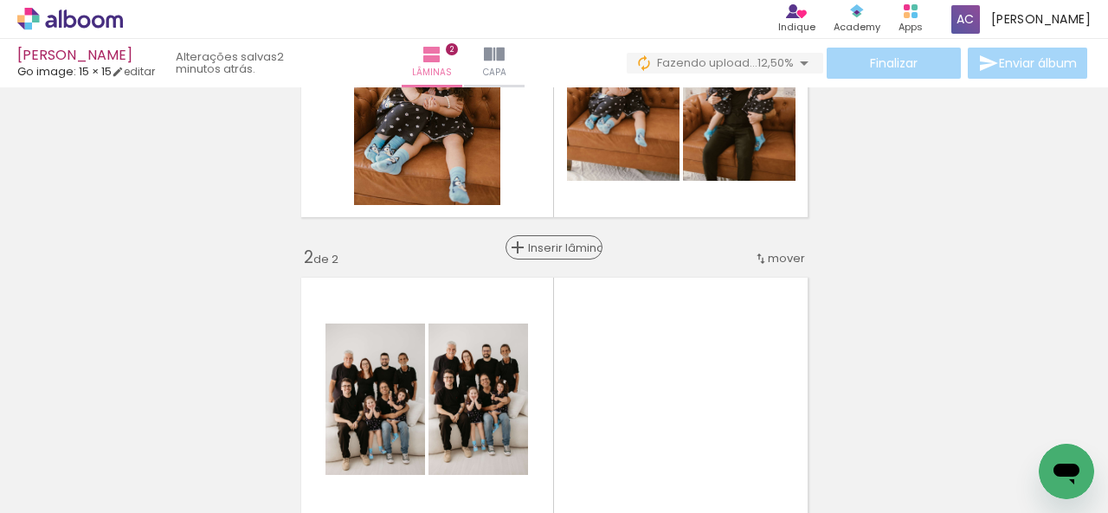
click at [547, 242] on span "Inserir lâmina" at bounding box center [562, 247] width 68 height 11
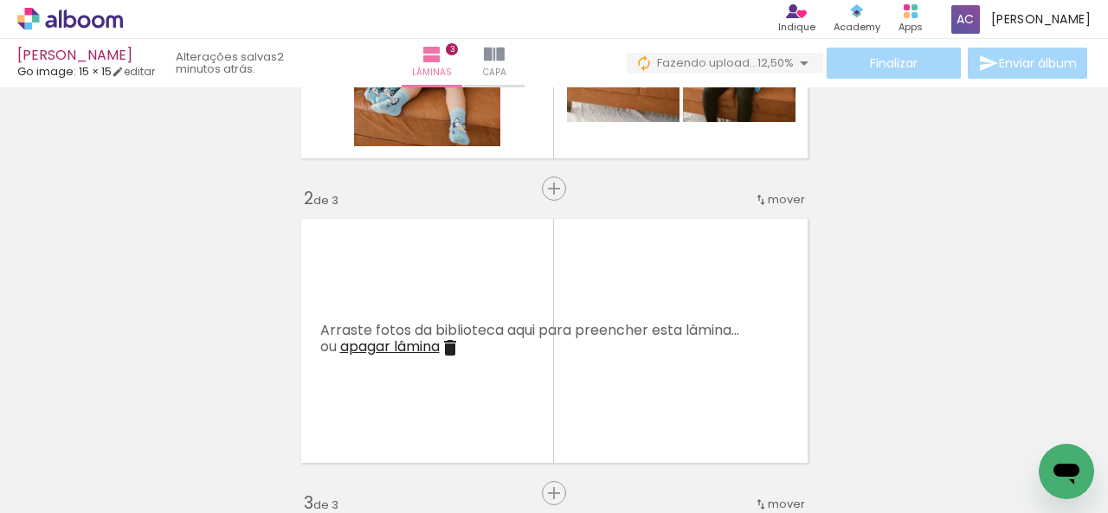
scroll to position [260, 0]
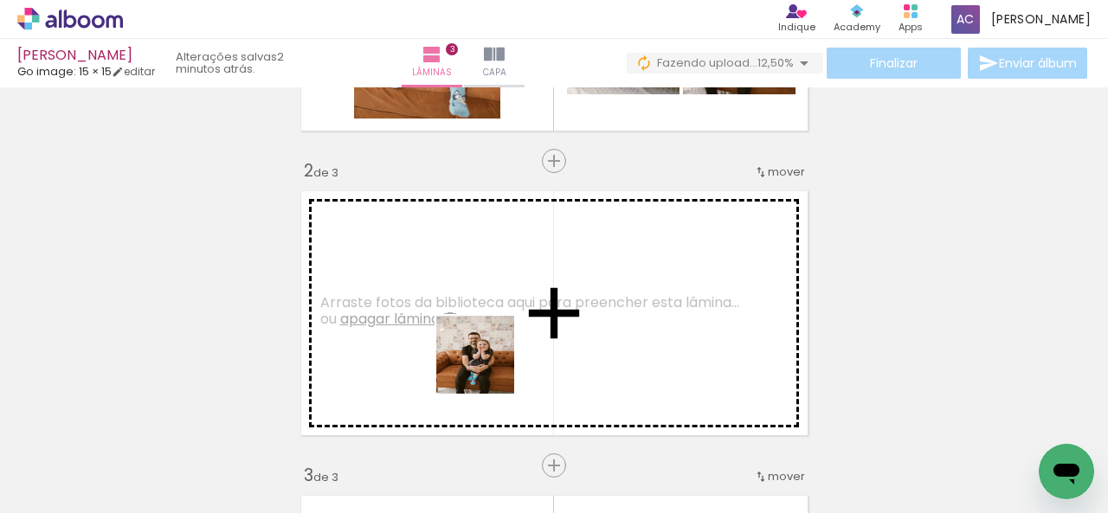
drag, startPoint x: 531, startPoint y: 393, endPoint x: 745, endPoint y: 480, distance: 231.0
click at [485, 365] on quentale-workspace at bounding box center [554, 256] width 1108 height 513
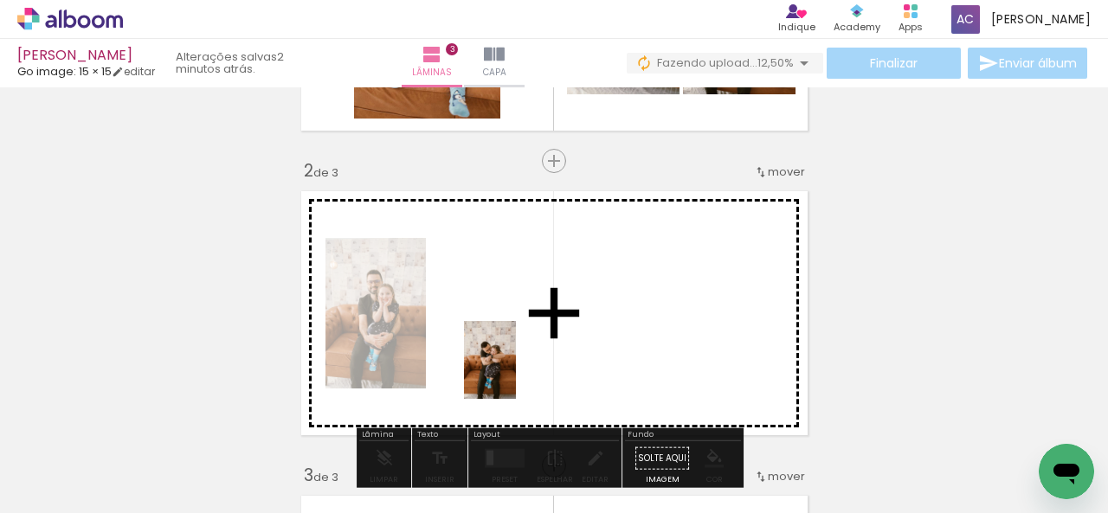
drag, startPoint x: 708, startPoint y: 451, endPoint x: 516, endPoint y: 373, distance: 207.3
click at [516, 373] on quentale-workspace at bounding box center [554, 256] width 1108 height 513
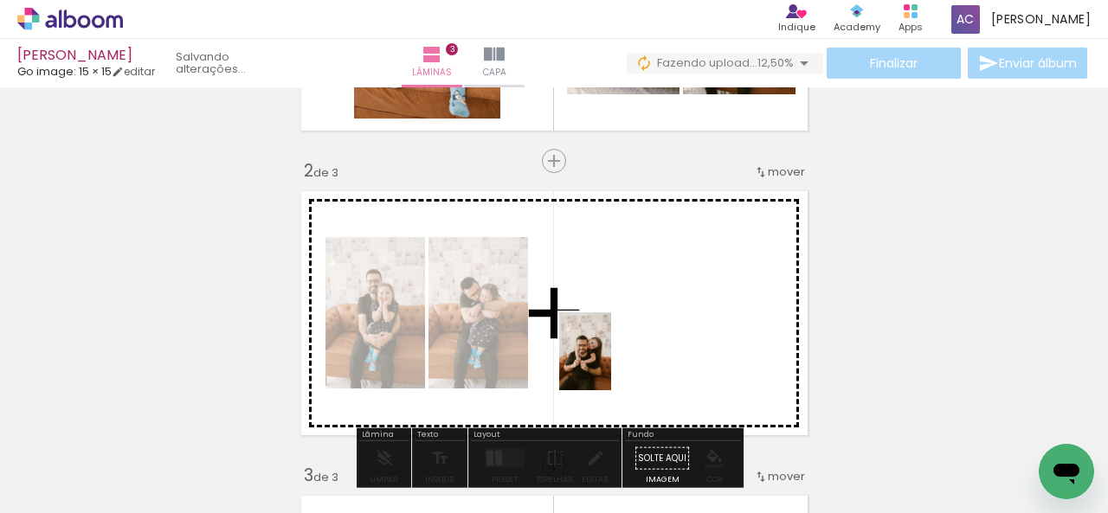
drag, startPoint x: 860, startPoint y: 460, endPoint x: 615, endPoint y: 351, distance: 268.9
click at [610, 360] on quentale-workspace at bounding box center [554, 256] width 1108 height 513
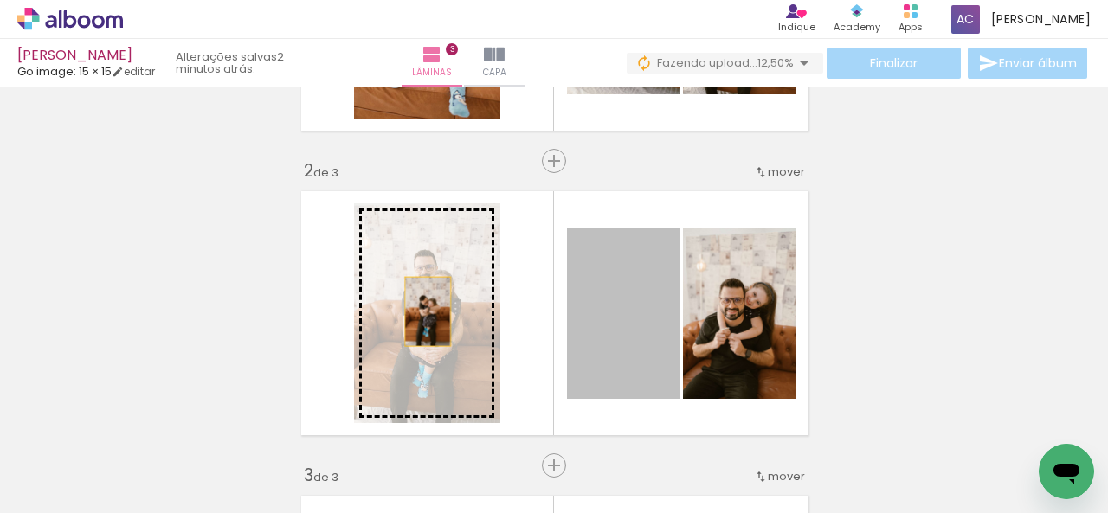
drag, startPoint x: 616, startPoint y: 350, endPoint x: 421, endPoint y: 312, distance: 199.3
click at [0, 0] on slot at bounding box center [0, 0] width 0 height 0
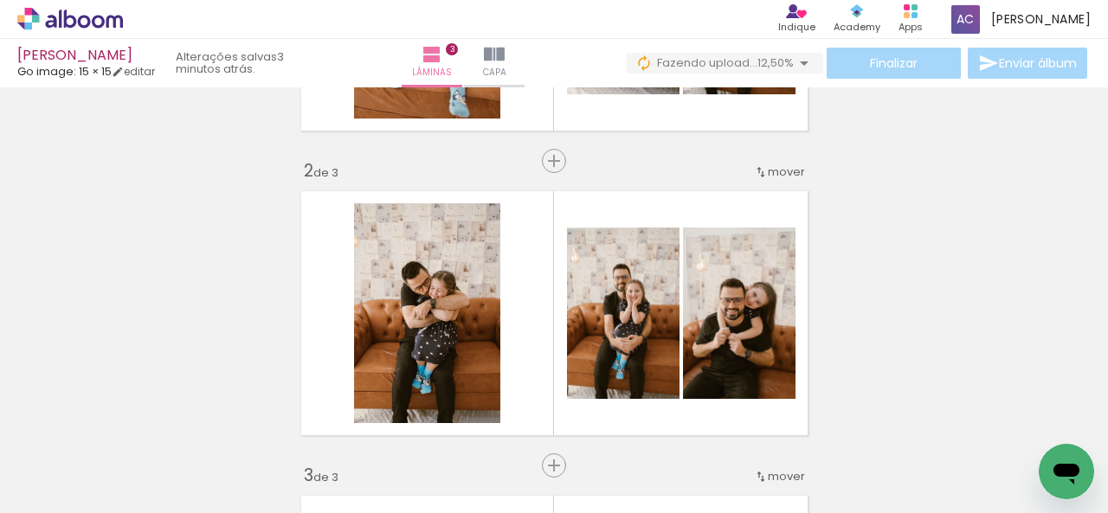
scroll to position [0, 503]
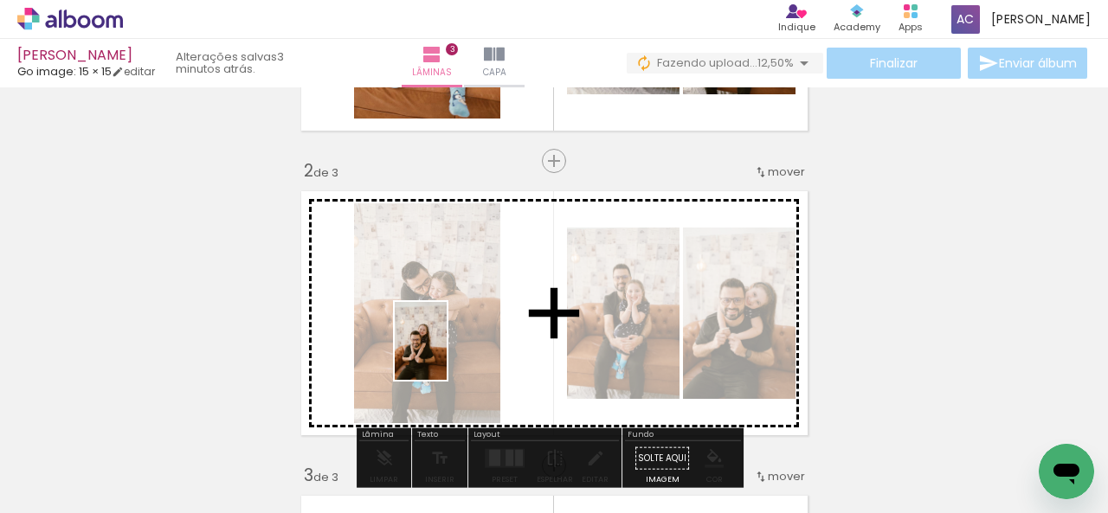
drag, startPoint x: 469, startPoint y: 471, endPoint x: 447, endPoint y: 354, distance: 119.0
click at [447, 354] on quentale-workspace at bounding box center [554, 256] width 1108 height 513
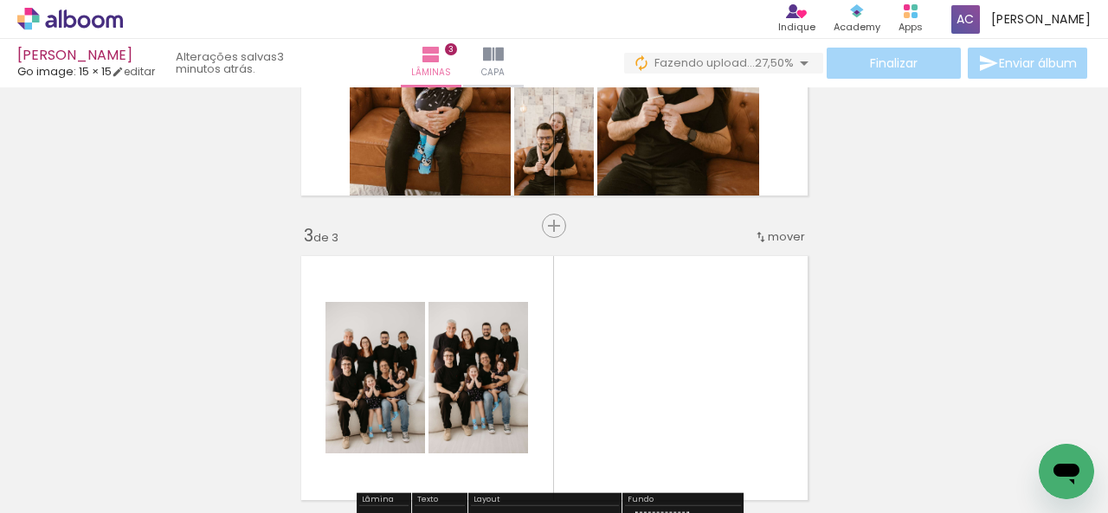
scroll to position [519, 0]
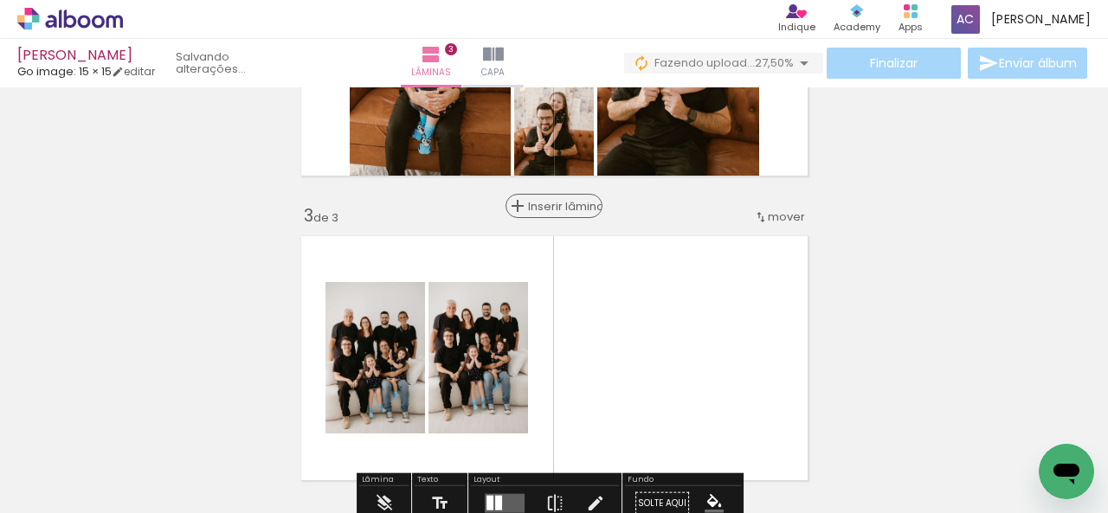
click at [542, 212] on span "Inserir lâmina" at bounding box center [562, 206] width 68 height 11
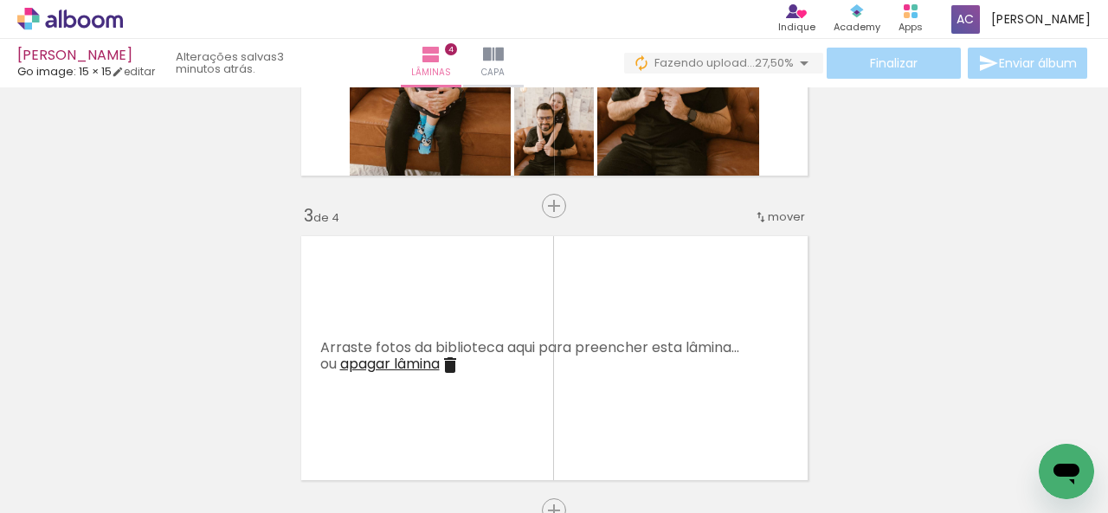
scroll to position [0, 669]
drag, startPoint x: 396, startPoint y: 457, endPoint x: 467, endPoint y: 432, distance: 75.3
click at [402, 344] on quentale-workspace at bounding box center [554, 256] width 1108 height 513
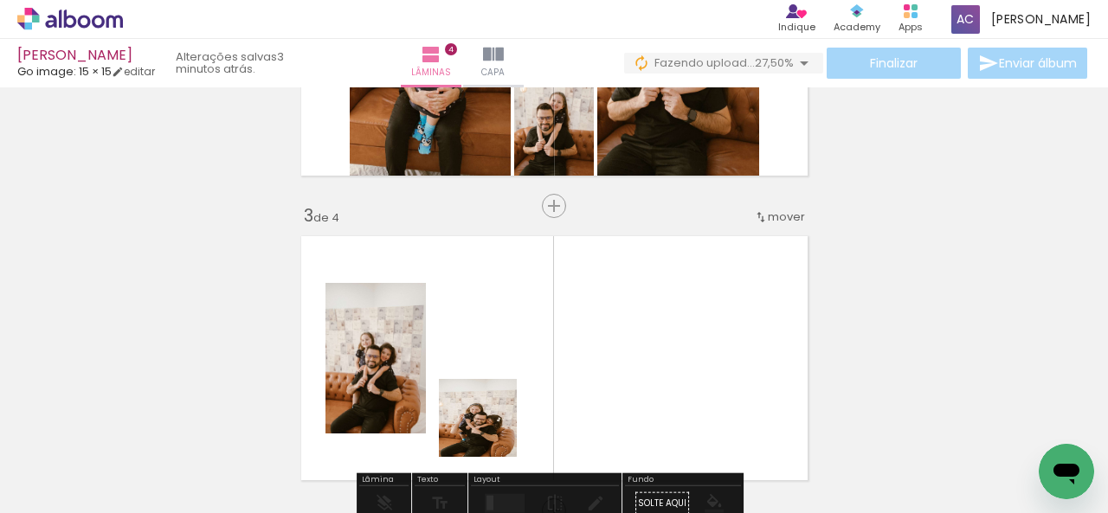
drag, startPoint x: 486, startPoint y: 458, endPoint x: 490, endPoint y: 352, distance: 105.7
click at [490, 352] on quentale-workspace at bounding box center [554, 256] width 1108 height 513
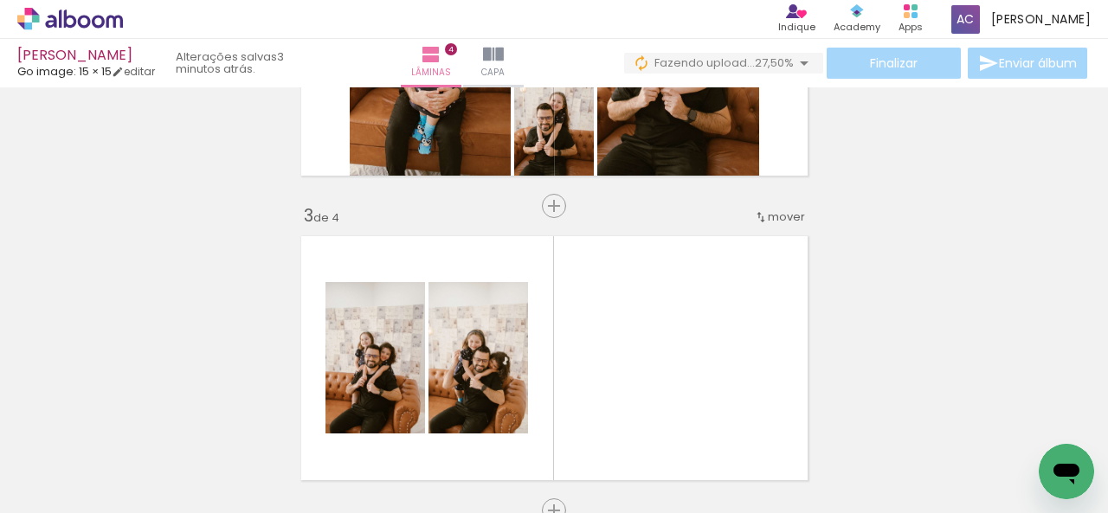
scroll to position [0, 119]
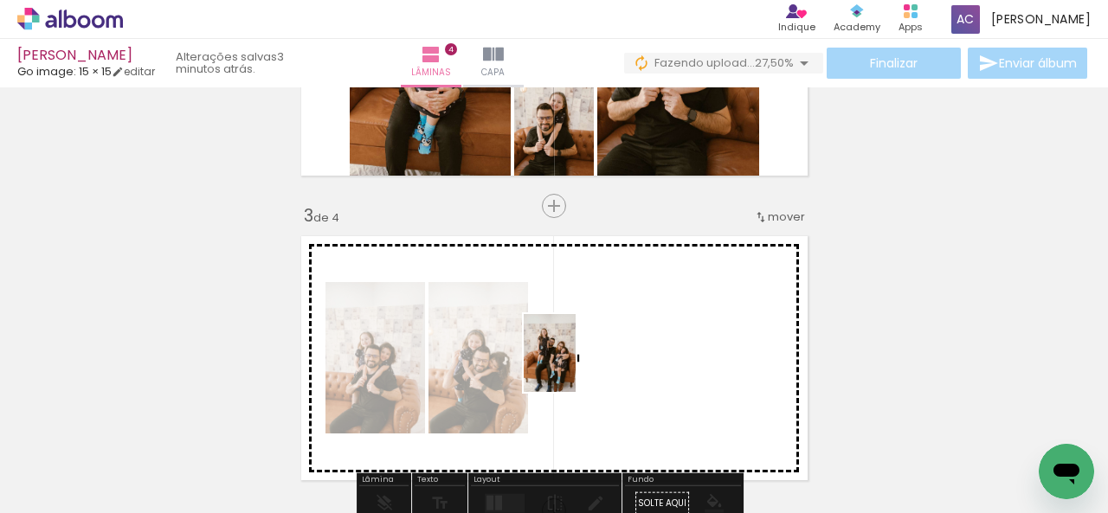
drag, startPoint x: 348, startPoint y: 469, endPoint x: 576, endPoint y: 366, distance: 249.9
click at [576, 366] on quentale-workspace at bounding box center [554, 256] width 1108 height 513
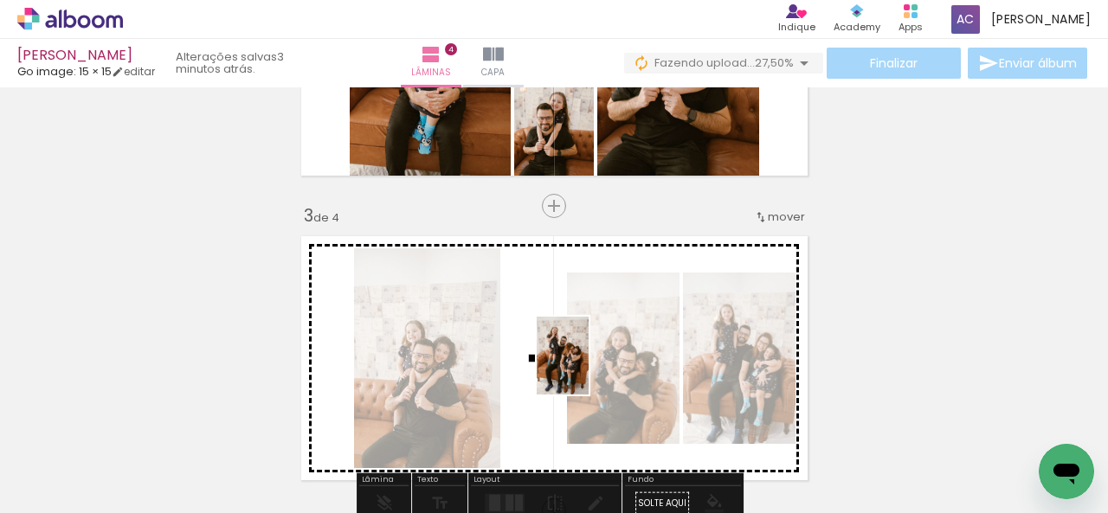
drag, startPoint x: 459, startPoint y: 462, endPoint x: 590, endPoint y: 368, distance: 161.9
click at [590, 368] on quentale-workspace at bounding box center [554, 256] width 1108 height 513
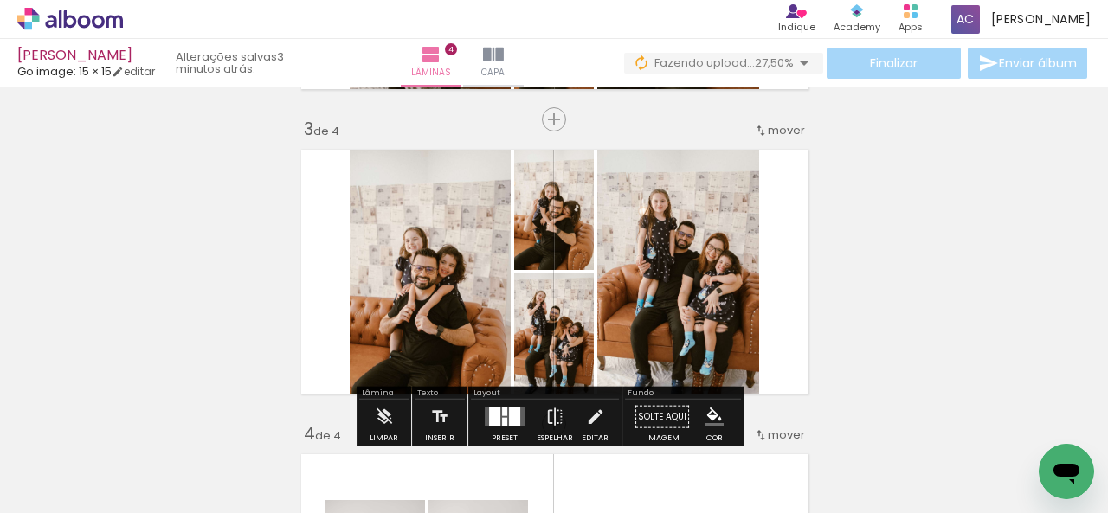
scroll to position [692, 0]
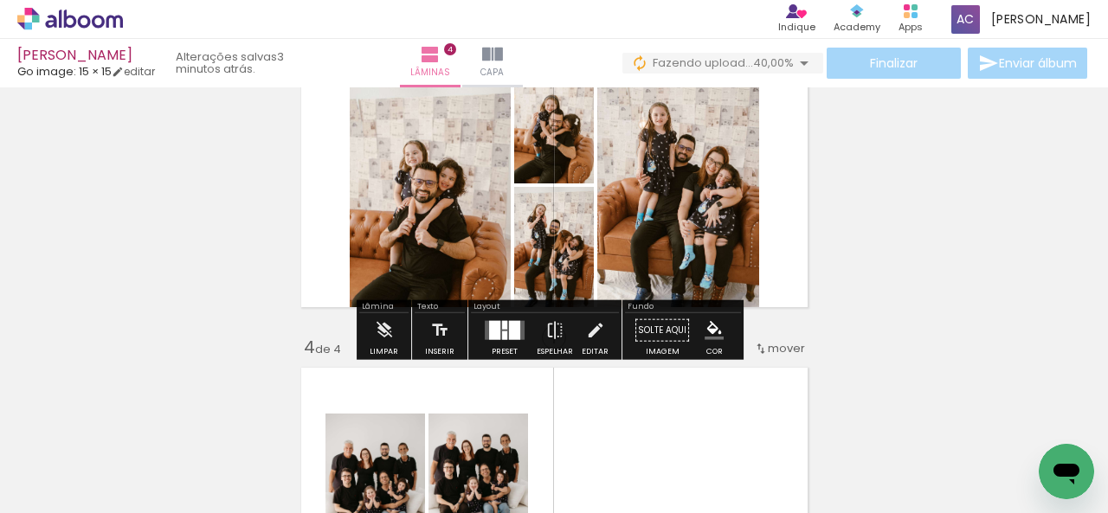
click at [513, 337] on div at bounding box center [514, 330] width 11 height 19
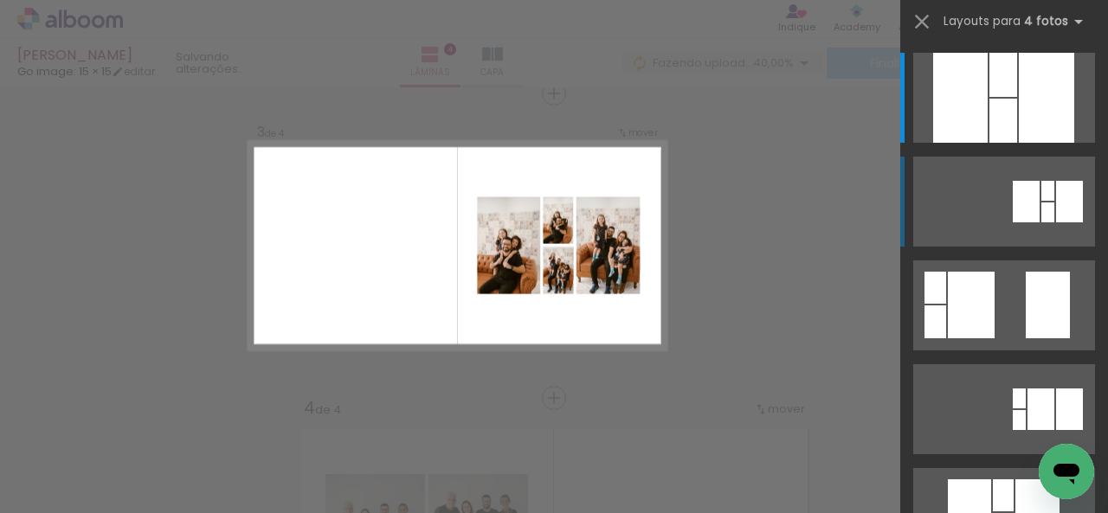
scroll to position [631, 0]
click at [780, 207] on div "Confirmar Cancelar" at bounding box center [554, 238] width 1108 height 1565
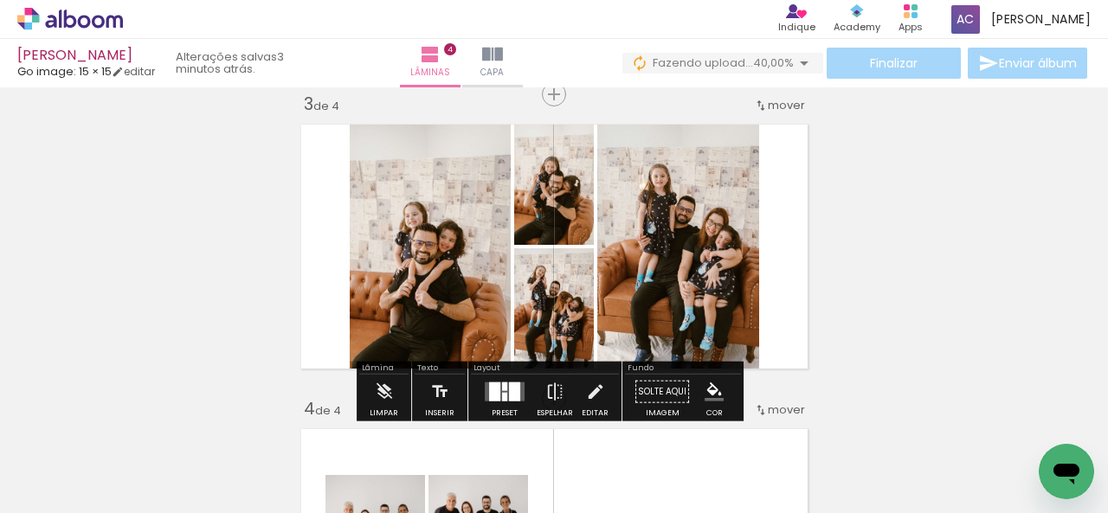
click at [777, 106] on span "mover" at bounding box center [786, 105] width 37 height 16
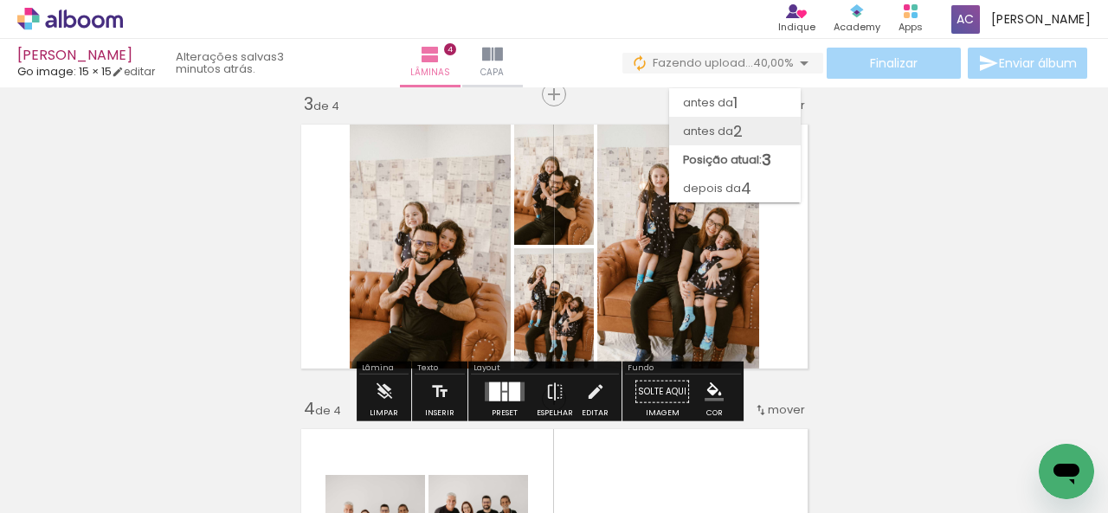
click at [720, 131] on span "antes da" at bounding box center [708, 131] width 50 height 29
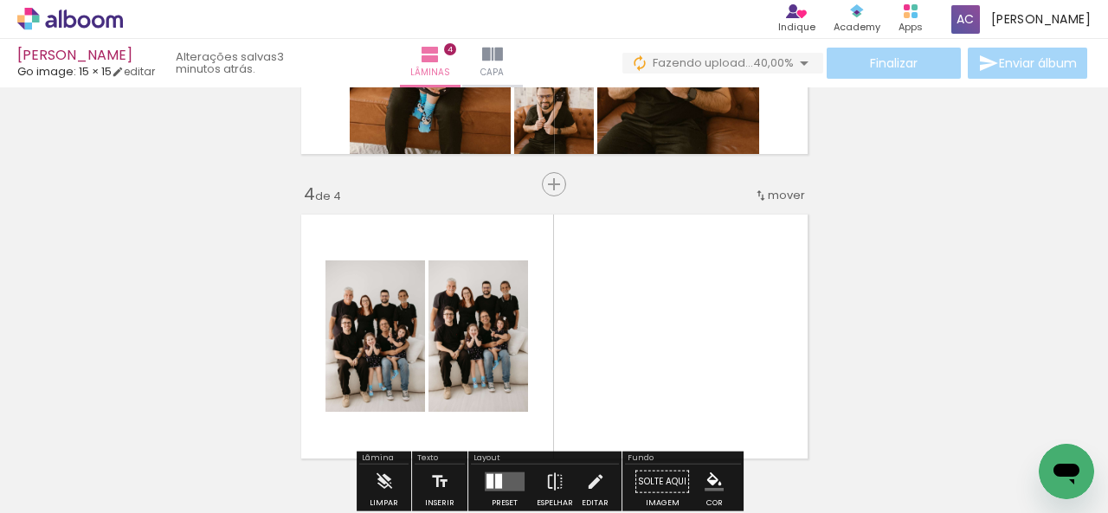
scroll to position [0, 924]
click at [544, 188] on span "Inserir lâmina" at bounding box center [562, 184] width 68 height 11
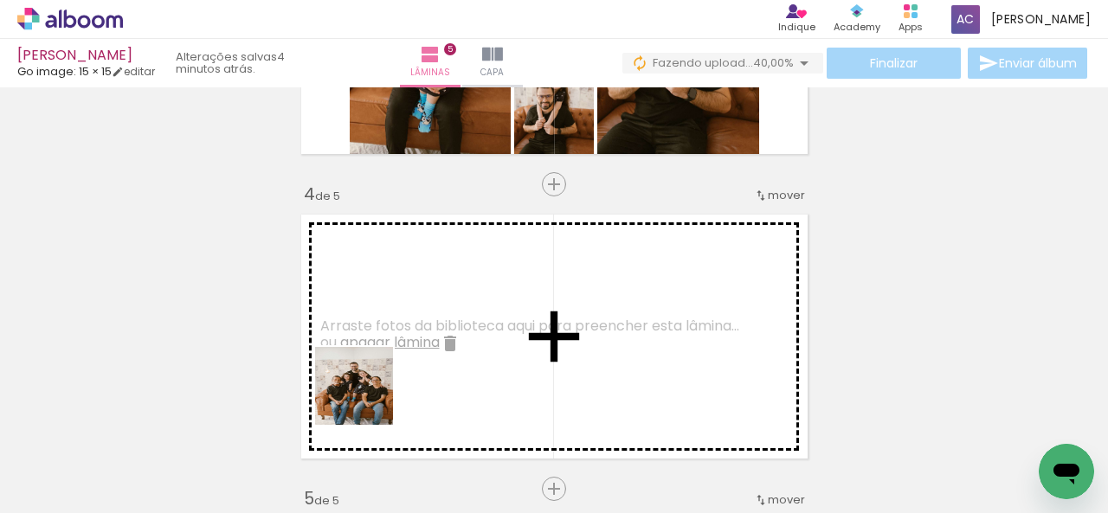
drag, startPoint x: 329, startPoint y: 453, endPoint x: 433, endPoint y: 425, distance: 107.5
click at [375, 351] on quentale-workspace at bounding box center [554, 256] width 1108 height 513
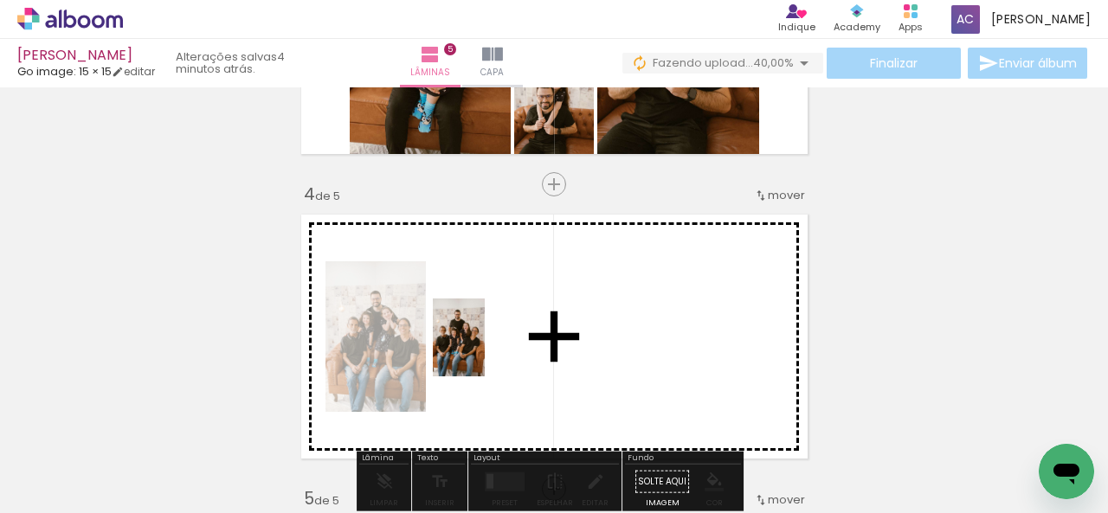
drag, startPoint x: 431, startPoint y: 458, endPoint x: 485, endPoint y: 351, distance: 120.0
click at [485, 351] on quentale-workspace at bounding box center [554, 256] width 1108 height 513
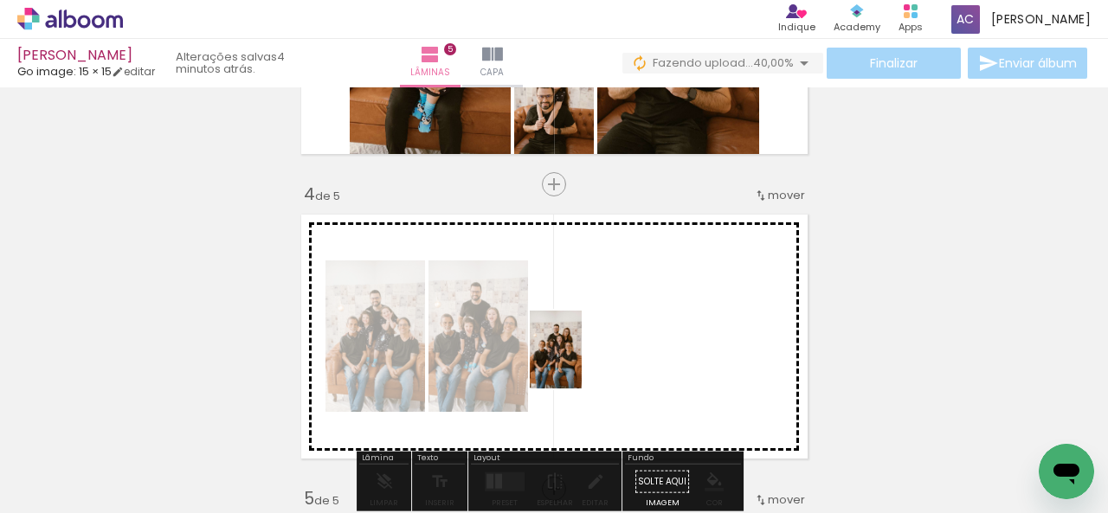
drag, startPoint x: 526, startPoint y: 472, endPoint x: 582, endPoint y: 363, distance: 122.3
click at [582, 363] on quentale-workspace at bounding box center [554, 256] width 1108 height 513
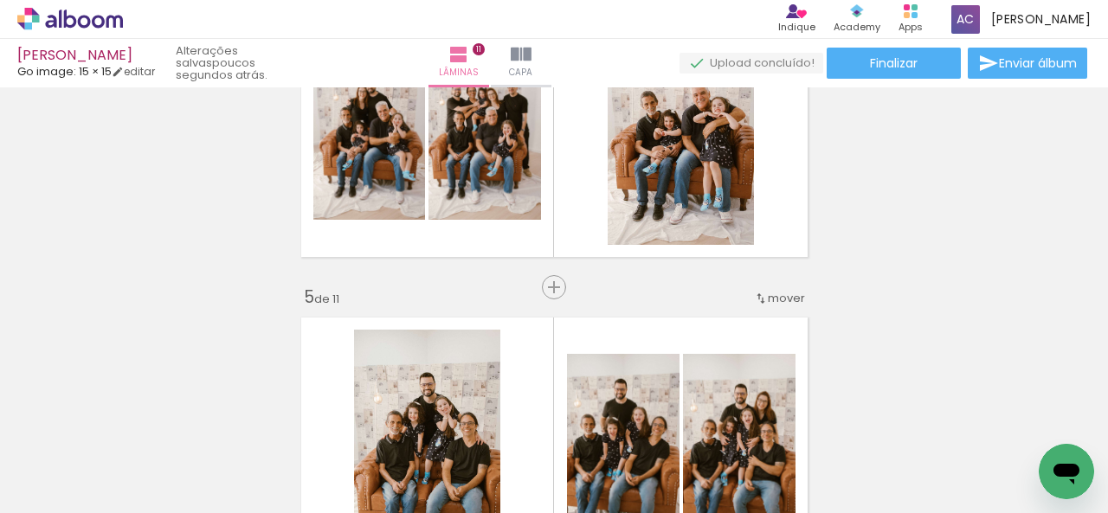
scroll to position [981, 0]
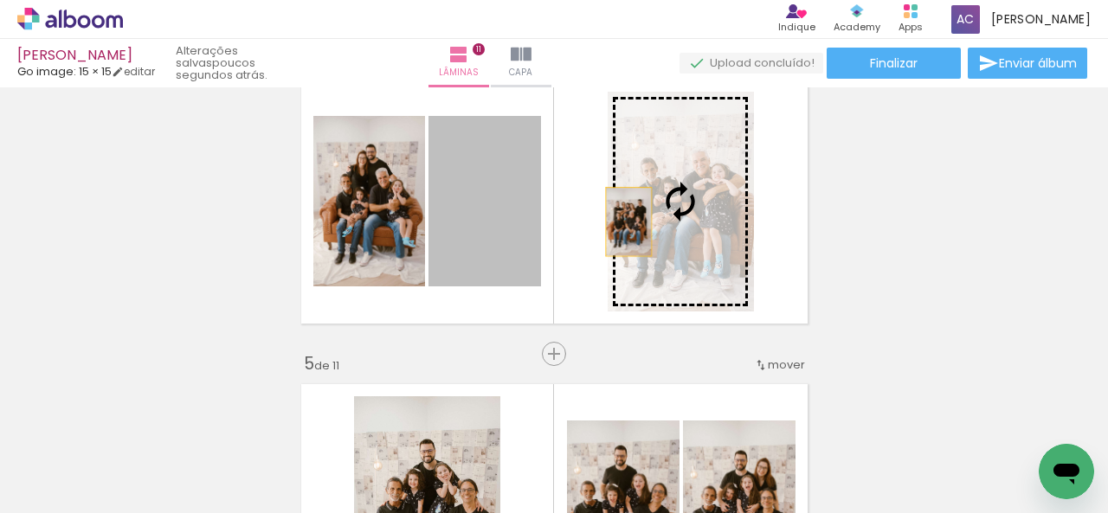
drag, startPoint x: 483, startPoint y: 229, endPoint x: 639, endPoint y: 221, distance: 156.0
click at [0, 0] on slot at bounding box center [0, 0] width 0 height 0
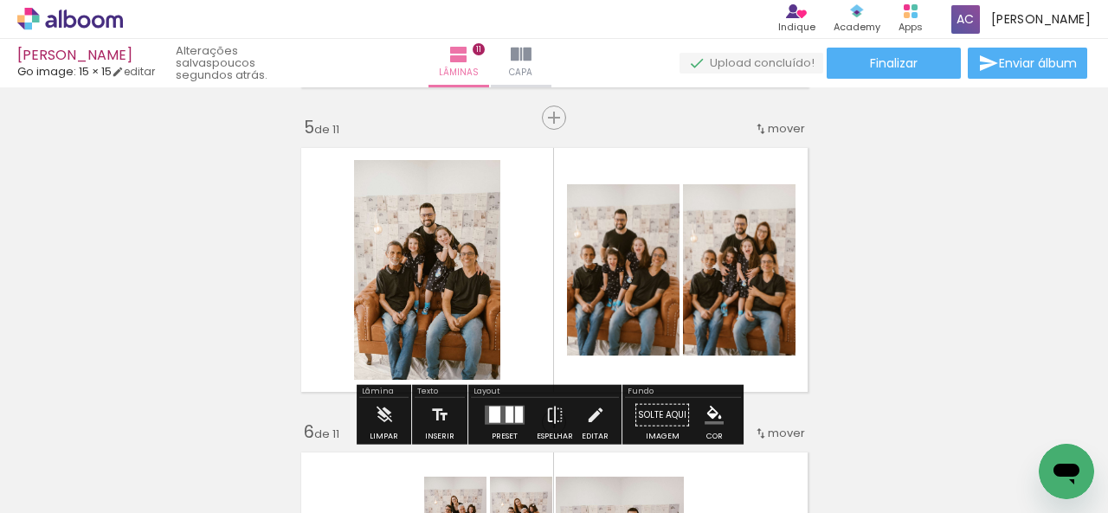
scroll to position [1240, 0]
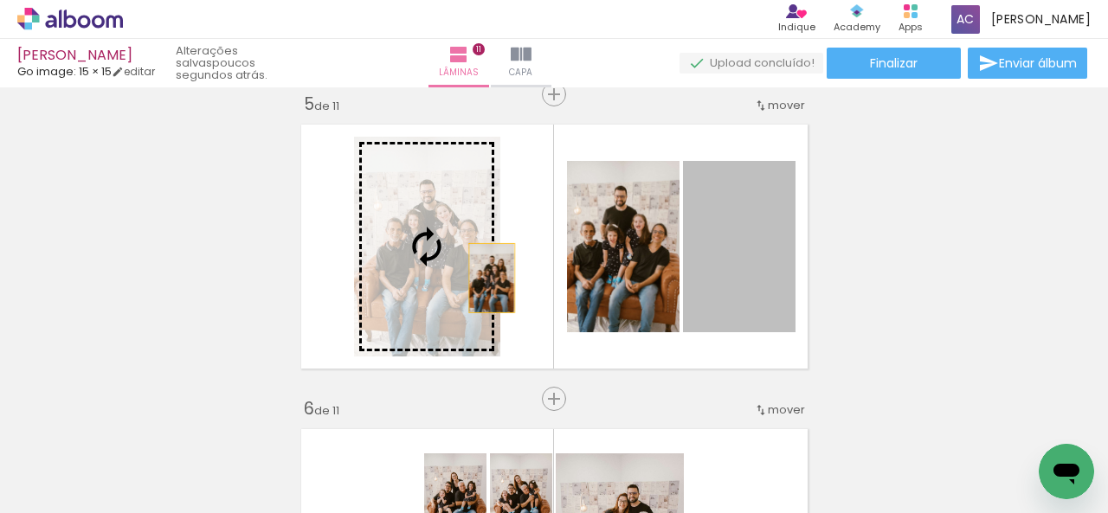
drag, startPoint x: 748, startPoint y: 290, endPoint x: 483, endPoint y: 277, distance: 265.2
click at [0, 0] on slot at bounding box center [0, 0] width 0 height 0
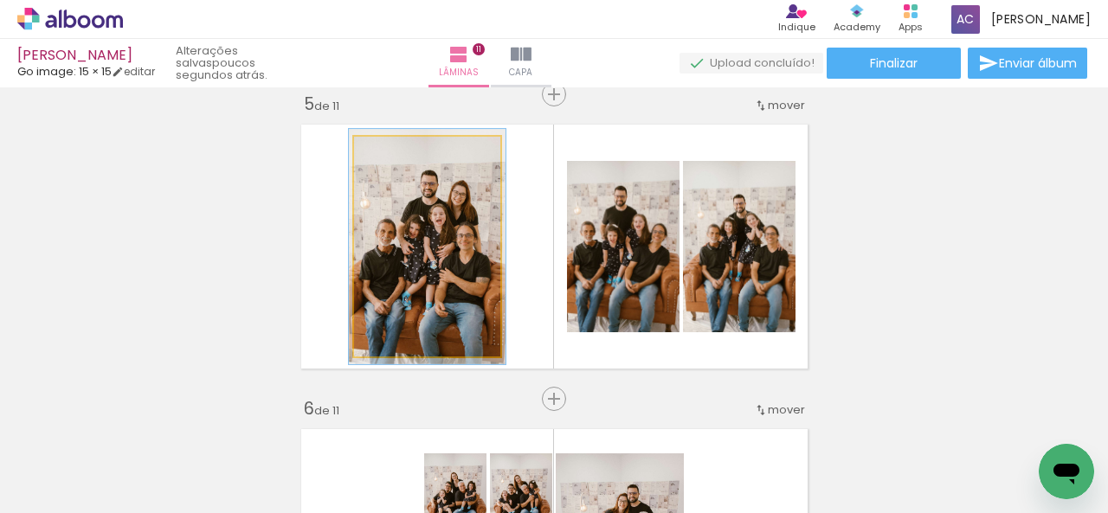
drag, startPoint x: 389, startPoint y: 151, endPoint x: 393, endPoint y: 162, distance: 12.1
type paper-slider "107"
click at [393, 162] on div at bounding box center [398, 155] width 16 height 16
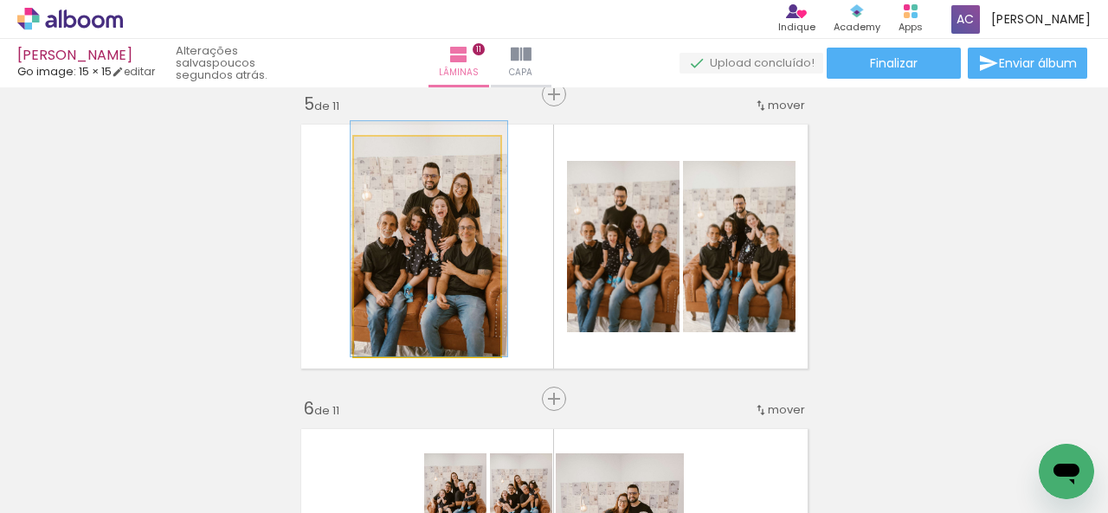
drag, startPoint x: 450, startPoint y: 257, endPoint x: 452, endPoint y: 244, distance: 13.1
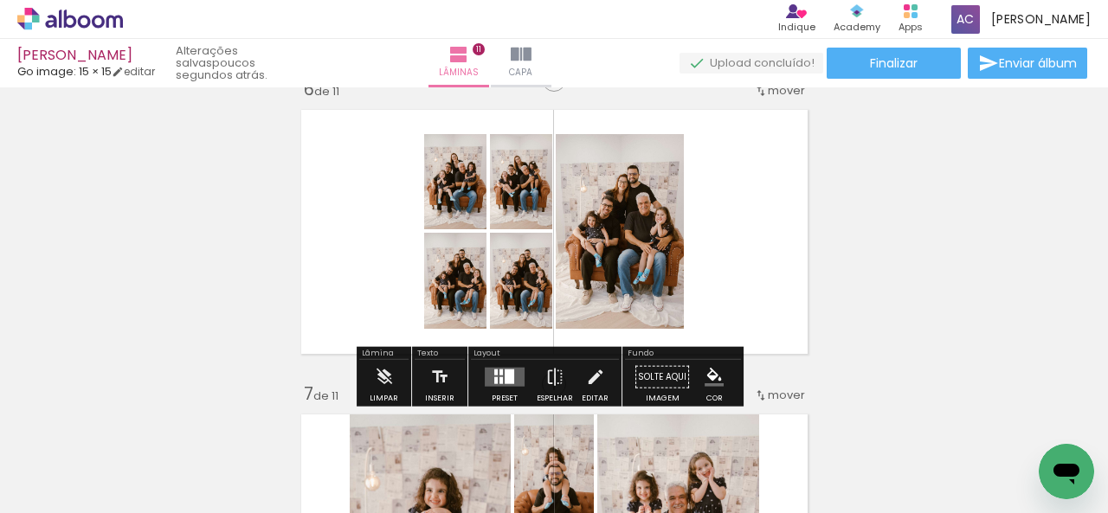
scroll to position [1587, 0]
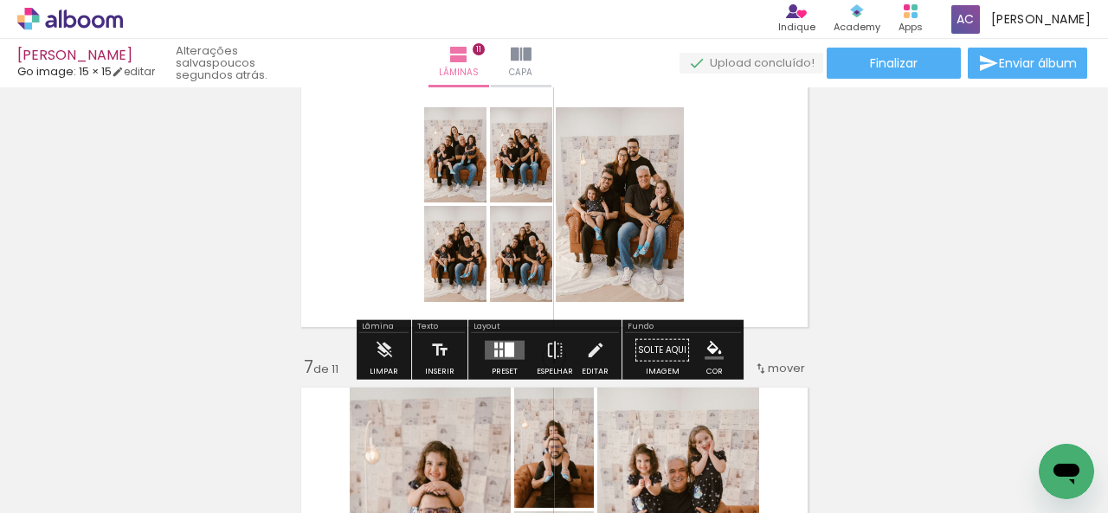
click at [505, 355] on div at bounding box center [510, 350] width 10 height 15
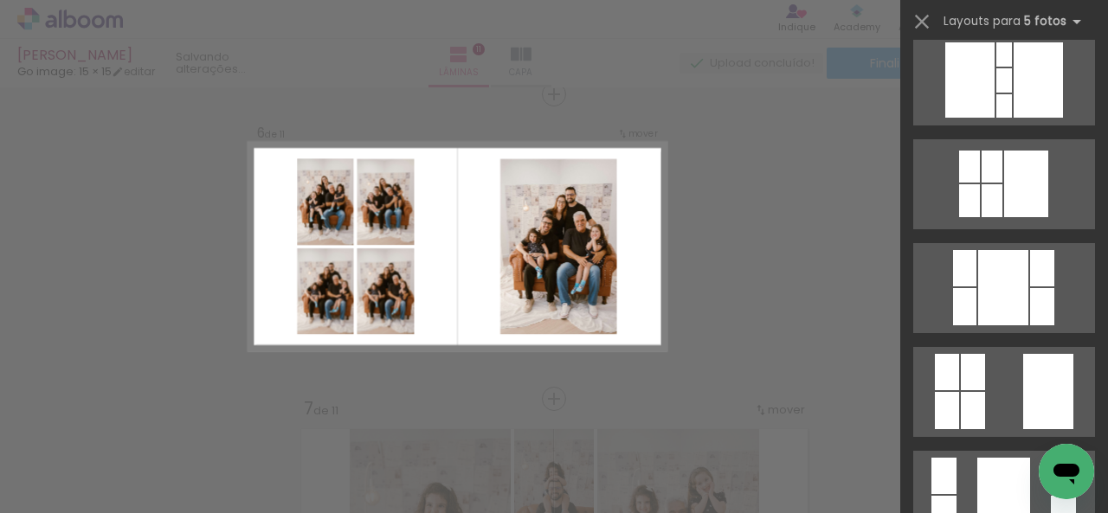
scroll to position [1125, 0]
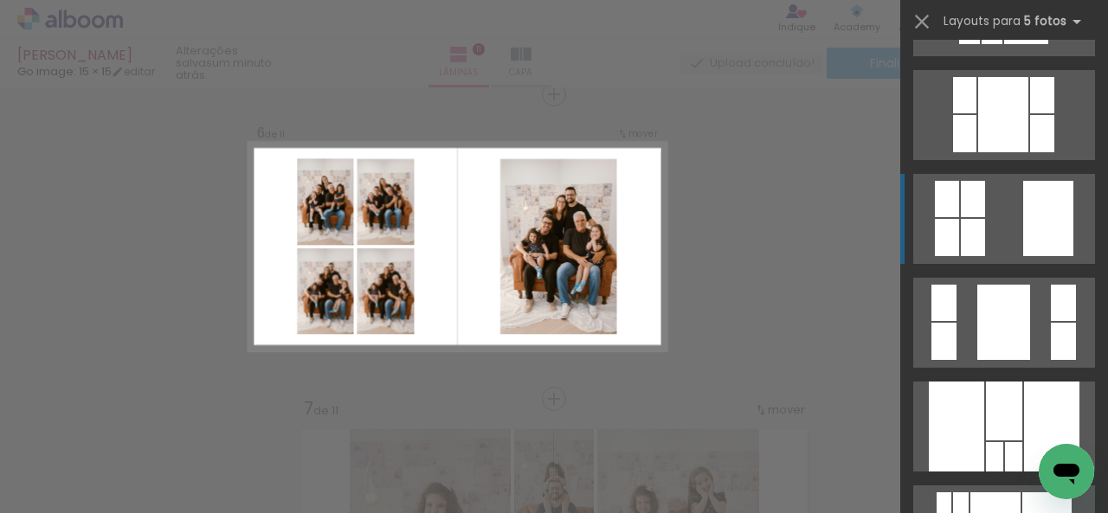
click at [1023, 233] on div at bounding box center [1048, 218] width 50 height 75
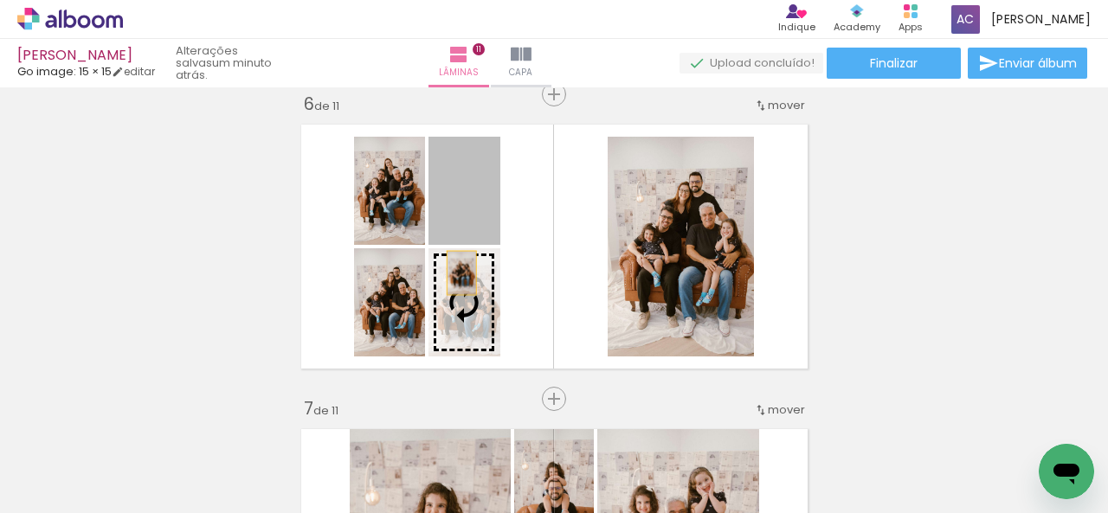
drag, startPoint x: 466, startPoint y: 207, endPoint x: 453, endPoint y: 285, distance: 79.0
click at [0, 0] on slot at bounding box center [0, 0] width 0 height 0
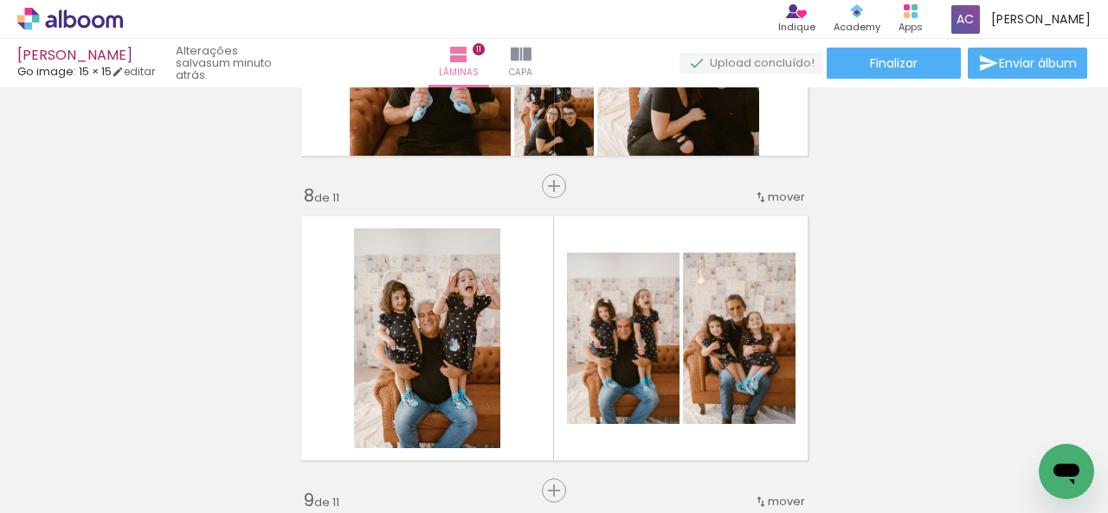
scroll to position [1978, 0]
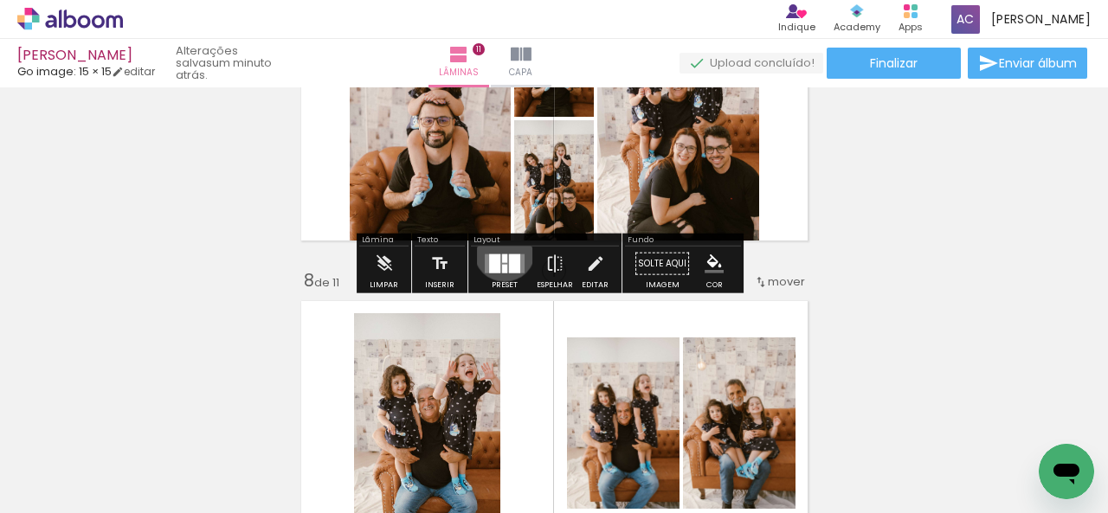
click at [500, 250] on div at bounding box center [504, 264] width 47 height 35
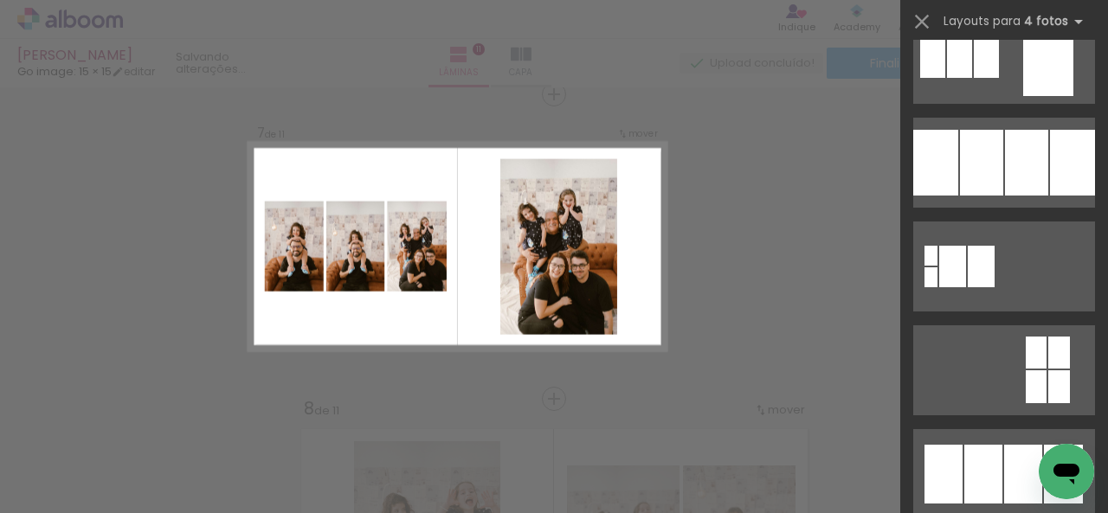
scroll to position [1471, 0]
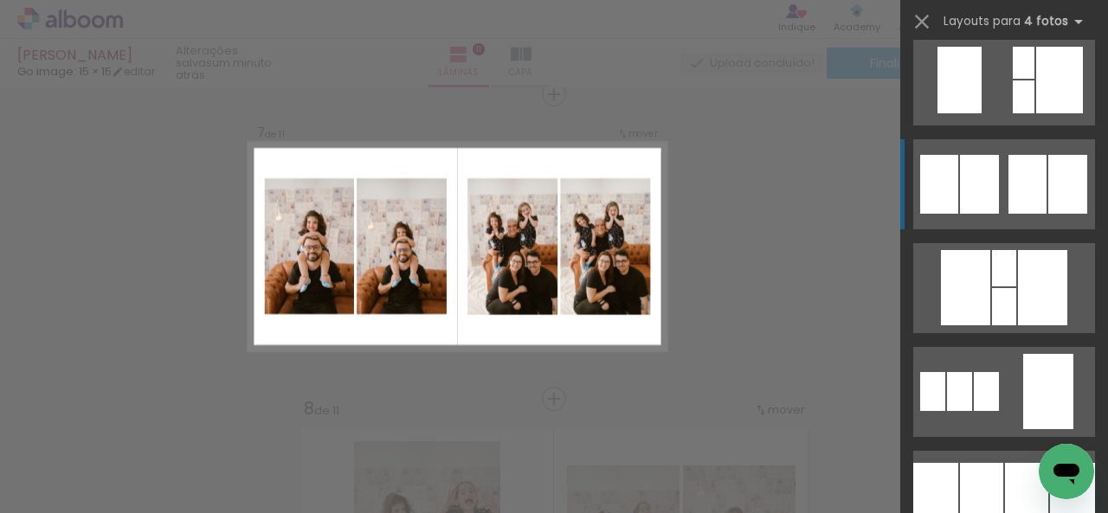
click at [997, 190] on quentale-layouter at bounding box center [1004, 184] width 182 height 90
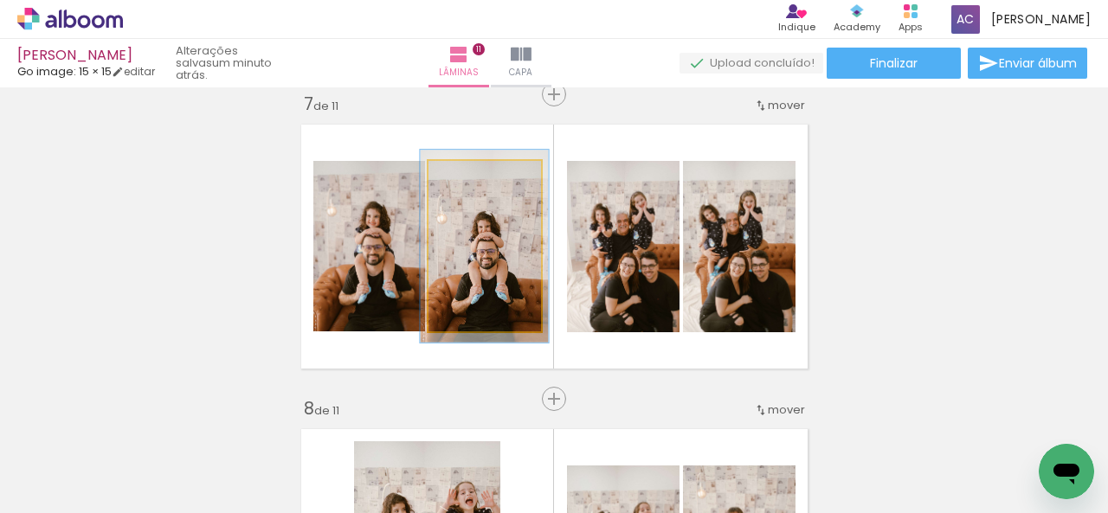
type paper-slider "113"
click at [467, 172] on div at bounding box center [472, 179] width 28 height 28
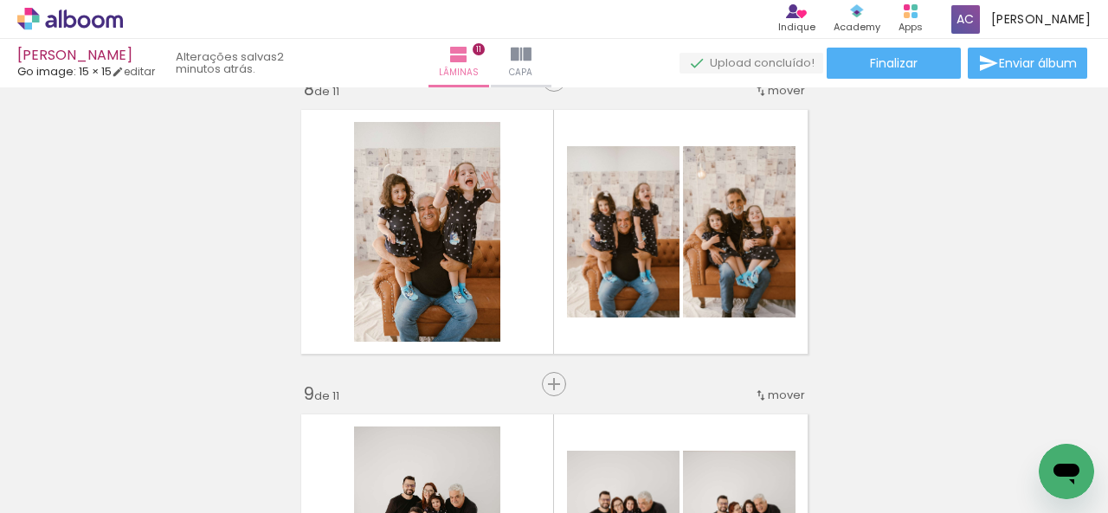
scroll to position [2196, 0]
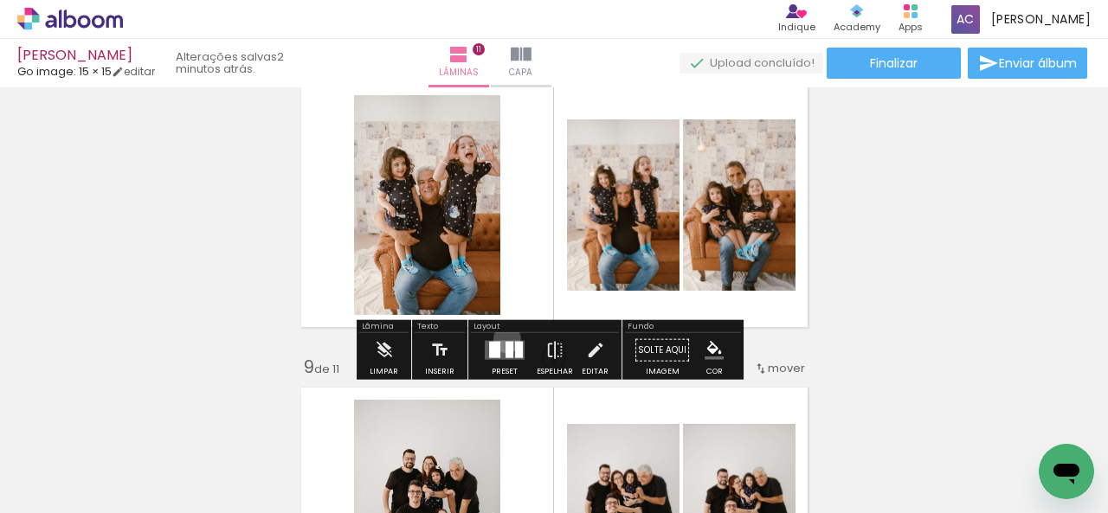
click at [503, 338] on div at bounding box center [504, 350] width 47 height 35
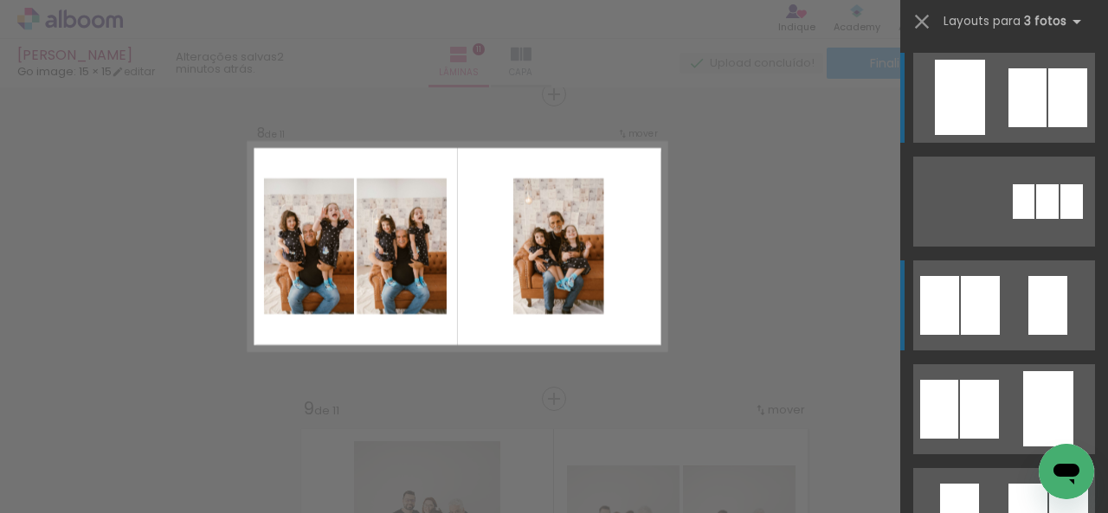
scroll to position [2154, 0]
click at [985, 323] on div at bounding box center [980, 305] width 39 height 59
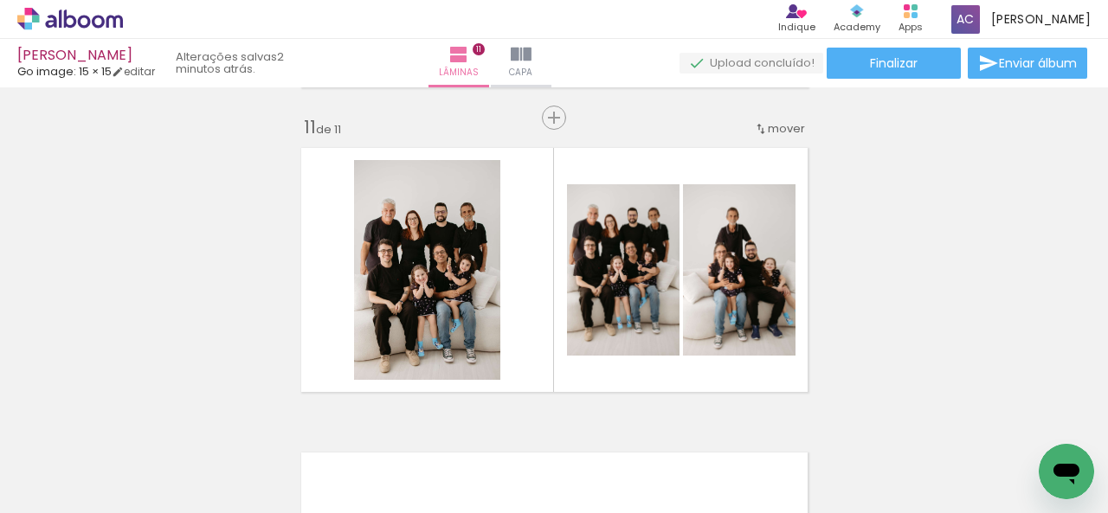
scroll to position [3020, 0]
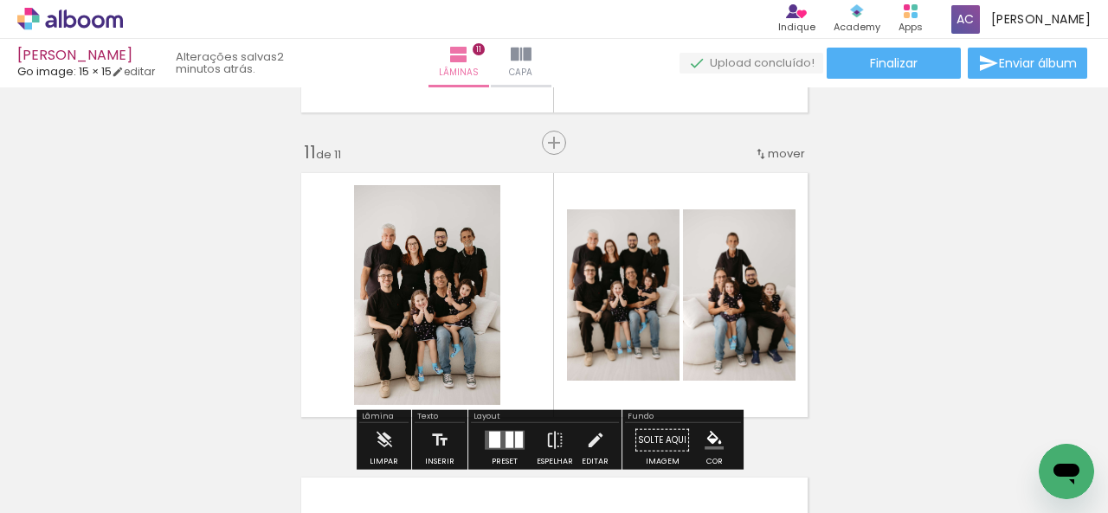
click at [81, 456] on input "Todas as fotos" at bounding box center [49, 461] width 66 height 15
click at [0, 0] on slot "Não utilizadas" at bounding box center [0, 0] width 0 height 0
type input "Não utilizadas"
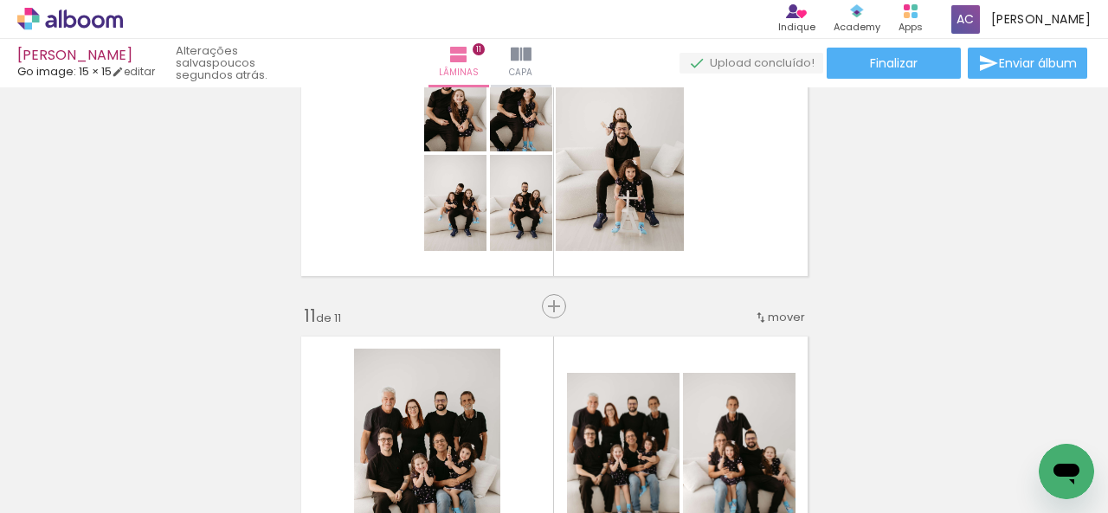
scroll to position [3029, 0]
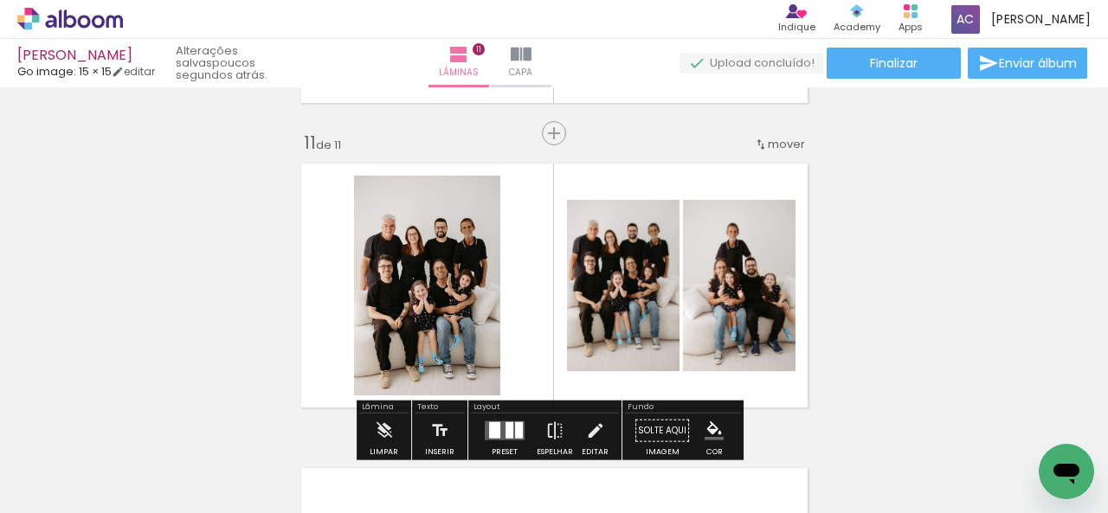
click at [760, 146] on iron-icon at bounding box center [761, 145] width 14 height 14
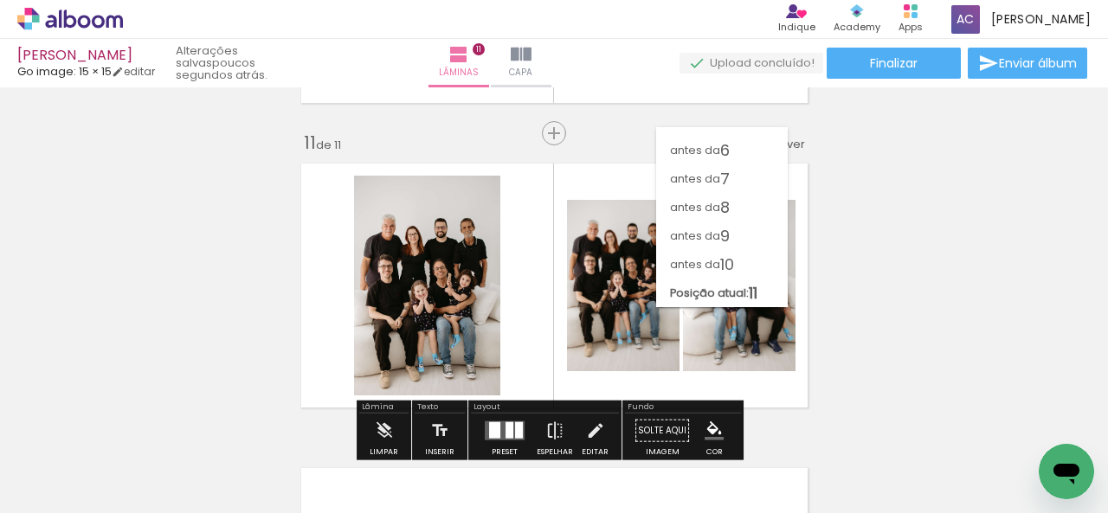
scroll to position [134, 0]
click at [732, 261] on span "10" at bounding box center [727, 264] width 14 height 29
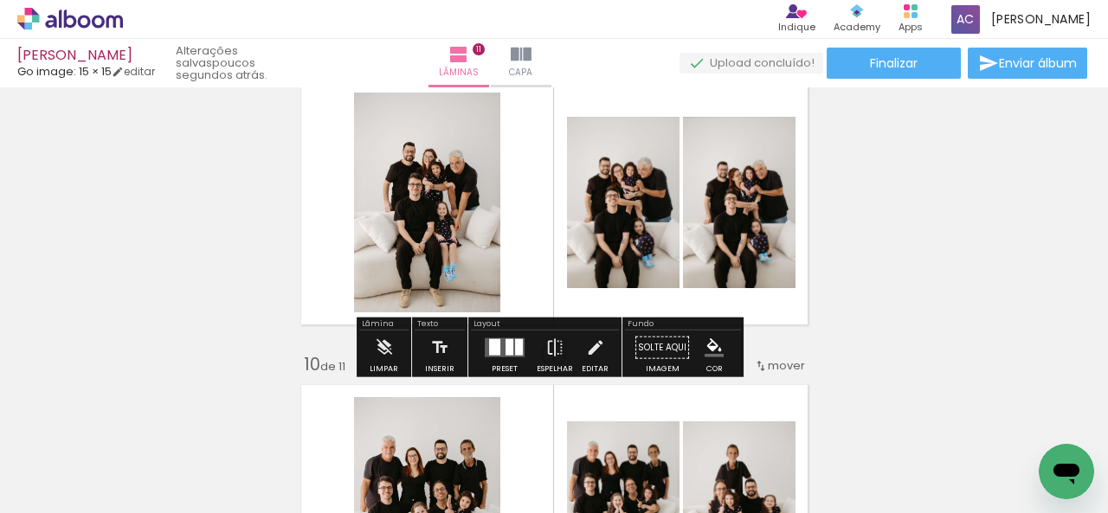
scroll to position [2504, 0]
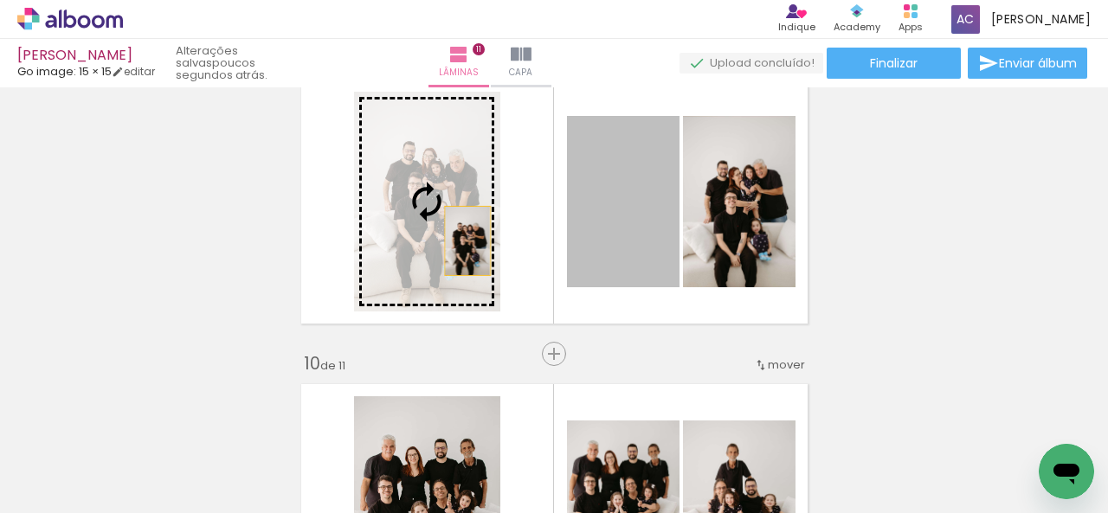
drag, startPoint x: 646, startPoint y: 243, endPoint x: 460, endPoint y: 241, distance: 185.2
click at [0, 0] on slot at bounding box center [0, 0] width 0 height 0
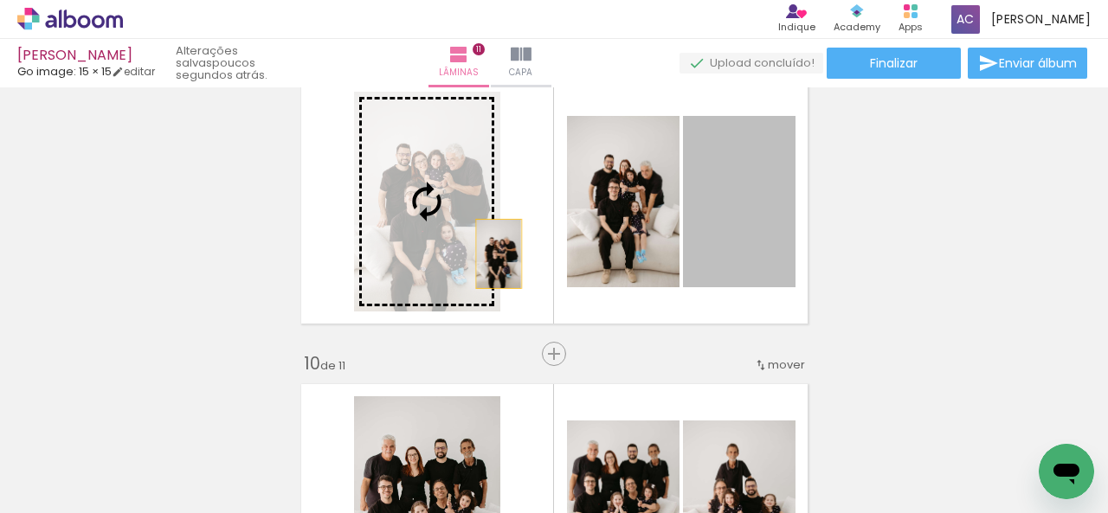
drag, startPoint x: 768, startPoint y: 273, endPoint x: 460, endPoint y: 252, distance: 308.0
click at [0, 0] on slot at bounding box center [0, 0] width 0 height 0
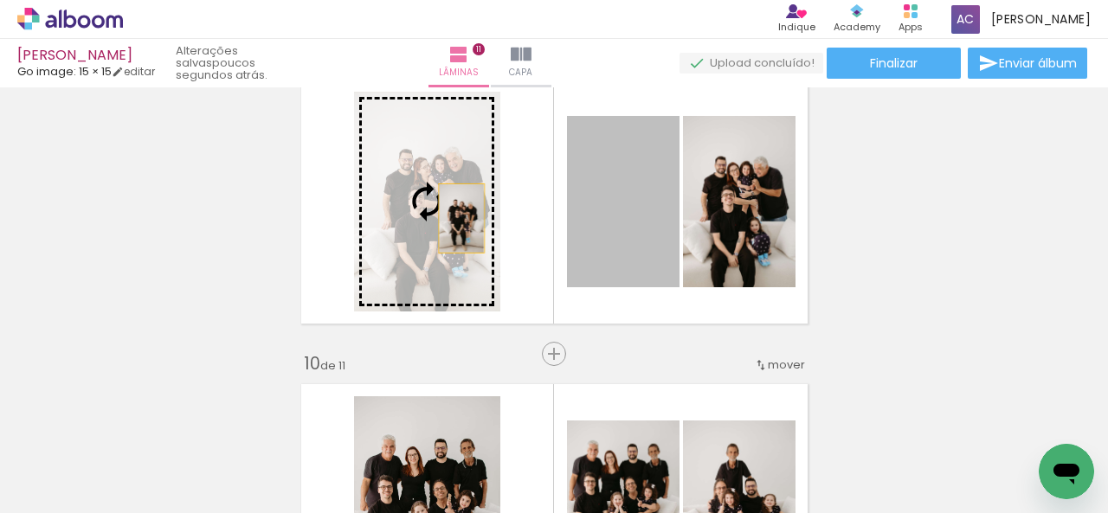
drag, startPoint x: 621, startPoint y: 220, endPoint x: 454, endPoint y: 218, distance: 167.9
click at [0, 0] on slot at bounding box center [0, 0] width 0 height 0
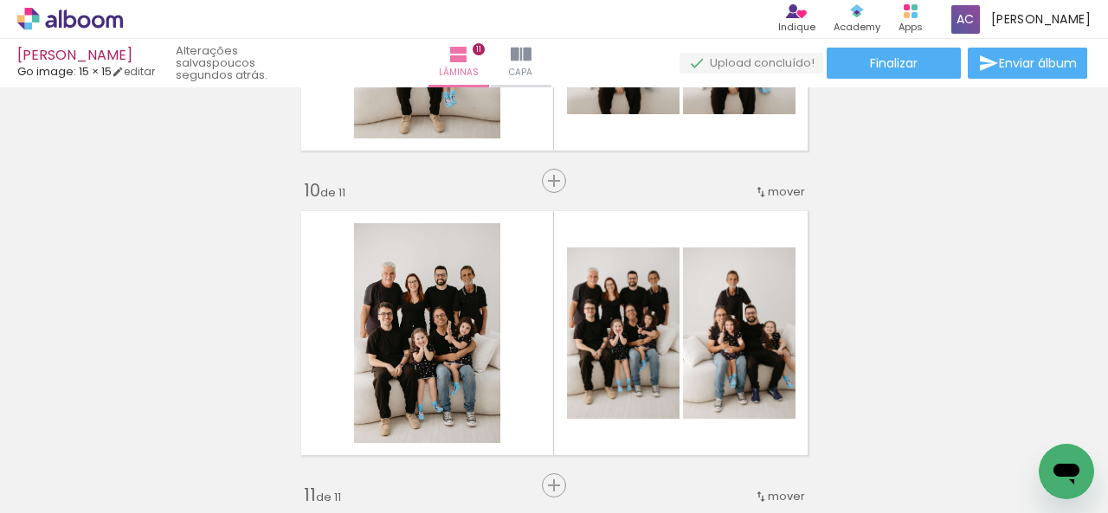
scroll to position [2764, 0]
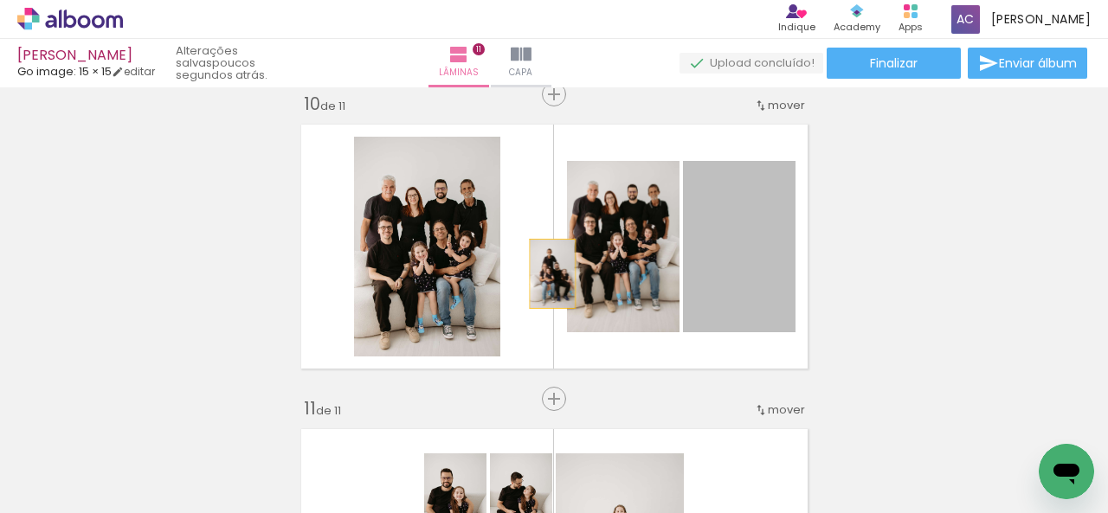
drag, startPoint x: 759, startPoint y: 273, endPoint x: 454, endPoint y: 266, distance: 305.6
click at [0, 0] on slot at bounding box center [0, 0] width 0 height 0
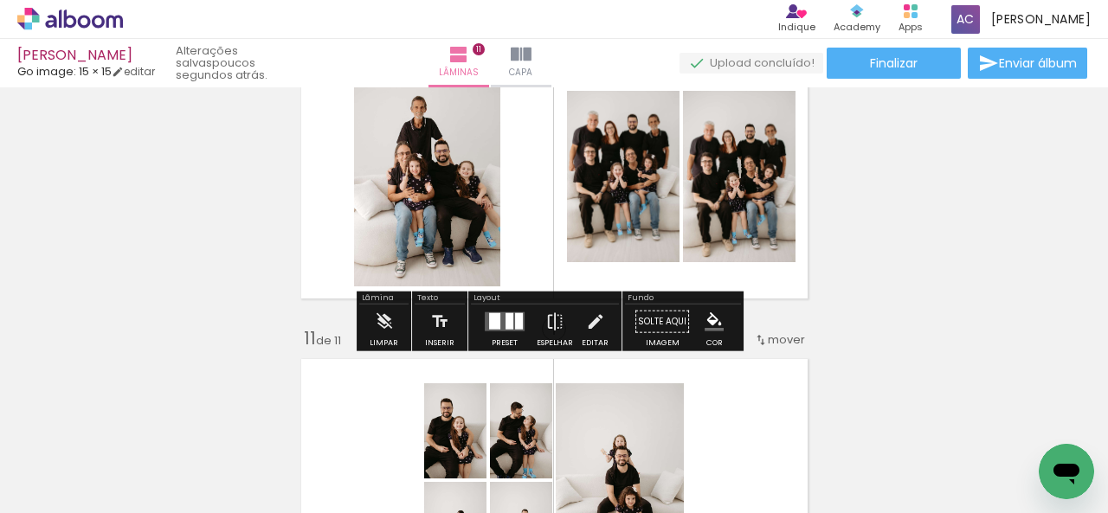
scroll to position [2850, 0]
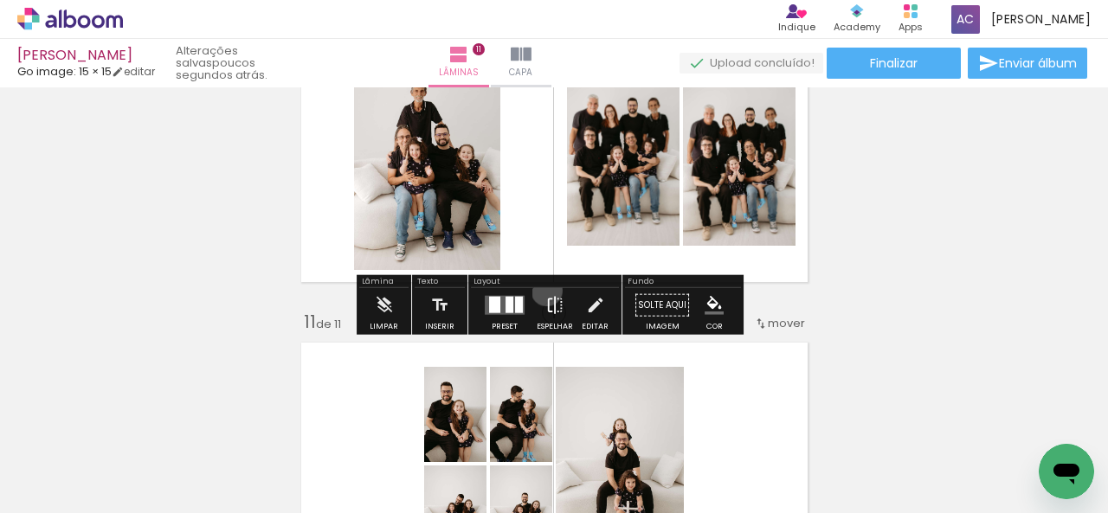
click at [545, 290] on iron-icon at bounding box center [554, 305] width 19 height 35
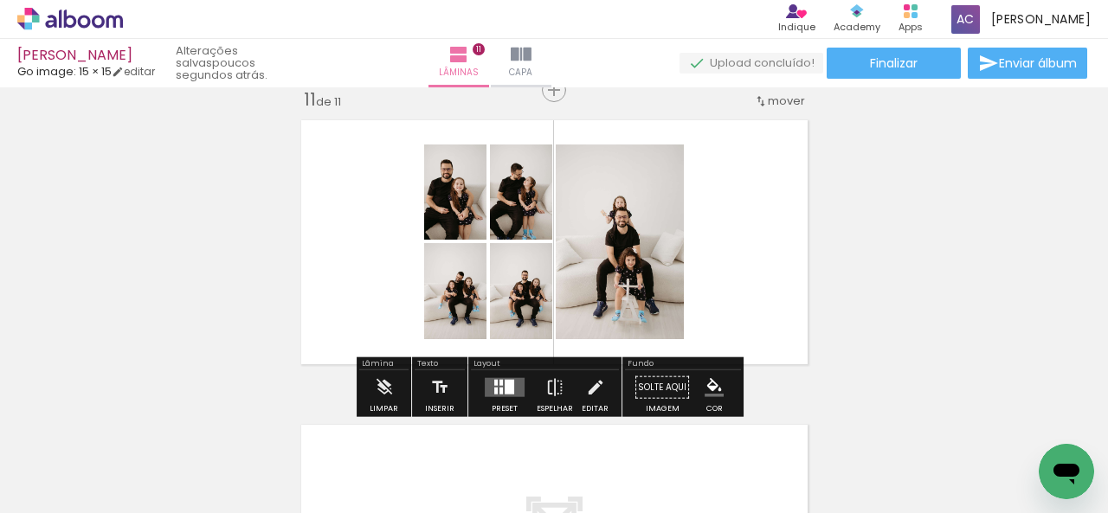
scroll to position [3110, 0]
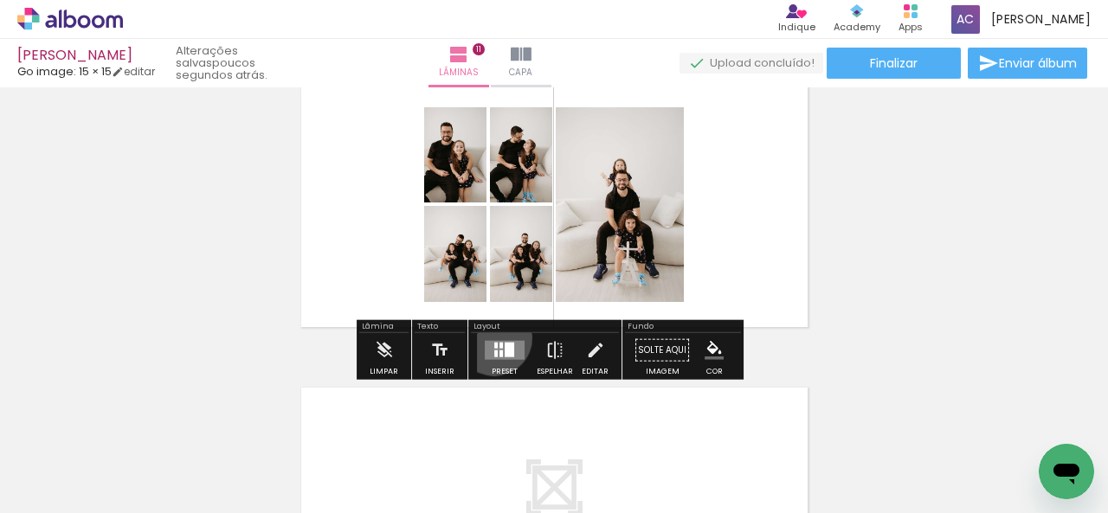
click at [490, 338] on div at bounding box center [504, 350] width 47 height 35
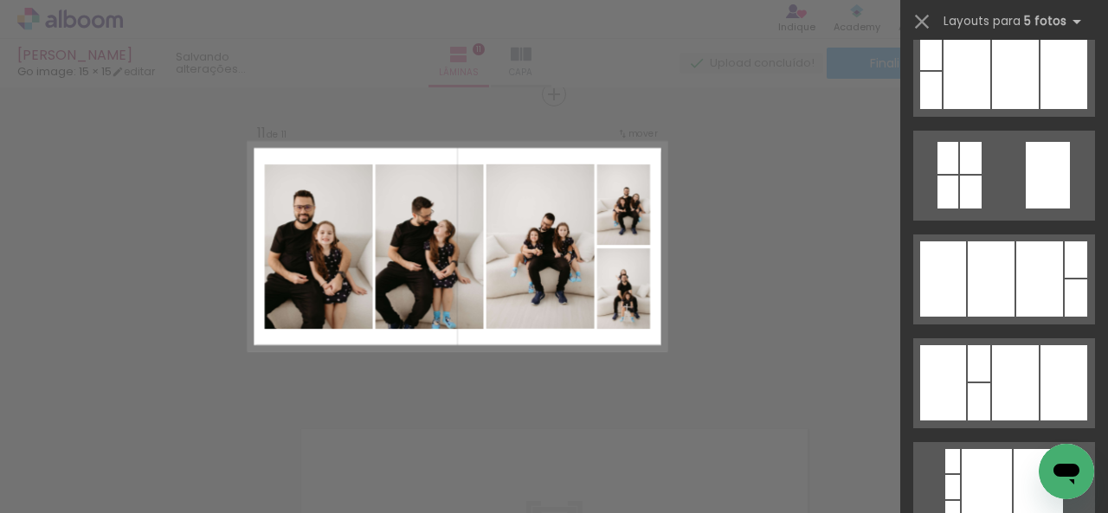
scroll to position [2943, 0]
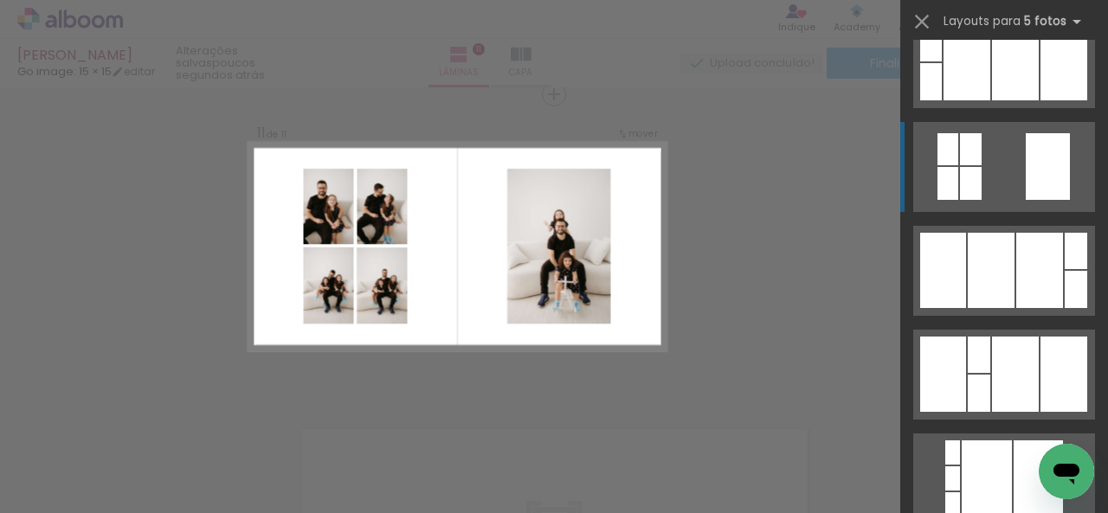
click at [979, 186] on quentale-layouter at bounding box center [1004, 167] width 182 height 90
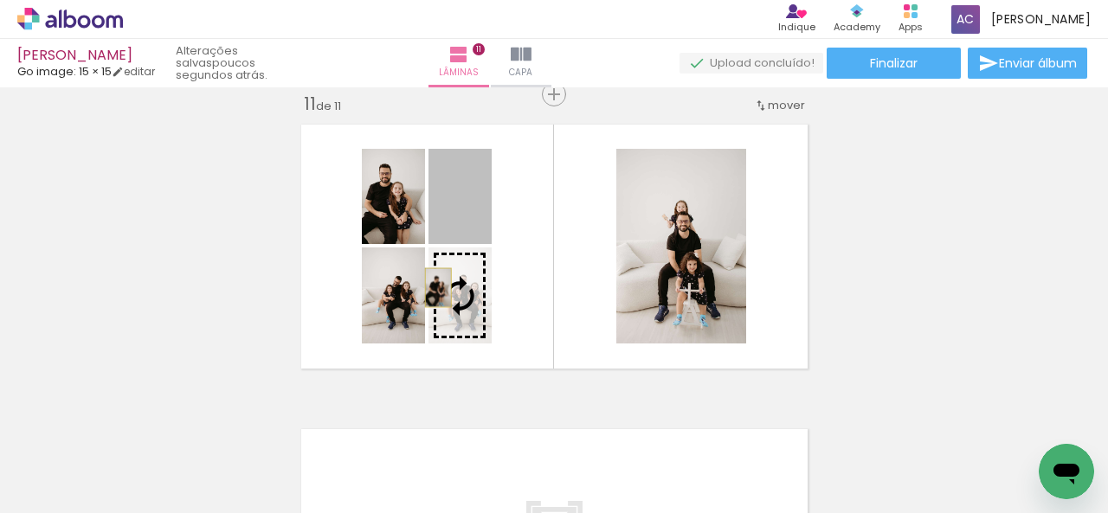
drag, startPoint x: 462, startPoint y: 207, endPoint x: 431, endPoint y: 287, distance: 86.3
click at [0, 0] on slot at bounding box center [0, 0] width 0 height 0
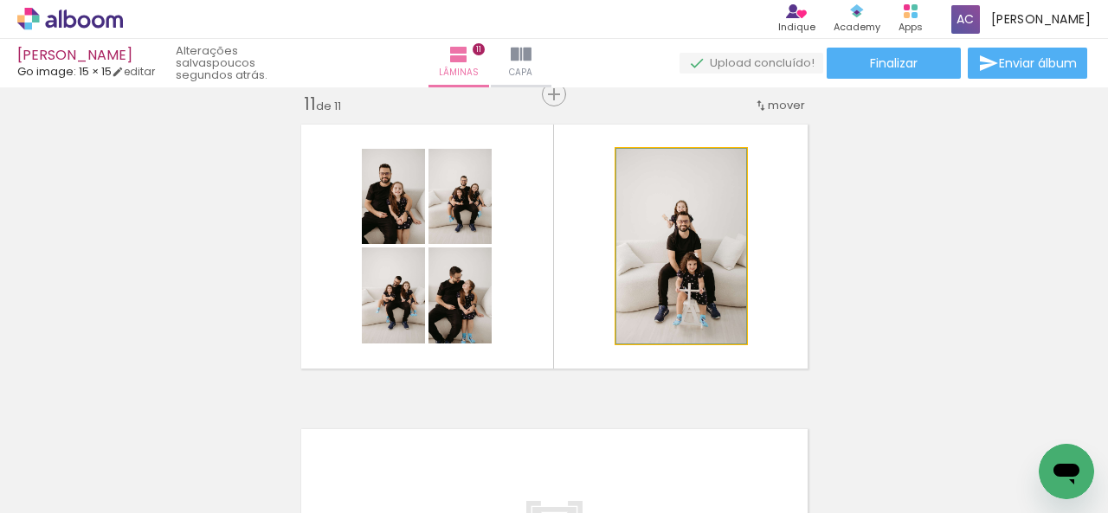
click at [691, 241] on quentale-photo at bounding box center [681, 246] width 130 height 195
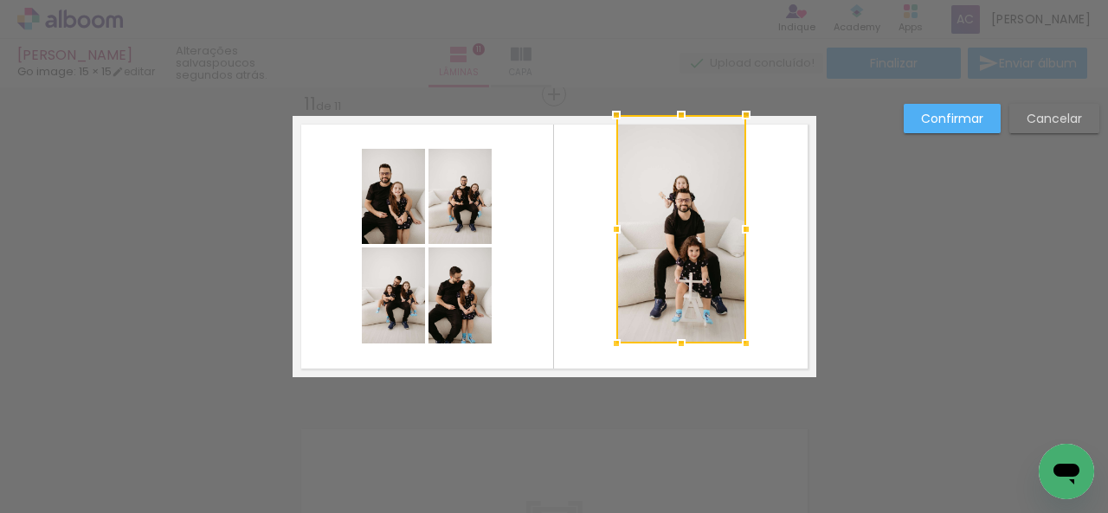
drag, startPoint x: 671, startPoint y: 149, endPoint x: 677, endPoint y: 113, distance: 36.9
click at [677, 113] on div at bounding box center [681, 115] width 35 height 35
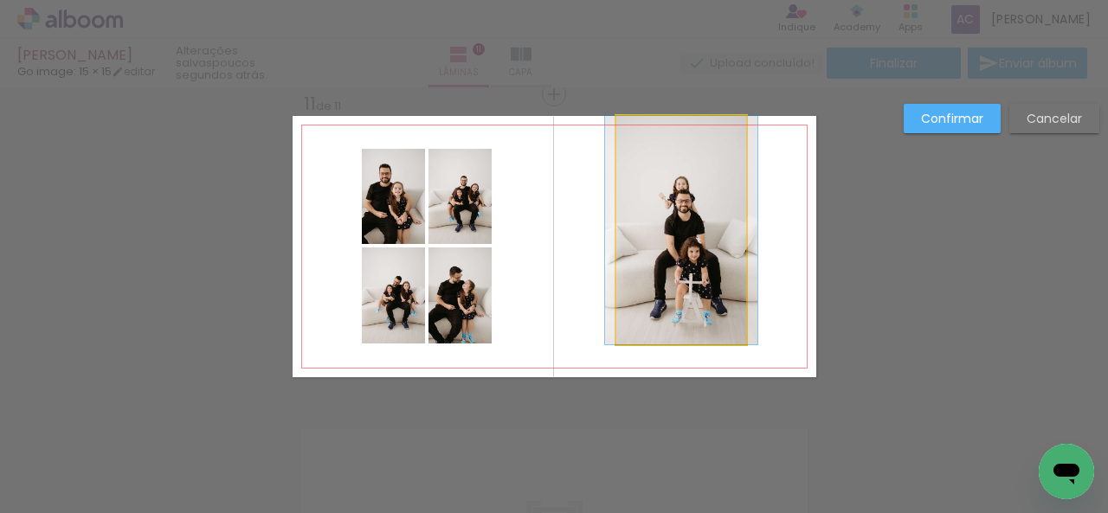
click at [694, 221] on quentale-photo at bounding box center [681, 230] width 130 height 229
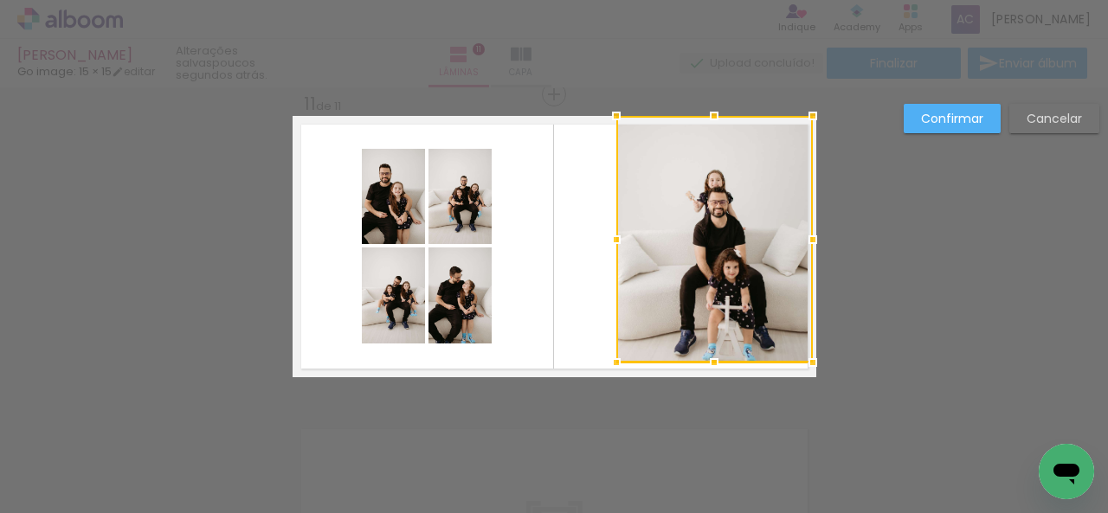
drag, startPoint x: 742, startPoint y: 233, endPoint x: 826, endPoint y: 241, distance: 84.4
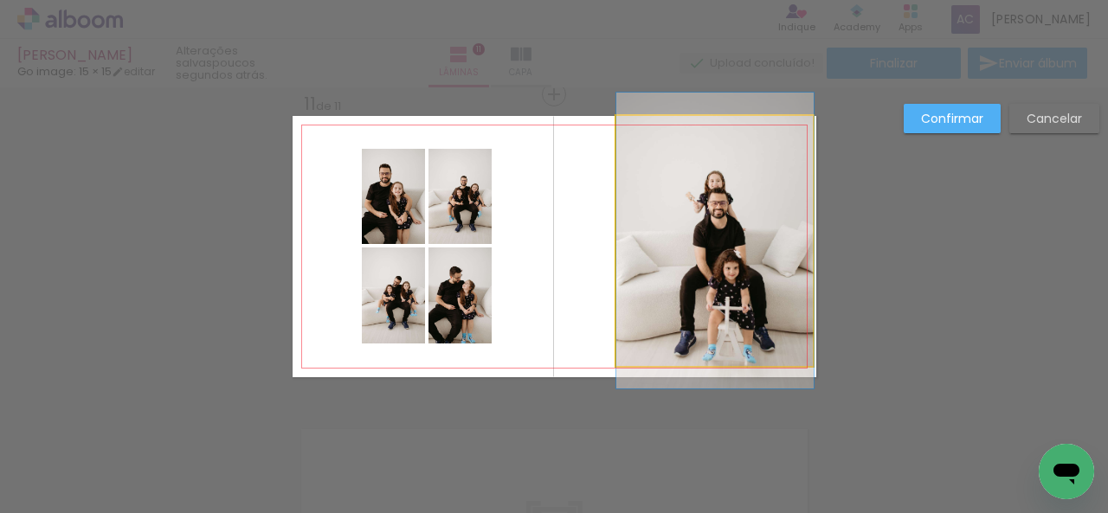
click at [803, 243] on quentale-photo at bounding box center [714, 241] width 197 height 250
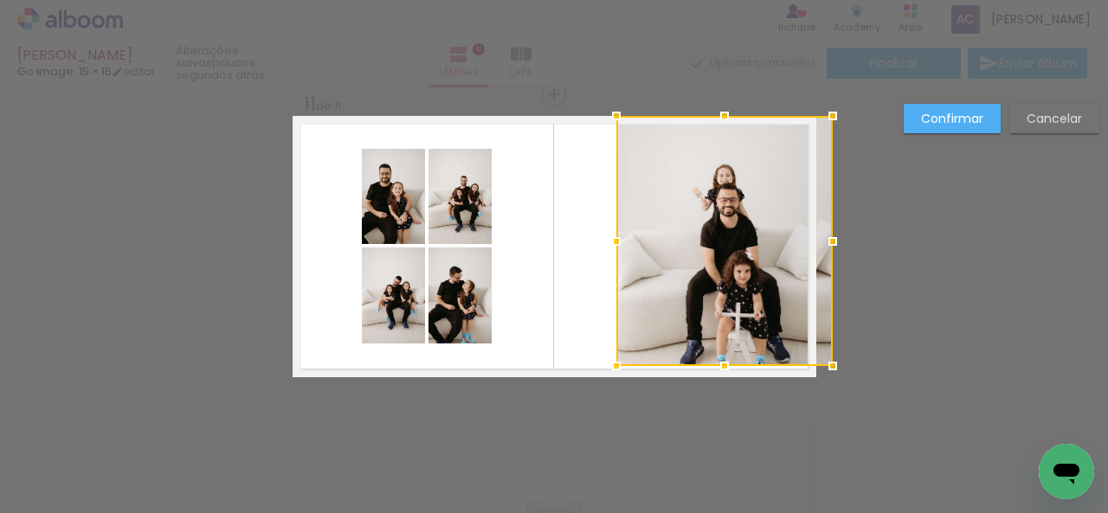
click at [815, 243] on div at bounding box center [832, 241] width 35 height 35
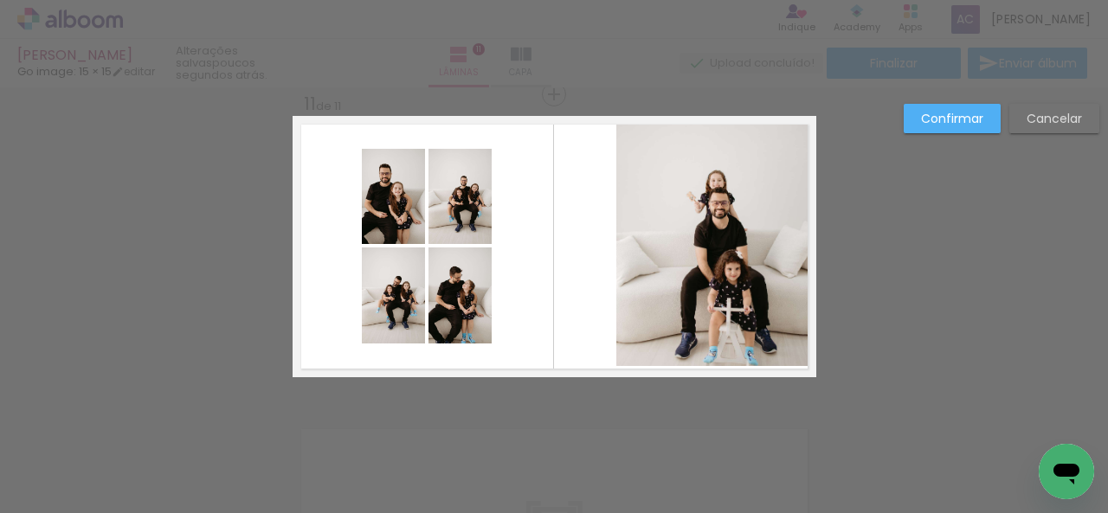
click at [730, 357] on quentale-photo at bounding box center [716, 241] width 200 height 250
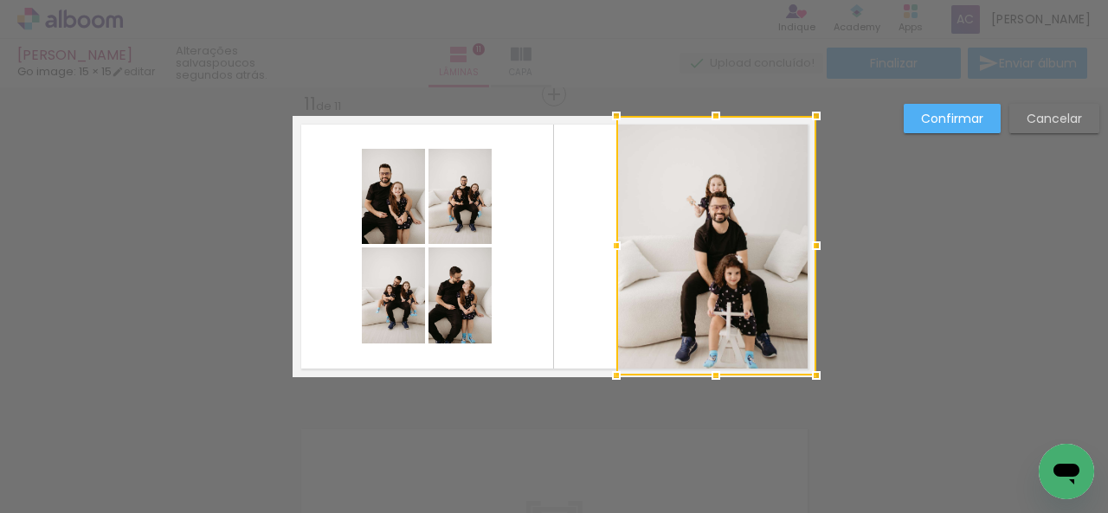
drag, startPoint x: 711, startPoint y: 368, endPoint x: 704, endPoint y: 387, distance: 20.6
click at [705, 390] on div at bounding box center [716, 375] width 35 height 35
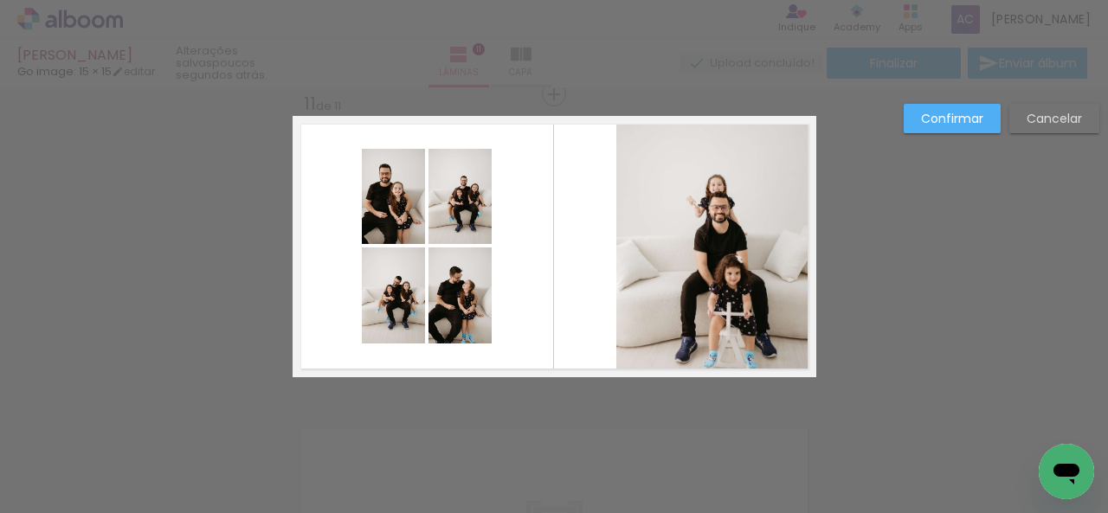
click at [706, 373] on quentale-photo at bounding box center [716, 246] width 200 height 260
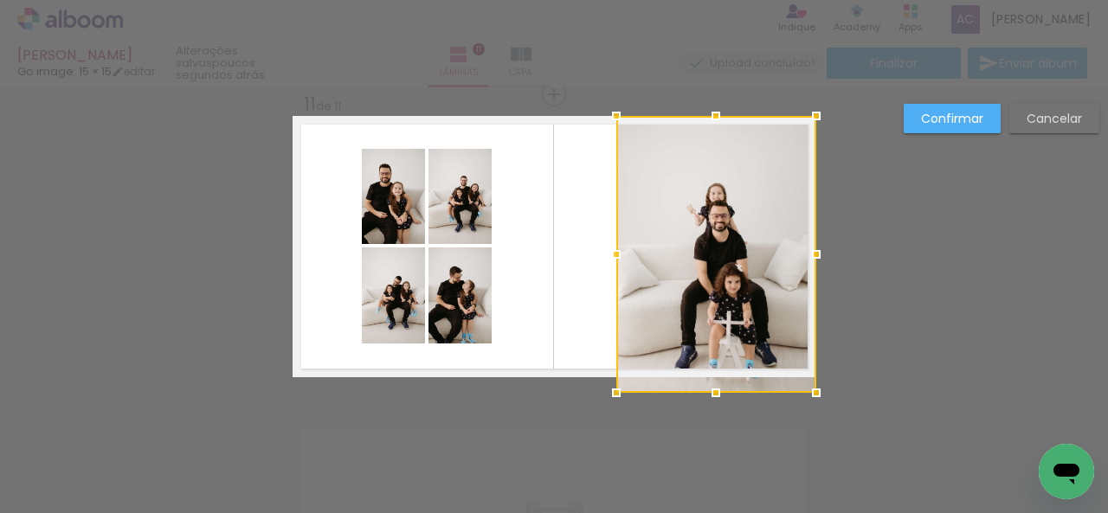
click at [709, 379] on div at bounding box center [716, 393] width 35 height 35
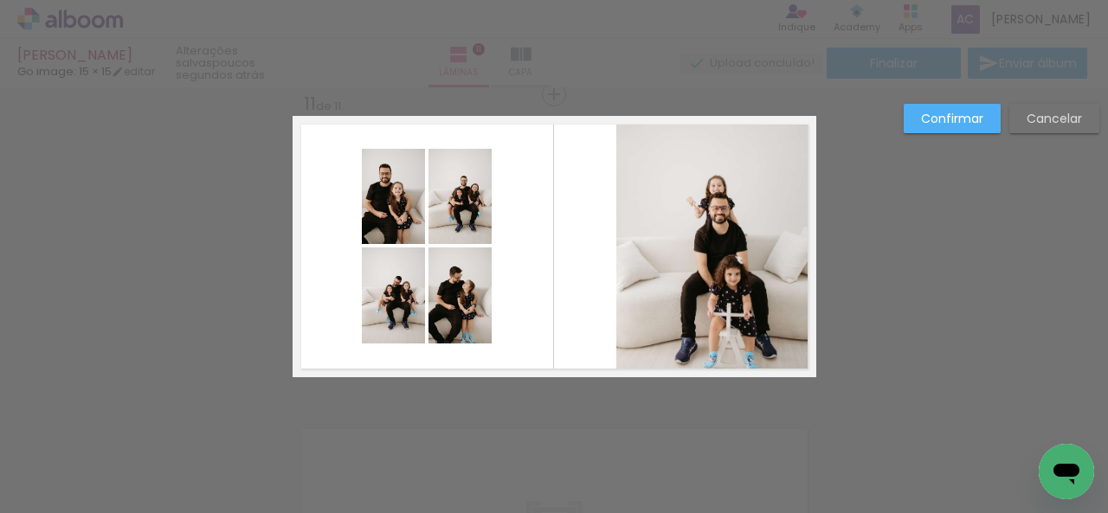
click at [620, 245] on quentale-photo at bounding box center [716, 246] width 200 height 261
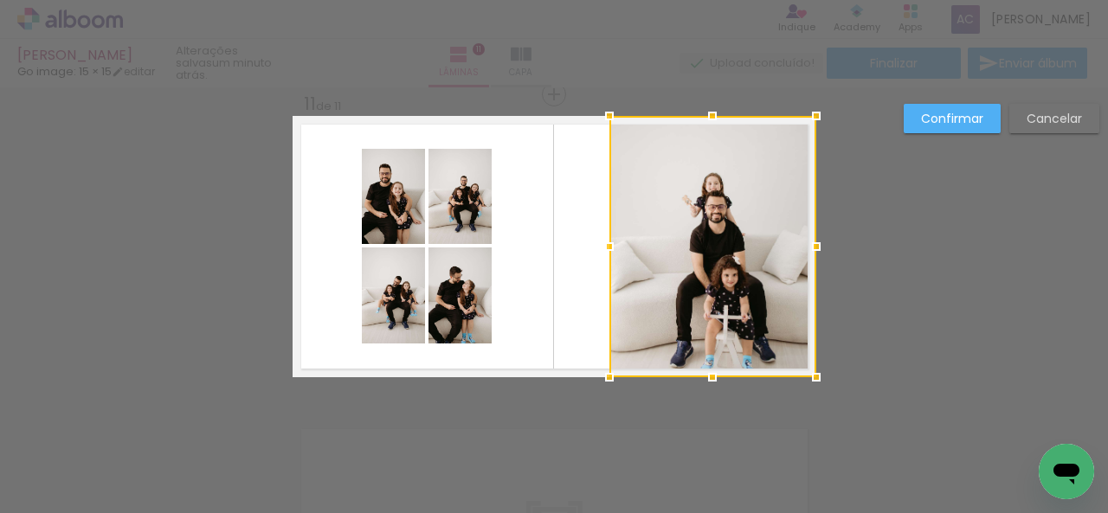
click at [601, 248] on div at bounding box center [609, 246] width 35 height 35
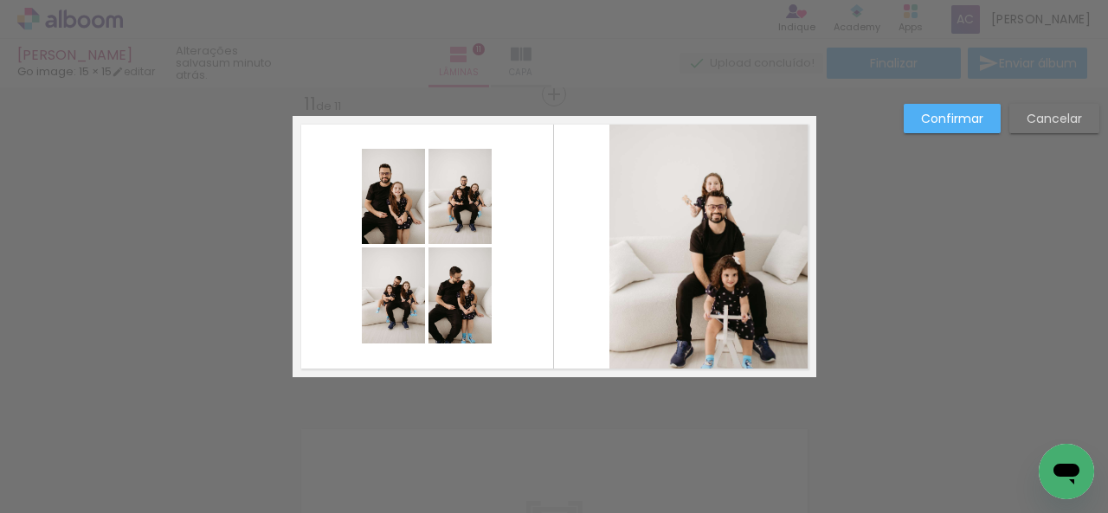
click at [601, 246] on quentale-layouter at bounding box center [555, 246] width 524 height 261
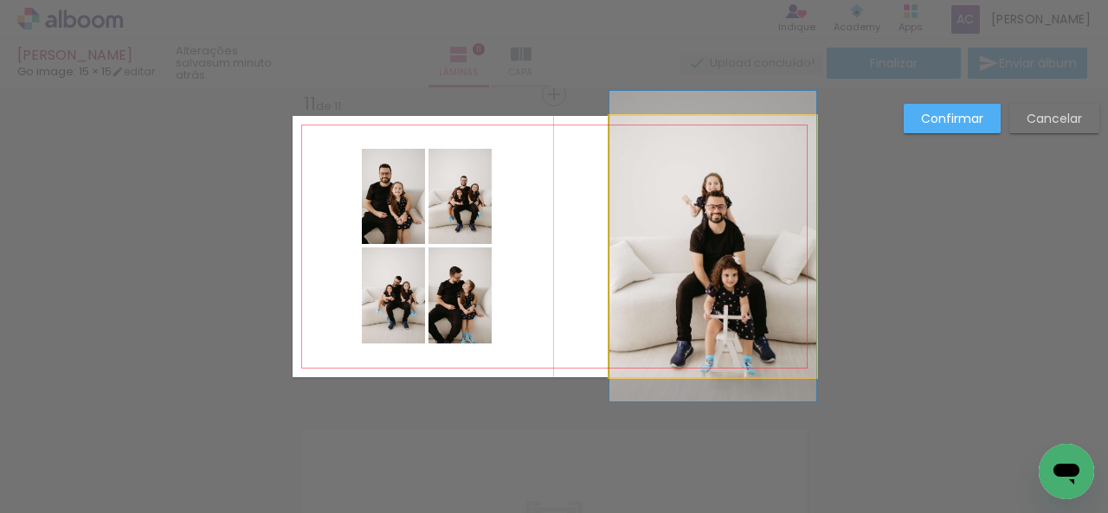
click at [609, 245] on quentale-photo at bounding box center [712, 246] width 207 height 261
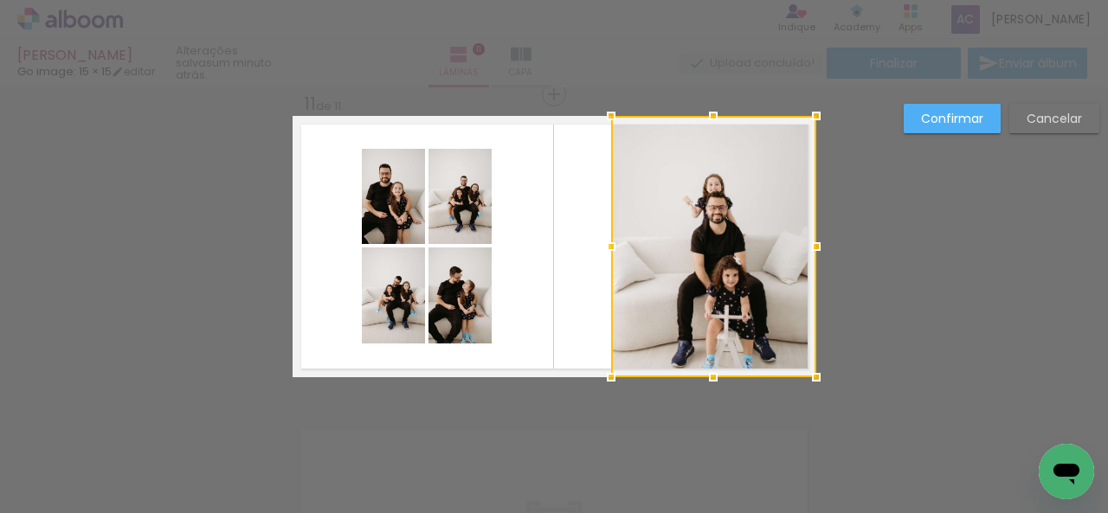
click at [604, 247] on div at bounding box center [611, 246] width 35 height 35
click at [0, 0] on slot "Confirmar" at bounding box center [0, 0] width 0 height 0
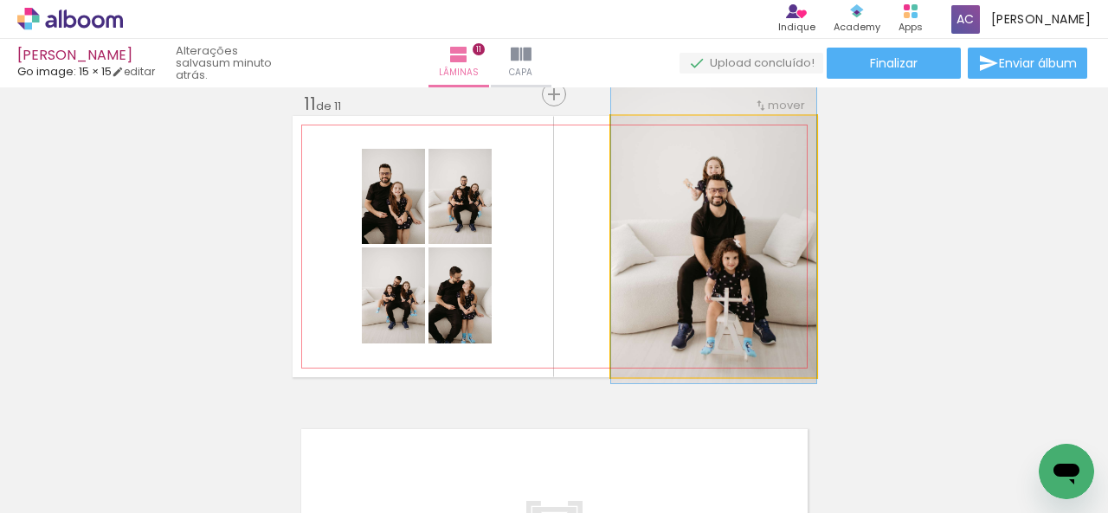
drag, startPoint x: 741, startPoint y: 257, endPoint x: 735, endPoint y: 236, distance: 21.6
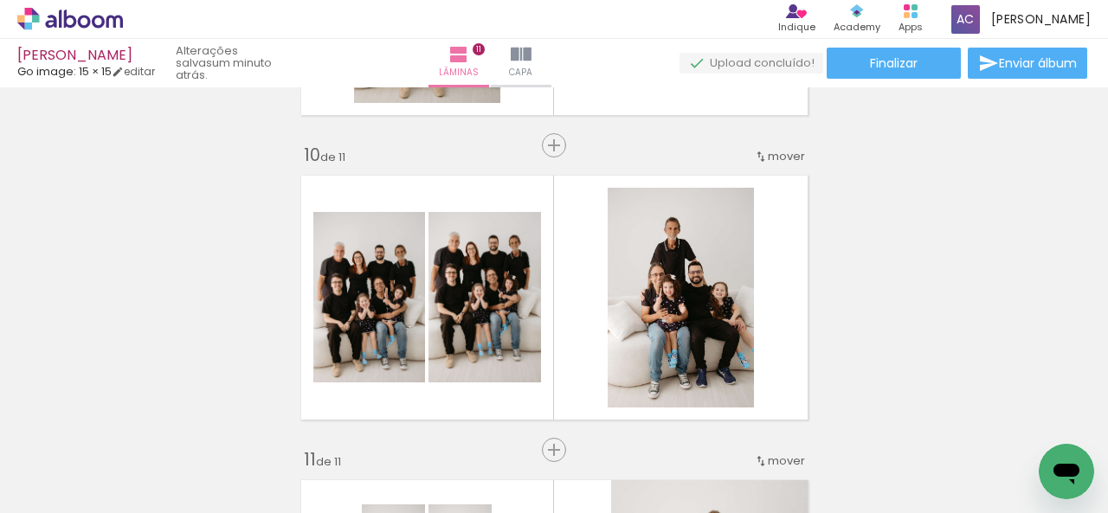
scroll to position [2799, 0]
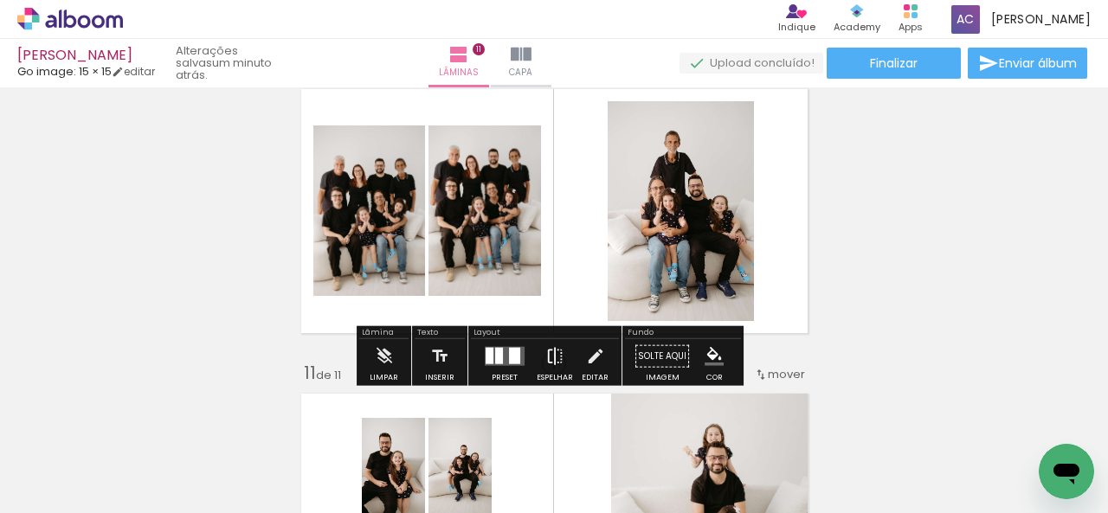
click at [557, 357] on iron-icon at bounding box center [554, 356] width 19 height 35
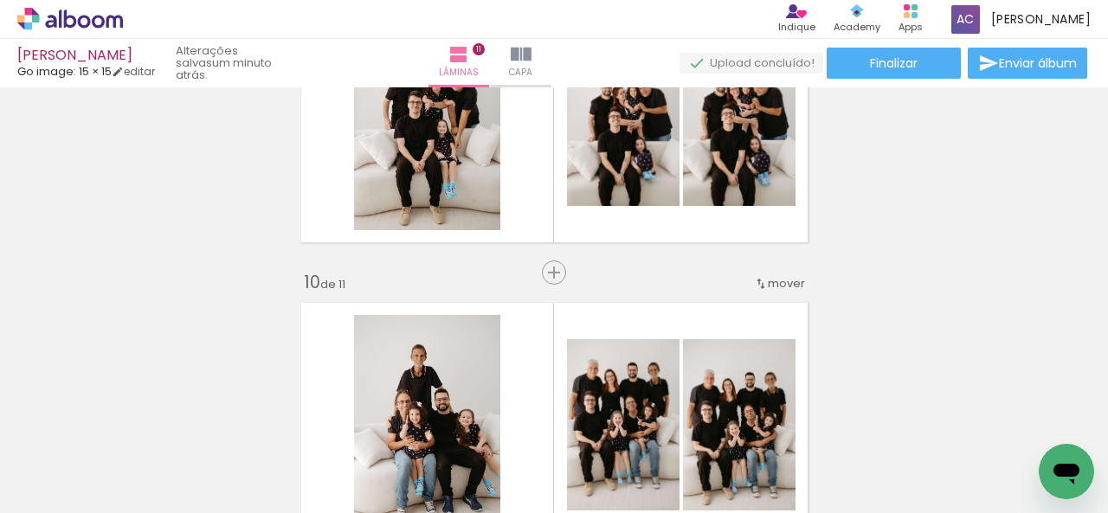
scroll to position [2540, 0]
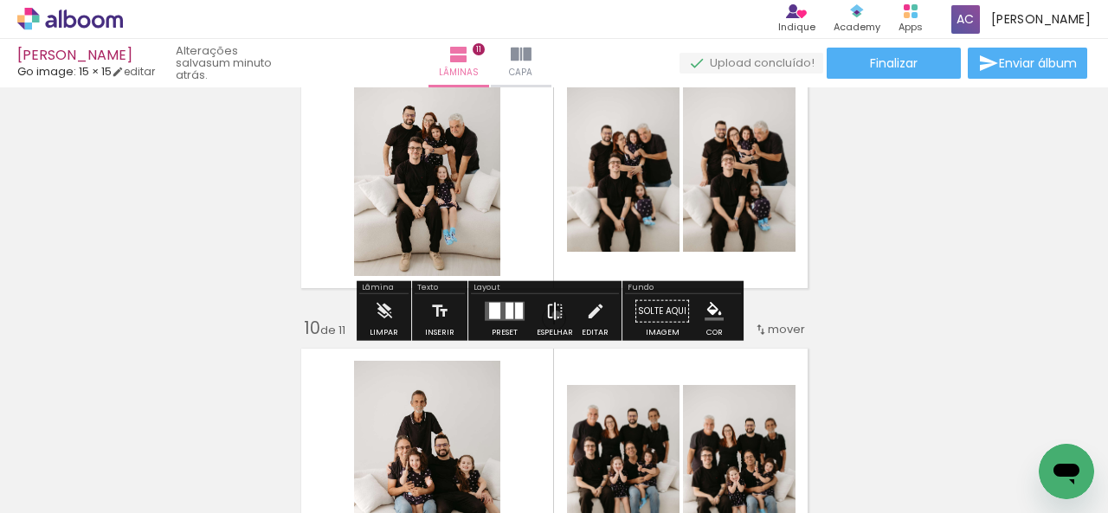
click at [552, 314] on iron-icon at bounding box center [554, 311] width 19 height 35
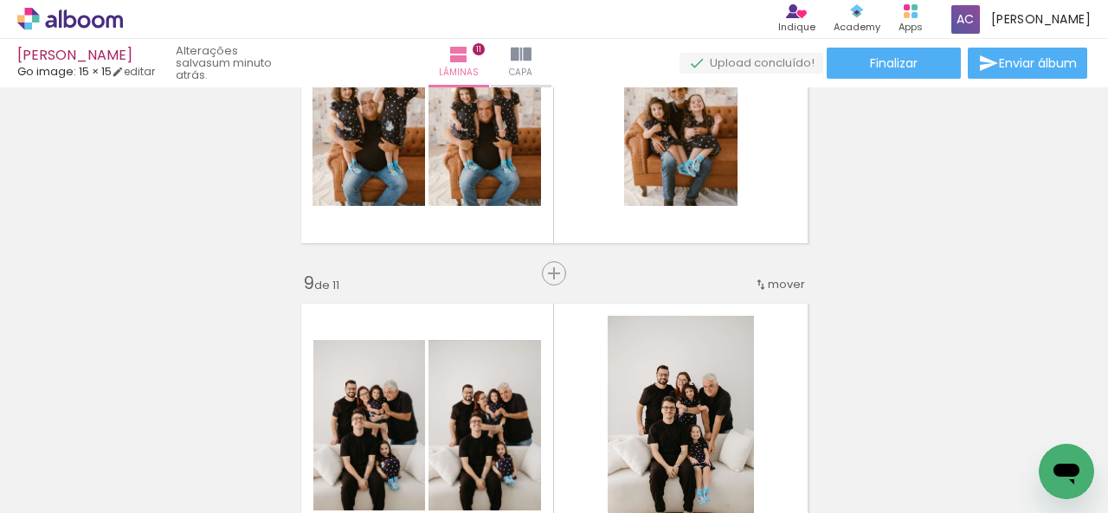
scroll to position [2193, 0]
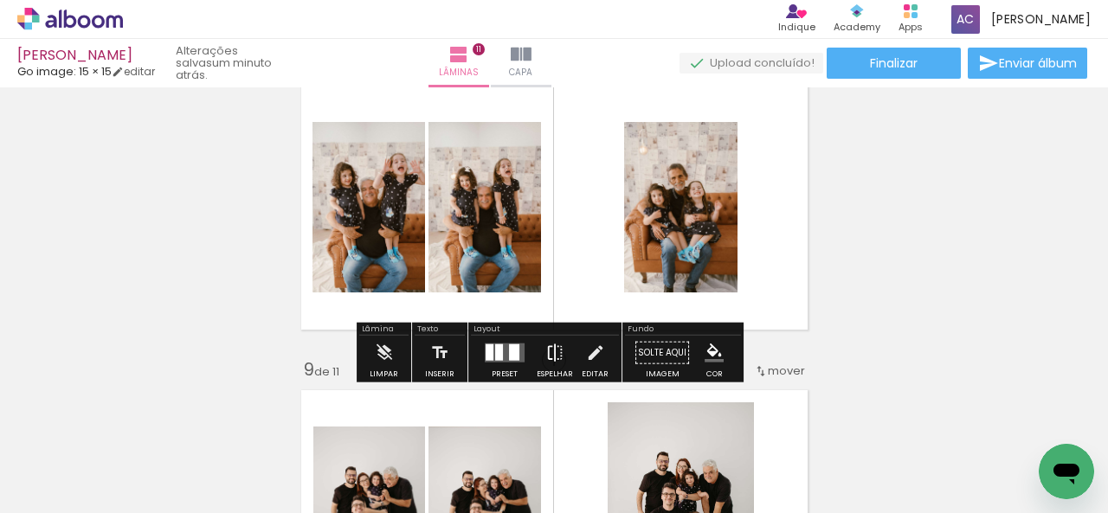
click at [552, 349] on iron-icon at bounding box center [554, 353] width 19 height 35
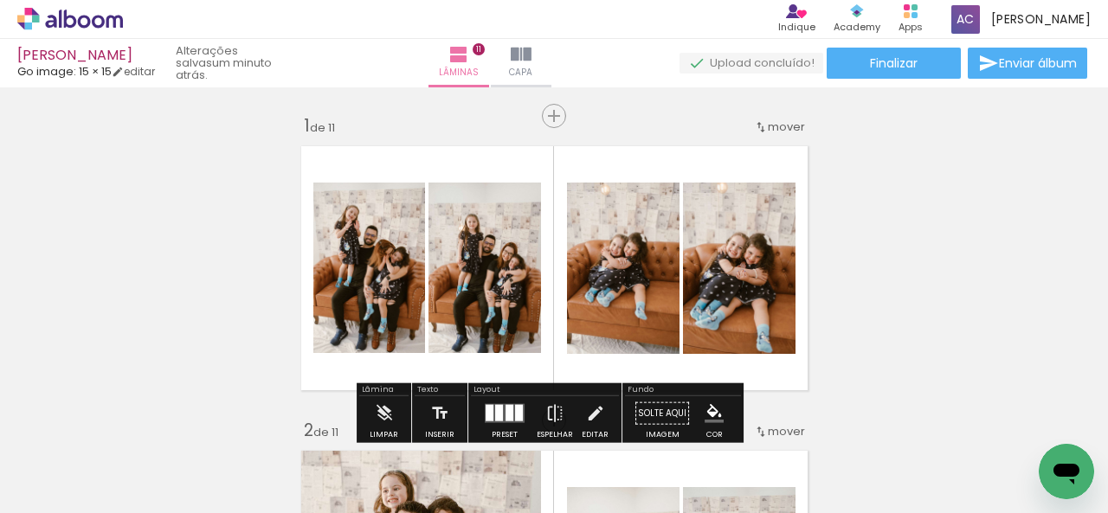
scroll to position [0, 0]
click at [892, 64] on span "Finalizar" at bounding box center [894, 63] width 48 height 12
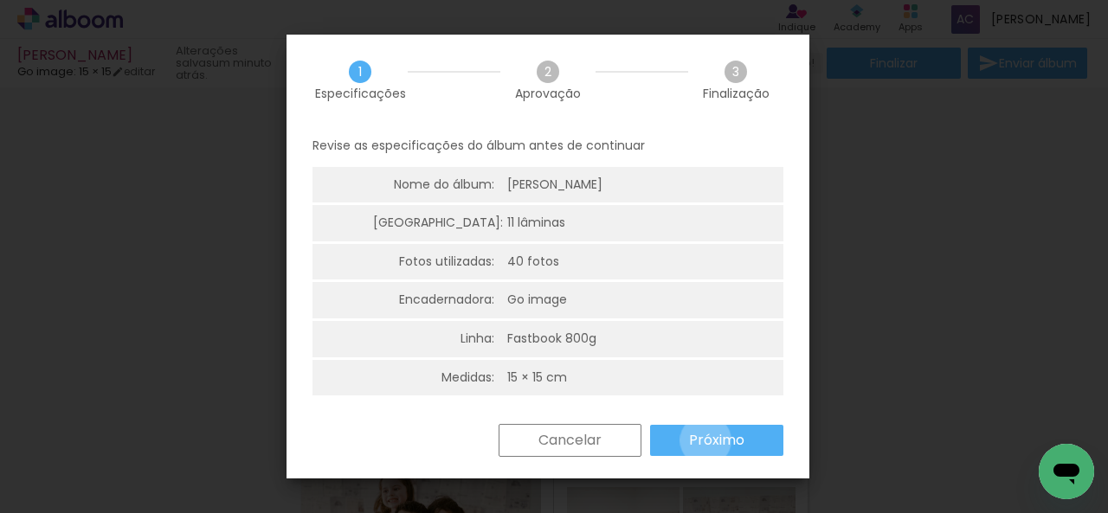
click at [0, 0] on slot "Próximo" at bounding box center [0, 0] width 0 height 0
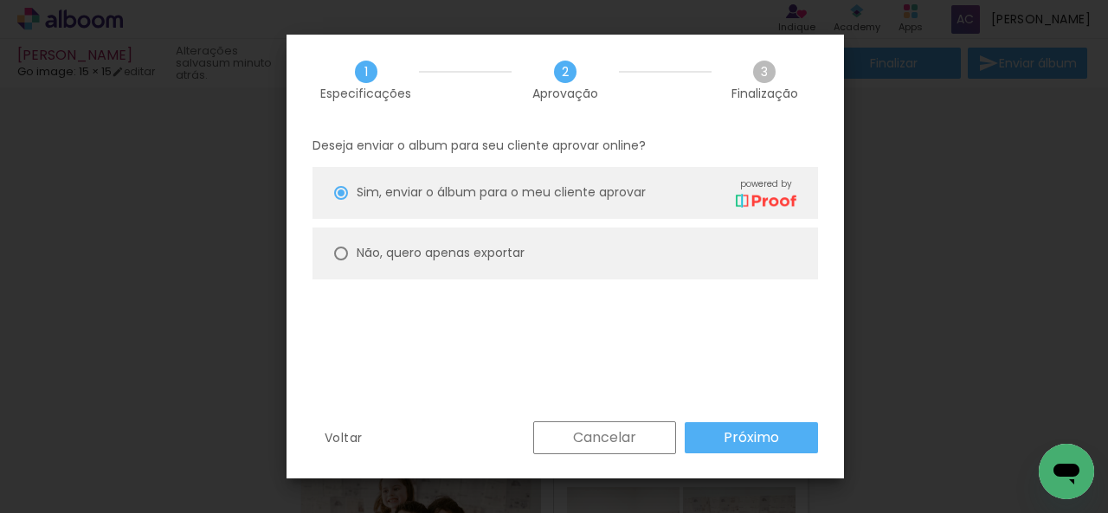
click at [535, 256] on paper-radio-button "Não, quero apenas exportar" at bounding box center [564, 254] width 505 height 52
type paper-radio-button "on"
click at [0, 0] on slot "Próximo" at bounding box center [0, 0] width 0 height 0
type input "Alta, 300 DPI"
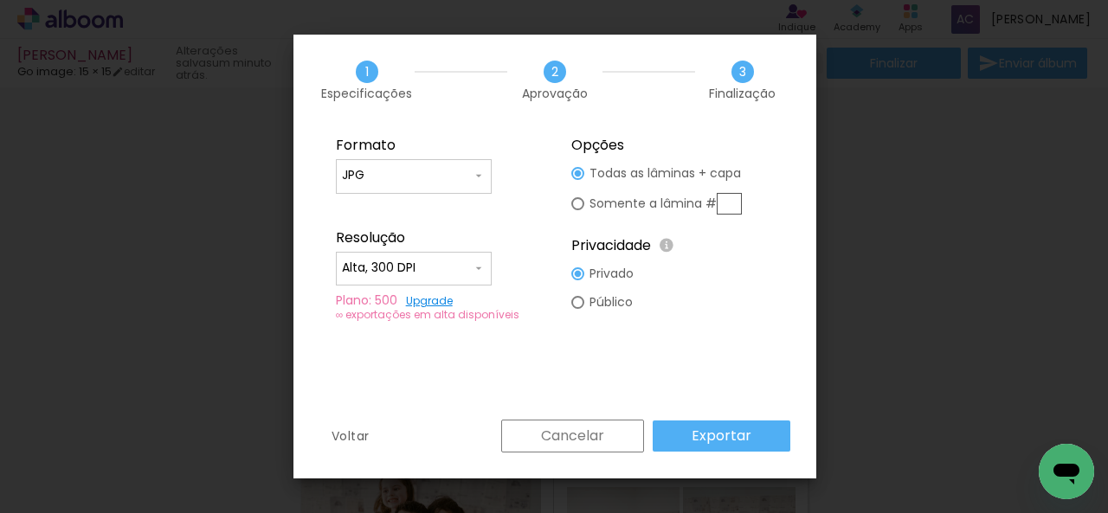
click at [0, 0] on slot "Exportar" at bounding box center [0, 0] width 0 height 0
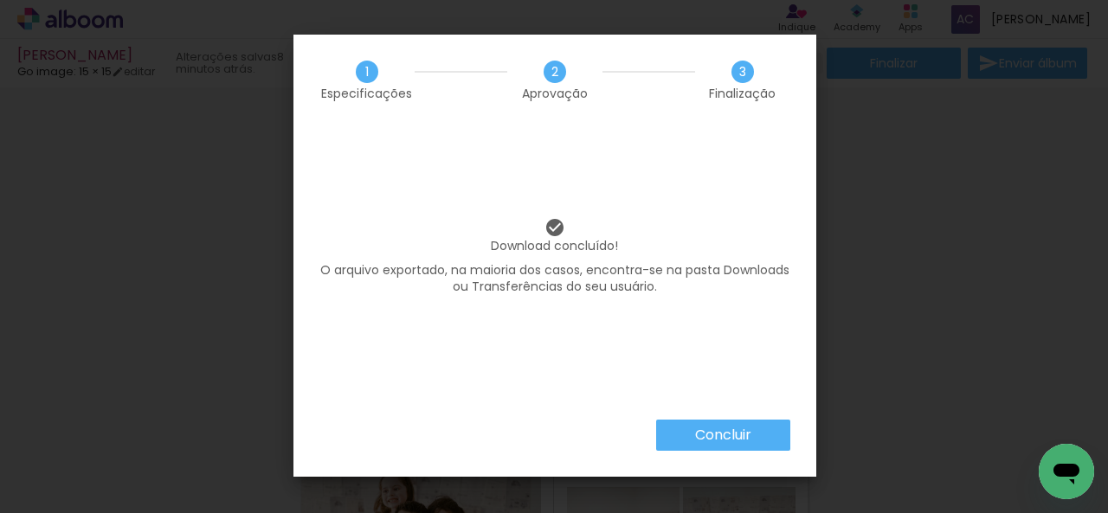
scroll to position [2943, 0]
click at [784, 446] on paper-button "Concluir" at bounding box center [723, 435] width 134 height 31
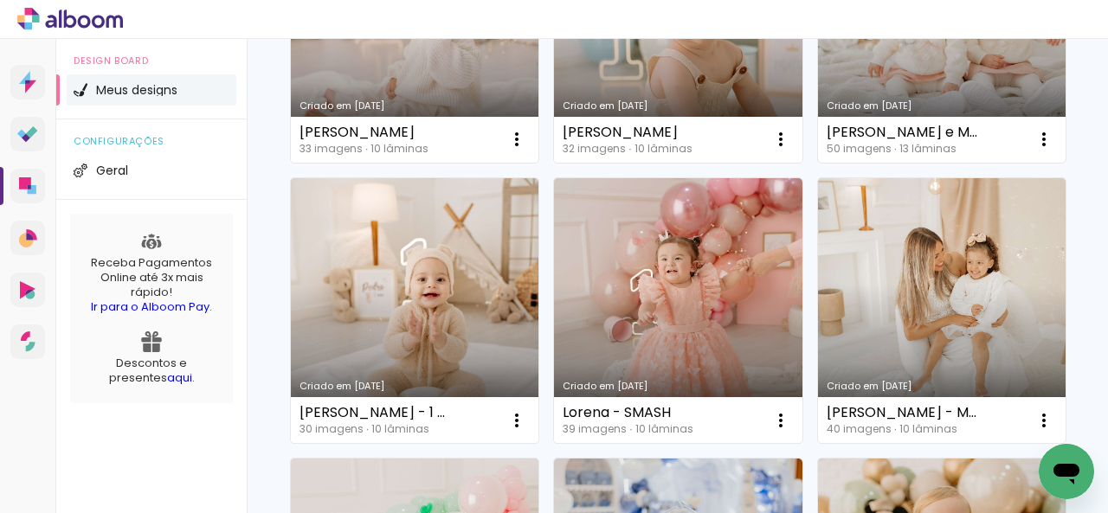
scroll to position [692, 0]
